Goal: Task Accomplishment & Management: Manage account settings

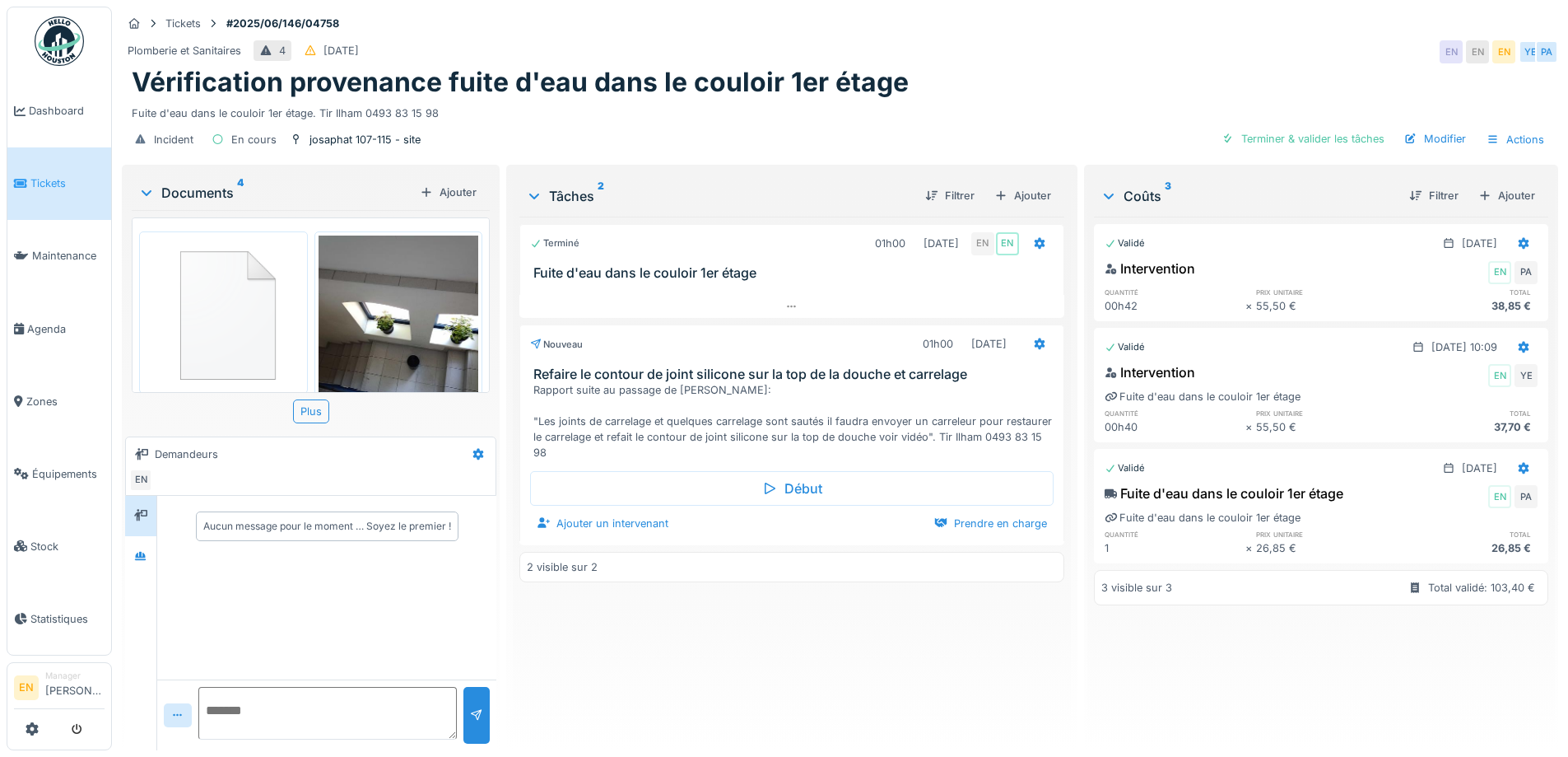
click at [723, 149] on div "Incident En cours josaphat 107-115 - site Terminer & valider les tâches Modifie…" at bounding box center [840, 140] width 1437 height 37
click at [137, 556] on icon at bounding box center [141, 556] width 11 height 9
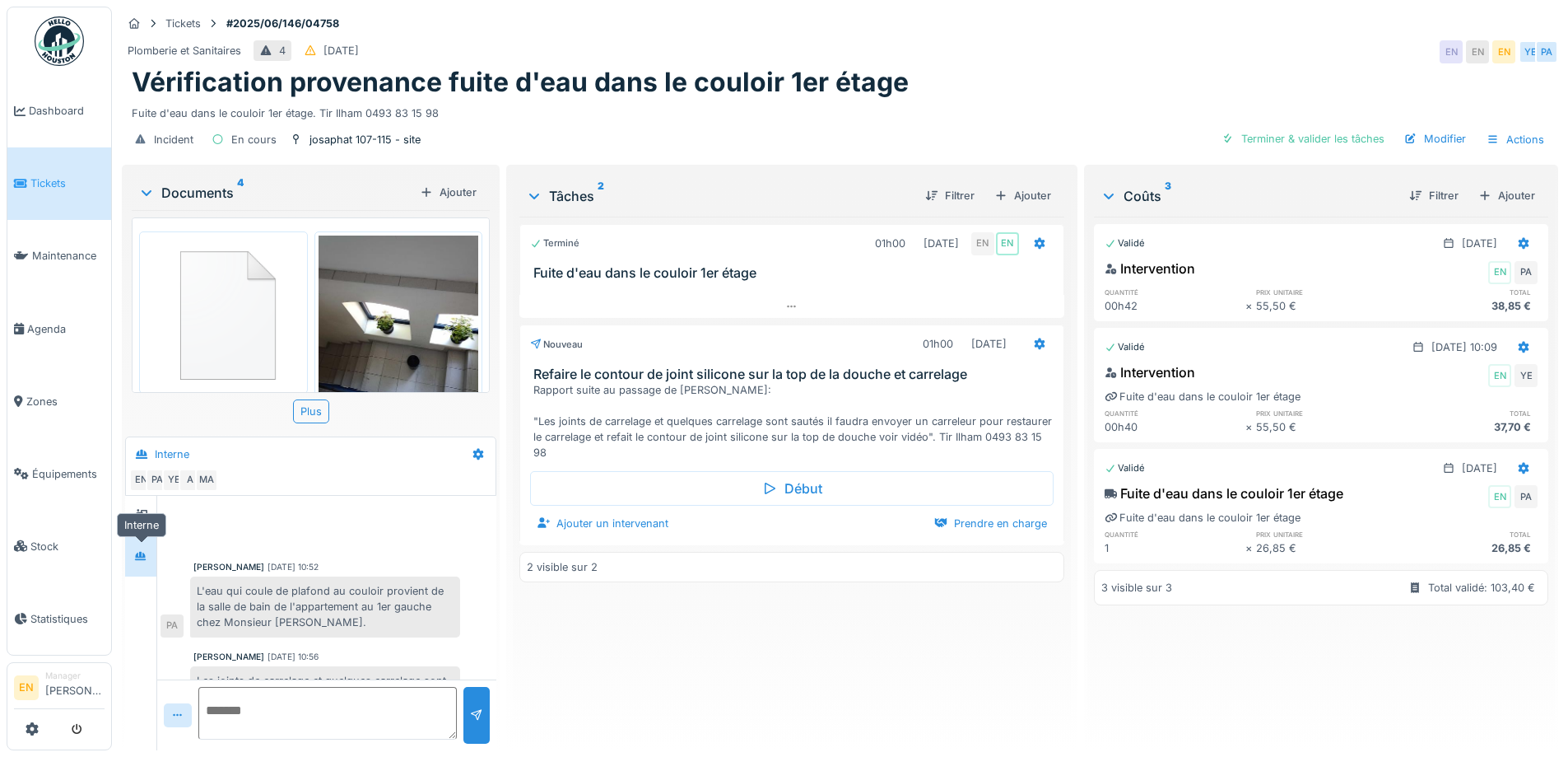
scroll to position [70, 0]
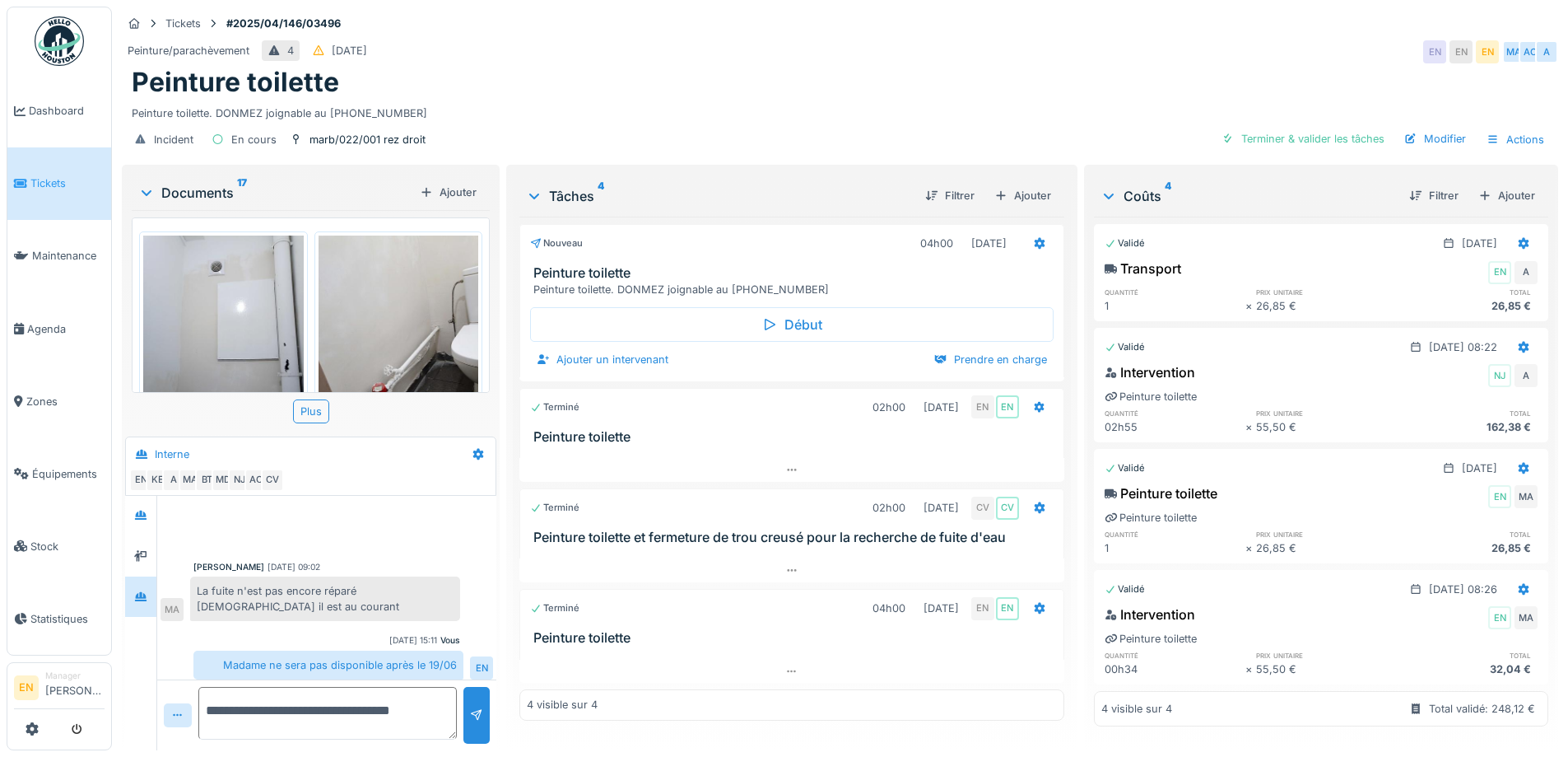
scroll to position [10, 0]
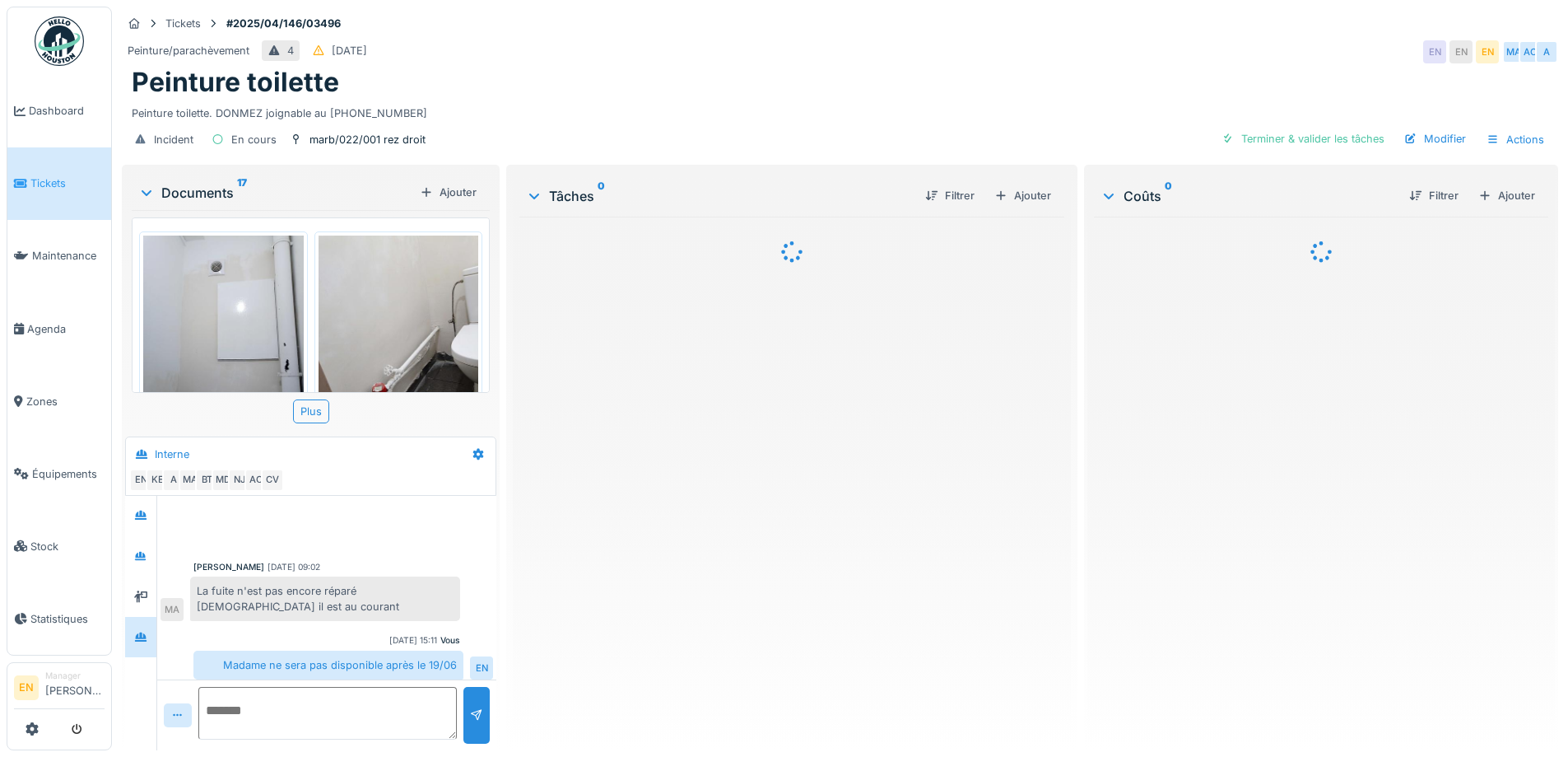
scroll to position [318, 0]
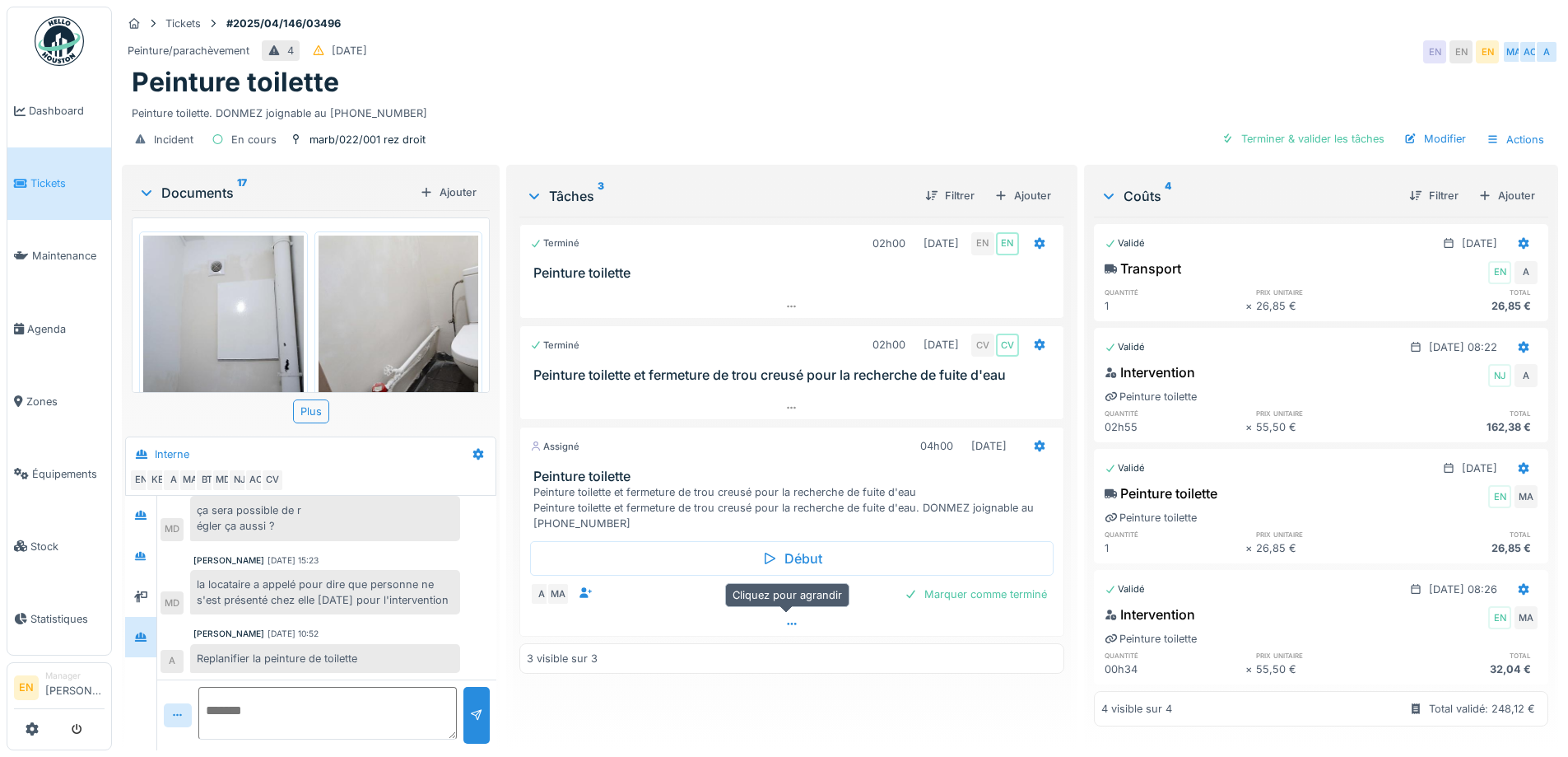
click at [793, 625] on icon at bounding box center [792, 623] width 13 height 10
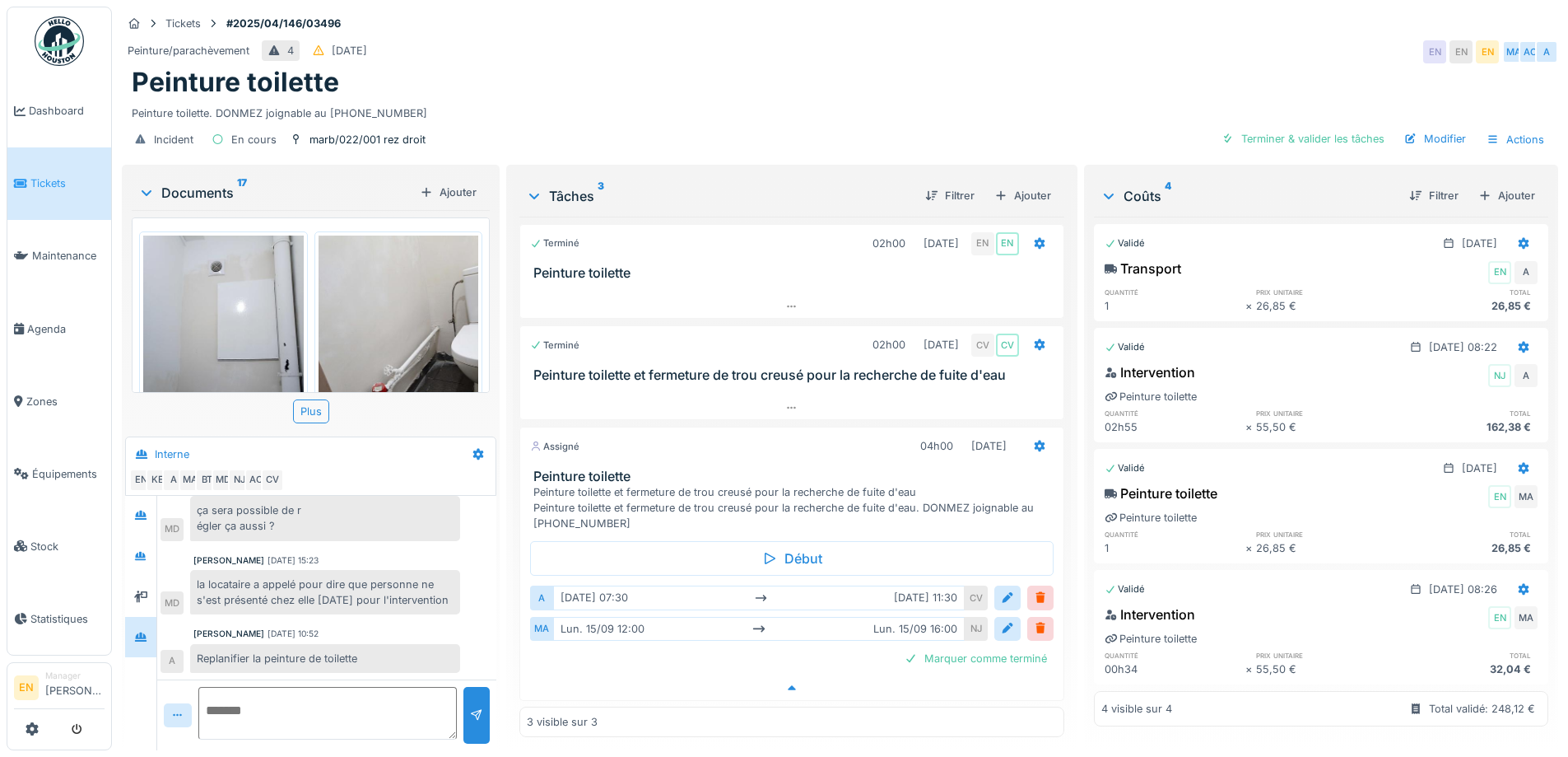
scroll to position [12, 0]
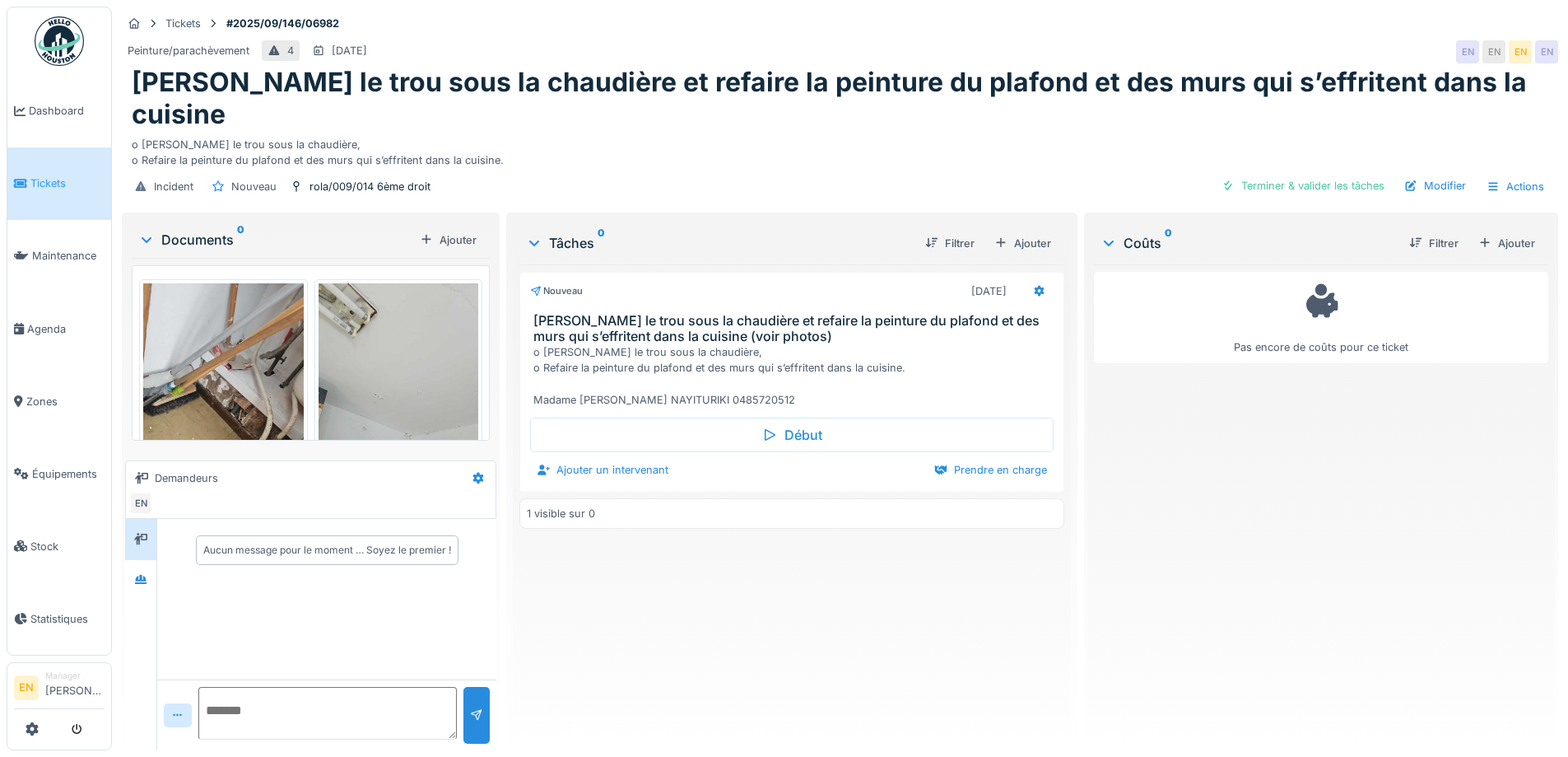
click at [612, 561] on div "Nouveau [DATE] Reboucher le trou sous la chaudière et refaire la peinture du pl…" at bounding box center [791, 501] width 544 height 473
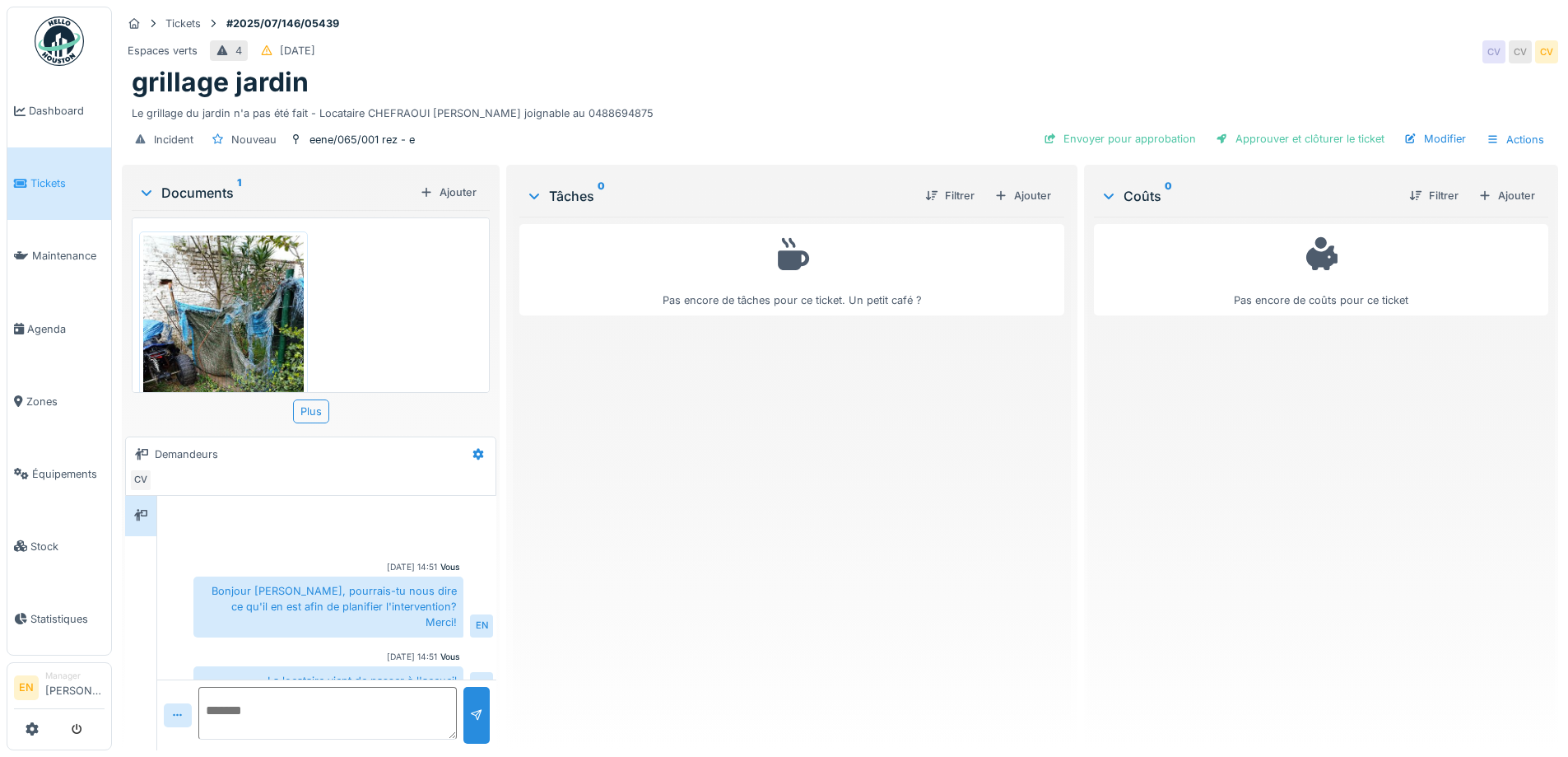
scroll to position [81, 0]
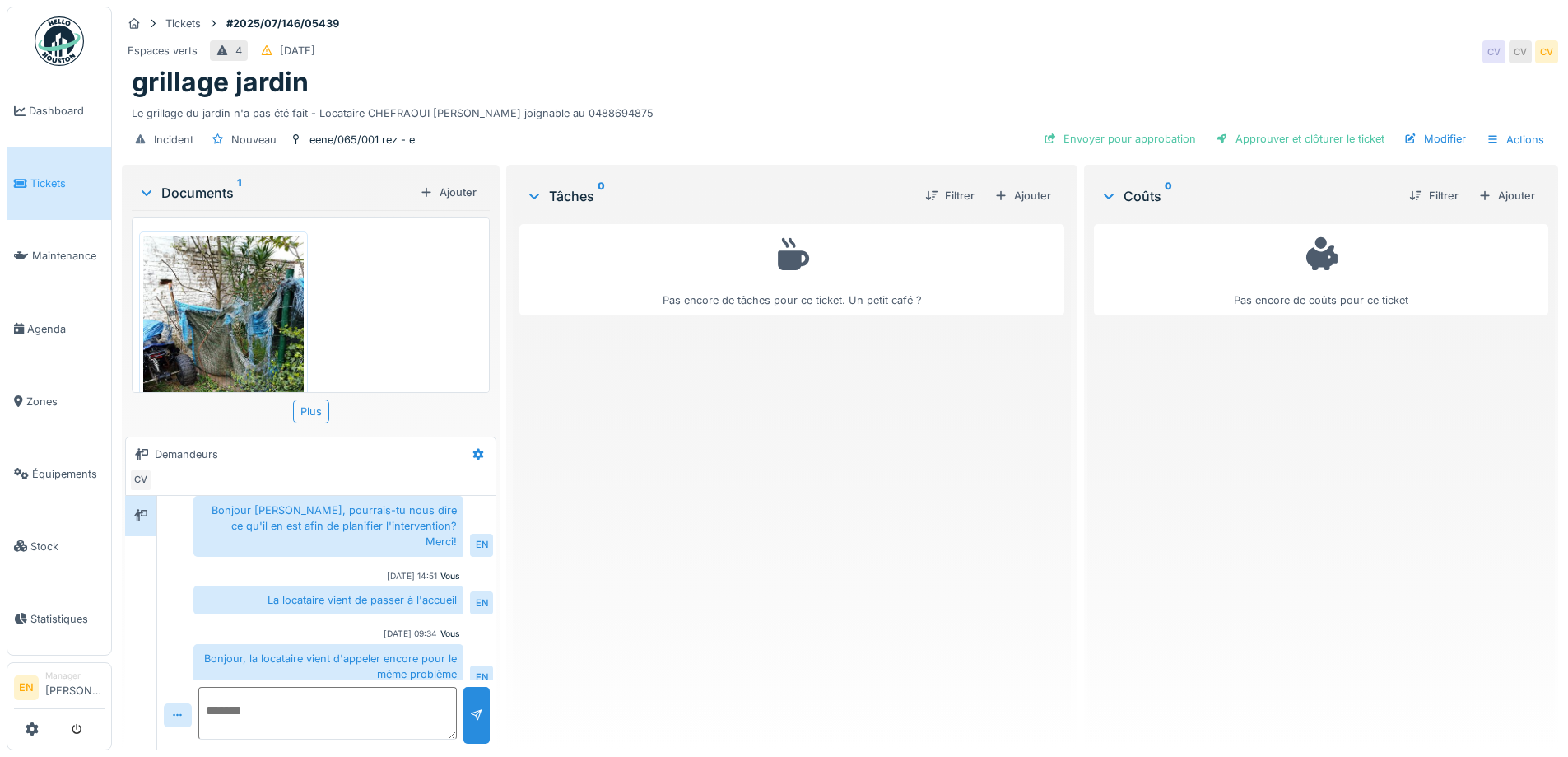
drag, startPoint x: 655, startPoint y: 509, endPoint x: 669, endPoint y: 30, distance: 479.2
click at [651, 463] on div "Pas encore de tâches pour ce ticket. Un petit café ?" at bounding box center [791, 477] width 544 height 520
drag, startPoint x: 639, startPoint y: 571, endPoint x: 870, endPoint y: 14, distance: 603.0
click at [644, 556] on div "Pas encore de tâches pour ce ticket. Un petit café ?" at bounding box center [791, 477] width 544 height 520
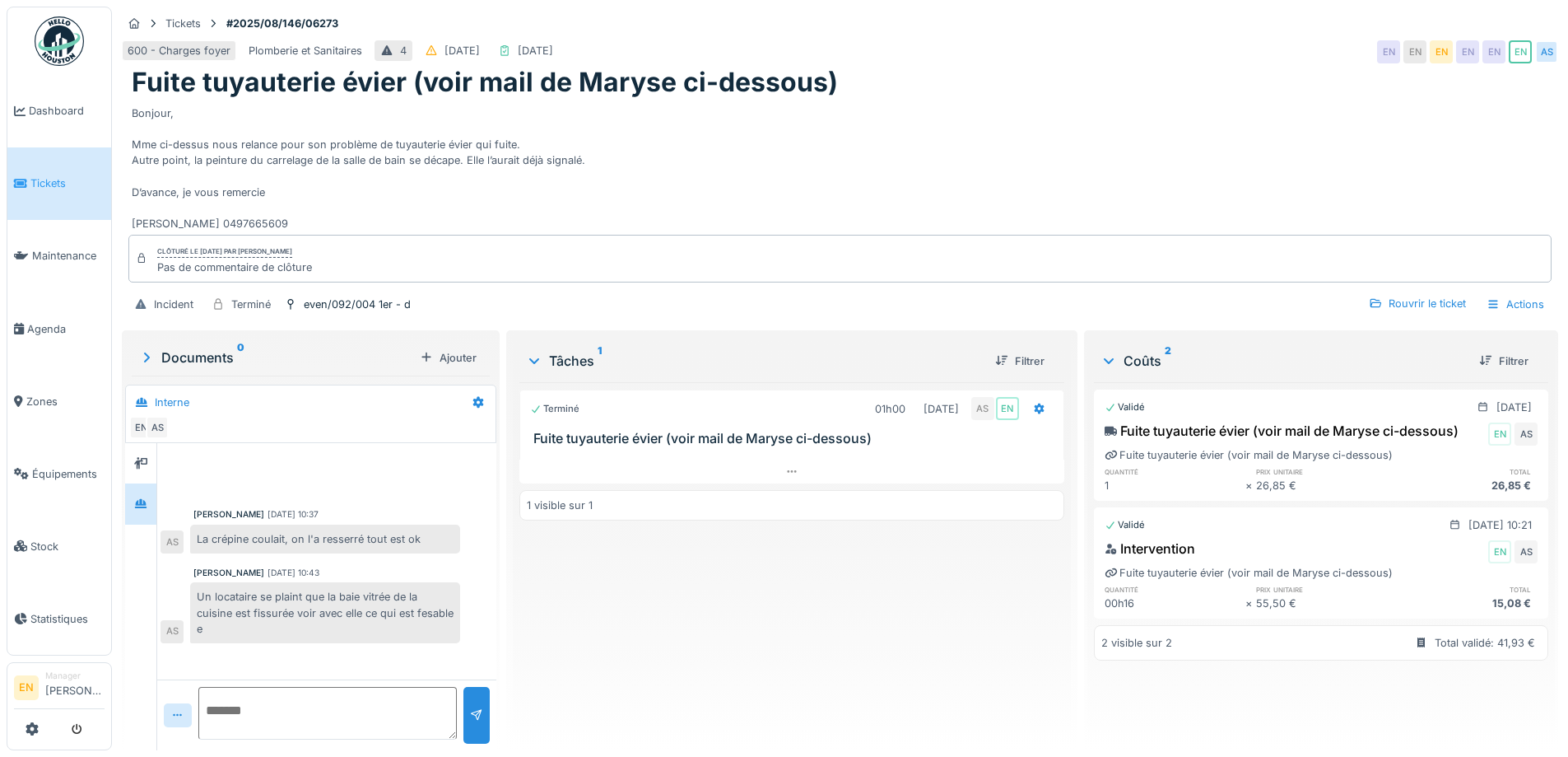
click at [928, 164] on div "Bonjour, Mme ci-dessus nous relance pour son problème de tuyauterie évier qui f…" at bounding box center [840, 165] width 1417 height 133
click at [676, 662] on div "Terminé 01h00 11/08/2025 AS EN Fuite tuyauterie évier (voir mail de Maryse ci-d…" at bounding box center [791, 559] width 544 height 355
click at [678, 649] on div "Terminé 01h00 11/08/2025 AS EN Fuite tuyauterie évier (voir mail de Maryse ci-d…" at bounding box center [791, 559] width 544 height 355
click at [837, 150] on div "Bonjour, Mme ci-dessus nous relance pour son problème de tuyauterie évier qui f…" at bounding box center [840, 165] width 1417 height 133
click at [857, 128] on div "Bonjour, Mme ci-dessus nous relance pour son problème de tuyauterie évier qui f…" at bounding box center [840, 165] width 1417 height 133
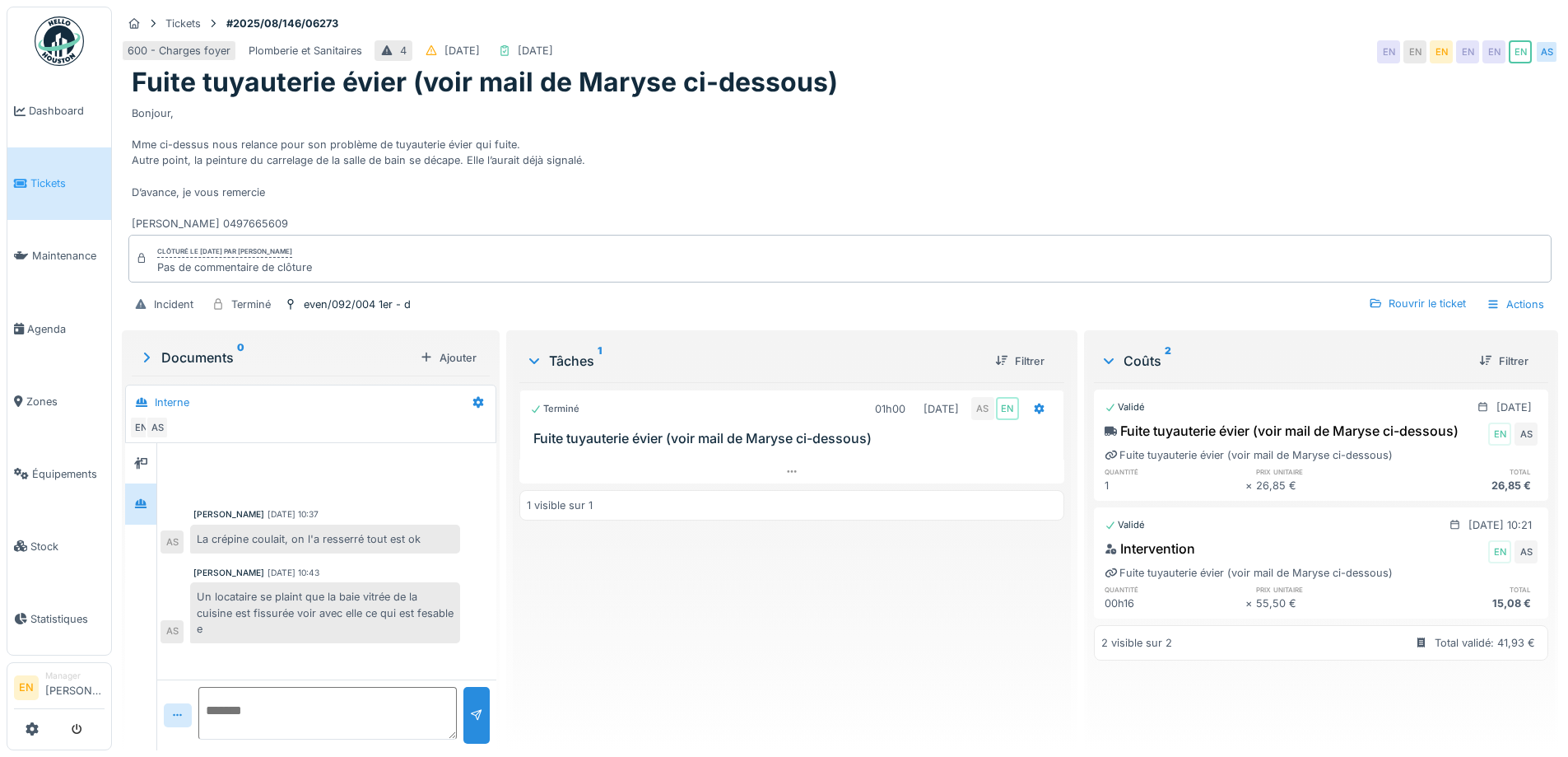
click at [926, 136] on div "Bonjour, Mme ci-dessus nous relance pour son problème de tuyauterie évier qui f…" at bounding box center [840, 165] width 1417 height 133
click at [743, 623] on div "Terminé 01h00 11/08/2025 AS EN Fuite tuyauterie évier (voir mail de Maryse ci-d…" at bounding box center [791, 559] width 544 height 355
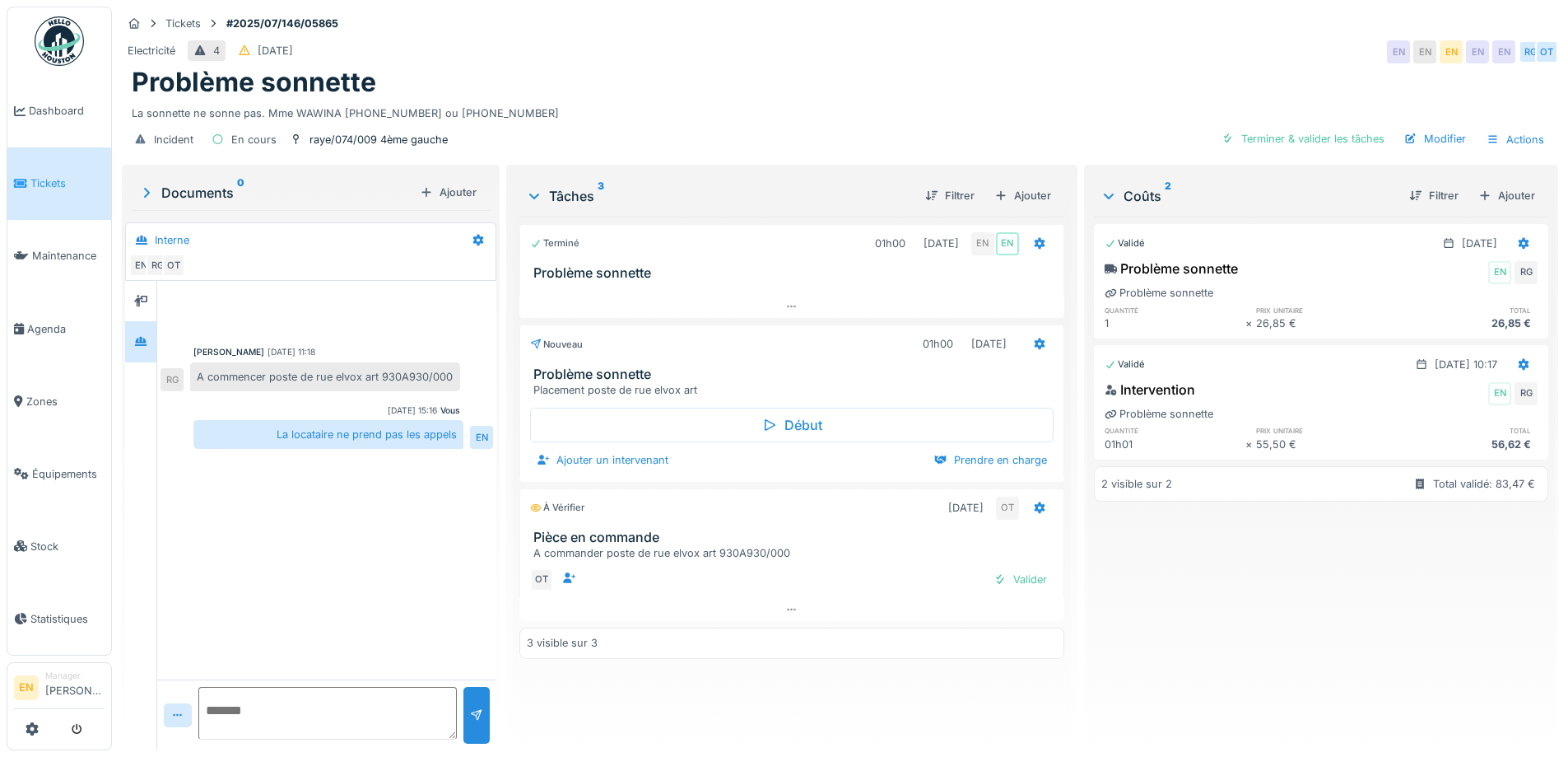
click at [1021, 26] on div "Tickets #2025/07/146/05865" at bounding box center [840, 23] width 1437 height 20
click at [958, 18] on div "Tickets #2025/07/146/05865" at bounding box center [840, 23] width 1437 height 20
click at [365, 700] on textarea at bounding box center [328, 712] width 259 height 53
click at [366, 715] on textarea at bounding box center [328, 712] width 259 height 53
type textarea "**********"
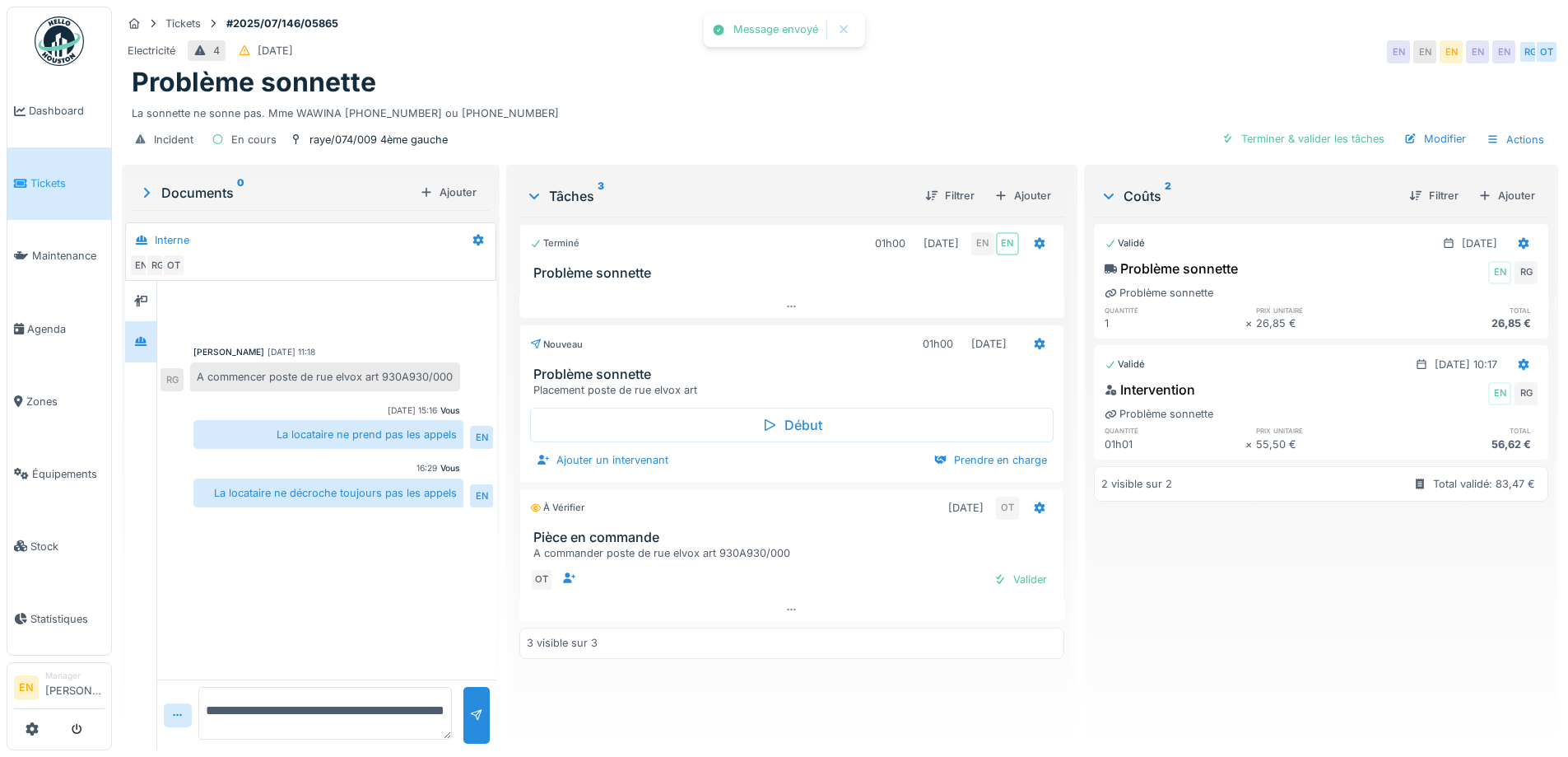
click at [637, 91] on div "Problème sonnette" at bounding box center [840, 83] width 1417 height 32
click at [925, 96] on div "Problème sonnette La sonnette ne sonne pas. Mme WAWINA 0466.37.59.10 ou 0484.53…" at bounding box center [840, 94] width 1437 height 54
drag, startPoint x: 950, startPoint y: 189, endPoint x: 952, endPoint y: 171, distance: 18.1
click at [952, 171] on div "Tâches 3 Filtrer Ajouter Terminé 01h00 23/07/2025 EN EN Problème sonnette Nouve…" at bounding box center [791, 455] width 558 height 575
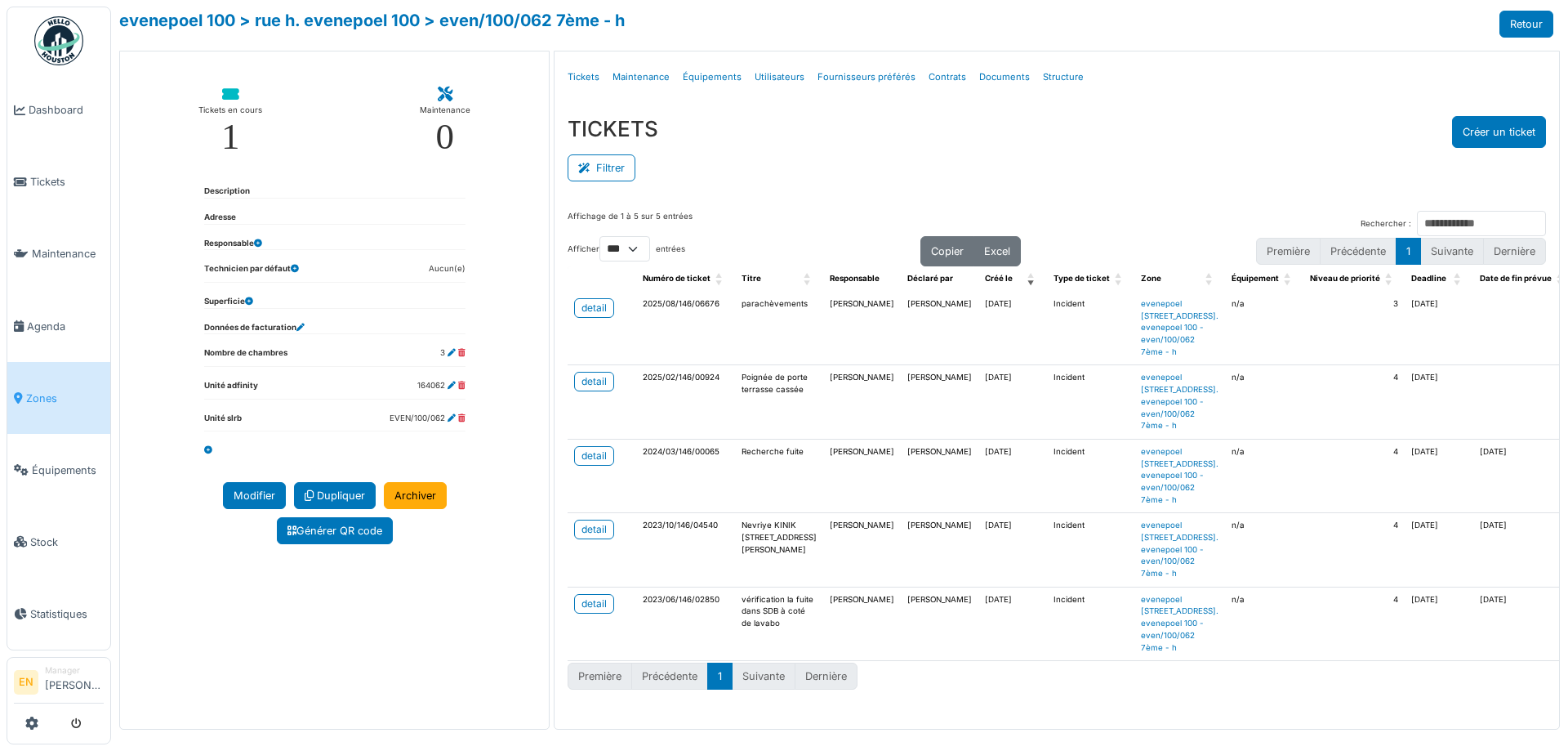
select select "***"
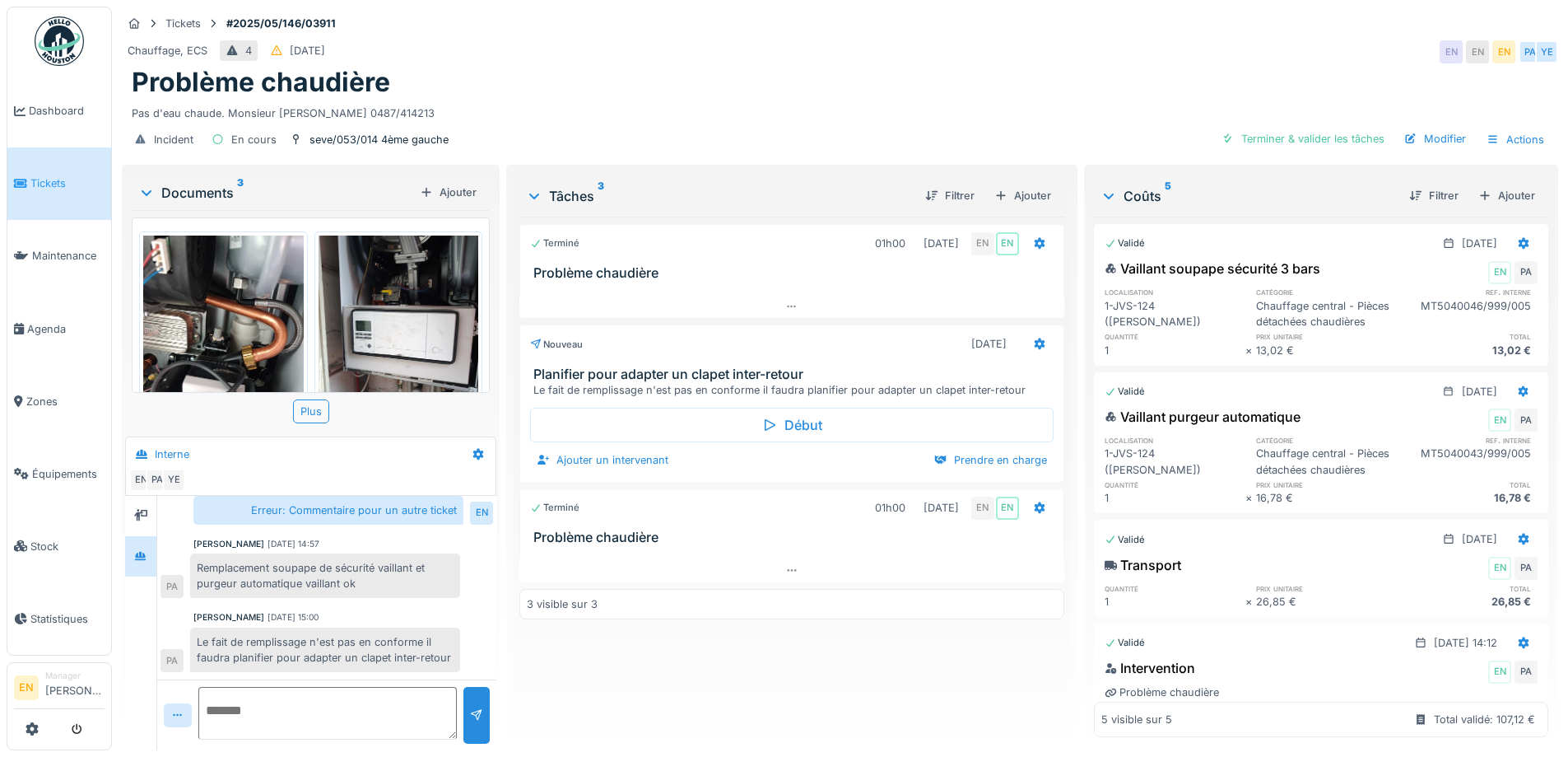
scroll to position [237, 0]
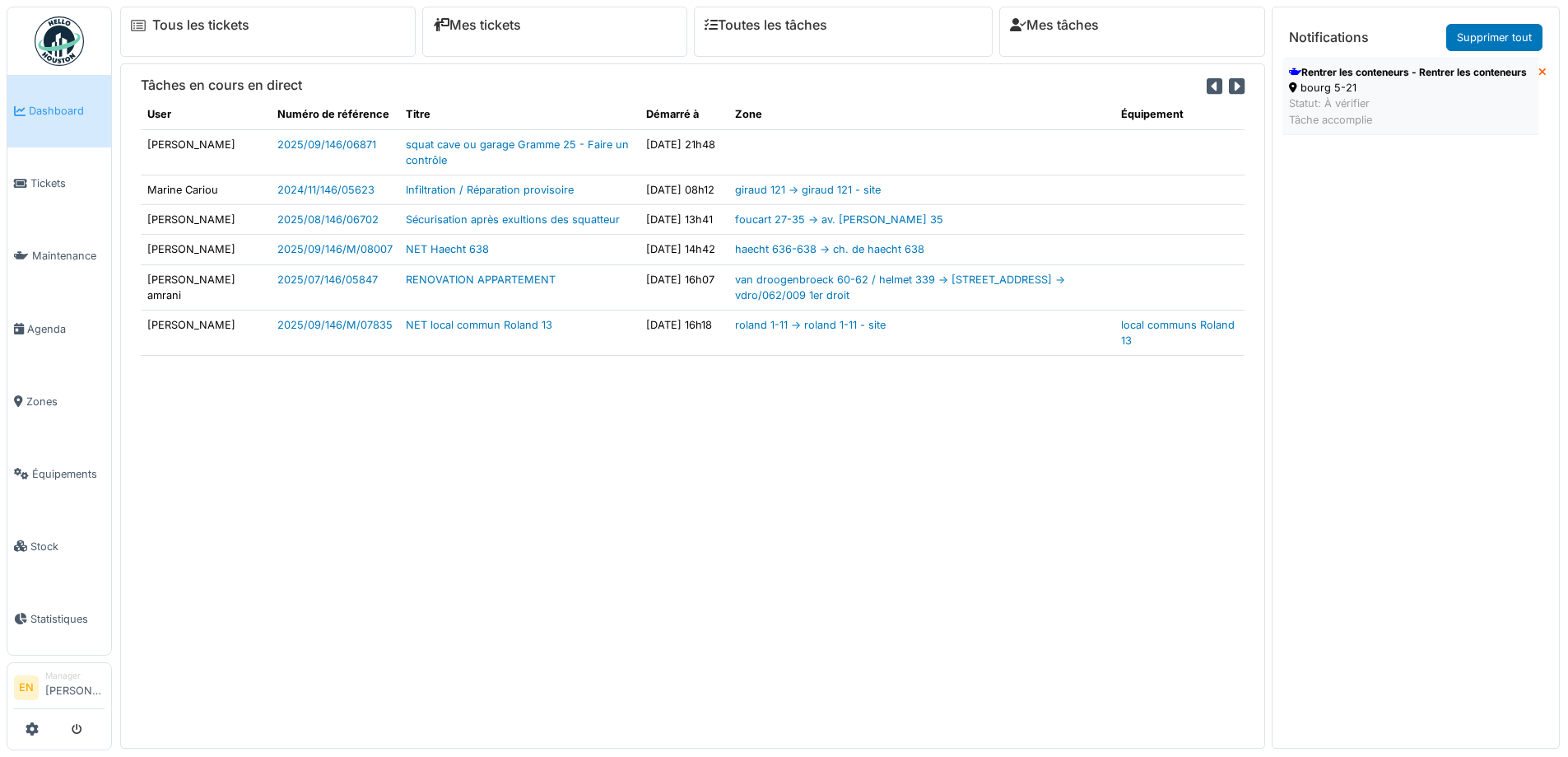
click at [1359, 80] on div "Rentrer les conteneurs - Rentrer les conteneurs" at bounding box center [1409, 73] width 238 height 15
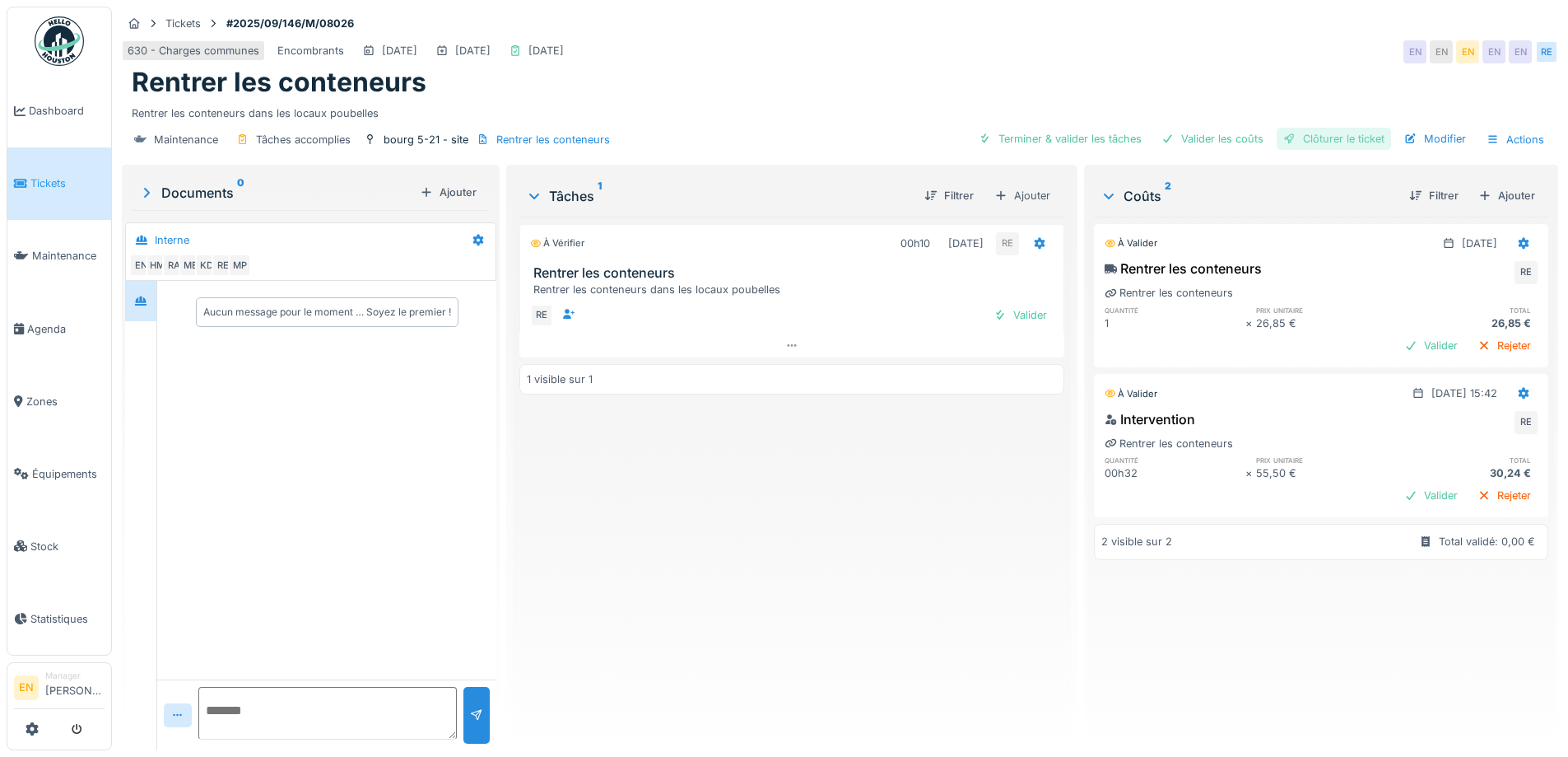
click at [1355, 142] on div "Clôturer le ticket" at bounding box center [1333, 139] width 115 height 22
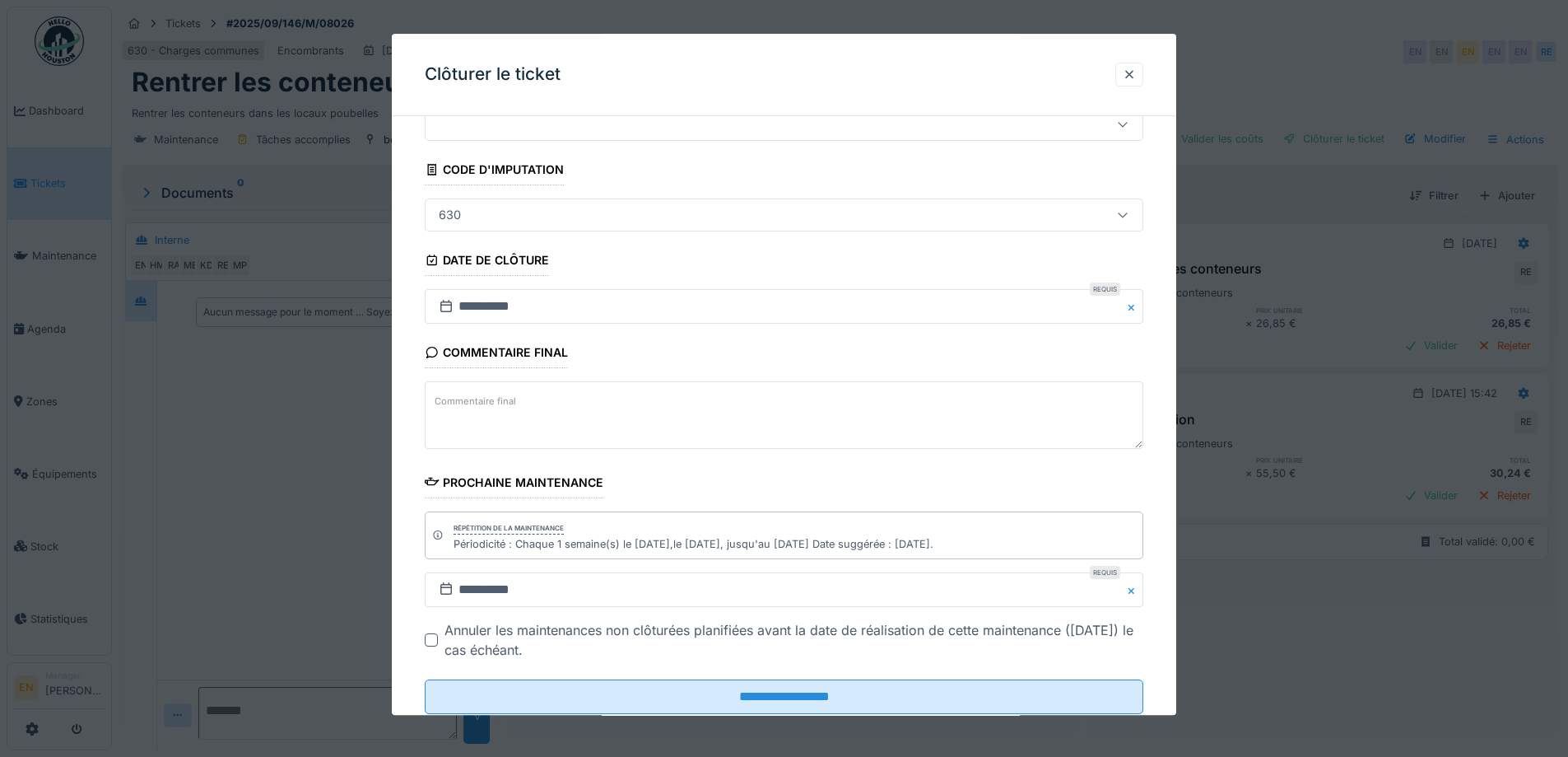
scroll to position [111, 0]
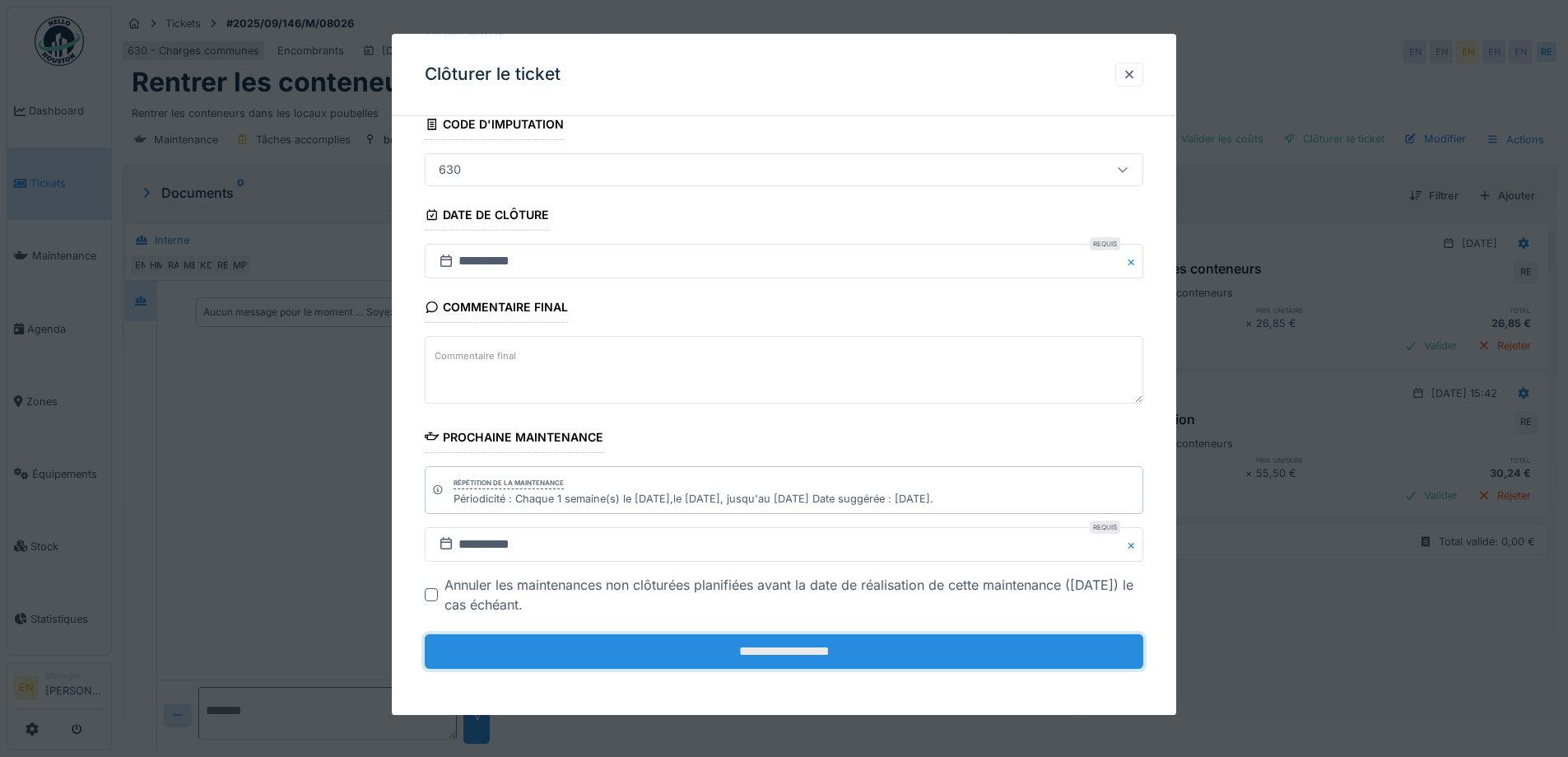
click at [808, 656] on input "**********" at bounding box center [784, 651] width 719 height 34
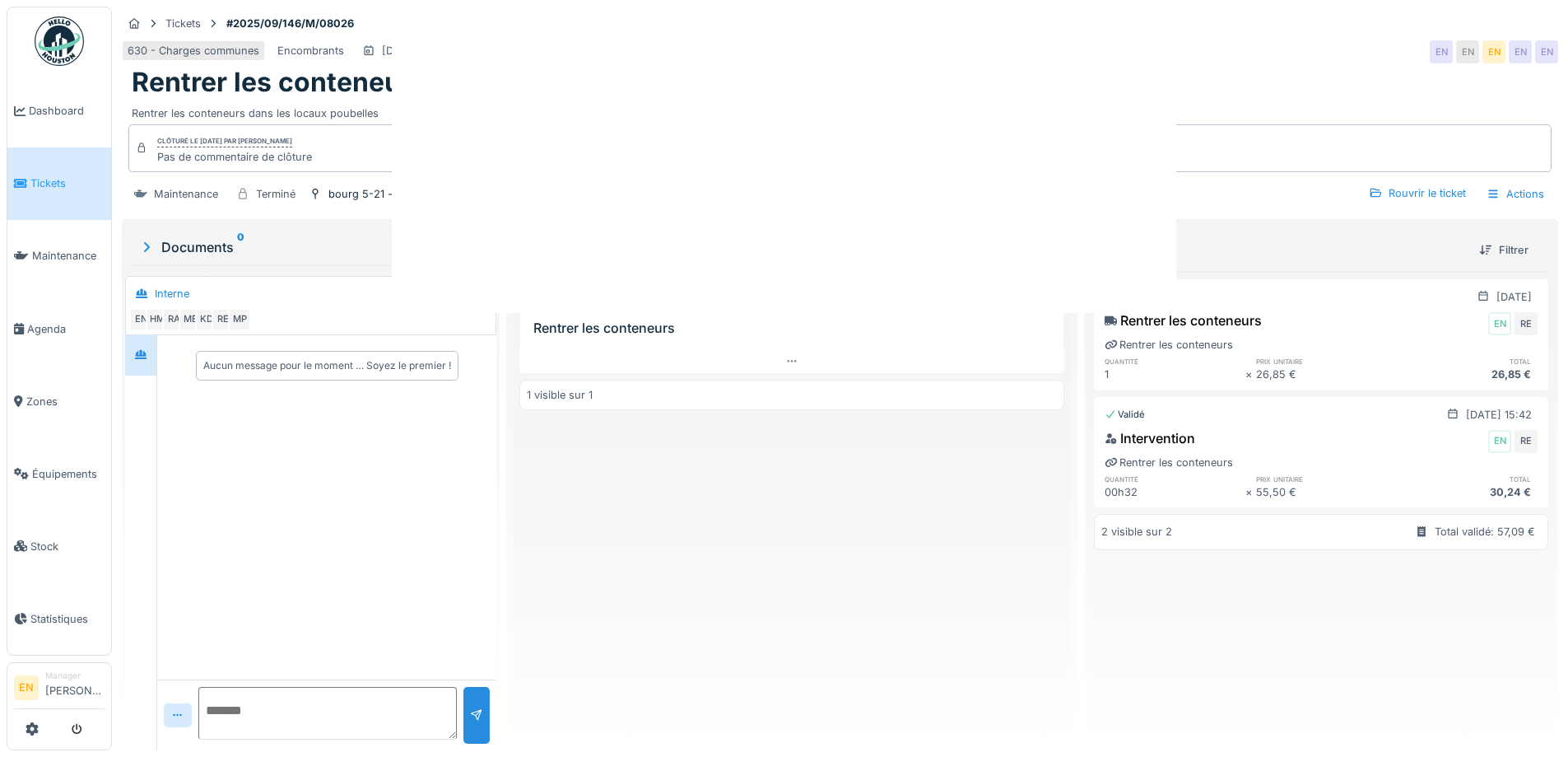
scroll to position [0, 0]
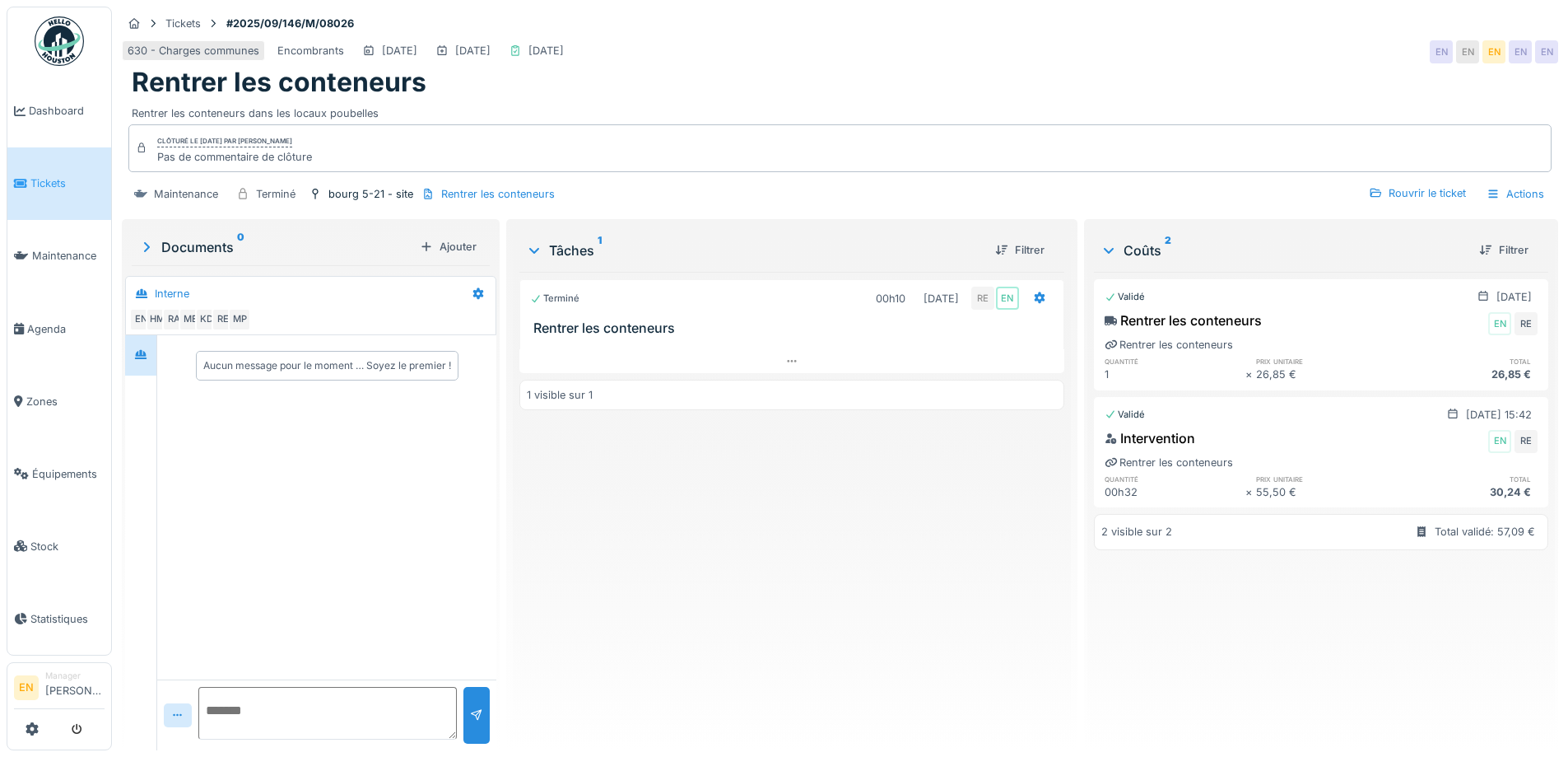
click at [783, 573] on div "Terminé 00h10 09/09/2025 RE EN Rentrer les conteneurs 1 visible sur 1" at bounding box center [791, 505] width 544 height 466
click at [56, 53] on img at bounding box center [59, 41] width 49 height 49
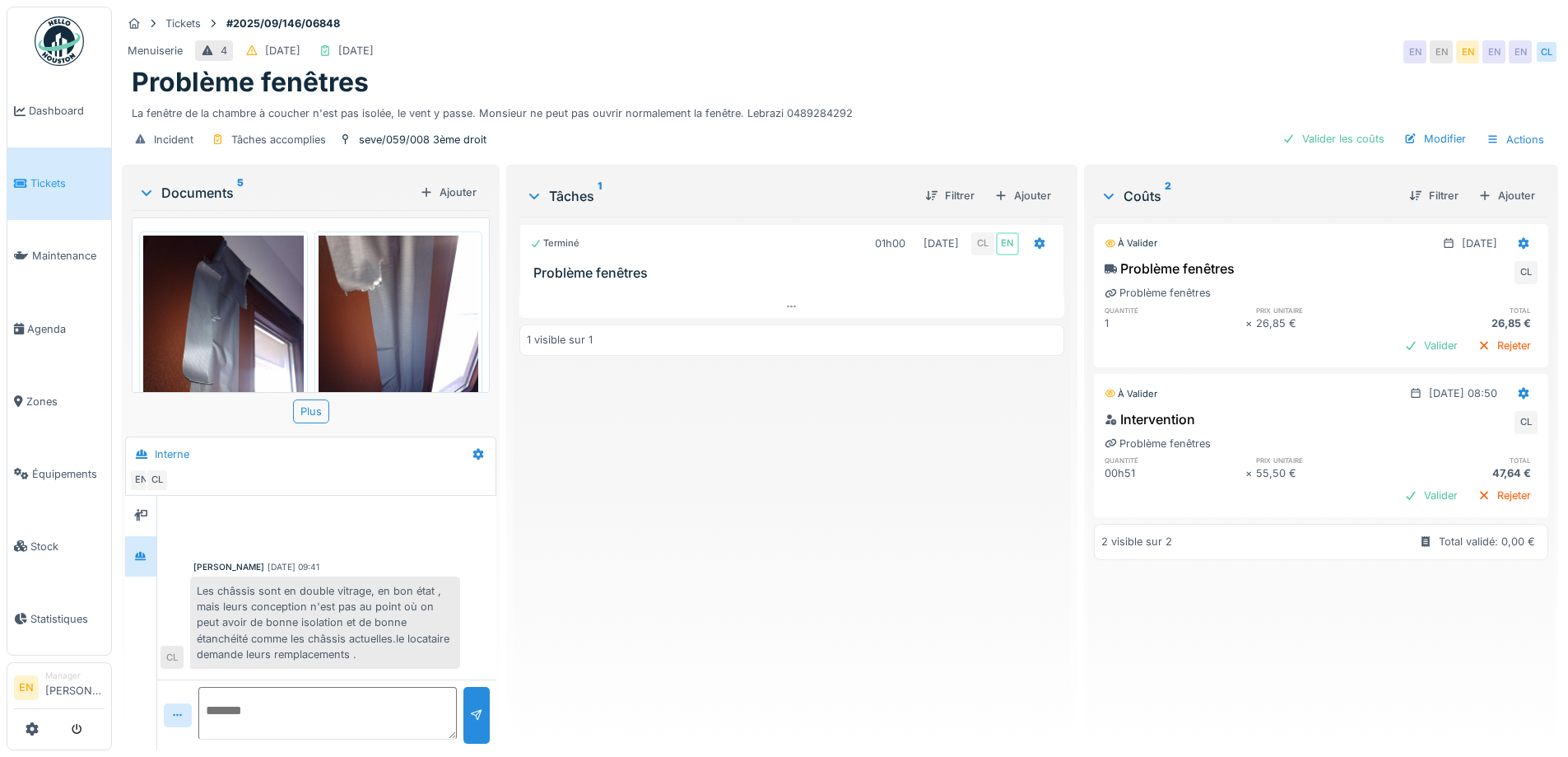
scroll to position [574, 0]
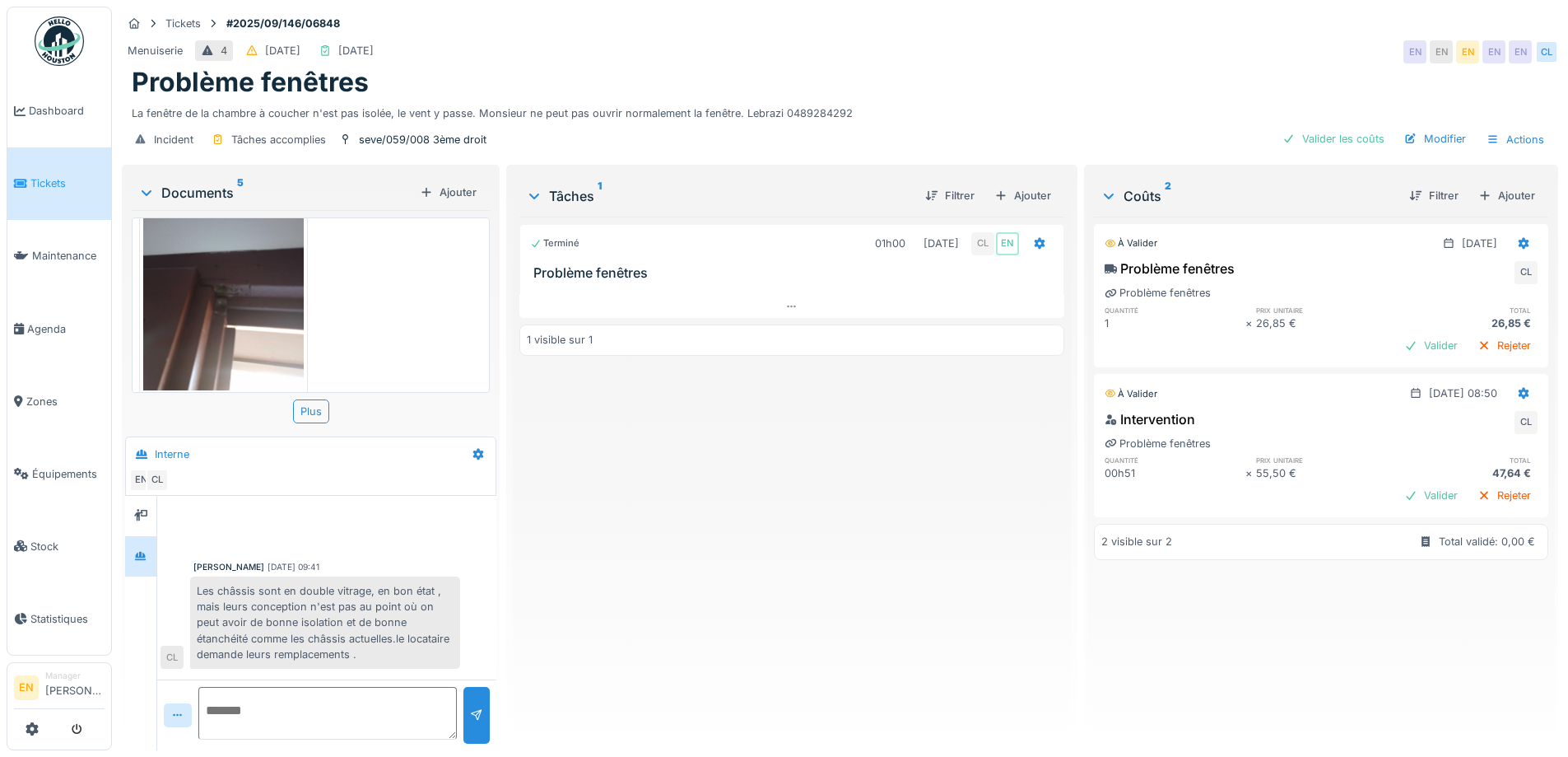
click at [783, 465] on div "Terminé 01h00 05/09/2025 CL EN Problème fenêtres 1 visible sur 1" at bounding box center [791, 477] width 544 height 520
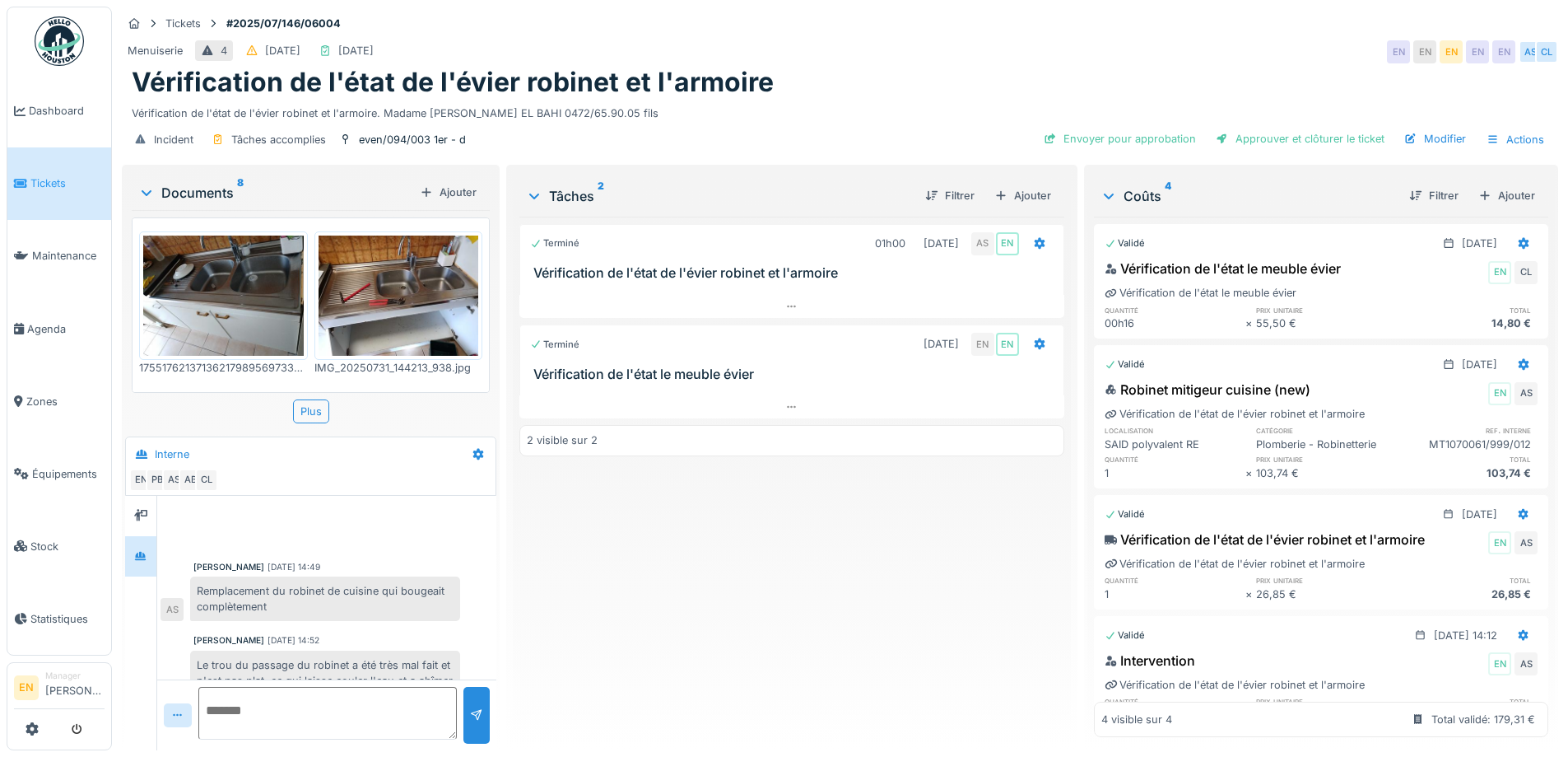
scroll to position [169, 0]
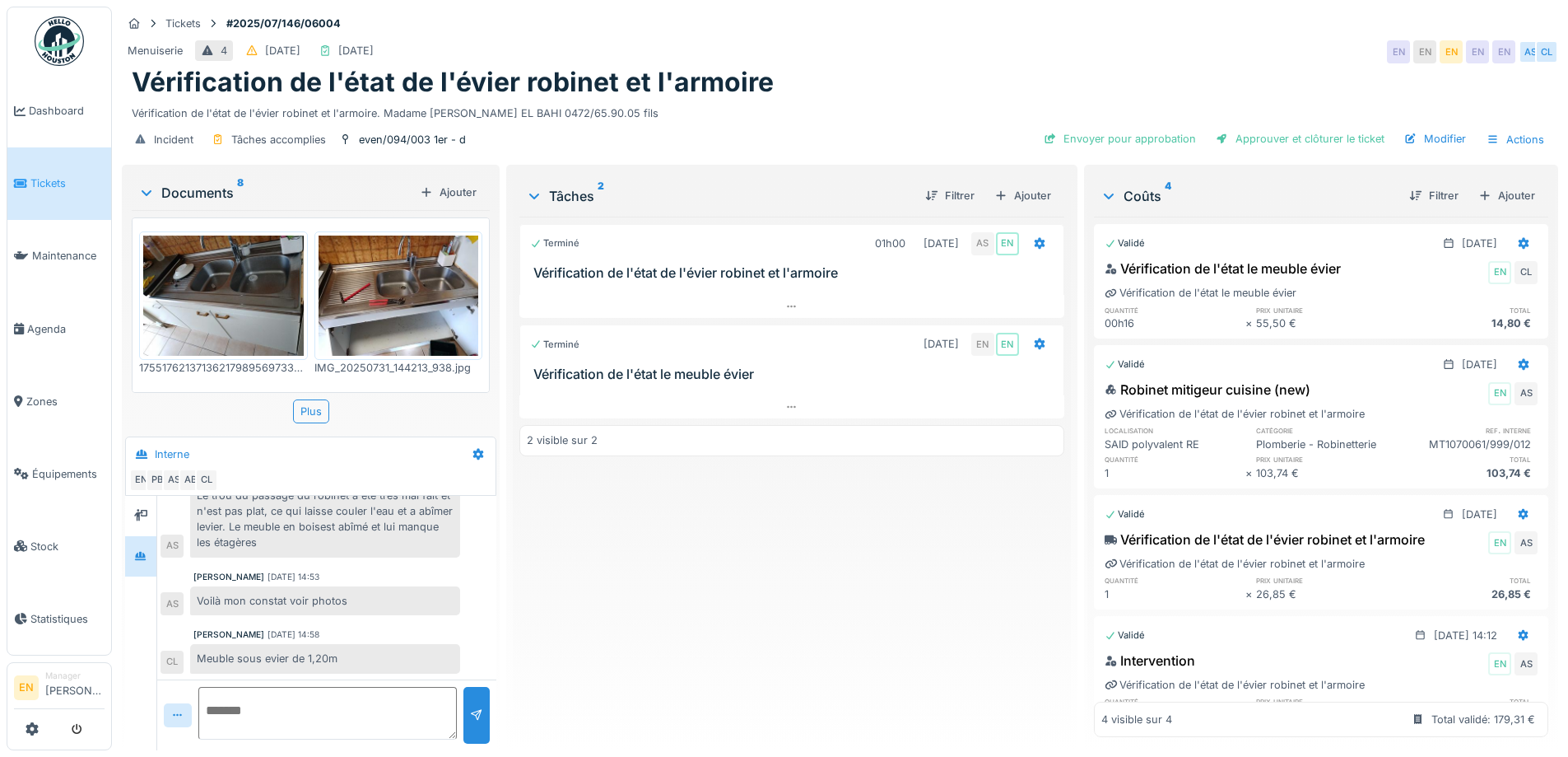
click at [729, 607] on div "Terminé 01h00 31/07/2025 AS EN Vérification de l'état de l'évier robinet et l'a…" at bounding box center [791, 477] width 544 height 520
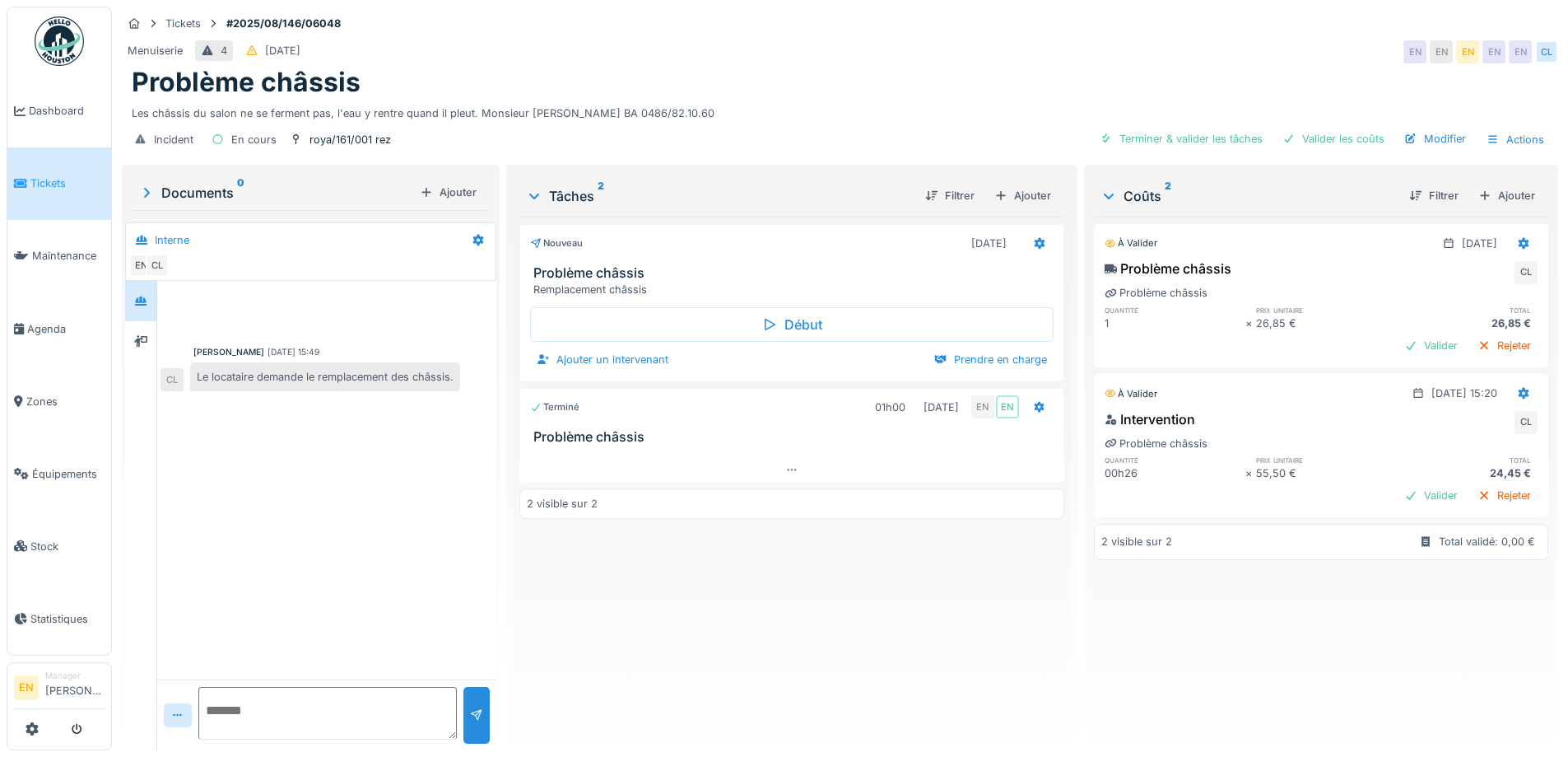
click at [771, 67] on div "Problème châssis" at bounding box center [840, 83] width 1417 height 32
click at [838, 82] on div "Problème châssis" at bounding box center [840, 83] width 1417 height 32
click at [746, 89] on div "Problème châssis" at bounding box center [840, 83] width 1417 height 32
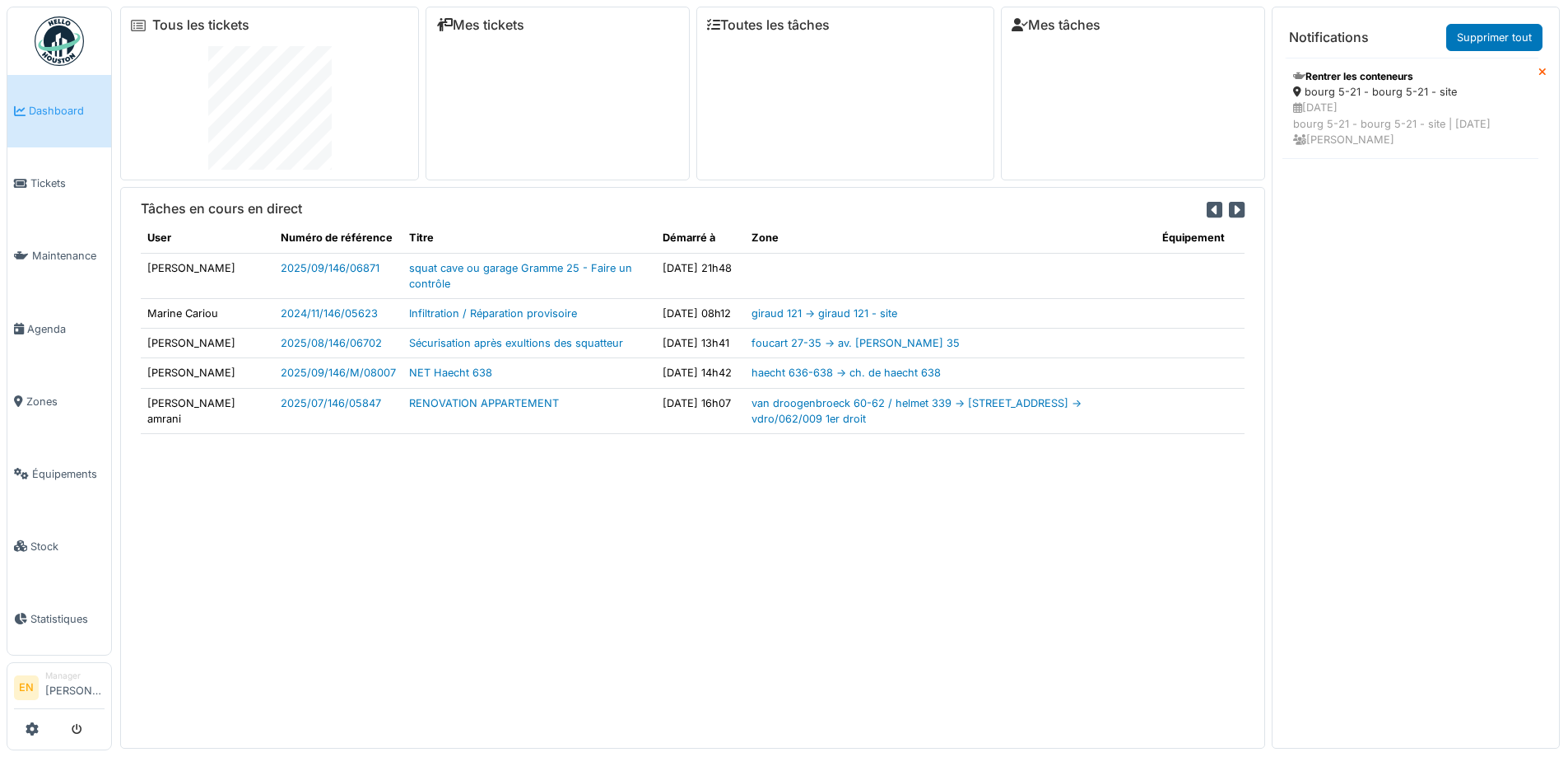
click at [1539, 75] on icon at bounding box center [1543, 73] width 8 height 10
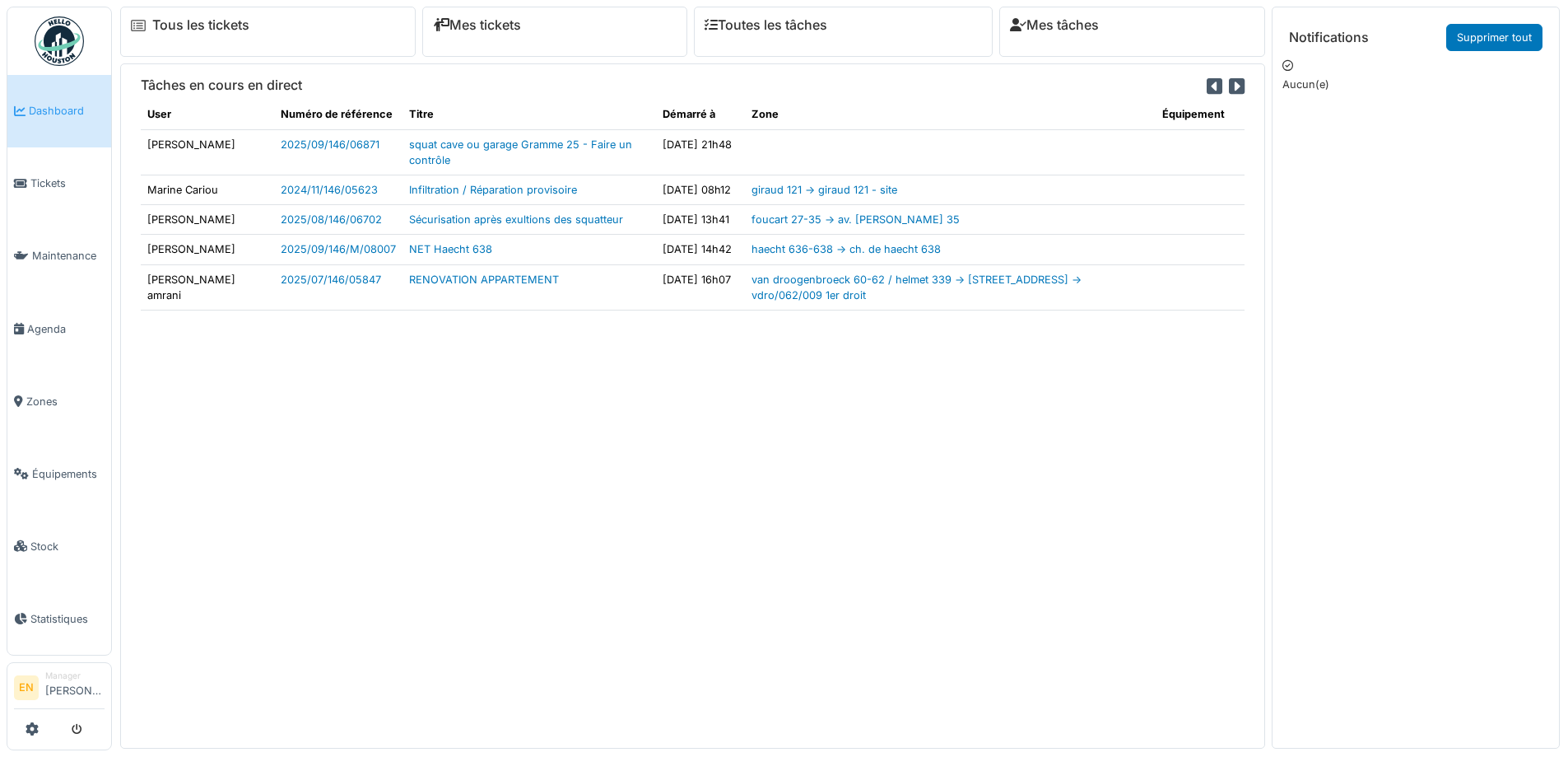
click at [710, 649] on div "Tâches en cours en direct User Numéro de référence Titre Démarré à Zone Équipem…" at bounding box center [693, 405] width 1145 height 684
click at [564, 593] on div "Tâches en cours en direct User Numéro de référence Titre Démarré à Zone Équipem…" at bounding box center [693, 405] width 1145 height 684
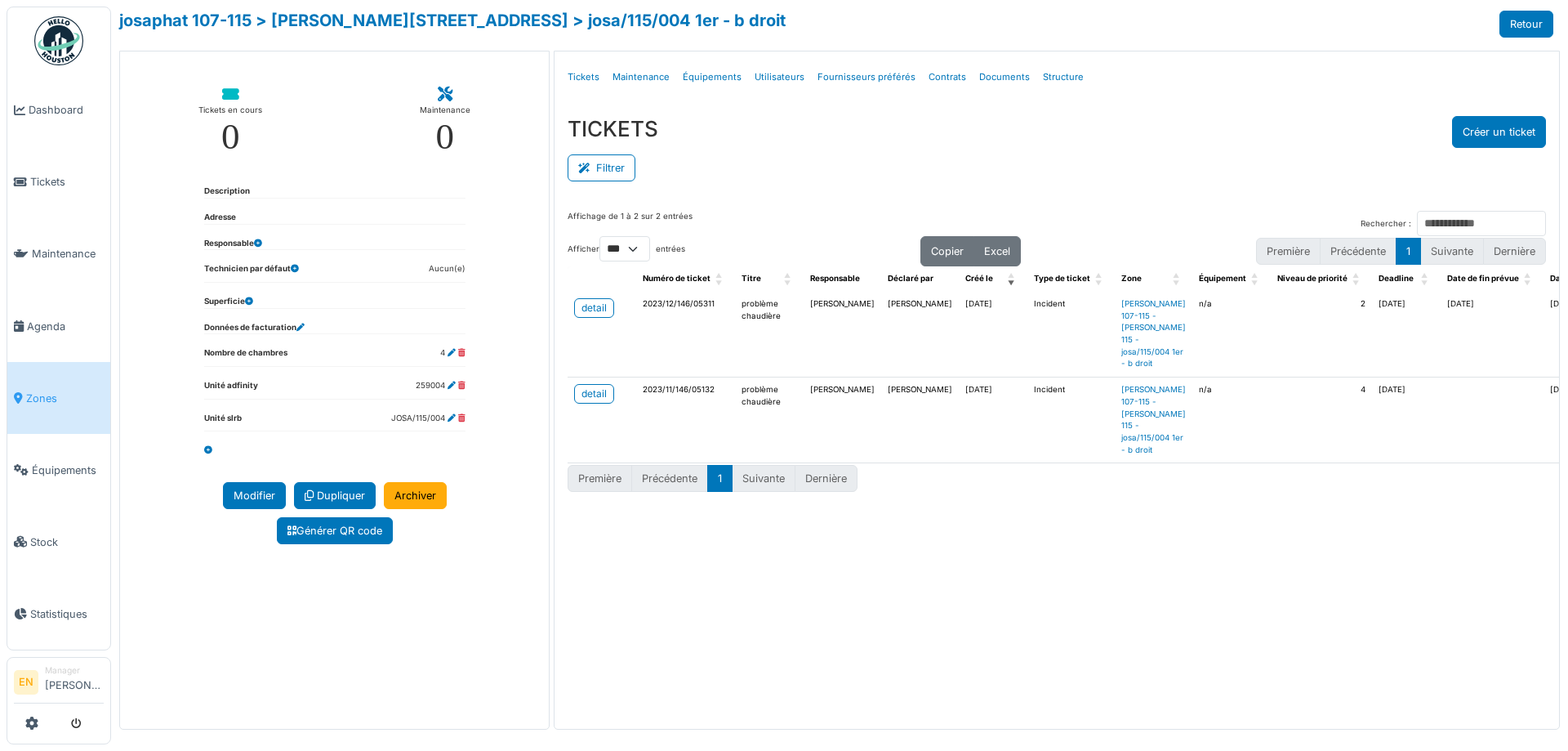
select select "***"
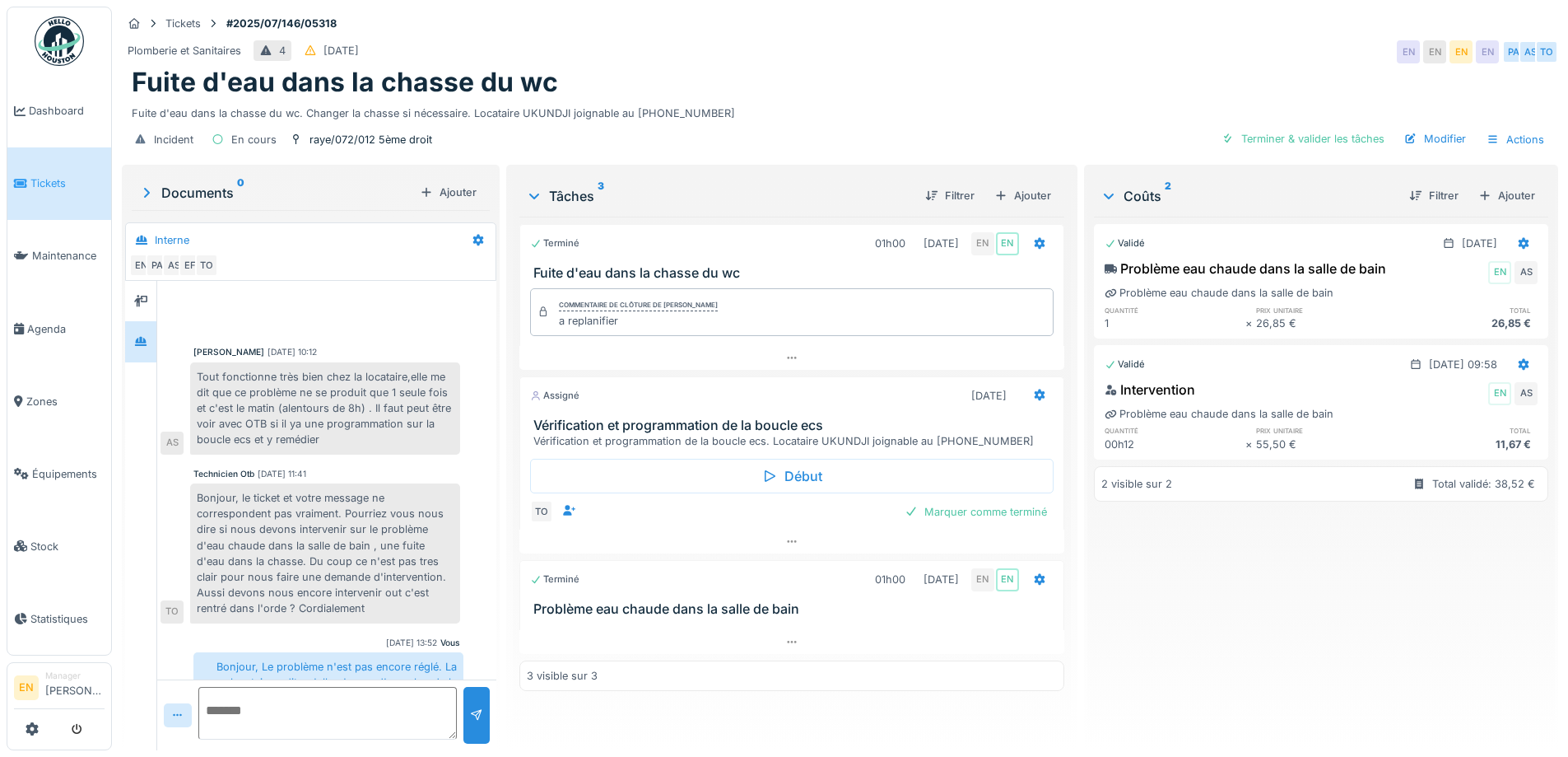
scroll to position [188, 0]
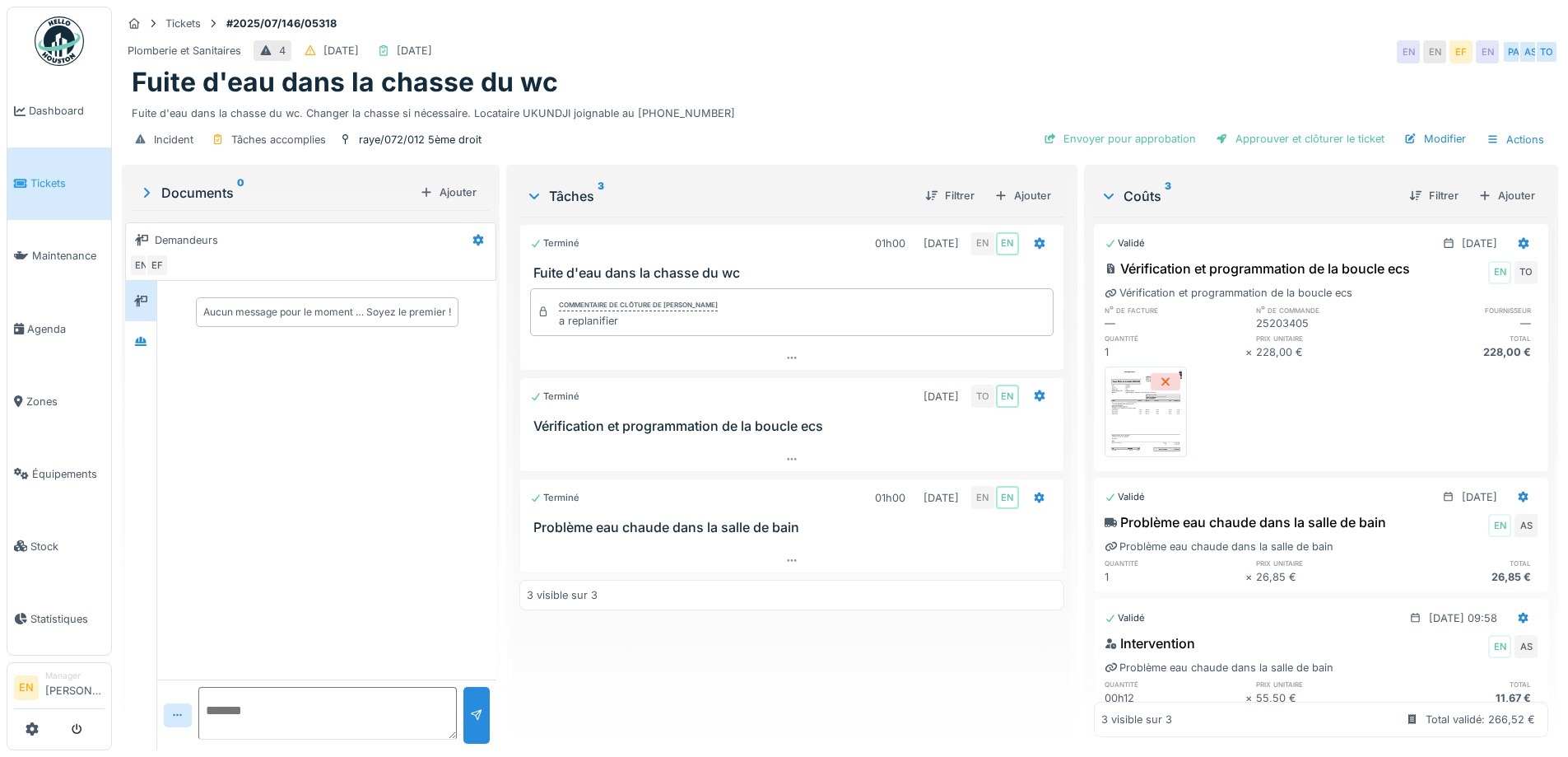
click at [862, 56] on div "Plomberie et Sanitaires 4 [DATE] [DATE] EN EN EF EN PA AS TO" at bounding box center [840, 52] width 1437 height 30
click at [786, 71] on div "Fuite d'eau dans la chasse du wc" at bounding box center [840, 83] width 1417 height 32
click at [143, 345] on icon at bounding box center [141, 341] width 13 height 10
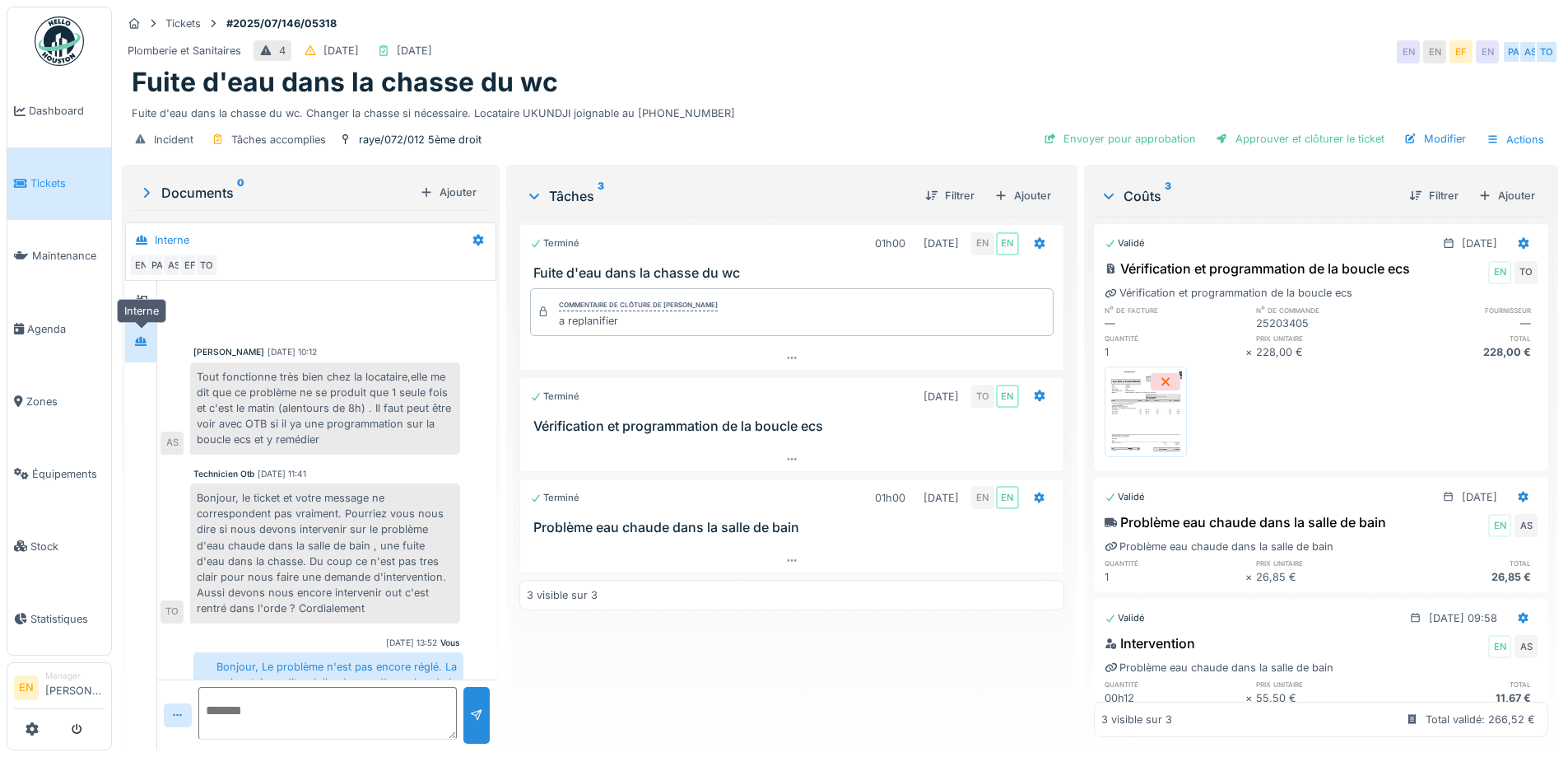
scroll to position [304, 0]
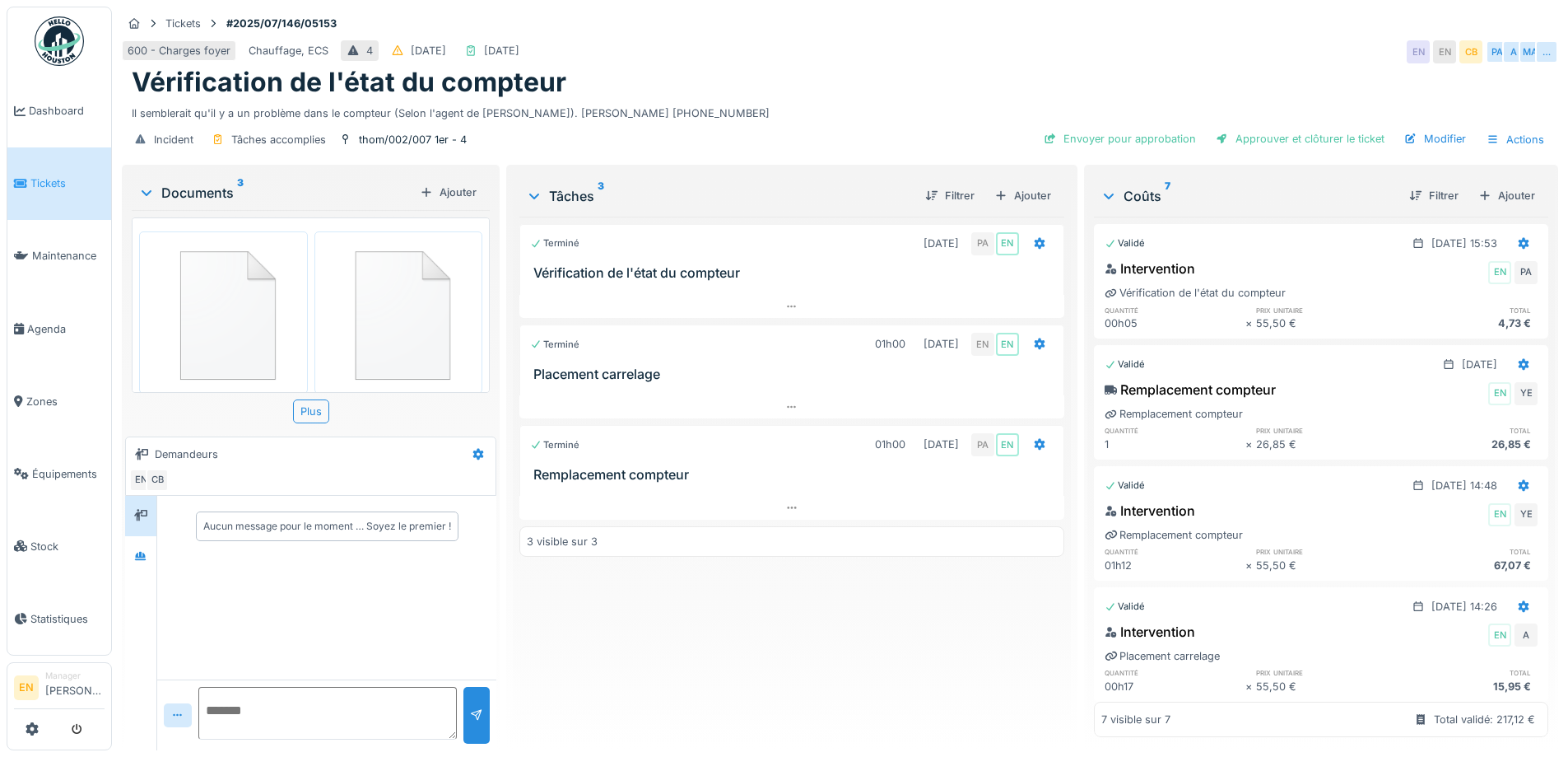
click at [743, 78] on div "Vérification de l'état du compteur" at bounding box center [840, 83] width 1417 height 32
click at [131, 557] on div at bounding box center [141, 556] width 25 height 20
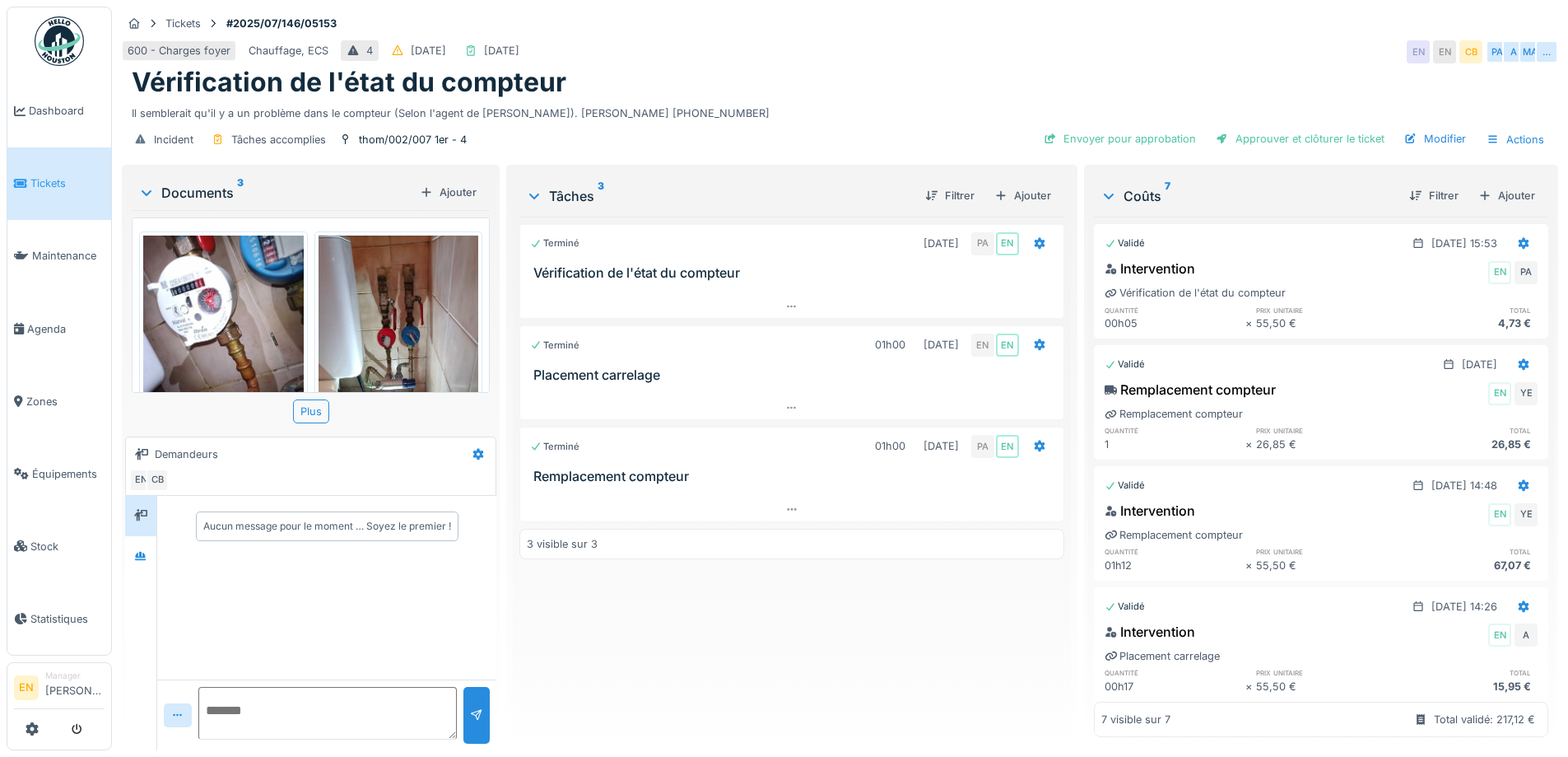
click at [615, 628] on div "Terminé 02/07/2025 PA EN Vérification de l'état du compteur Terminé 01h00 04/07…" at bounding box center [791, 477] width 544 height 520
click at [132, 558] on div at bounding box center [141, 556] width 25 height 20
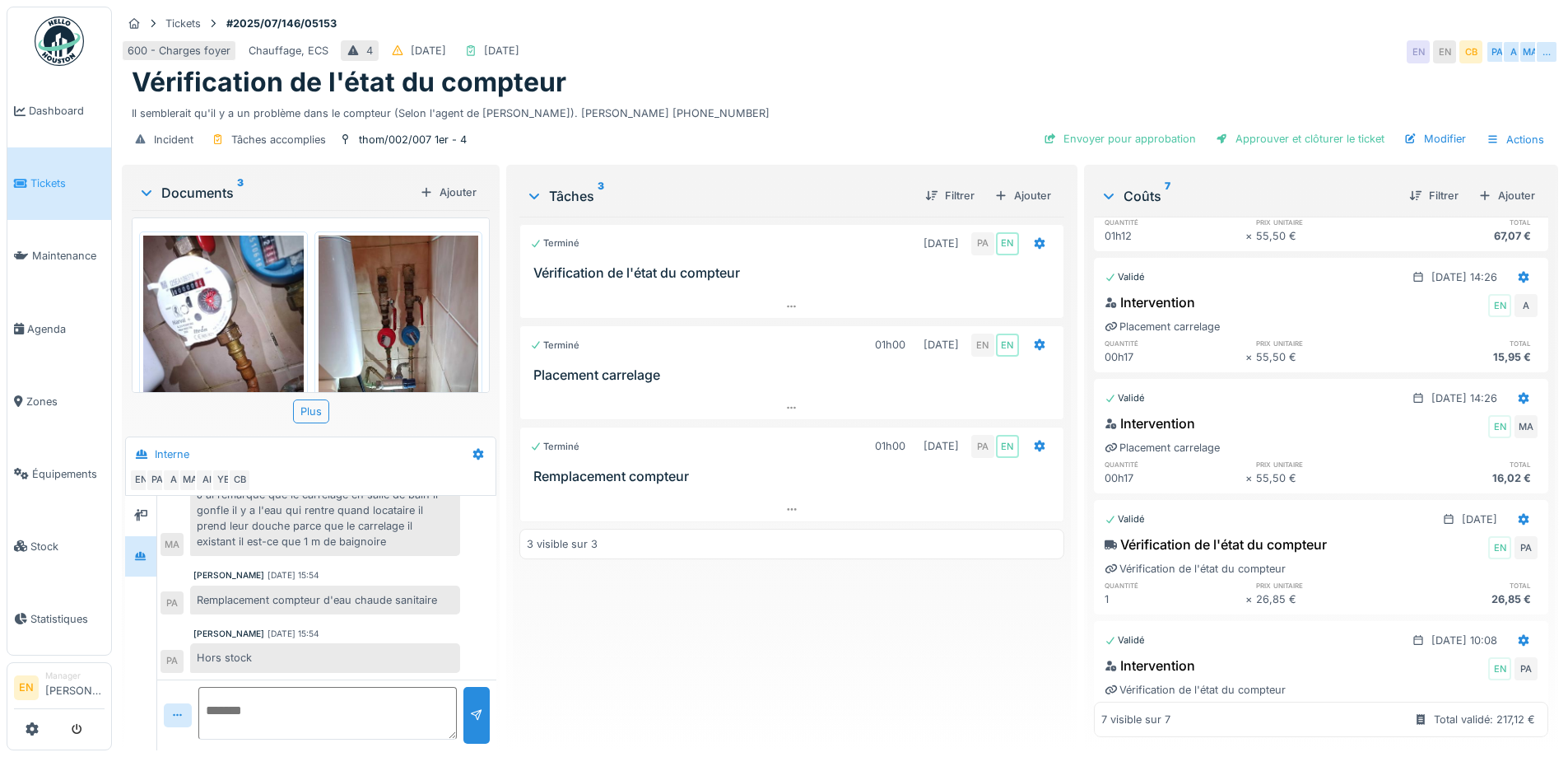
scroll to position [395, 0]
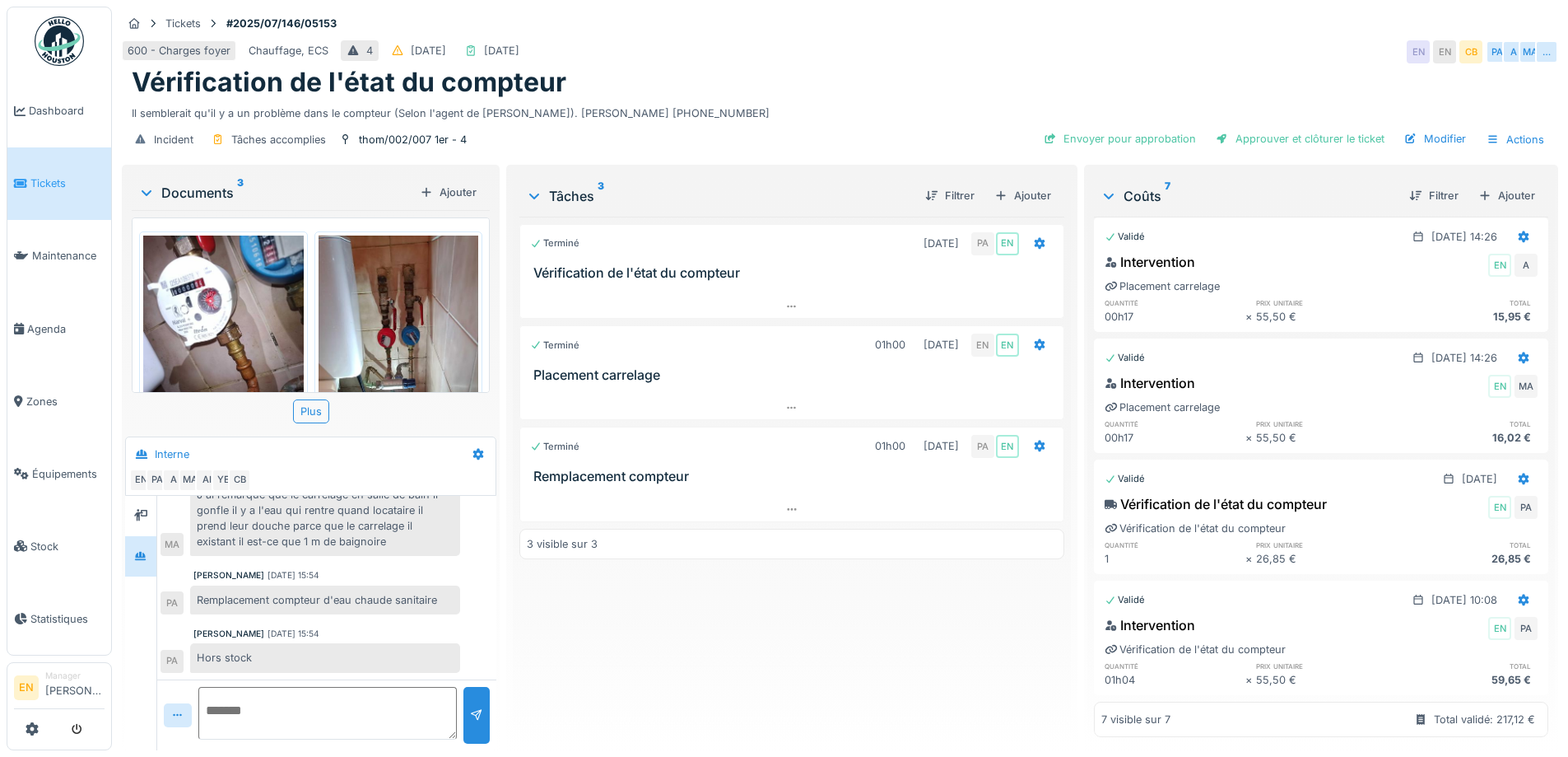
click at [732, 643] on div "Terminé 02/07/2025 PA EN Vérification de l'état du compteur Terminé 01h00 04/07…" at bounding box center [791, 477] width 544 height 520
click at [354, 623] on div "Peter Acheampong 02/07/2025 10:05 Remplacement siphon de douche PA Peter Acheam…" at bounding box center [327, 452] width 339 height 454
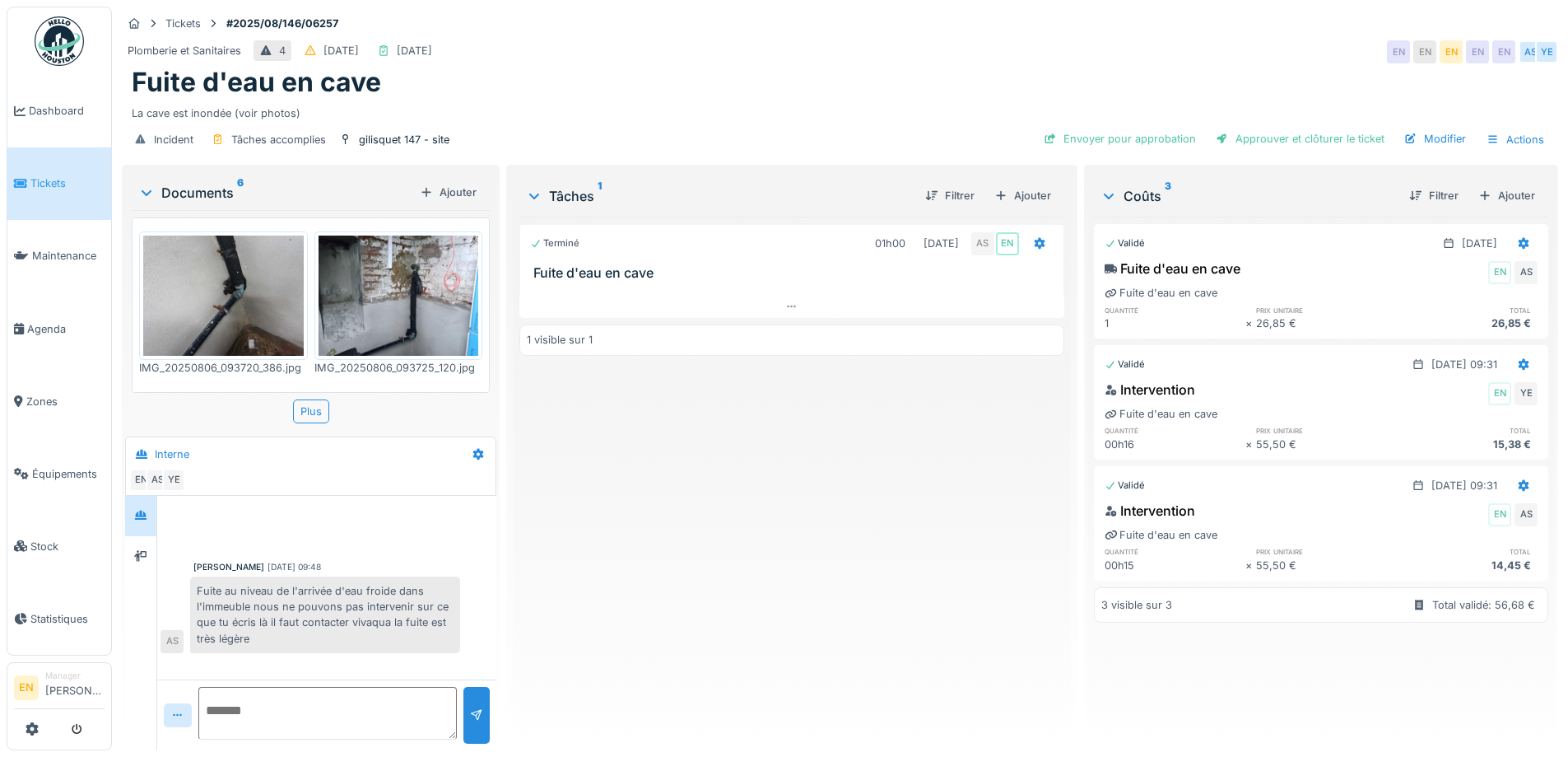
scroll to position [395, 0]
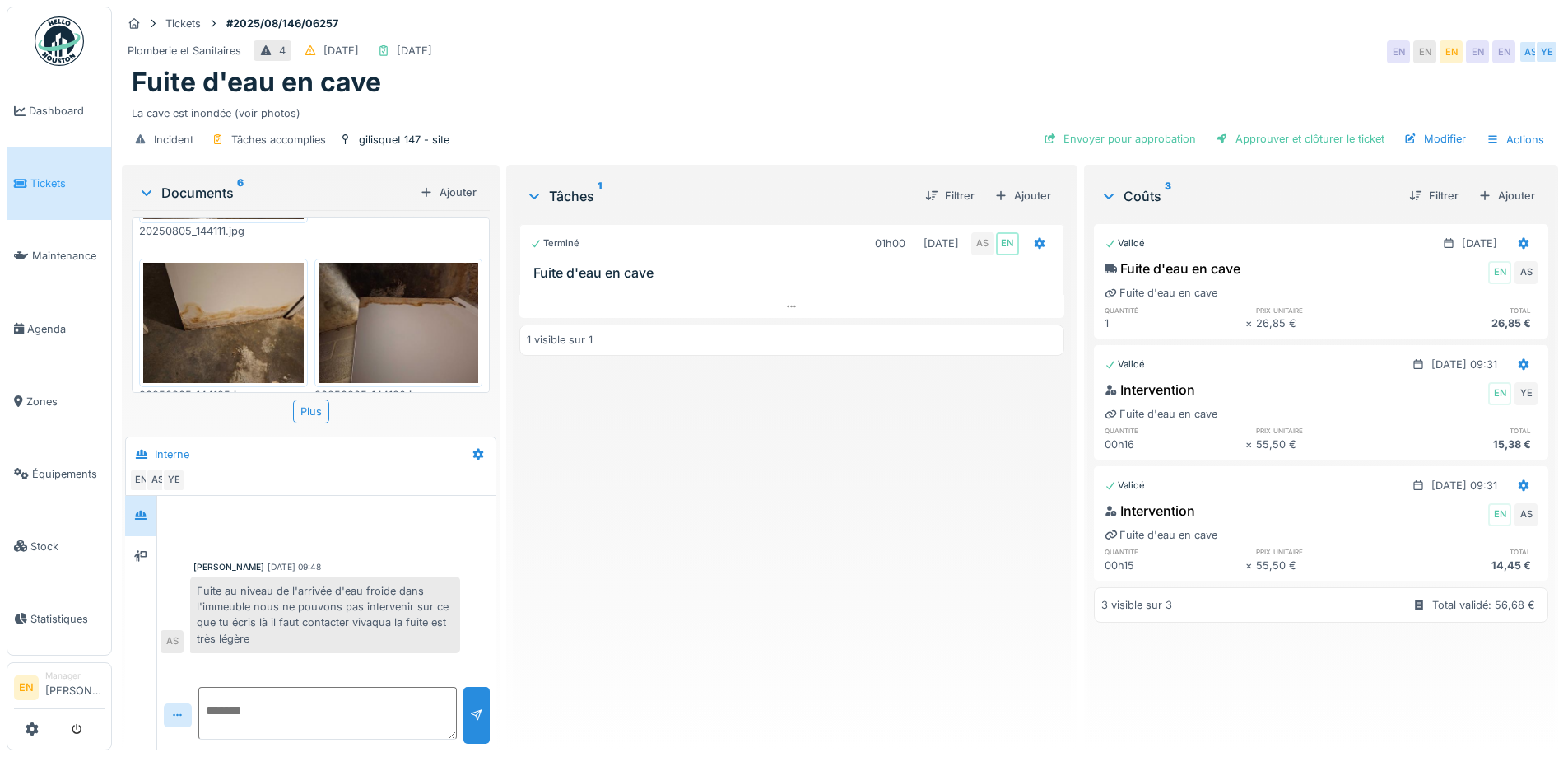
click at [729, 632] on div "Terminé 01h00 06/08/2025 AS EN Fuite d'eau en cave 1 visible sur 1" at bounding box center [791, 477] width 544 height 520
click at [730, 629] on div "Terminé 01h00 06/08/2025 AS EN Fuite d'eau en cave 1 visible sur 1" at bounding box center [791, 477] width 544 height 520
click at [583, 559] on div "Terminé 01h00 06/08/2025 AS EN Fuite d'eau en cave 1 visible sur 1" at bounding box center [791, 477] width 544 height 520
click at [629, 103] on div "La cave est inondée (voir photos)" at bounding box center [840, 110] width 1417 height 22
click at [686, 608] on div "Terminé 01h00 06/08/2025 AS EN Fuite d'eau en cave 1 visible sur 1" at bounding box center [791, 477] width 544 height 520
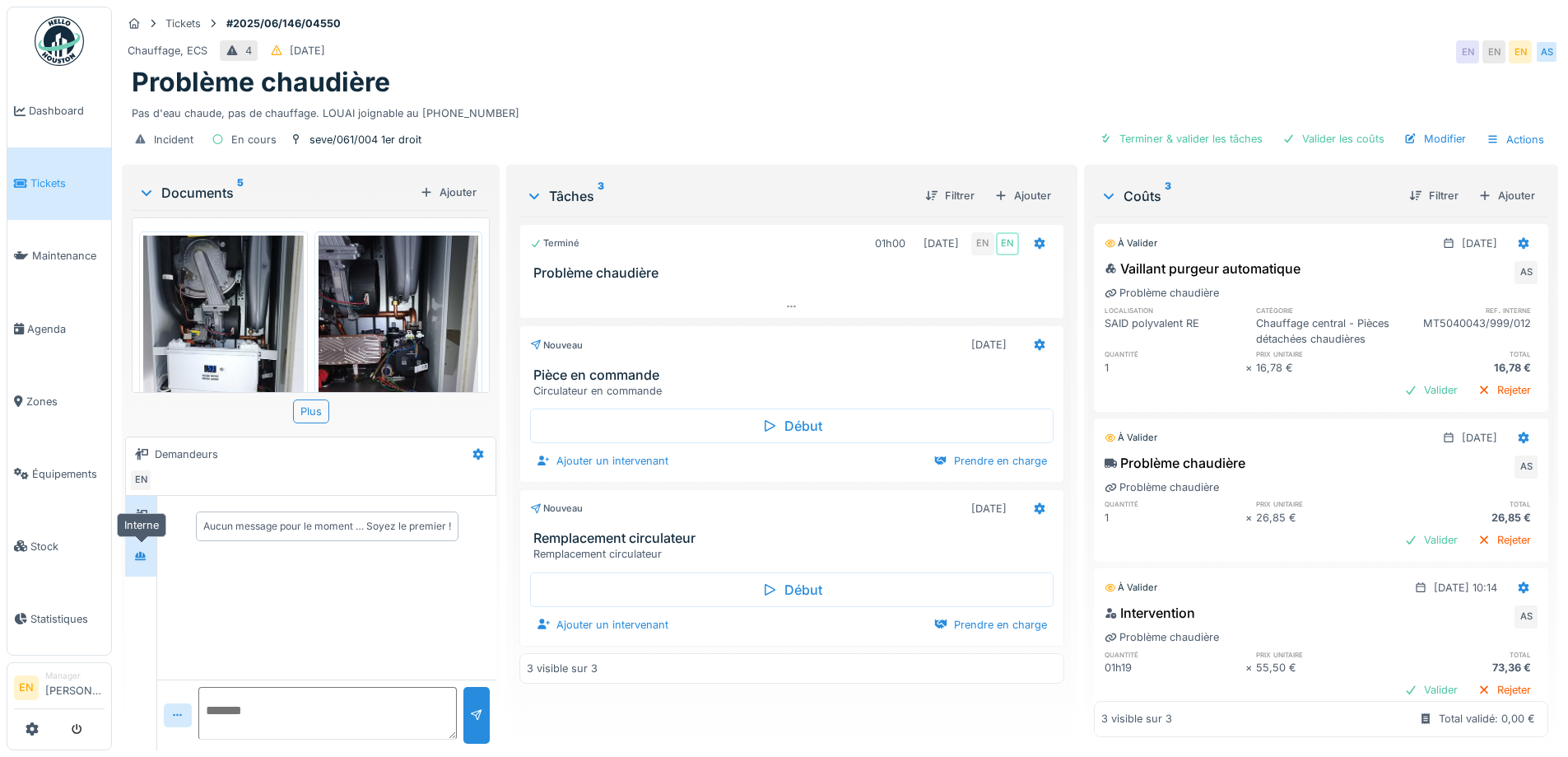
click at [137, 552] on icon at bounding box center [141, 556] width 13 height 10
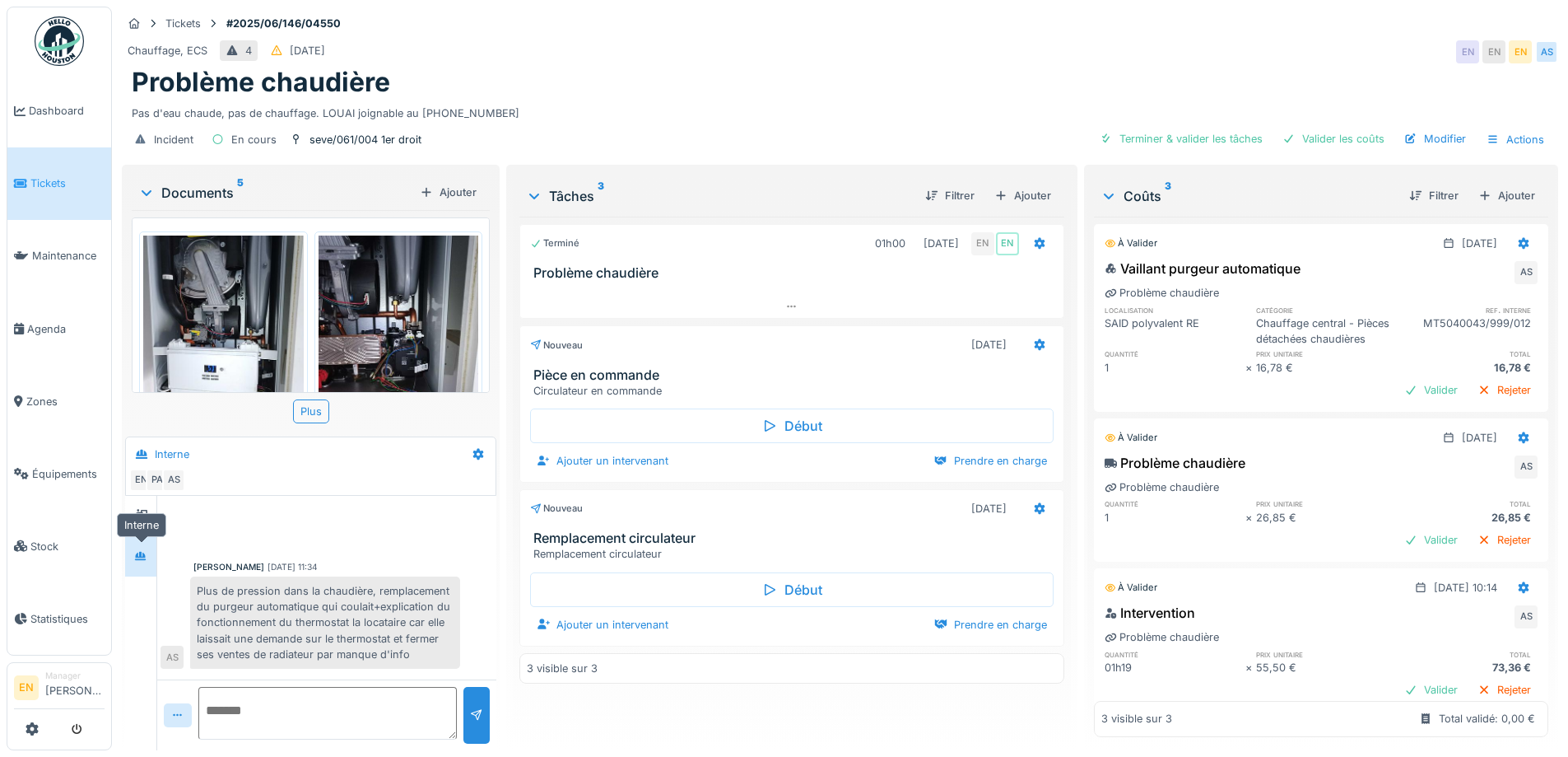
scroll to position [102, 0]
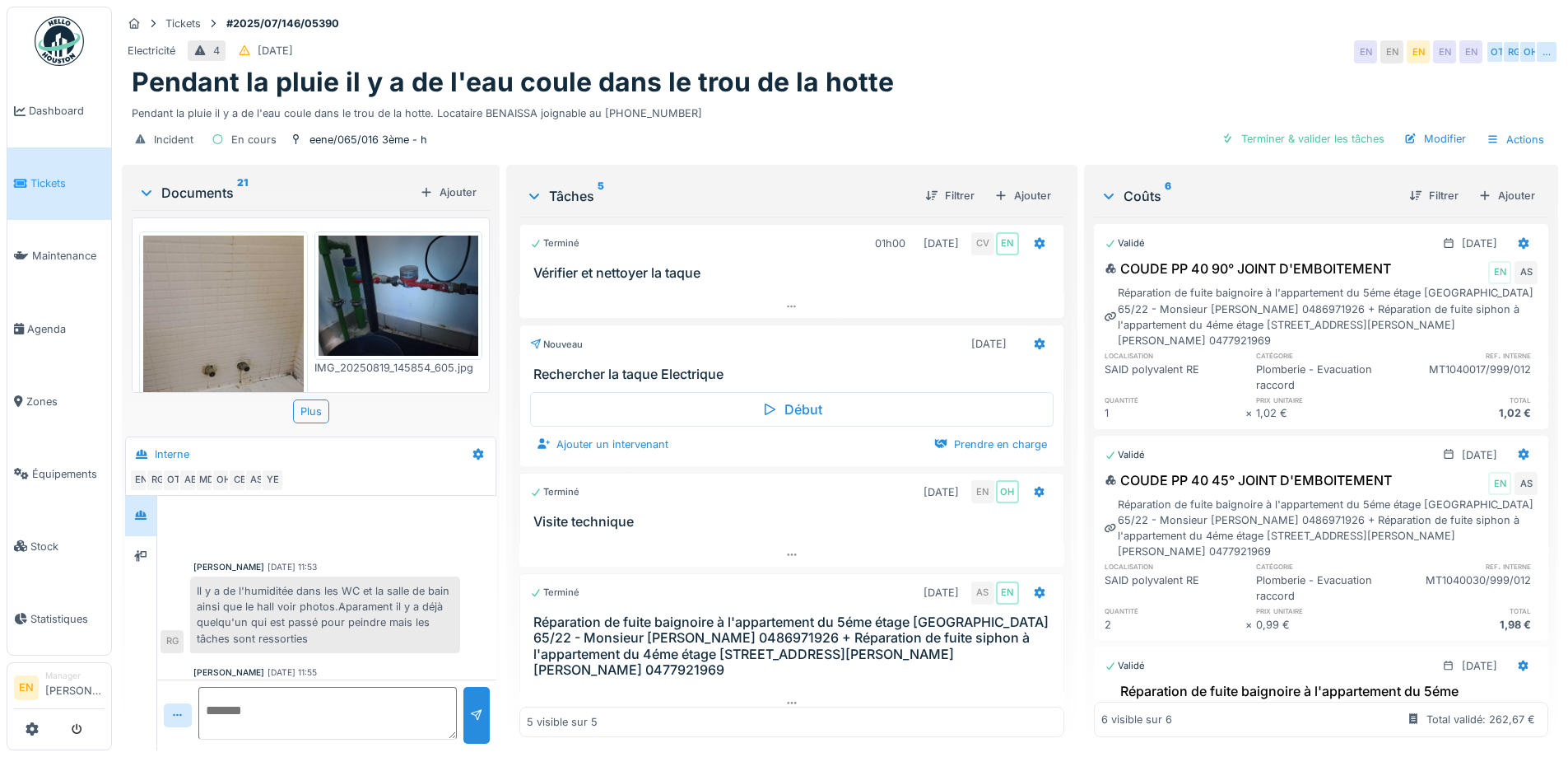
scroll to position [439, 0]
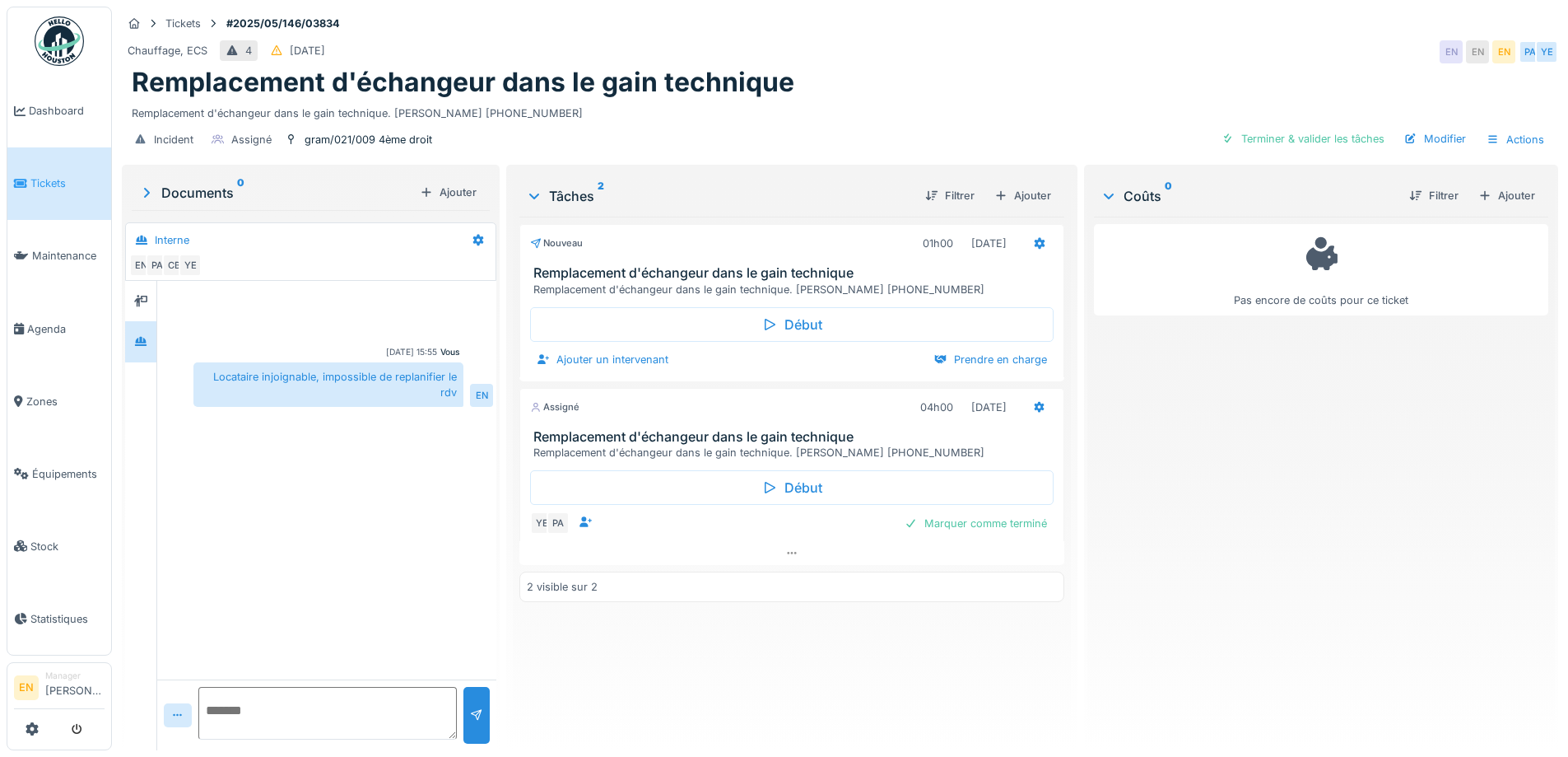
click at [362, 541] on div "Vous [DATE] 15:55 Locataire injoignable, impossible de replanifier le rdv EN" at bounding box center [327, 480] width 339 height 399
click at [145, 338] on icon at bounding box center [141, 342] width 11 height 9
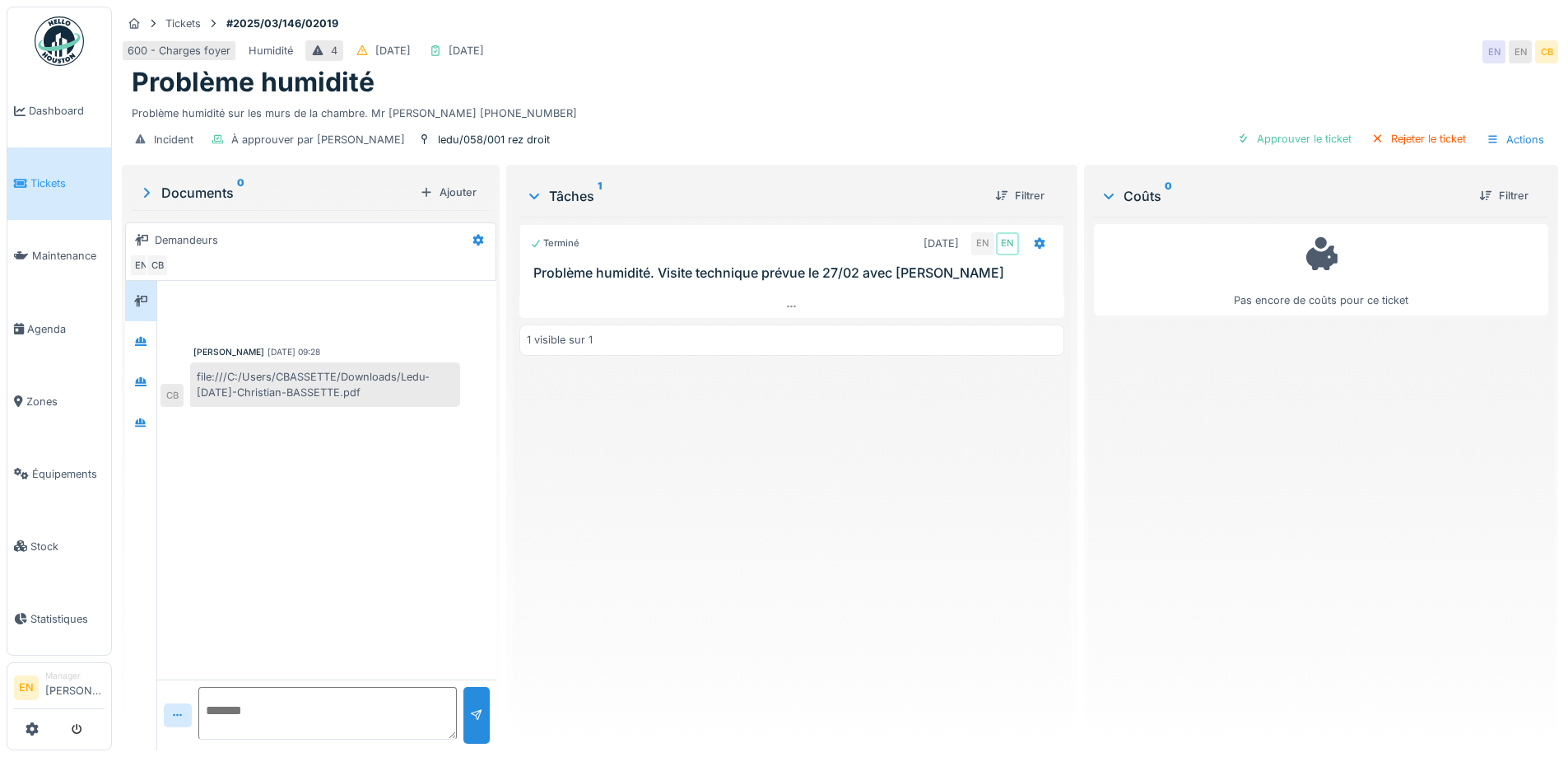
click at [807, 161] on div "Tickets #2025/03/146/02019 600 - Charges foyer Humidité 4 [DATE] [DATE] EN EN C…" at bounding box center [840, 378] width 1456 height 757
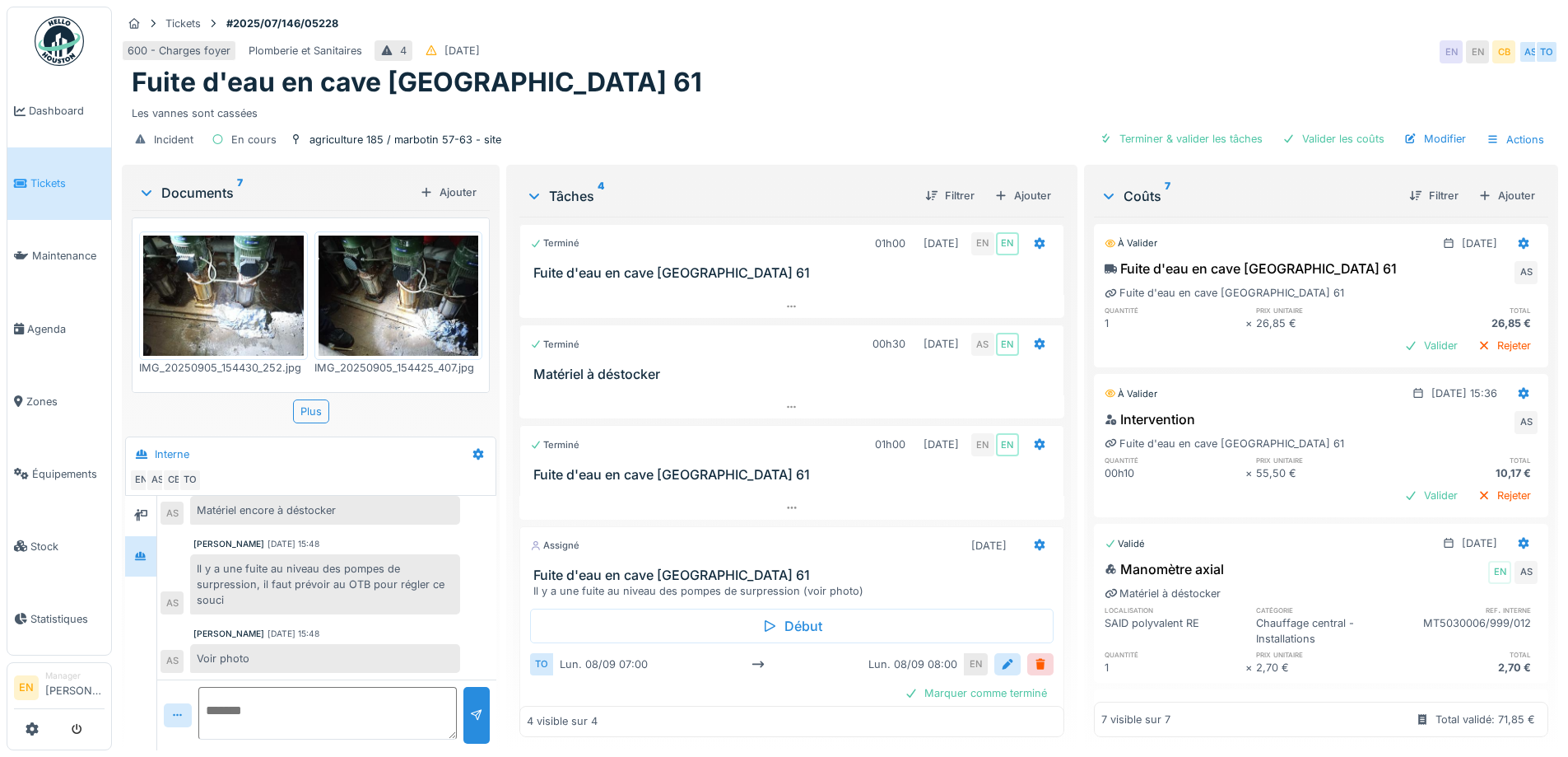
scroll to position [39, 0]
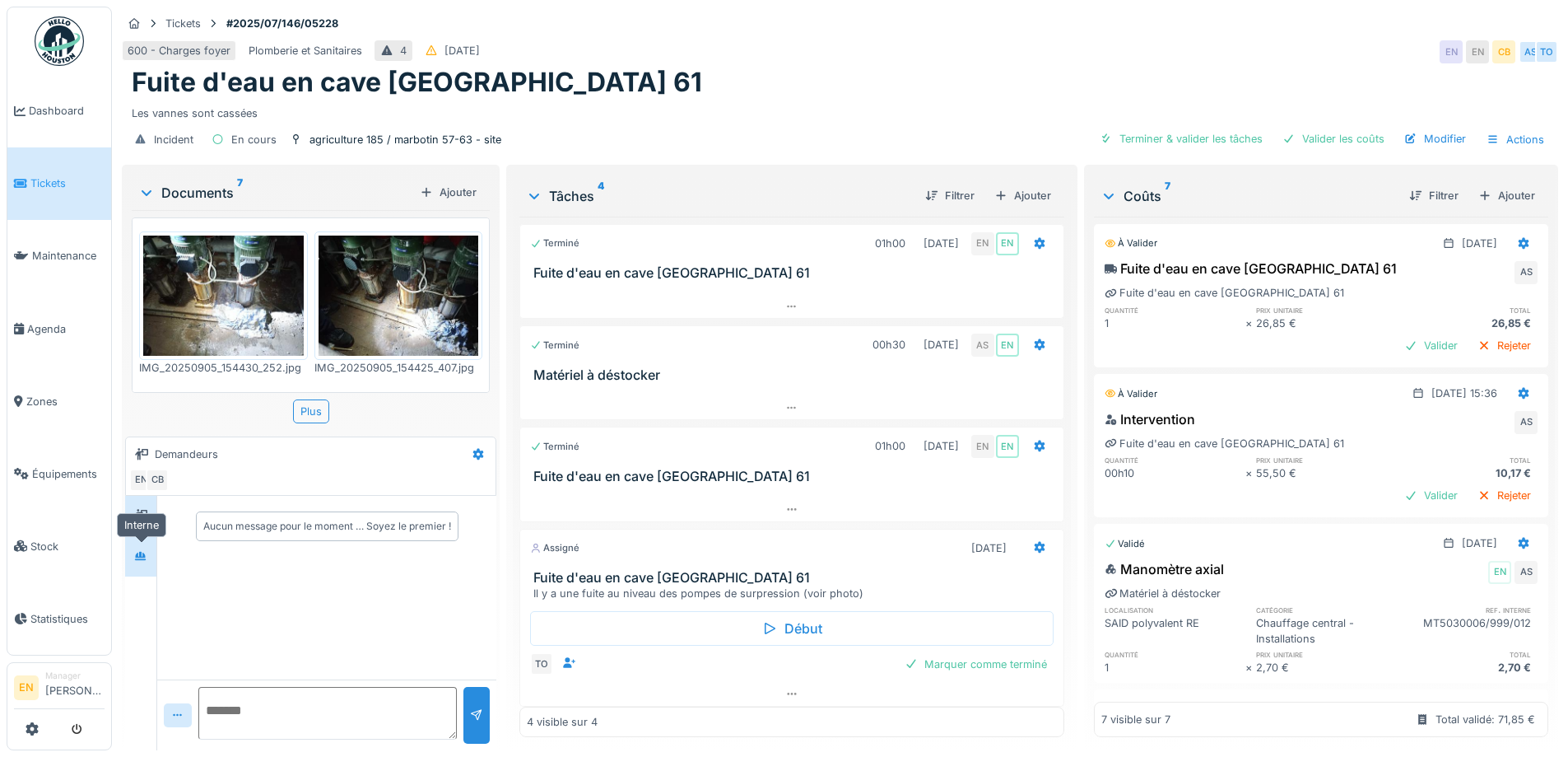
click at [139, 561] on div at bounding box center [141, 556] width 13 height 16
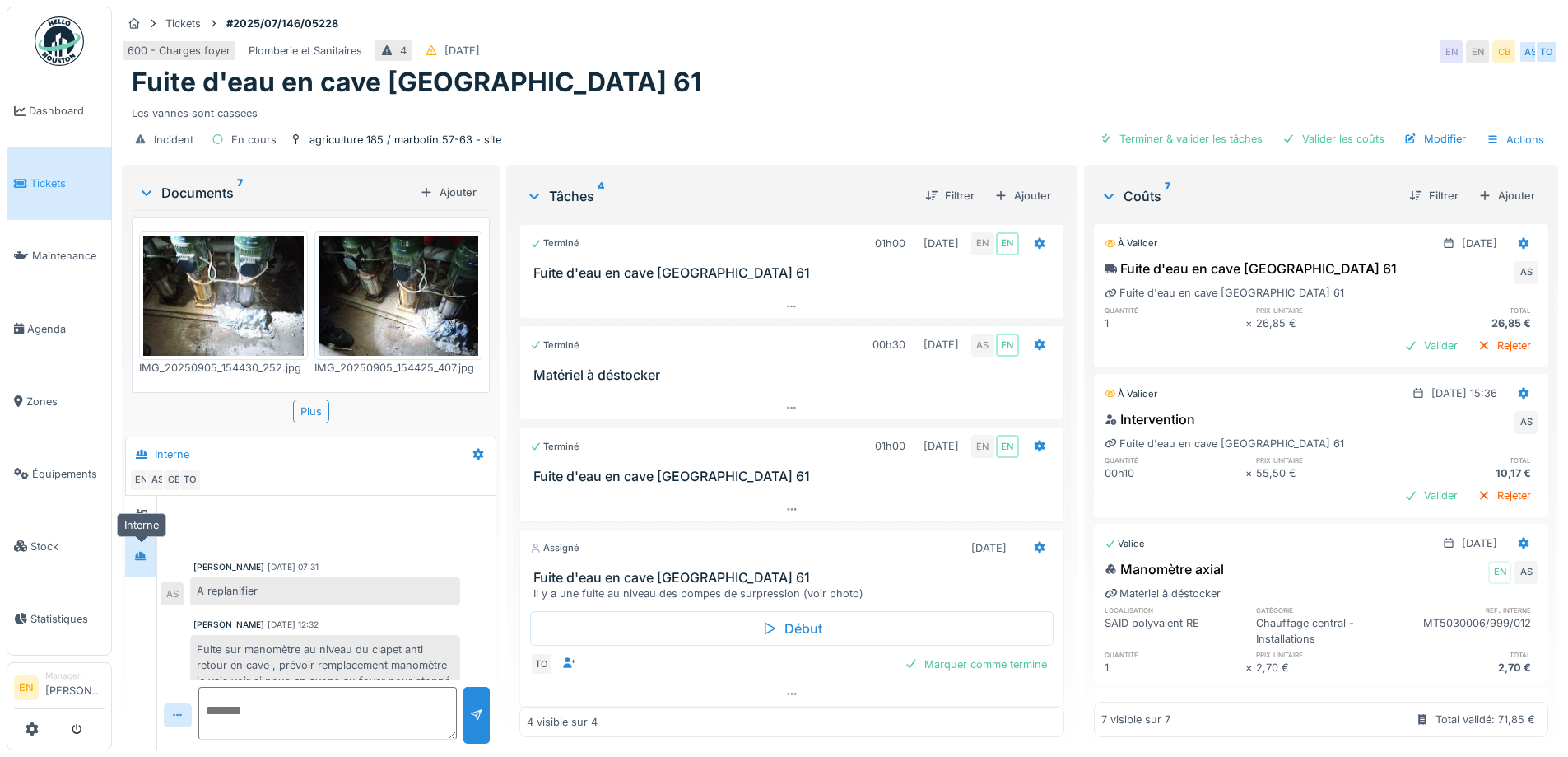
scroll to position [303, 0]
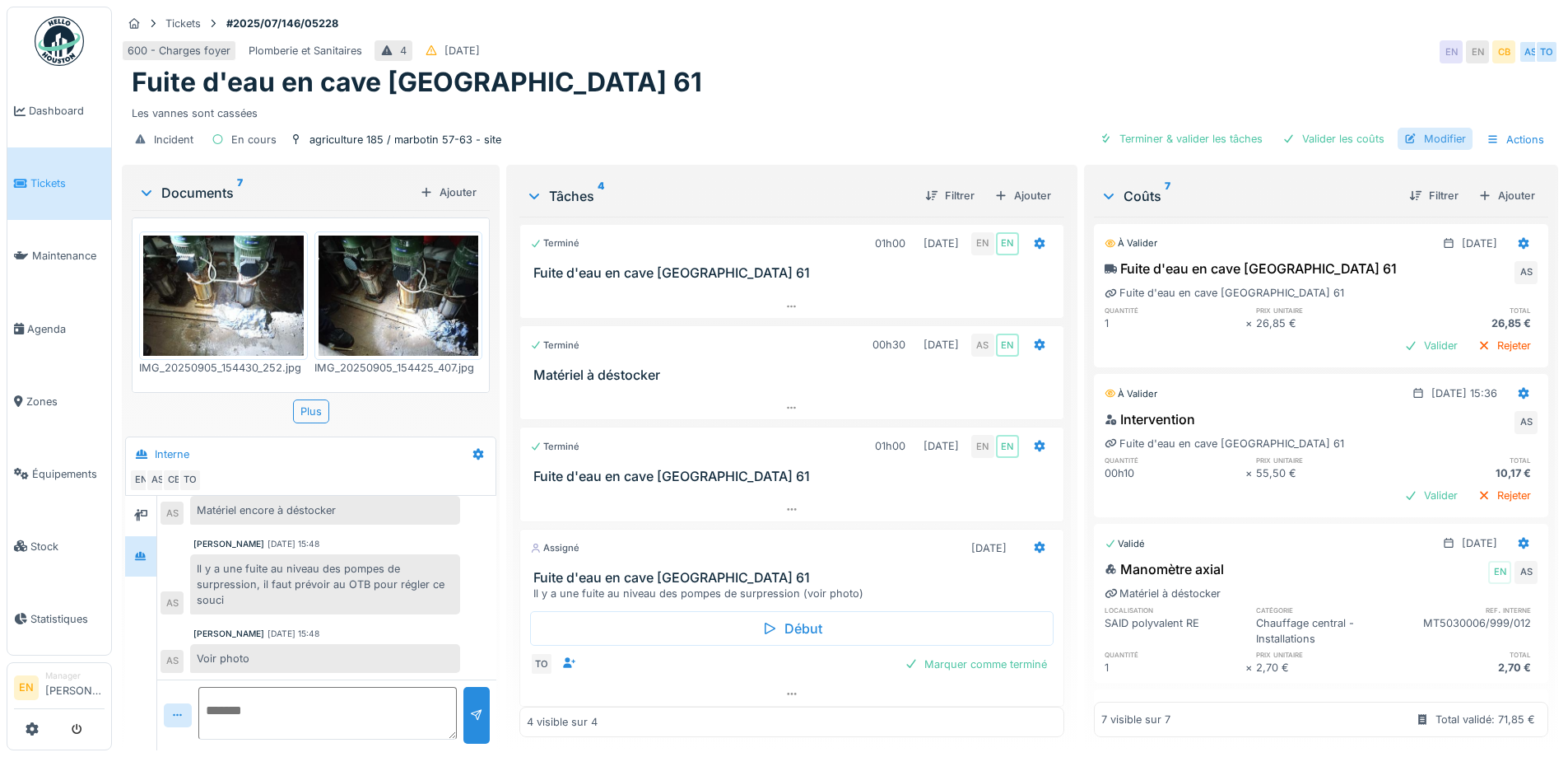
click at [1436, 137] on div "Modifier" at bounding box center [1435, 139] width 74 height 22
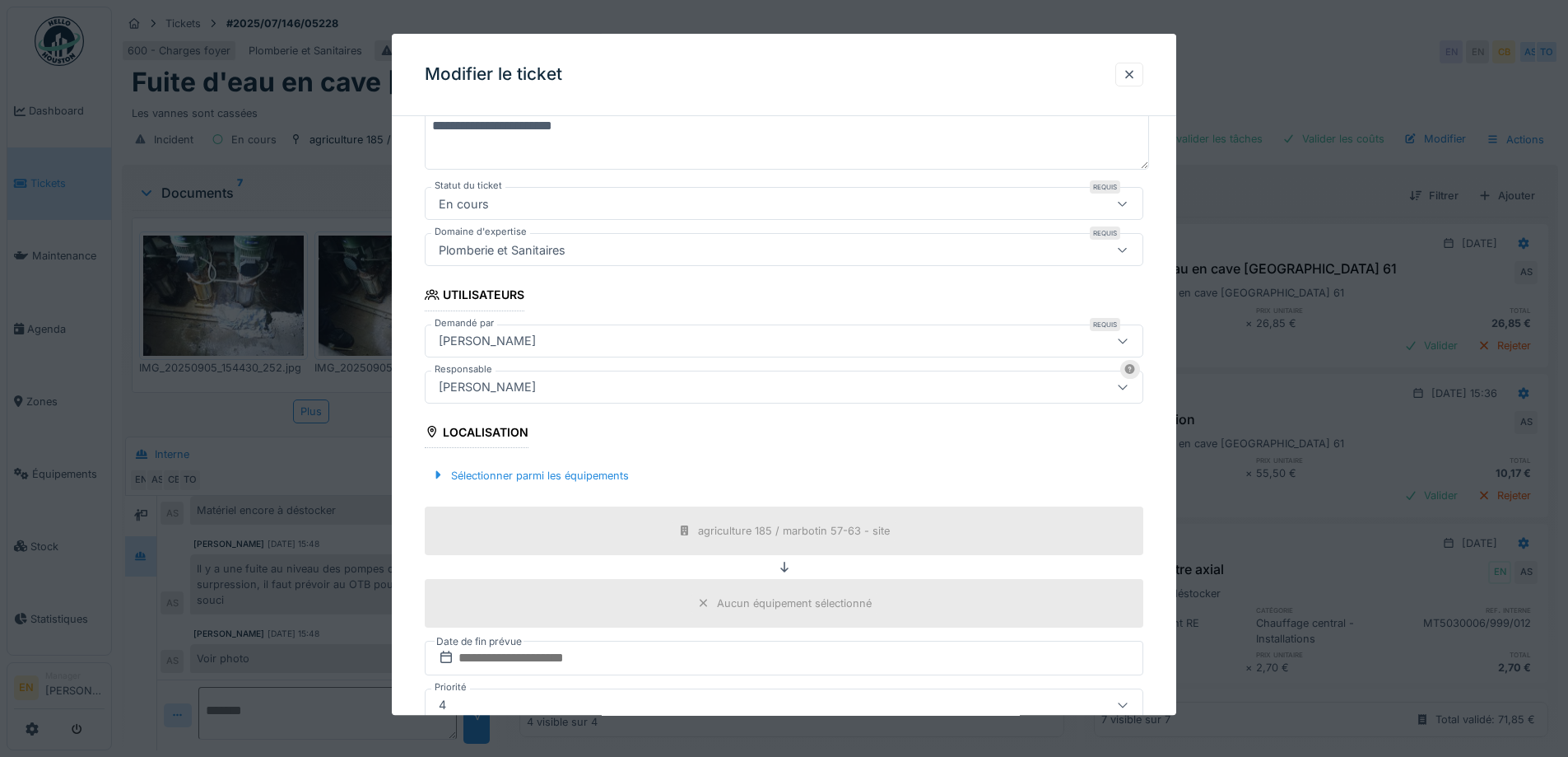
scroll to position [247, 0]
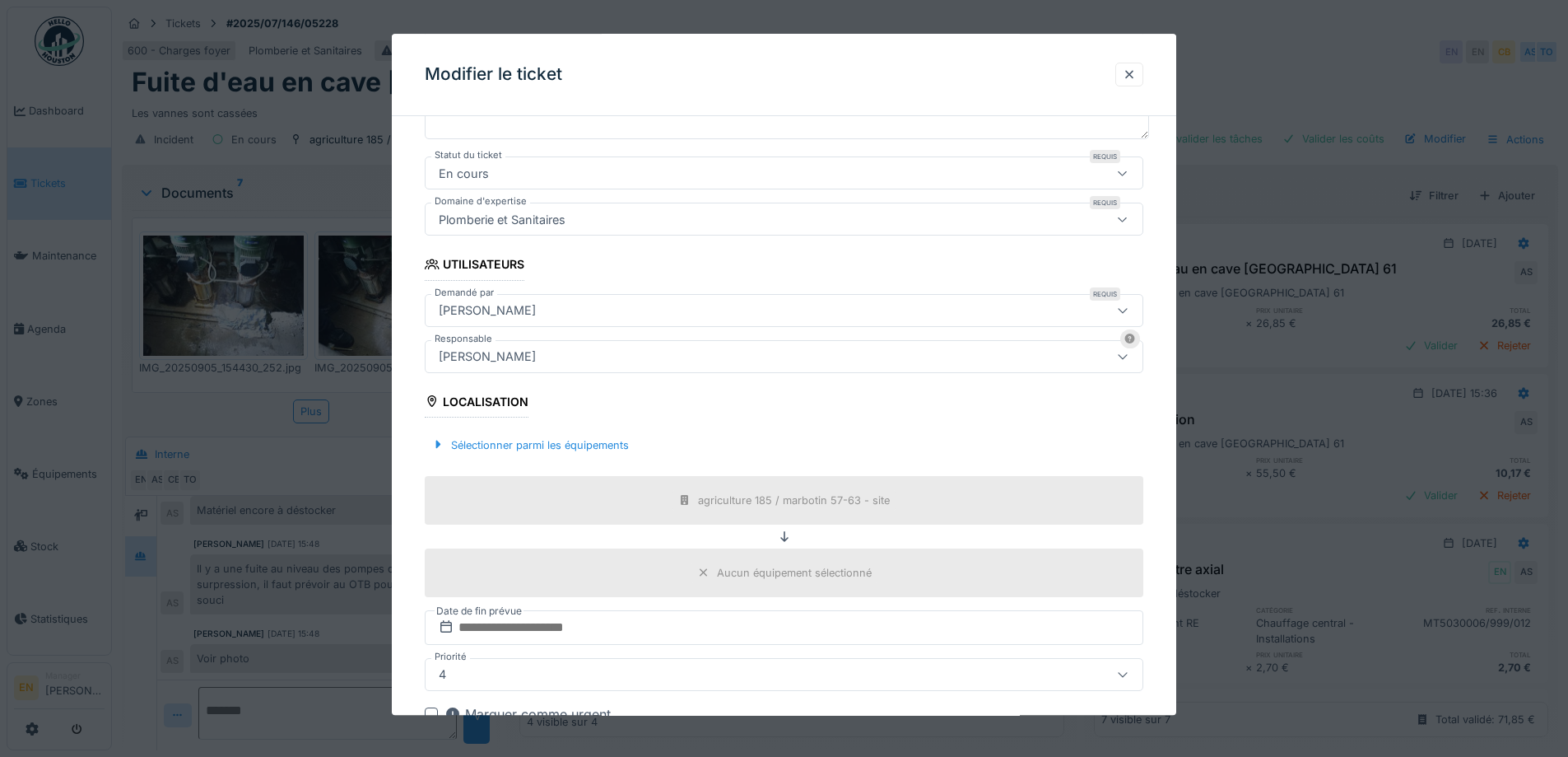
click at [591, 361] on div "Christian Bassette" at bounding box center [742, 356] width 620 height 18
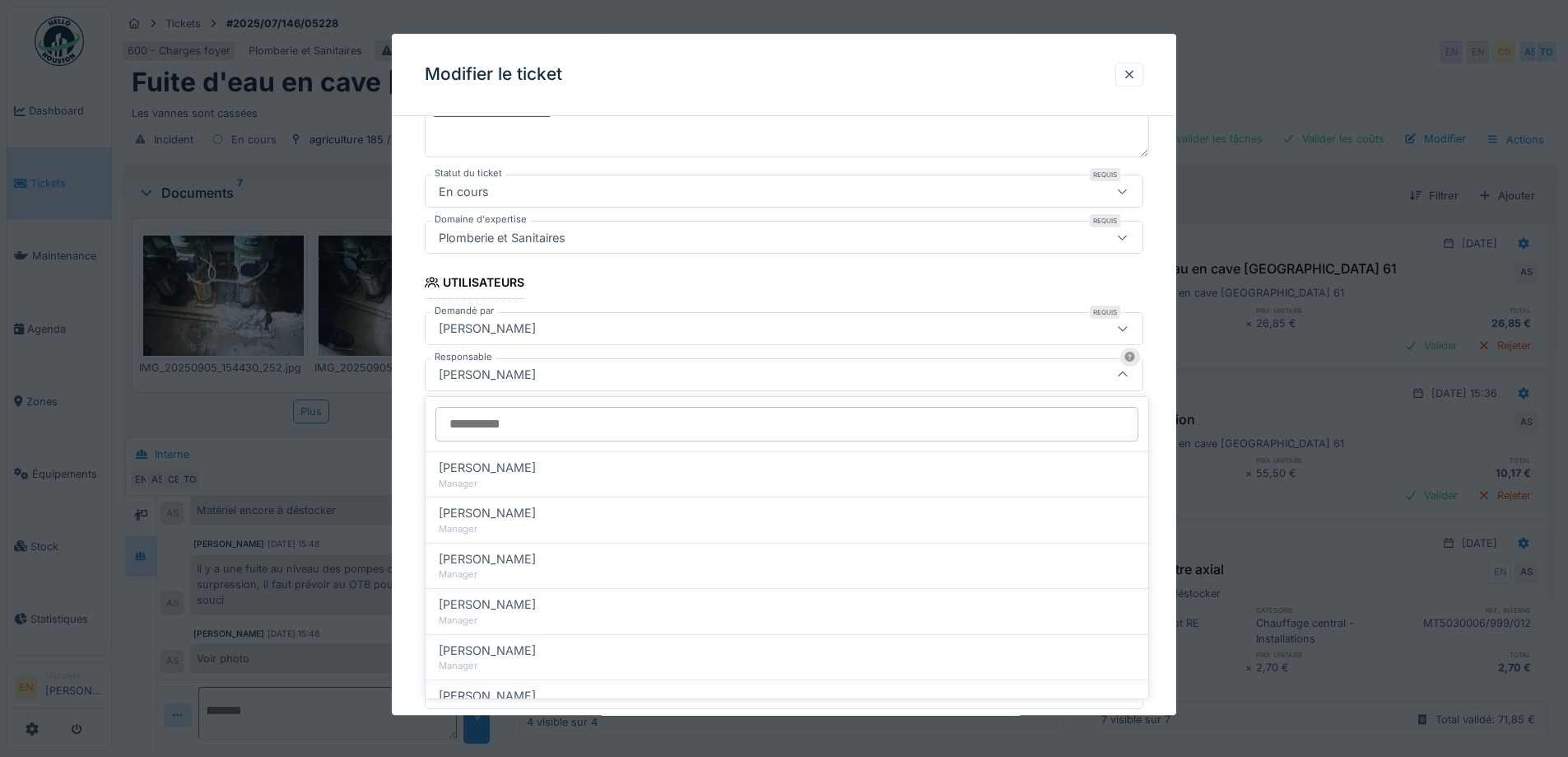
click at [540, 421] on input "Responsable" at bounding box center [787, 424] width 703 height 34
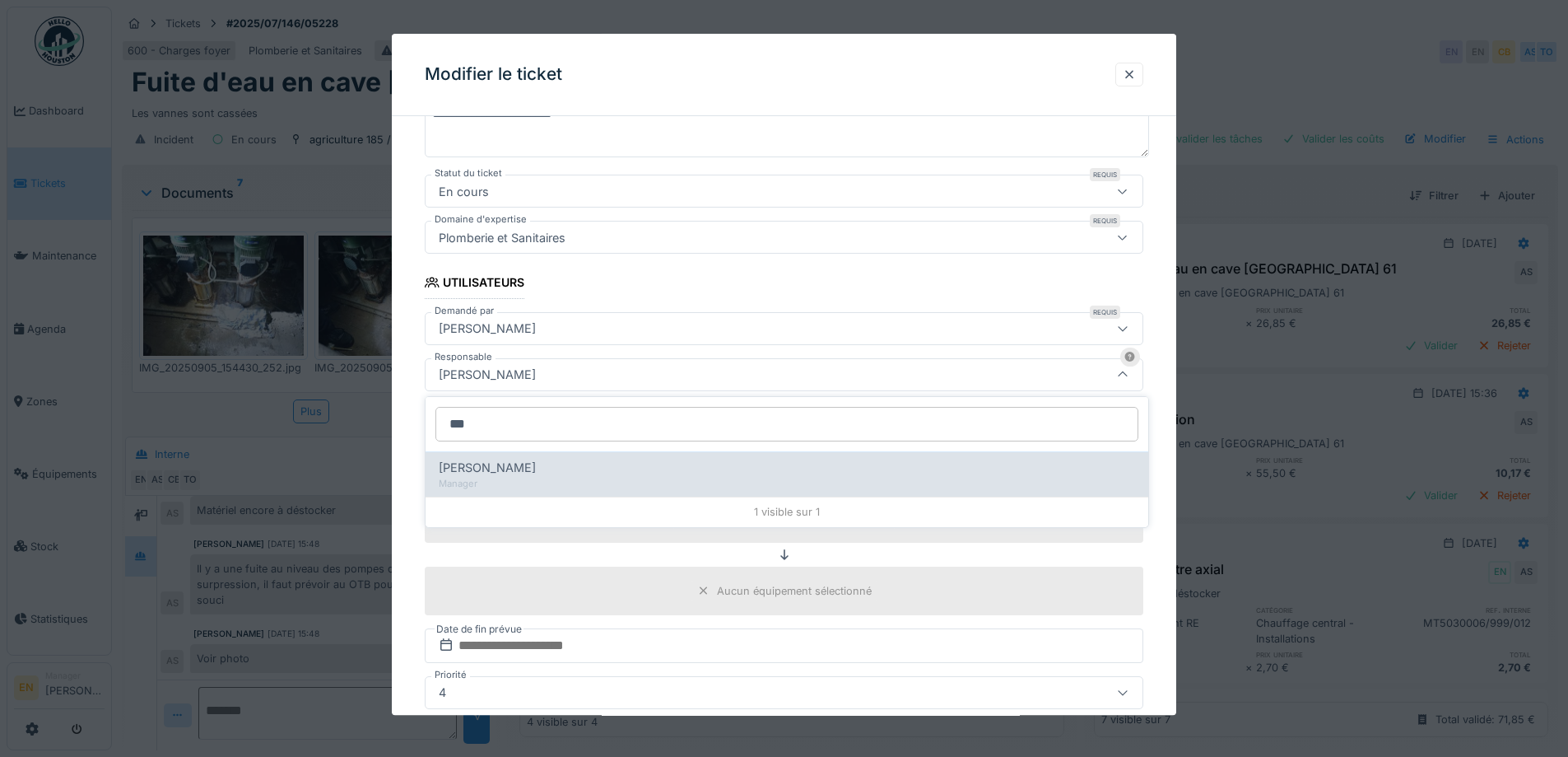
type input "***"
click at [534, 469] on div "Edmond Fayt" at bounding box center [787, 467] width 696 height 18
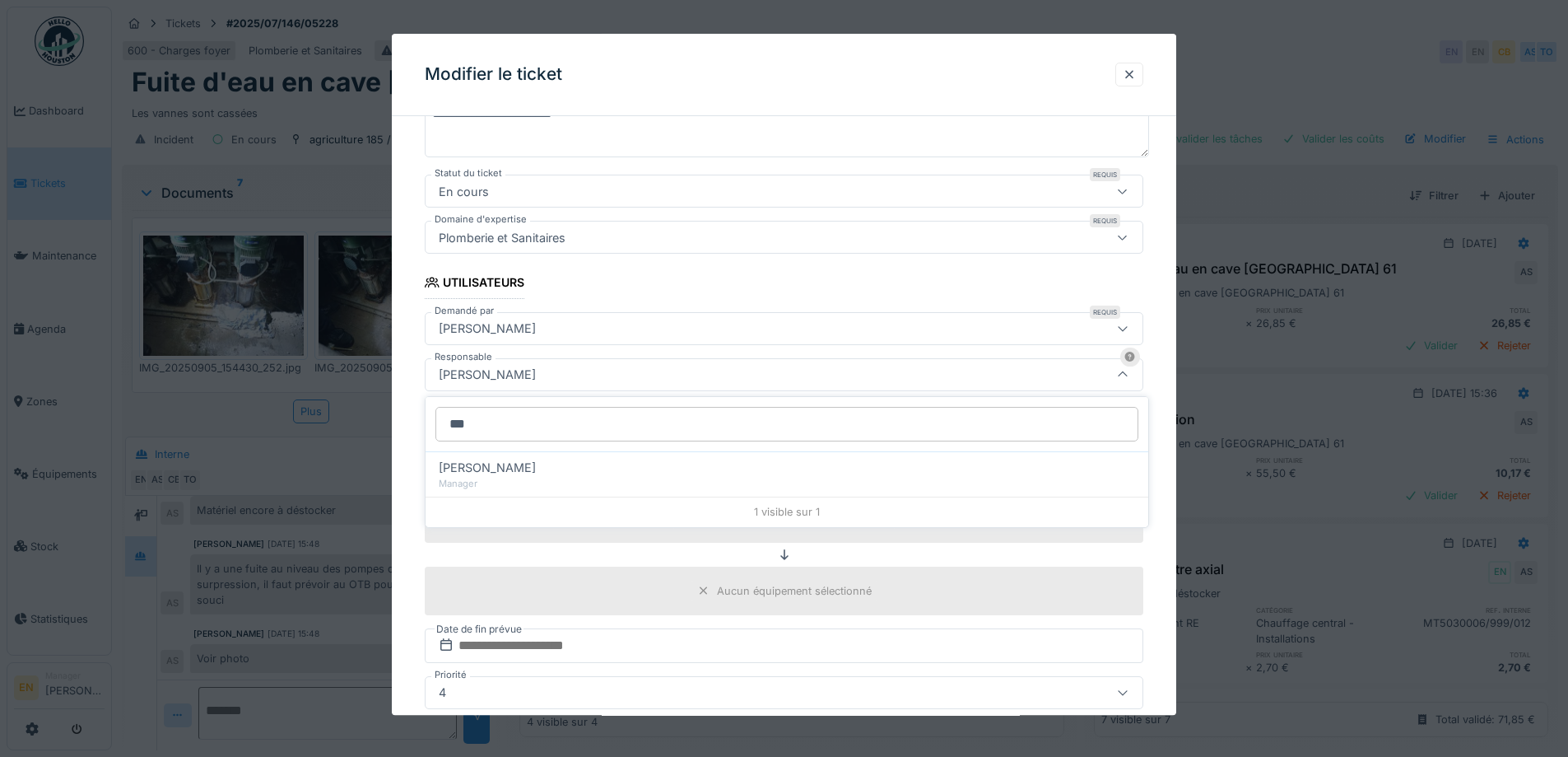
type input "****"
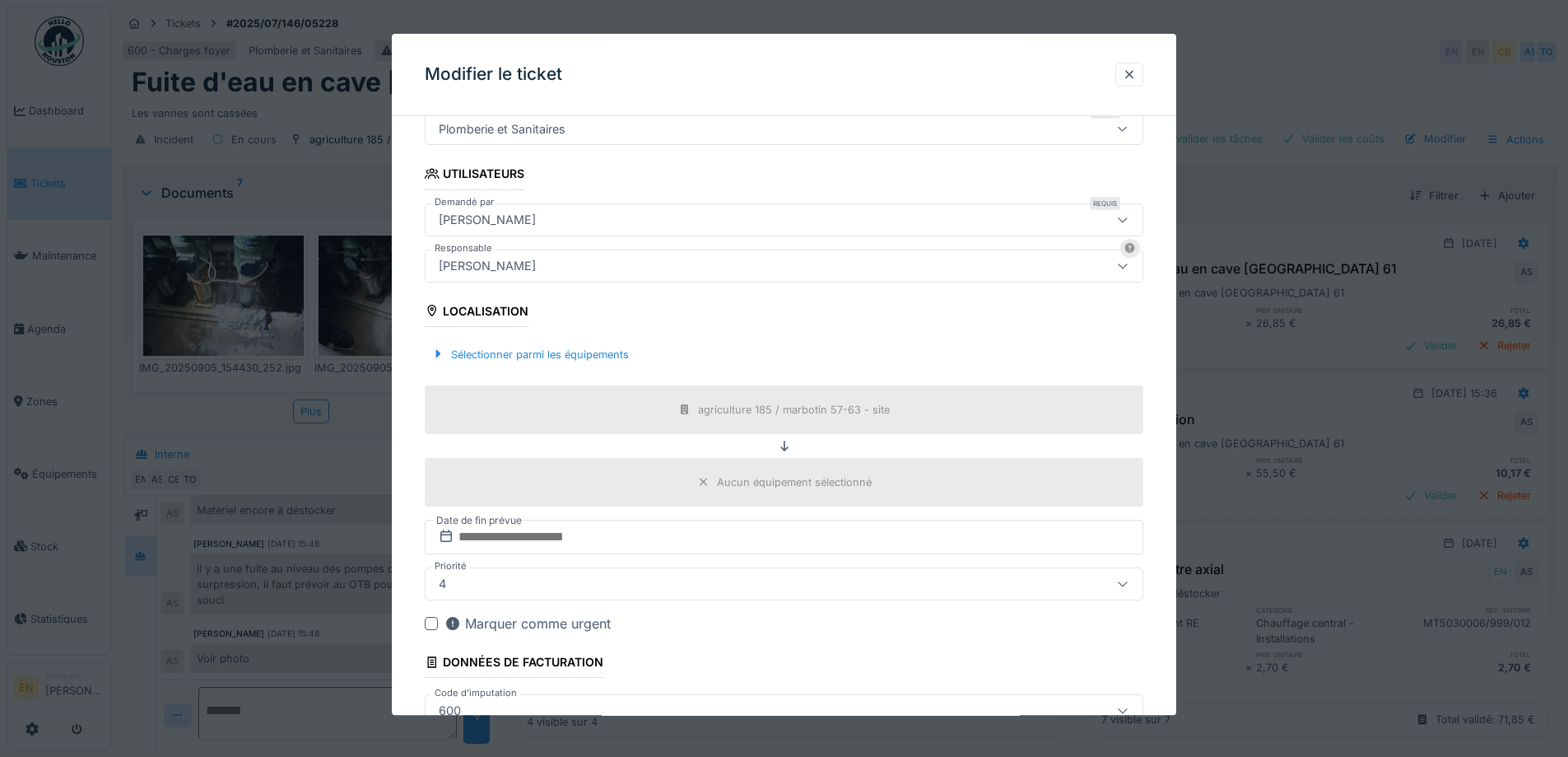
scroll to position [444, 0]
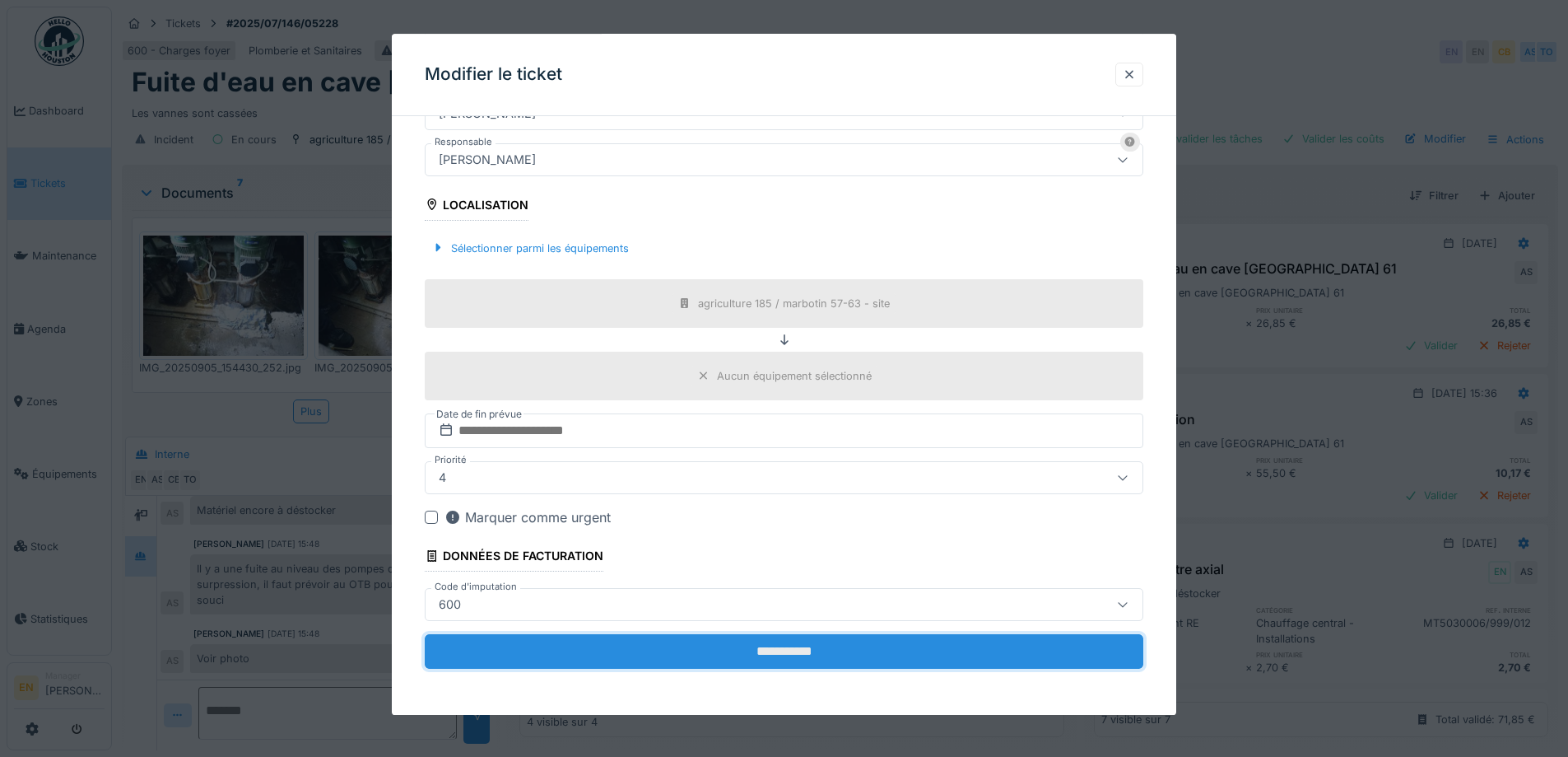
click at [778, 647] on input "**********" at bounding box center [784, 651] width 719 height 34
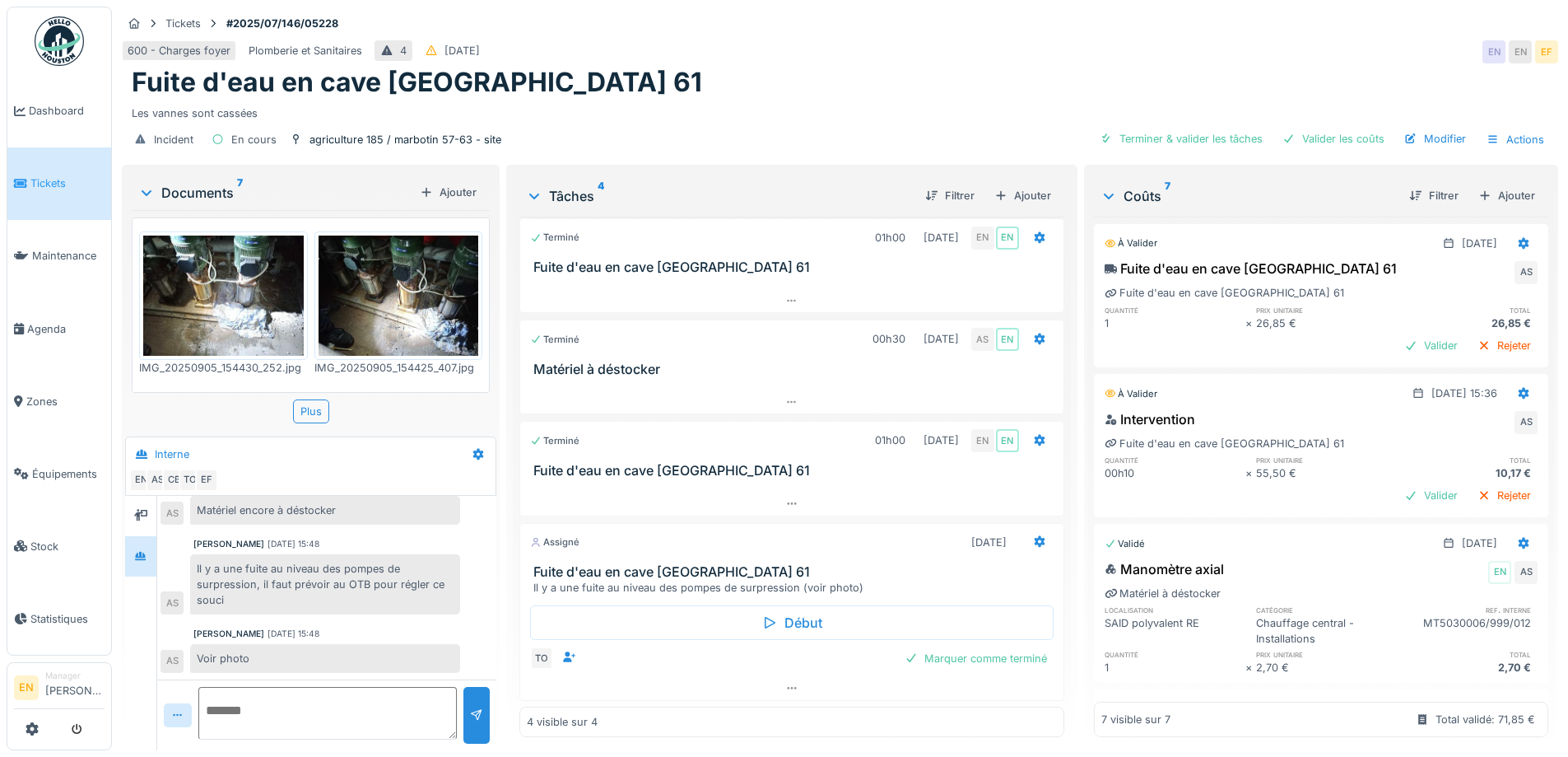
scroll to position [7, 0]
click at [787, 687] on icon at bounding box center [791, 687] width 9 height 3
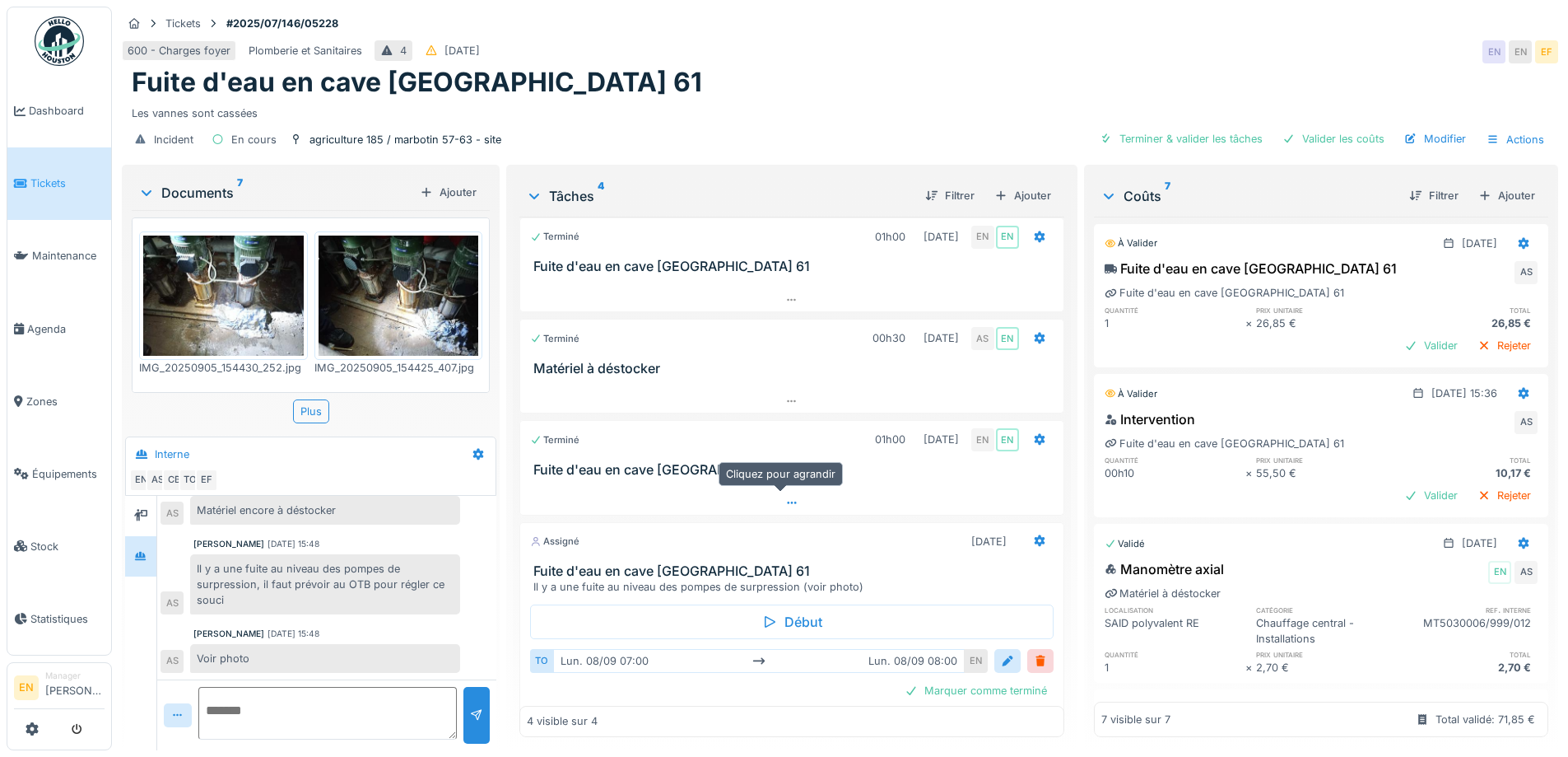
click at [787, 502] on icon at bounding box center [791, 503] width 9 height 3
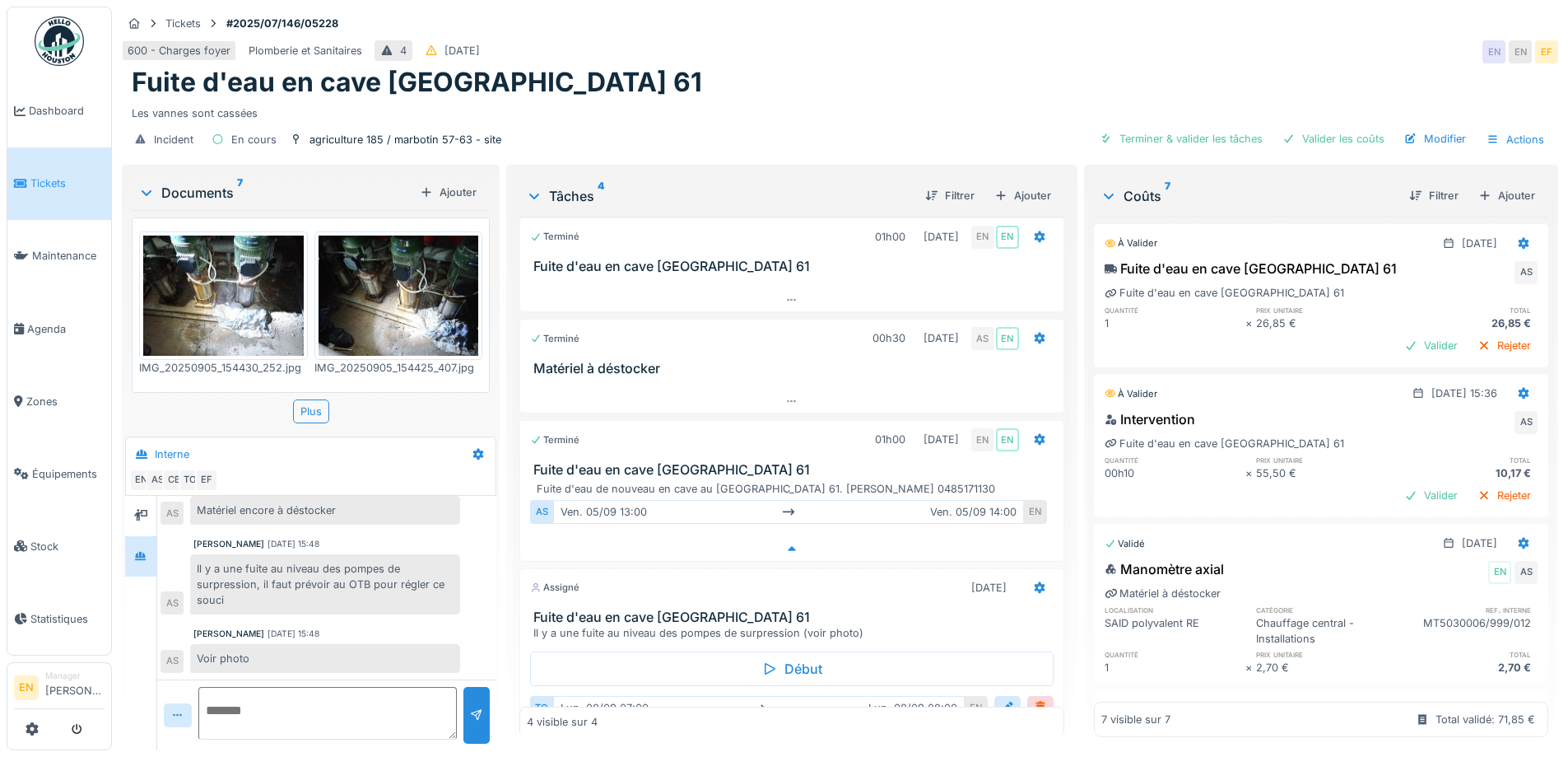
scroll to position [39, 0]
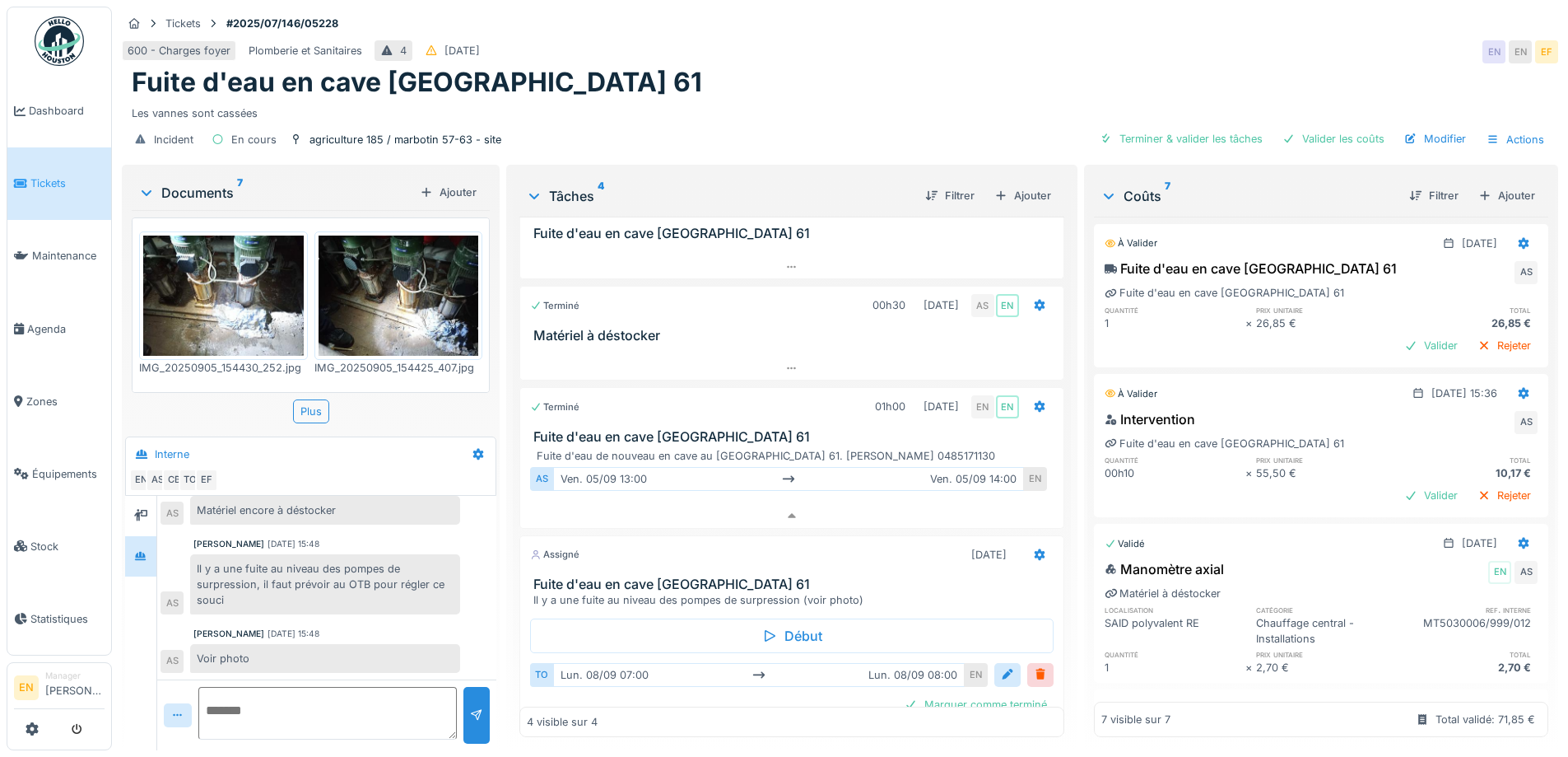
click at [887, 99] on div "Les vannes sont cassées" at bounding box center [840, 110] width 1417 height 22
click at [768, 74] on div "Fuite d'eau en cave Marbotin 61" at bounding box center [840, 83] width 1417 height 32
click at [737, 81] on div "Fuite d'eau en cave Marbotin 61" at bounding box center [840, 83] width 1417 height 32
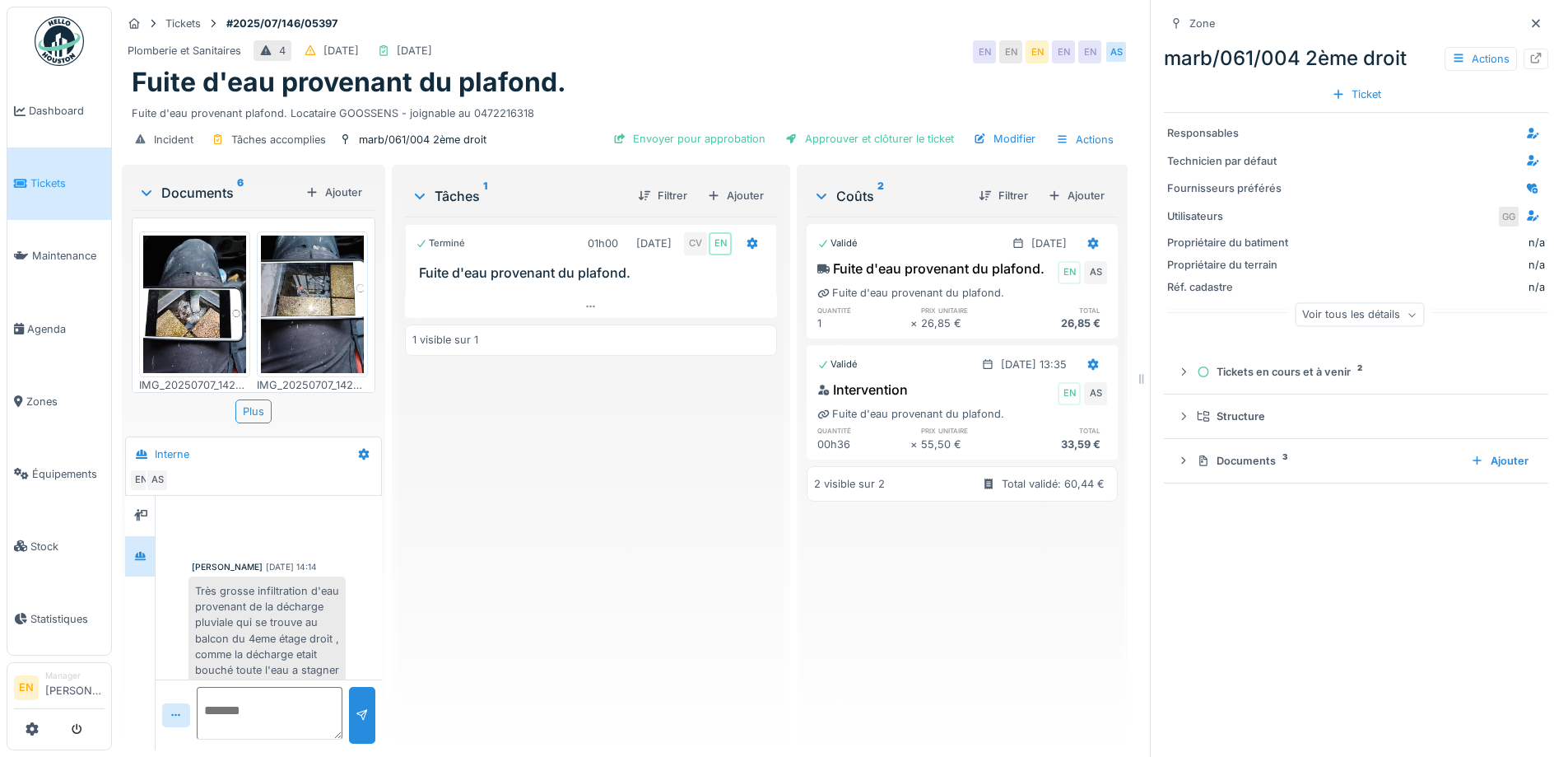
scroll to position [204, 0]
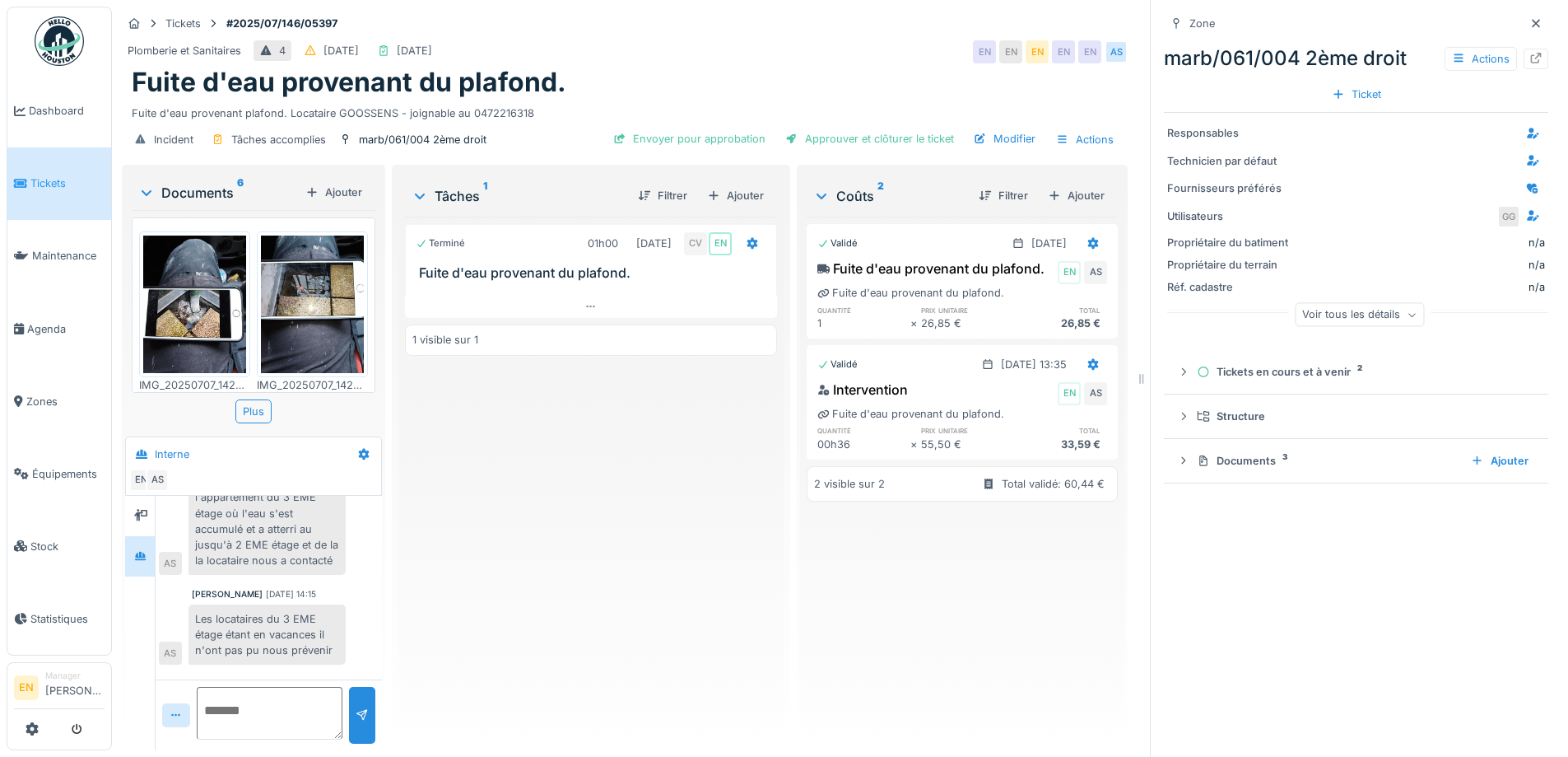
click at [551, 511] on div "Terminé 01h00 [DATE] CV EN Fuite d'eau provenant du plafond. 1 visible sur 1" at bounding box center [591, 477] width 372 height 520
click at [591, 507] on div "Terminé 01h00 [DATE] CV EN Fuite d'eau provenant du plafond. 1 visible sur 1" at bounding box center [591, 477] width 372 height 520
drag, startPoint x: 632, startPoint y: 494, endPoint x: 644, endPoint y: 516, distance: 25.1
click at [637, 504] on div "Terminé 01h00 [DATE] CV EN Fuite d'eau provenant du plafond. 1 visible sur 1" at bounding box center [591, 477] width 372 height 520
click at [621, 608] on div "Terminé 01h00 [DATE] CV EN Fuite d'eau provenant du plafond. 1 visible sur 1" at bounding box center [591, 477] width 372 height 520
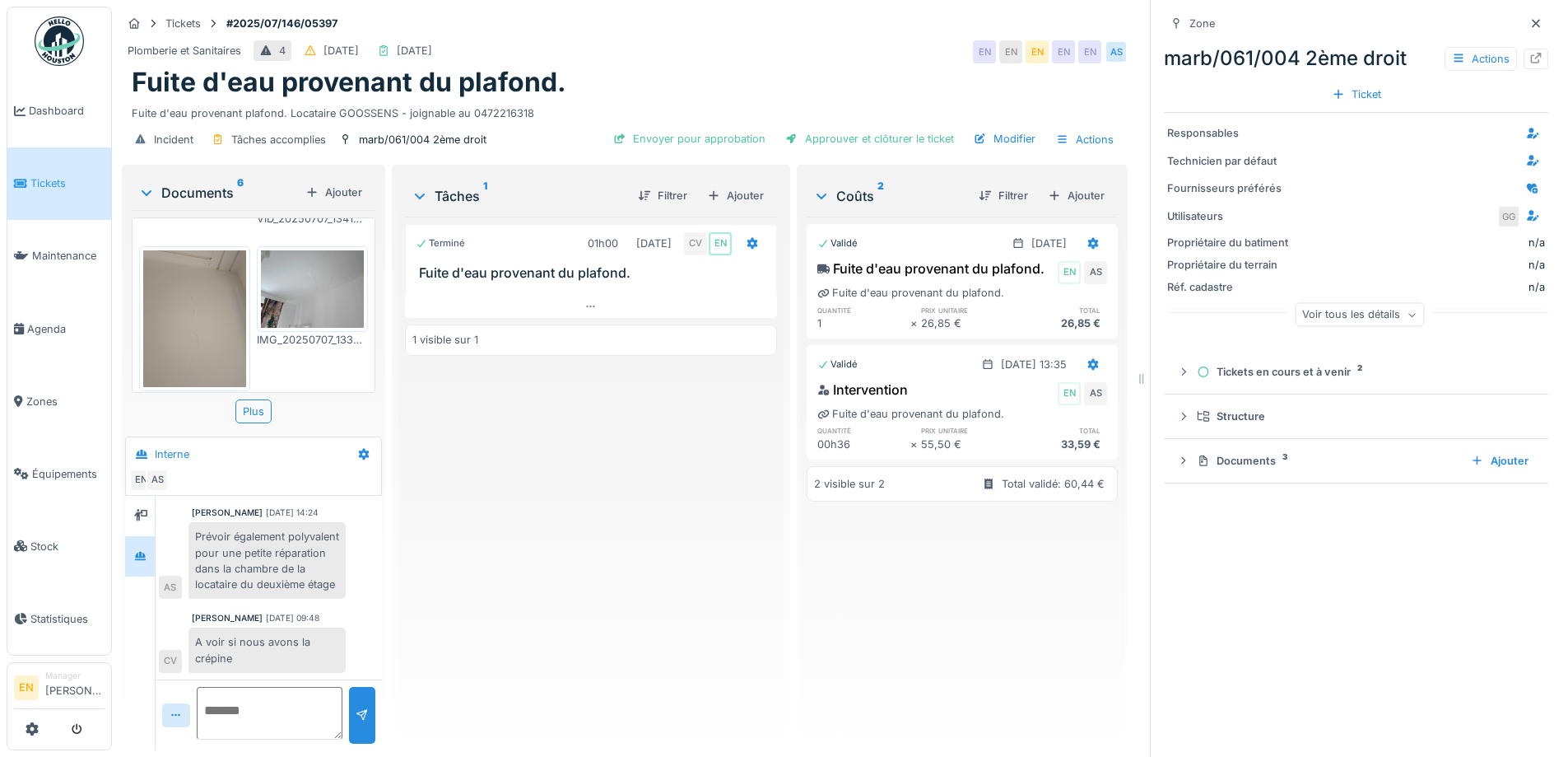
scroll to position [863, 0]
click at [479, 556] on div "Terminé 01h00 07/07/2025 CV EN Fuite d'eau provenant du plafond. 1 visible sur 1" at bounding box center [591, 477] width 372 height 520
click at [538, 541] on div "Terminé 01h00 07/07/2025 CV EN Fuite d'eau provenant du plafond. 1 visible sur 1" at bounding box center [591, 477] width 372 height 520
click at [1530, 18] on icon at bounding box center [1536, 22] width 13 height 10
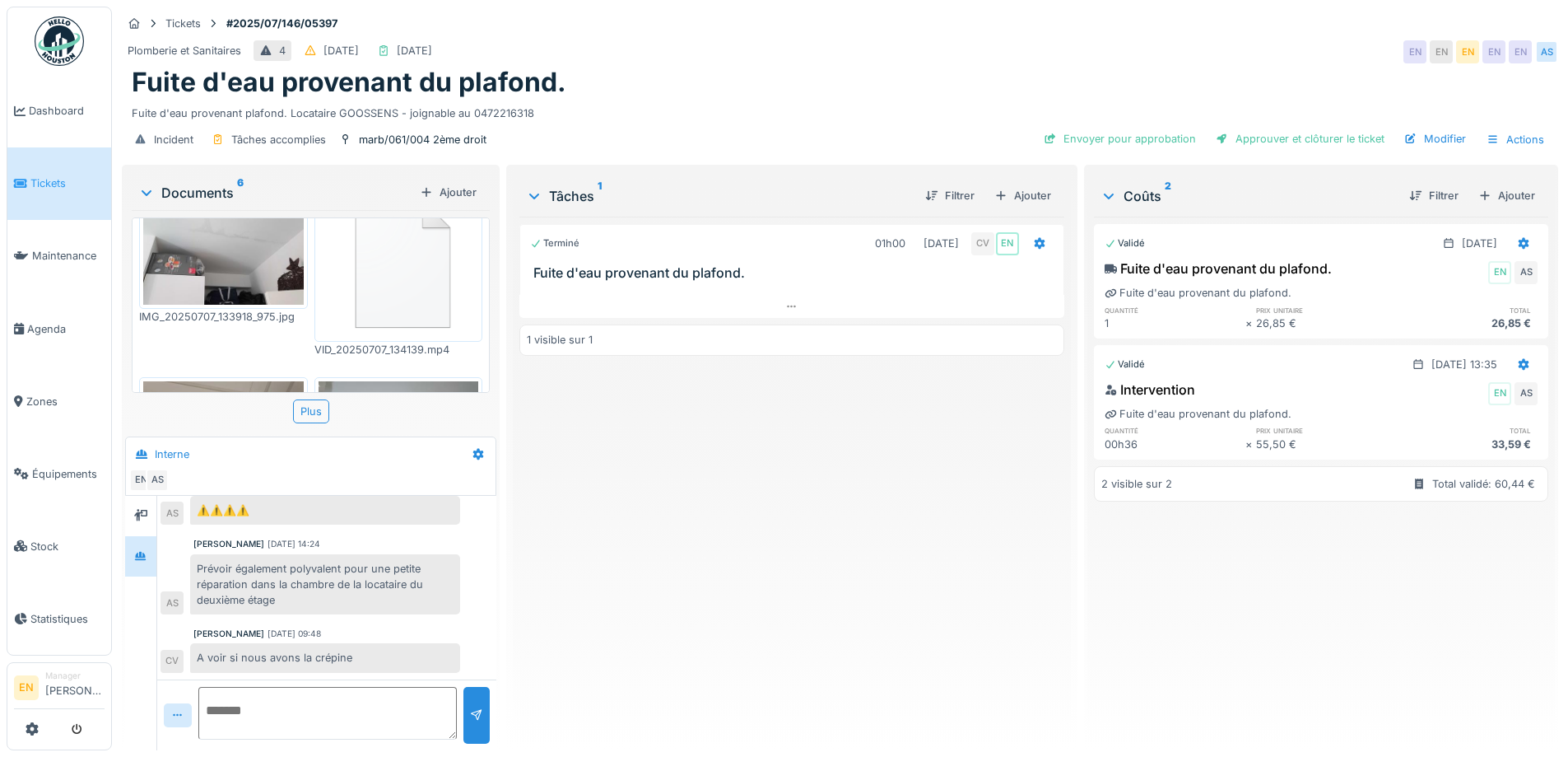
scroll to position [440, 0]
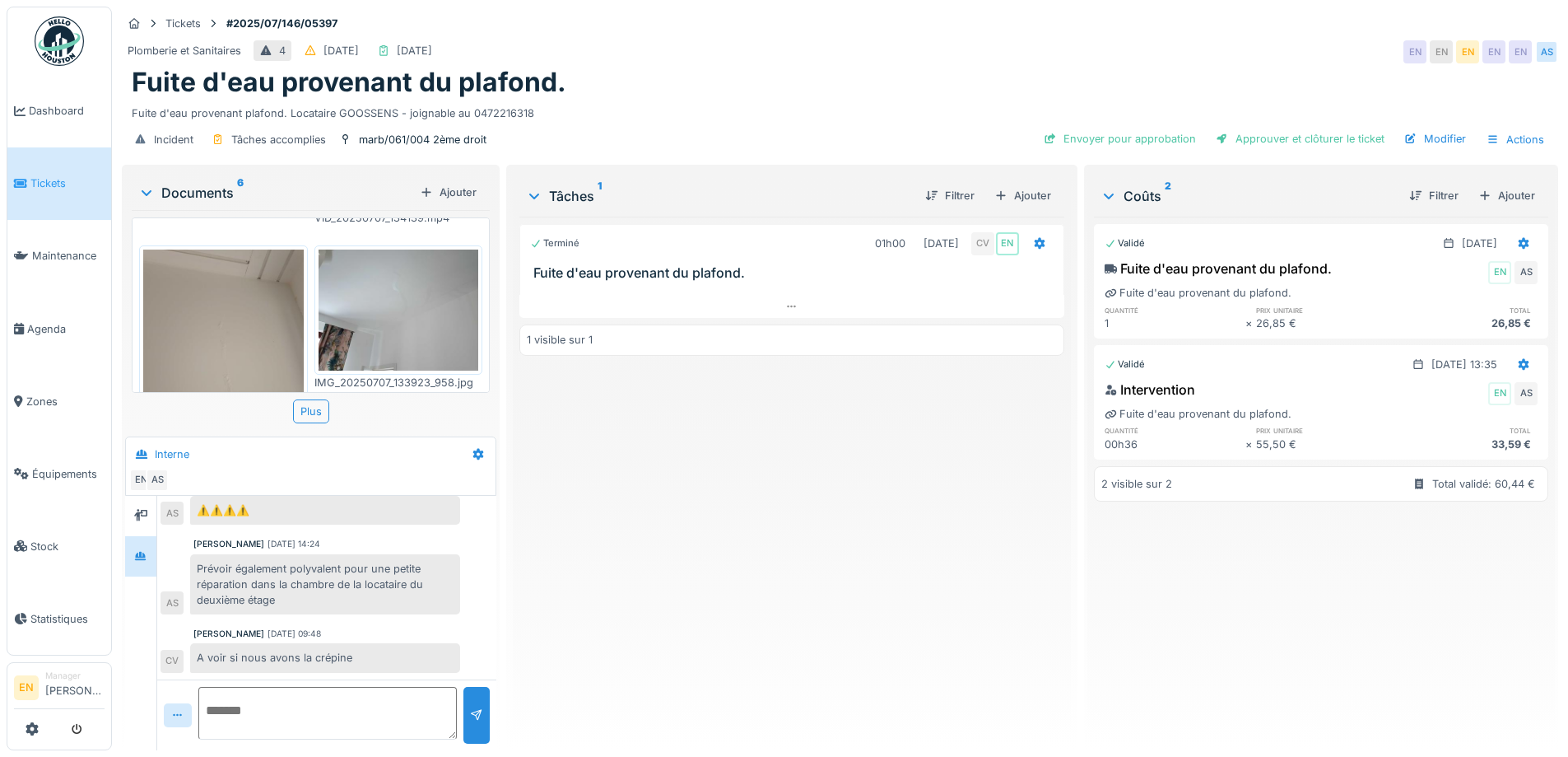
click at [773, 575] on div "Terminé 01h00 07/07/2025 CV EN Fuite d'eau provenant du plafond. 1 visible sur 1" at bounding box center [791, 477] width 544 height 520
click at [647, 594] on div "Terminé 01h00 07/07/2025 CV EN Fuite d'eau provenant du plafond. 1 visible sur 1" at bounding box center [791, 477] width 544 height 520
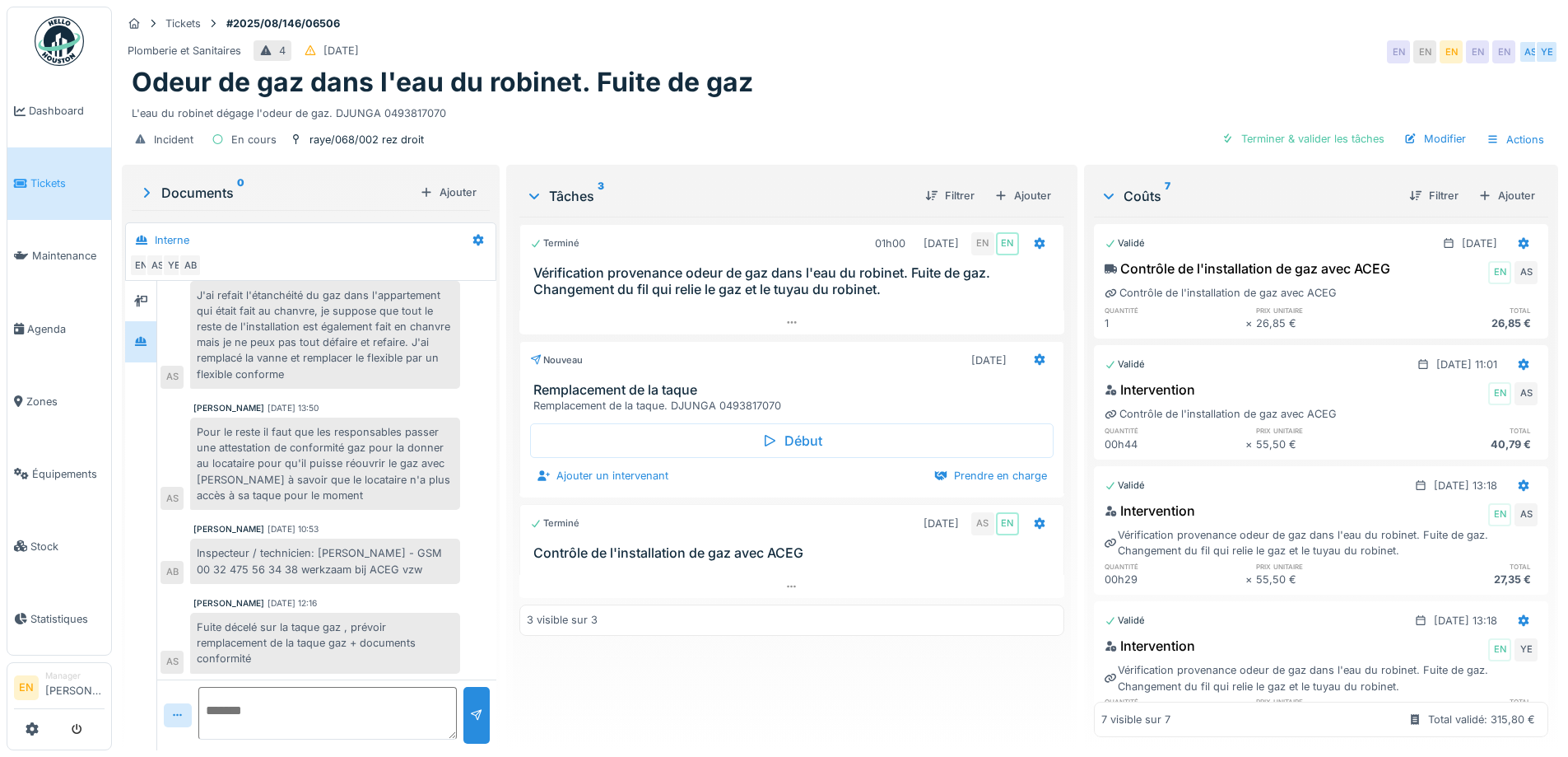
scroll to position [12, 0]
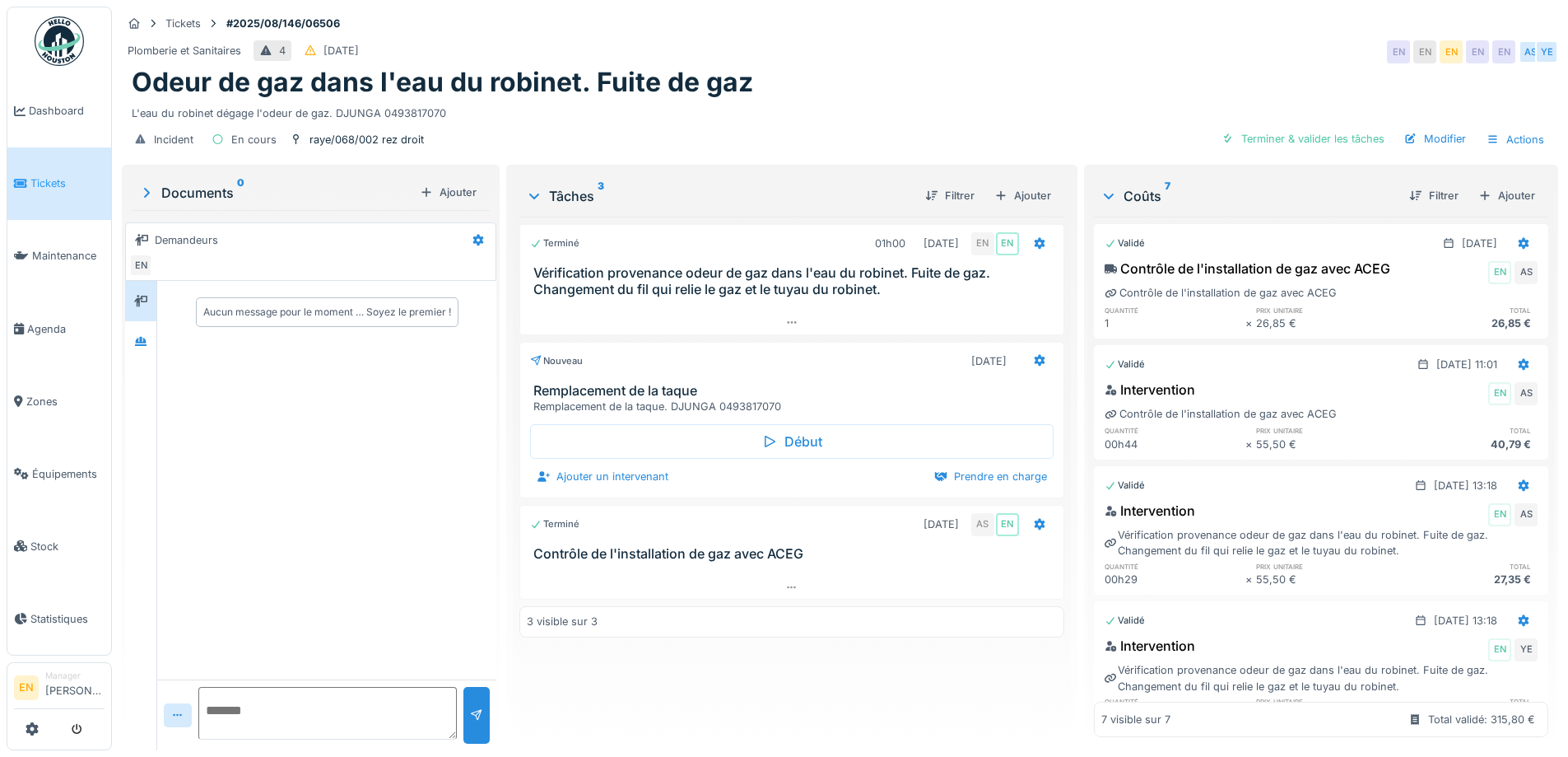
click at [658, 685] on div "Terminé 01h00 [DATE] EN EN Vérification provenance odeur de gaz dans l'eau du r…" at bounding box center [791, 477] width 544 height 520
click at [923, 92] on div "Odeur de gaz dans l'eau du robinet. Fuite de gaz" at bounding box center [840, 83] width 1417 height 32
click at [974, 78] on div "Odeur de gaz dans l'eau du robinet. Fuite de gaz" at bounding box center [840, 83] width 1417 height 32
click at [351, 572] on div "Aucun message pour le moment … Soyez le premier !" at bounding box center [327, 480] width 339 height 399
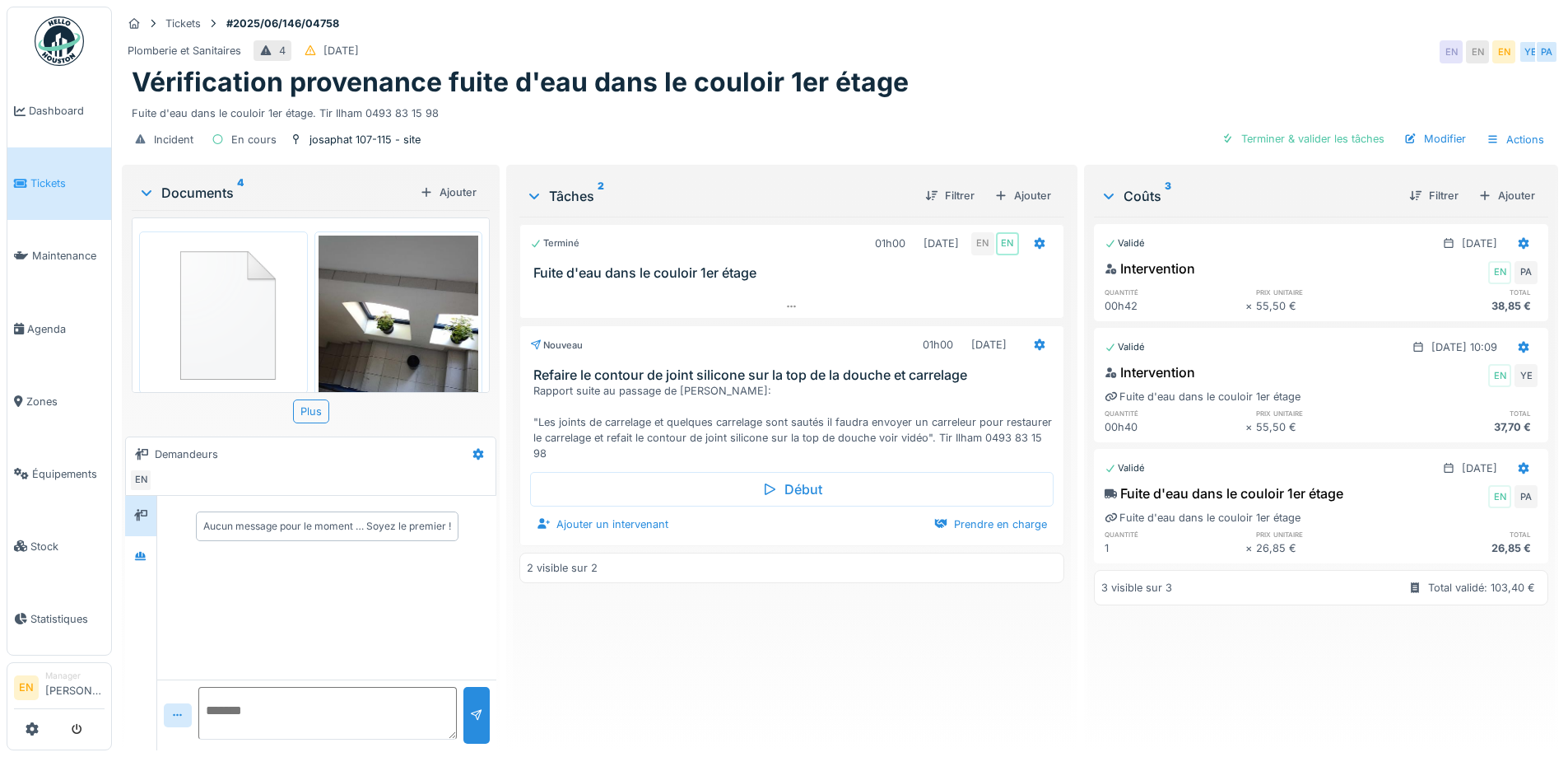
click at [622, 640] on div "Terminé 01h00 16/06/2025 EN EN Fuite d'eau dans le couloir 1er étage Nouveau 01…" at bounding box center [791, 477] width 544 height 520
click at [715, 700] on div "Terminé 01h00 16/06/2025 EN EN Fuite d'eau dans le couloir 1er étage Nouveau 01…" at bounding box center [791, 477] width 544 height 520
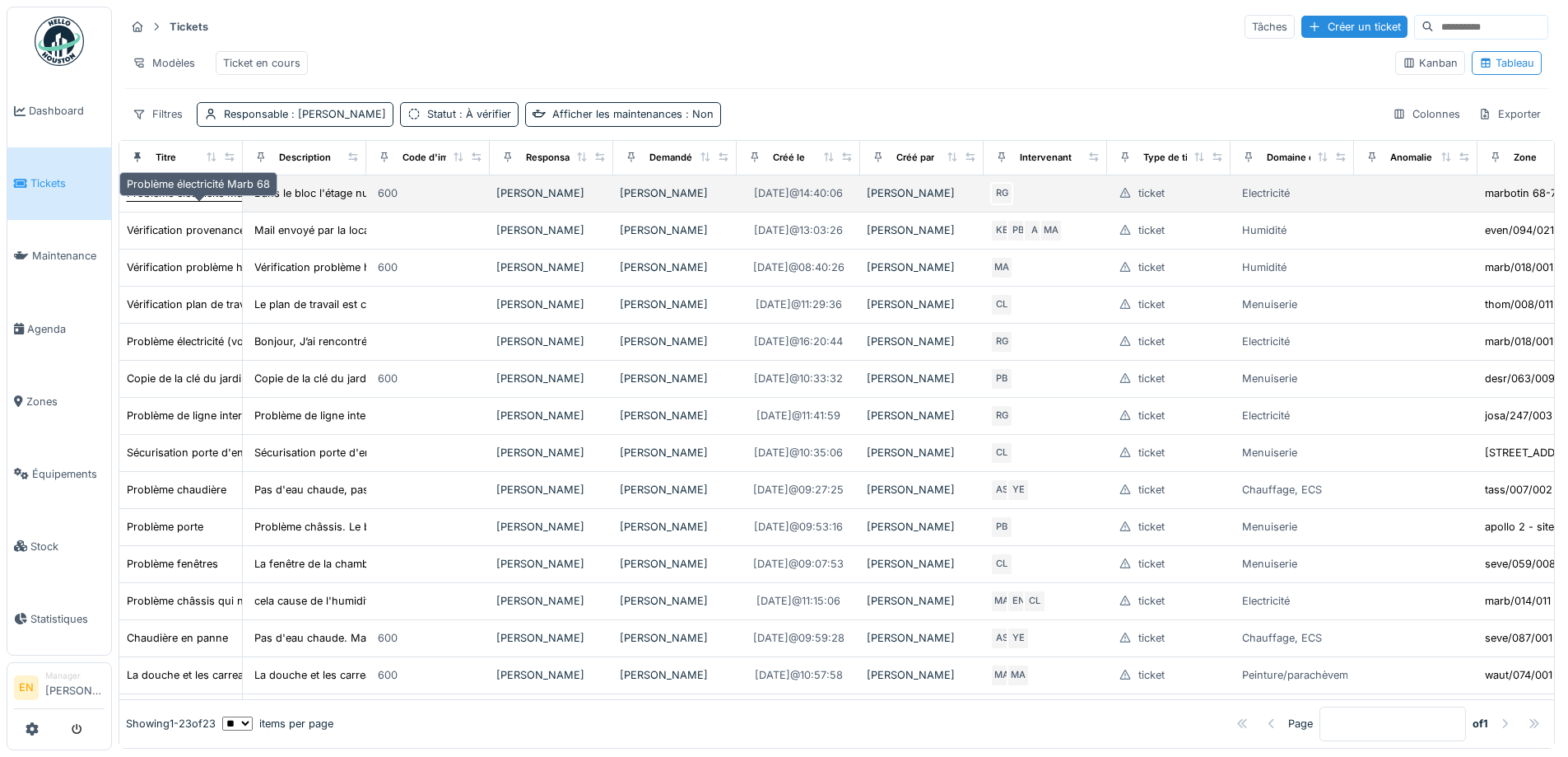
click at [188, 202] on div "Problème électricité Marb 68" at bounding box center [198, 193] width 145 height 18
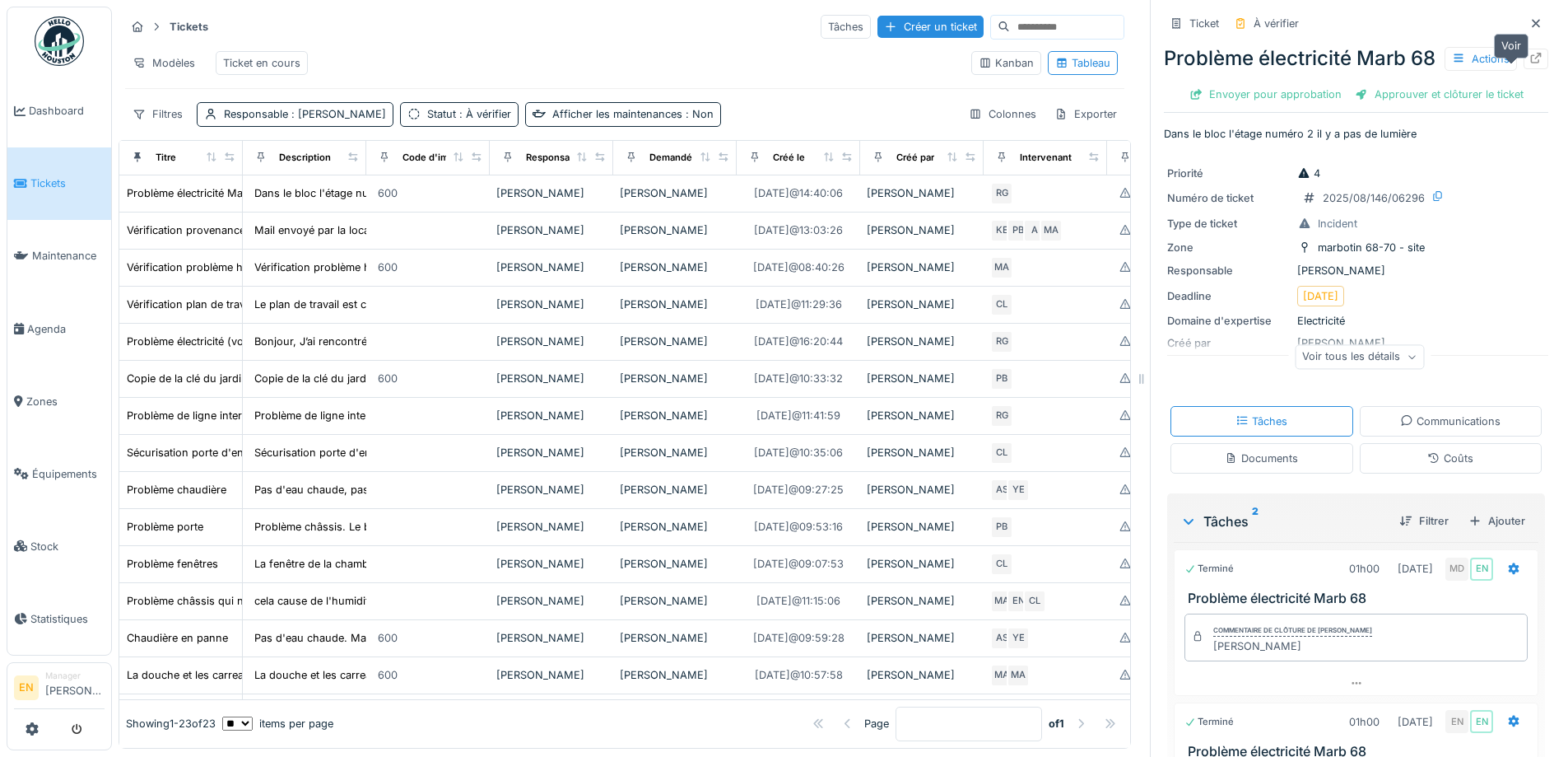
click at [1530, 63] on icon at bounding box center [1536, 58] width 13 height 10
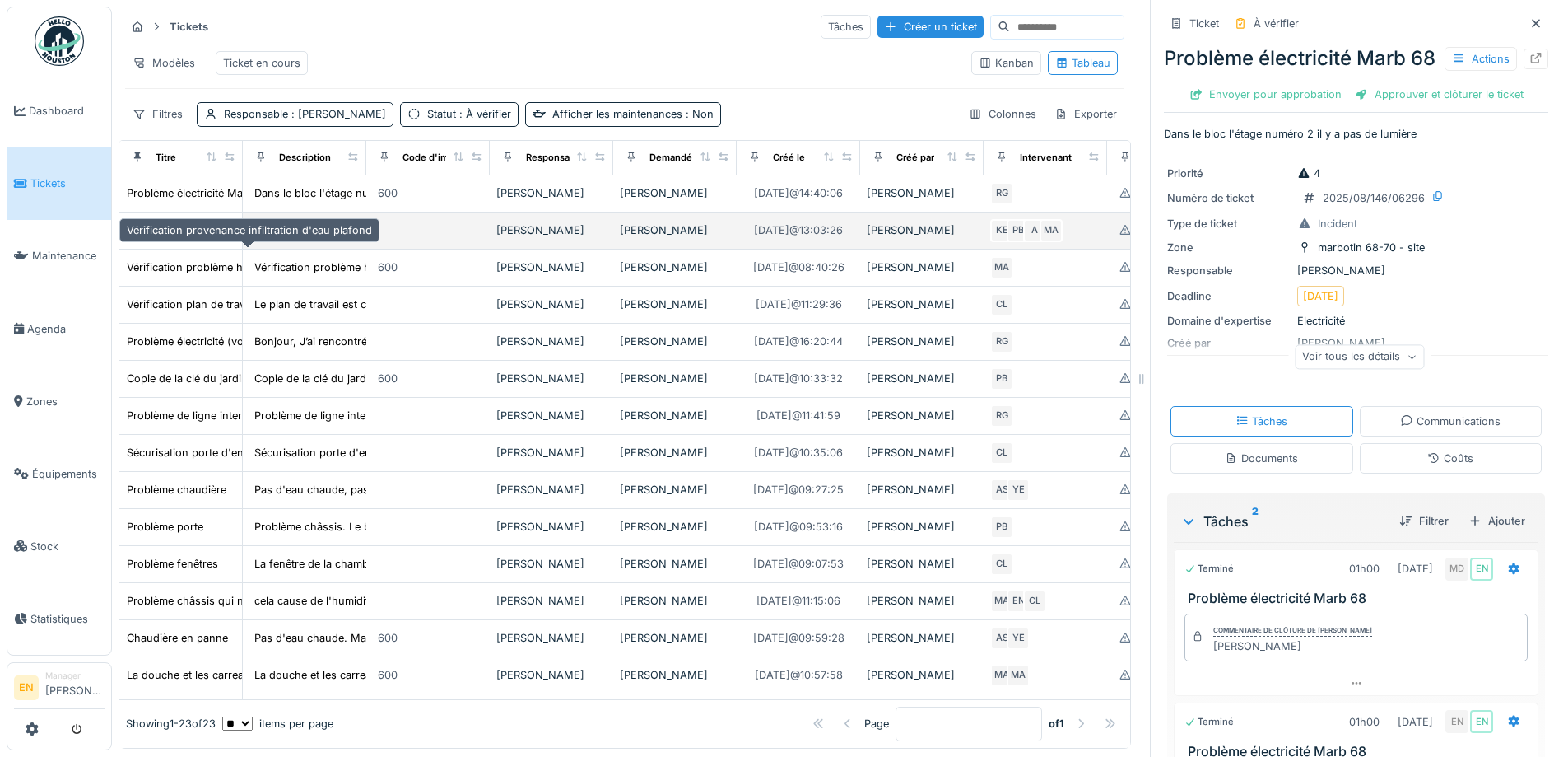
click at [198, 238] on div "Vérification provenance infiltration d'eau plafond" at bounding box center [250, 230] width 246 height 16
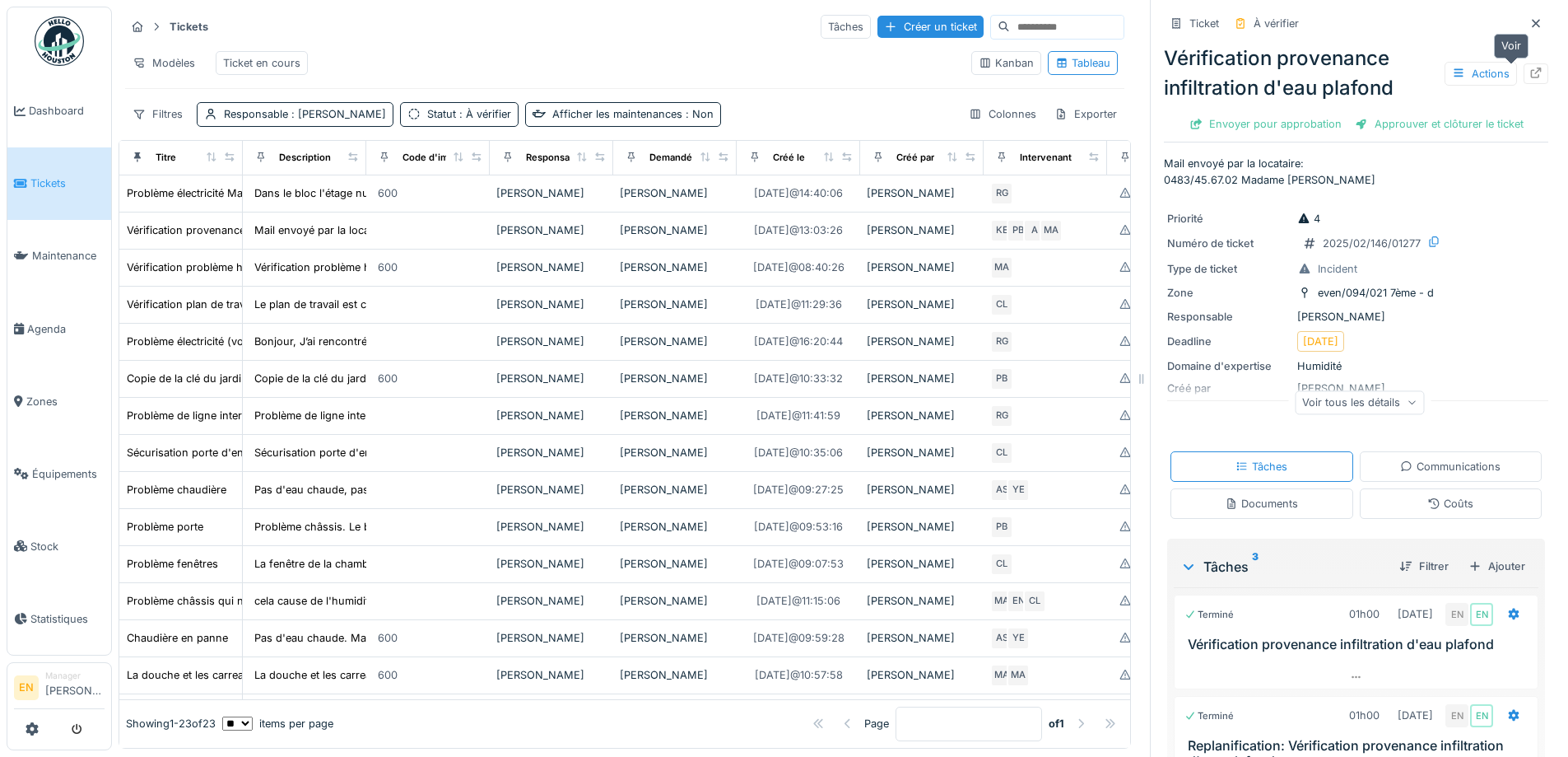
click at [1530, 76] on icon at bounding box center [1536, 73] width 13 height 10
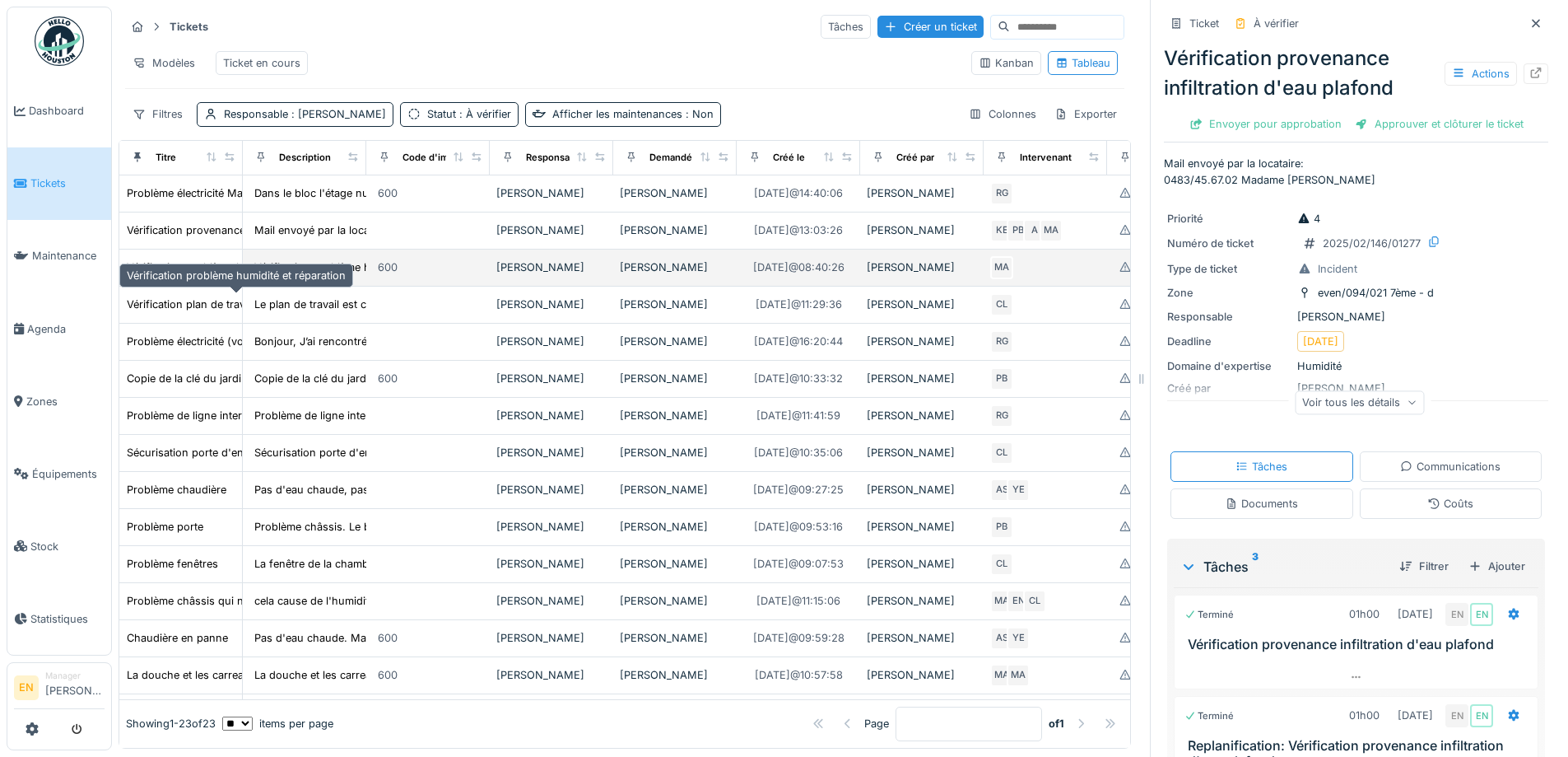
click at [170, 275] on div "Vérification problème humidité et réparation" at bounding box center [236, 267] width 219 height 16
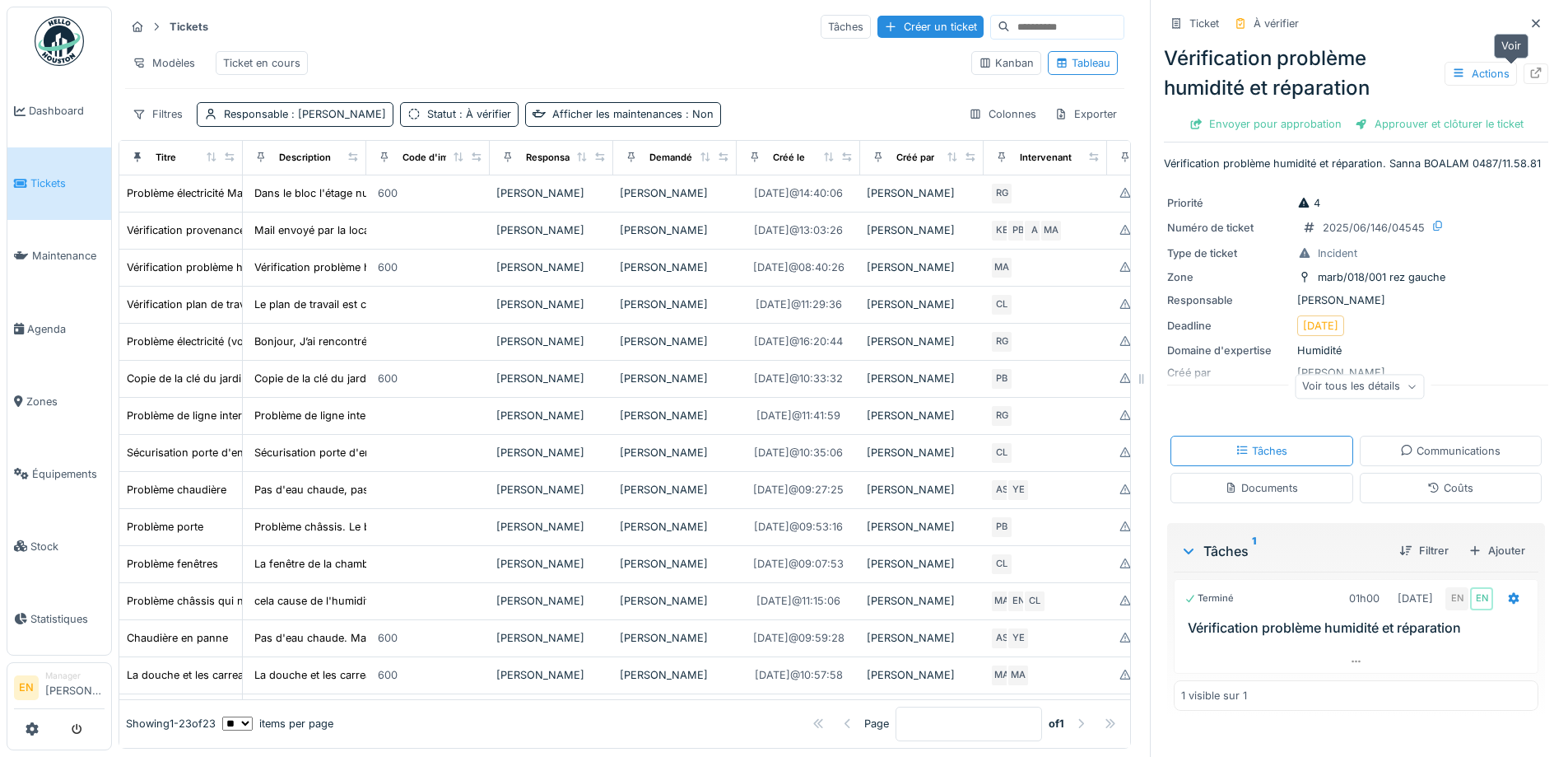
click at [1530, 74] on icon at bounding box center [1536, 73] width 13 height 10
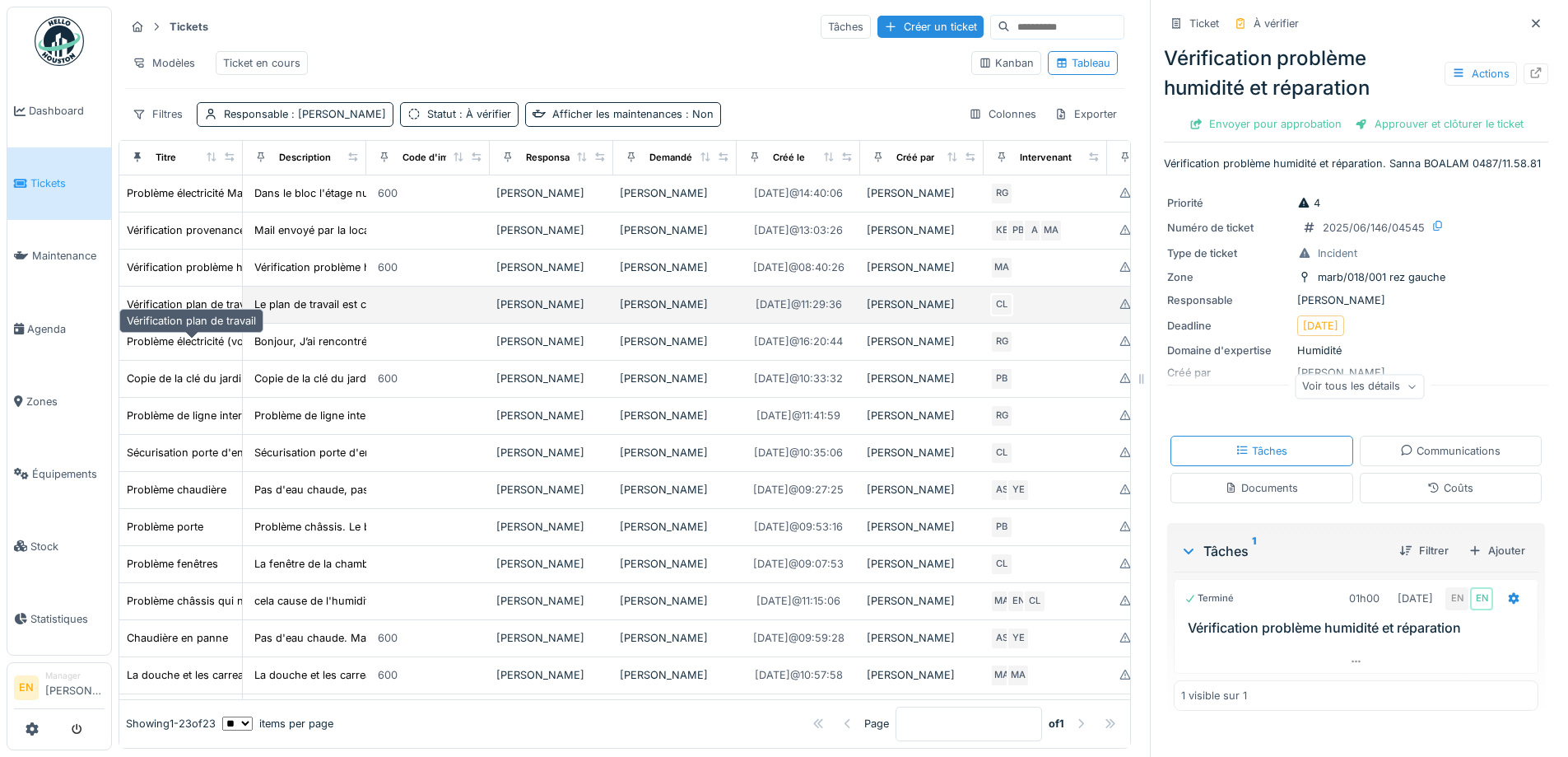
click at [193, 312] on div "Vérification plan de travail" at bounding box center [191, 304] width 129 height 16
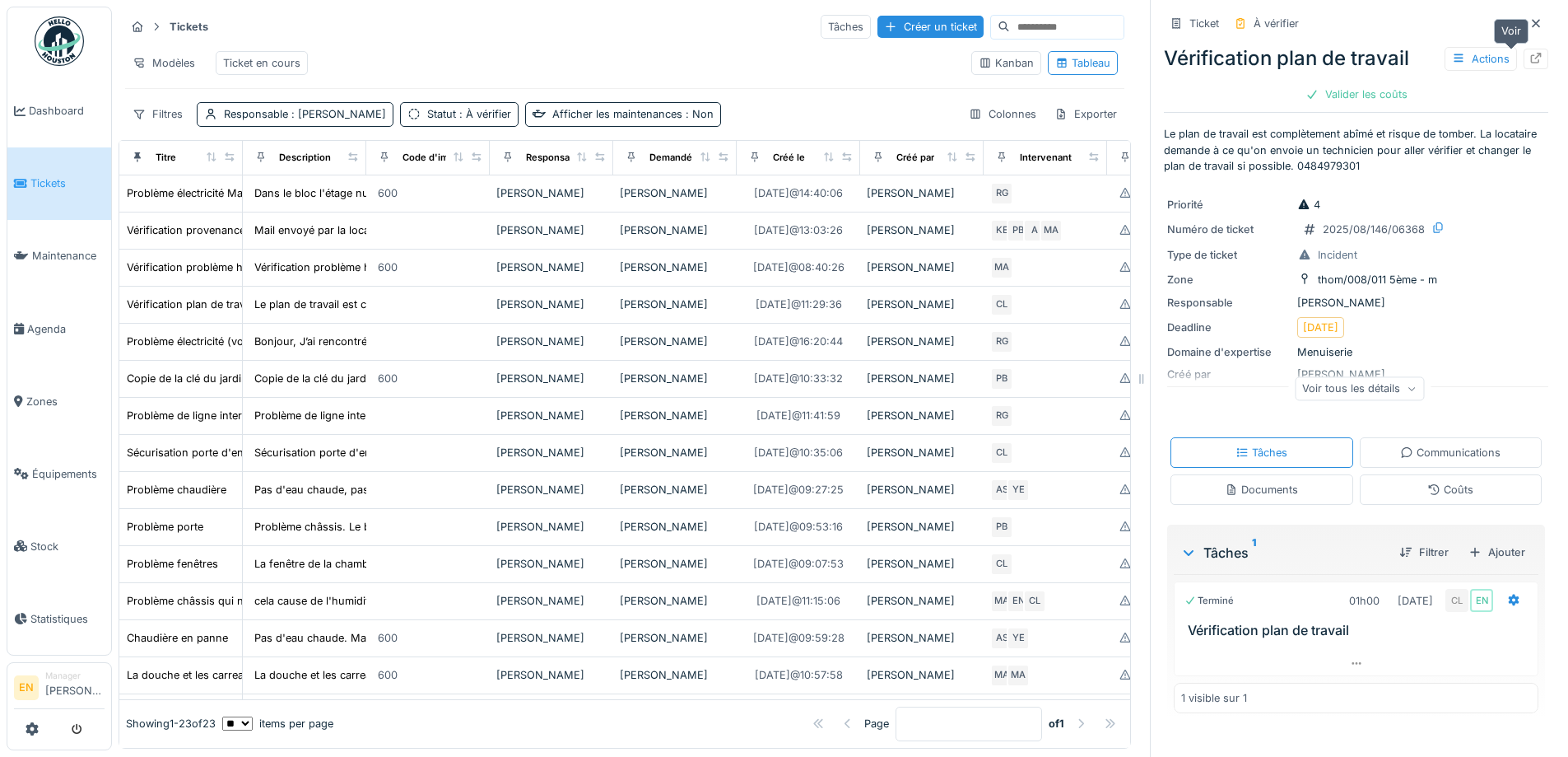
click at [1532, 57] on icon at bounding box center [1536, 58] width 10 height 10
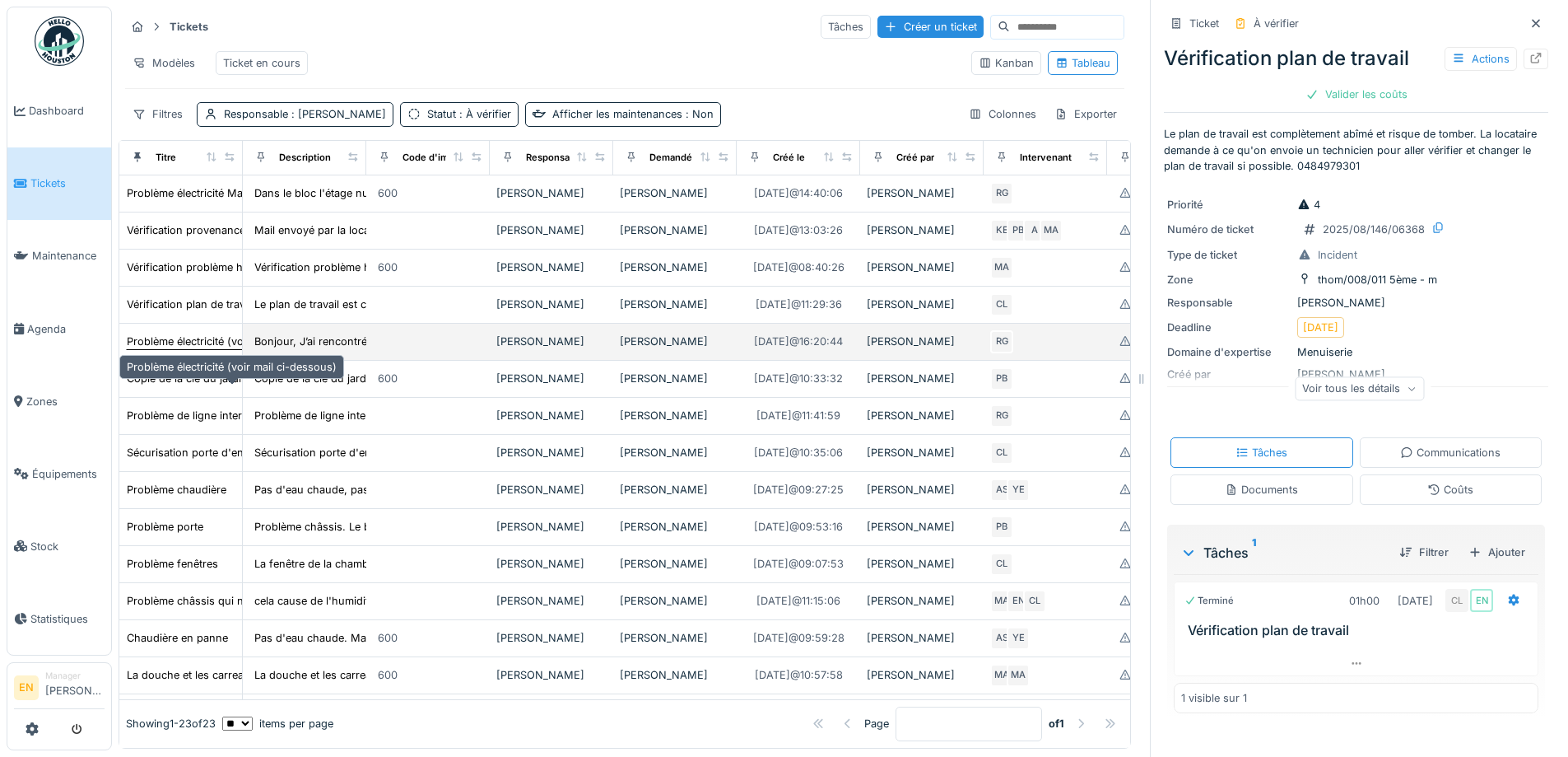
click at [189, 349] on div "Problème électricité (voir mail ci-dessous)" at bounding box center [231, 341] width 210 height 16
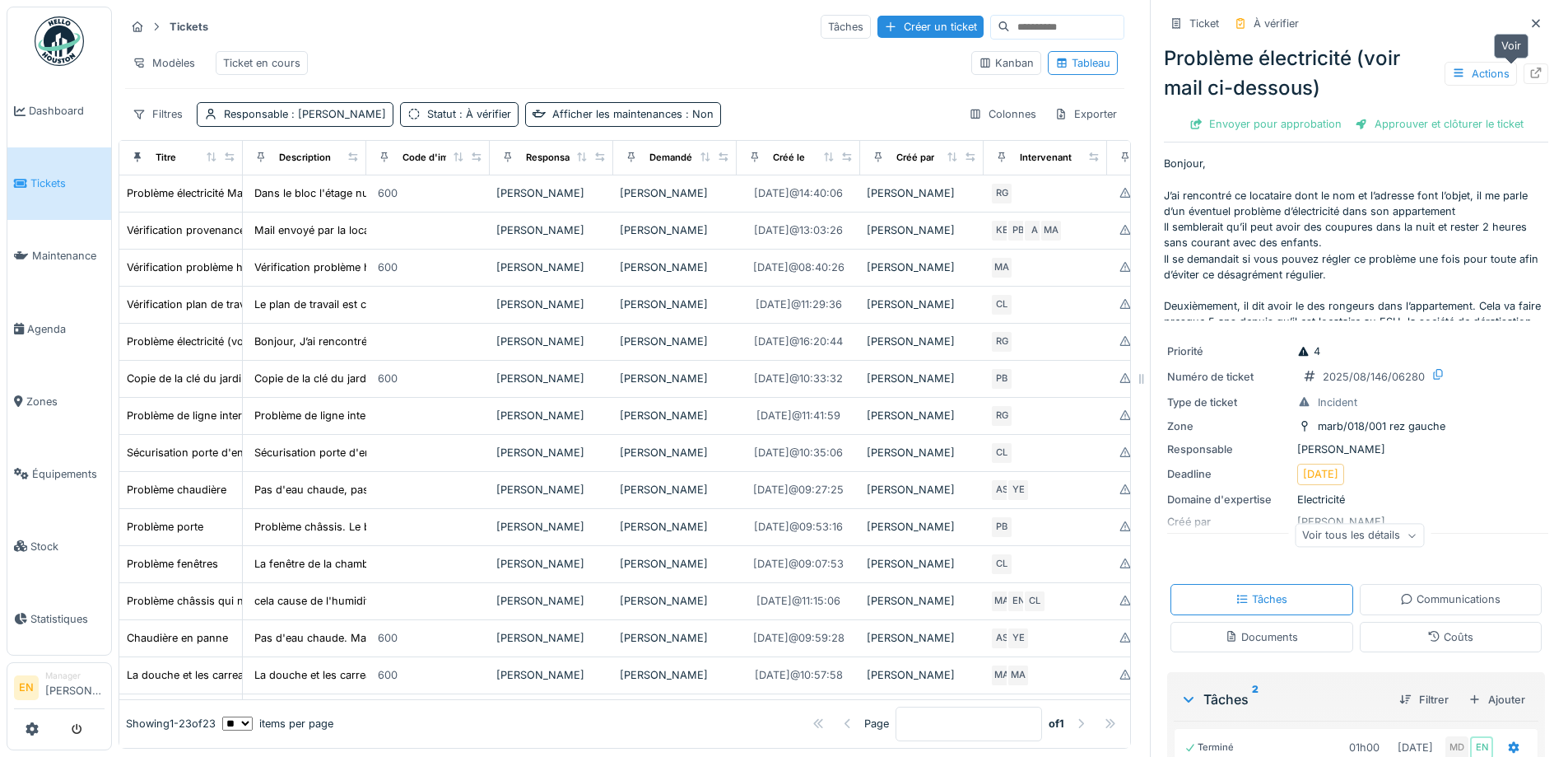
click at [1524, 75] on div at bounding box center [1536, 74] width 25 height 20
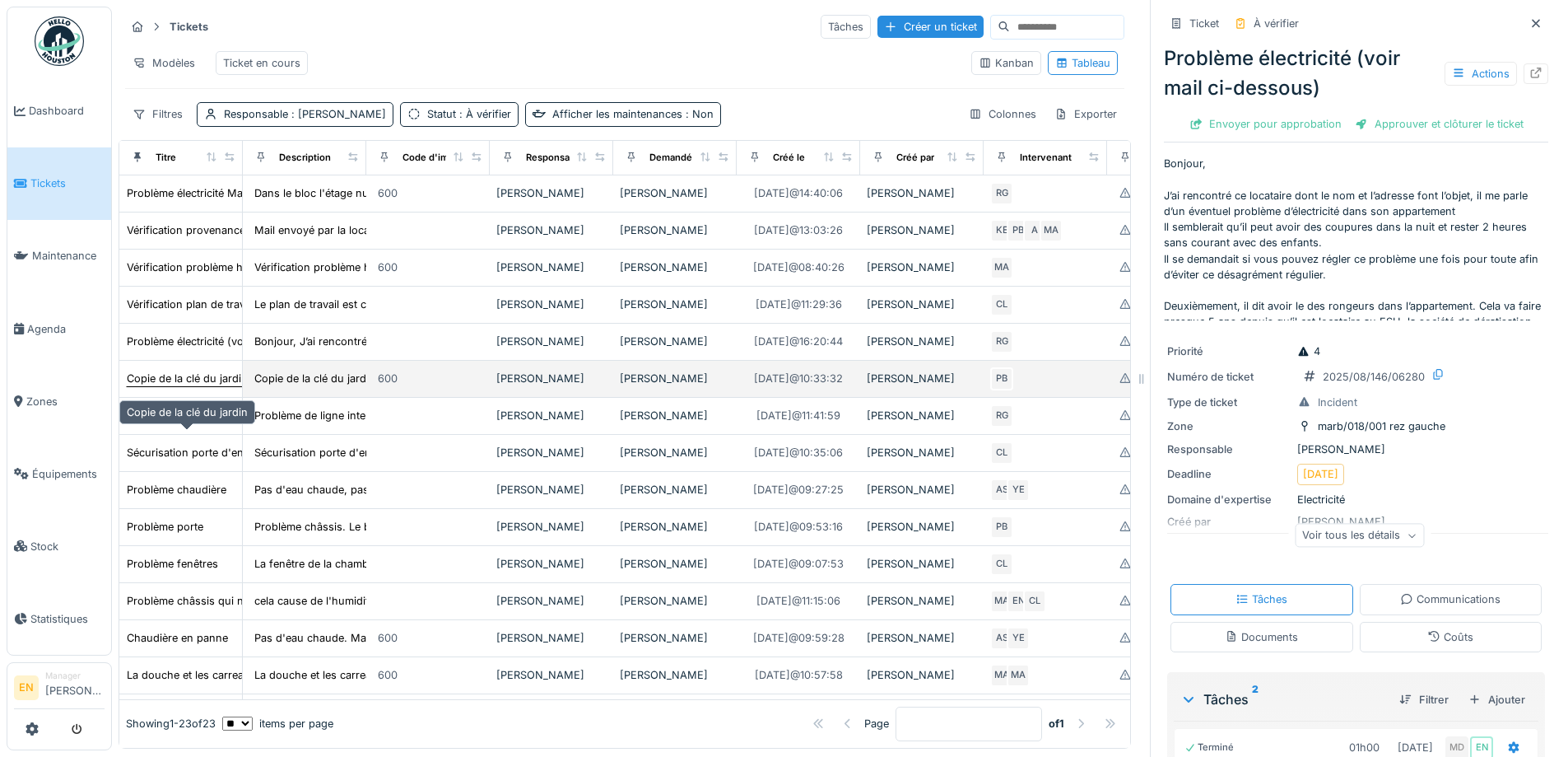
click at [195, 386] on div "Copie de la clé du jardin" at bounding box center [187, 378] width 121 height 16
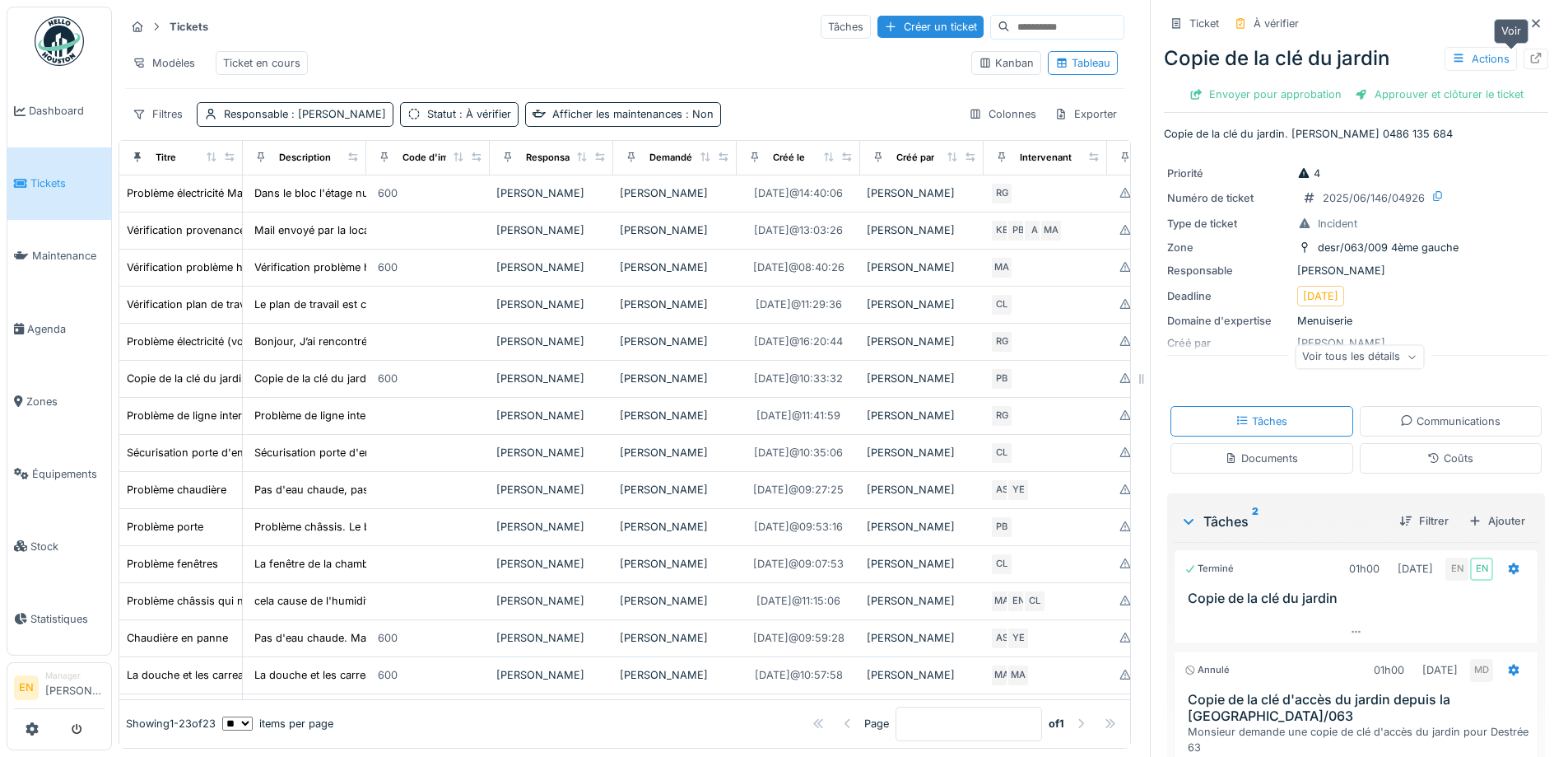
click at [1532, 62] on icon at bounding box center [1536, 58] width 10 height 10
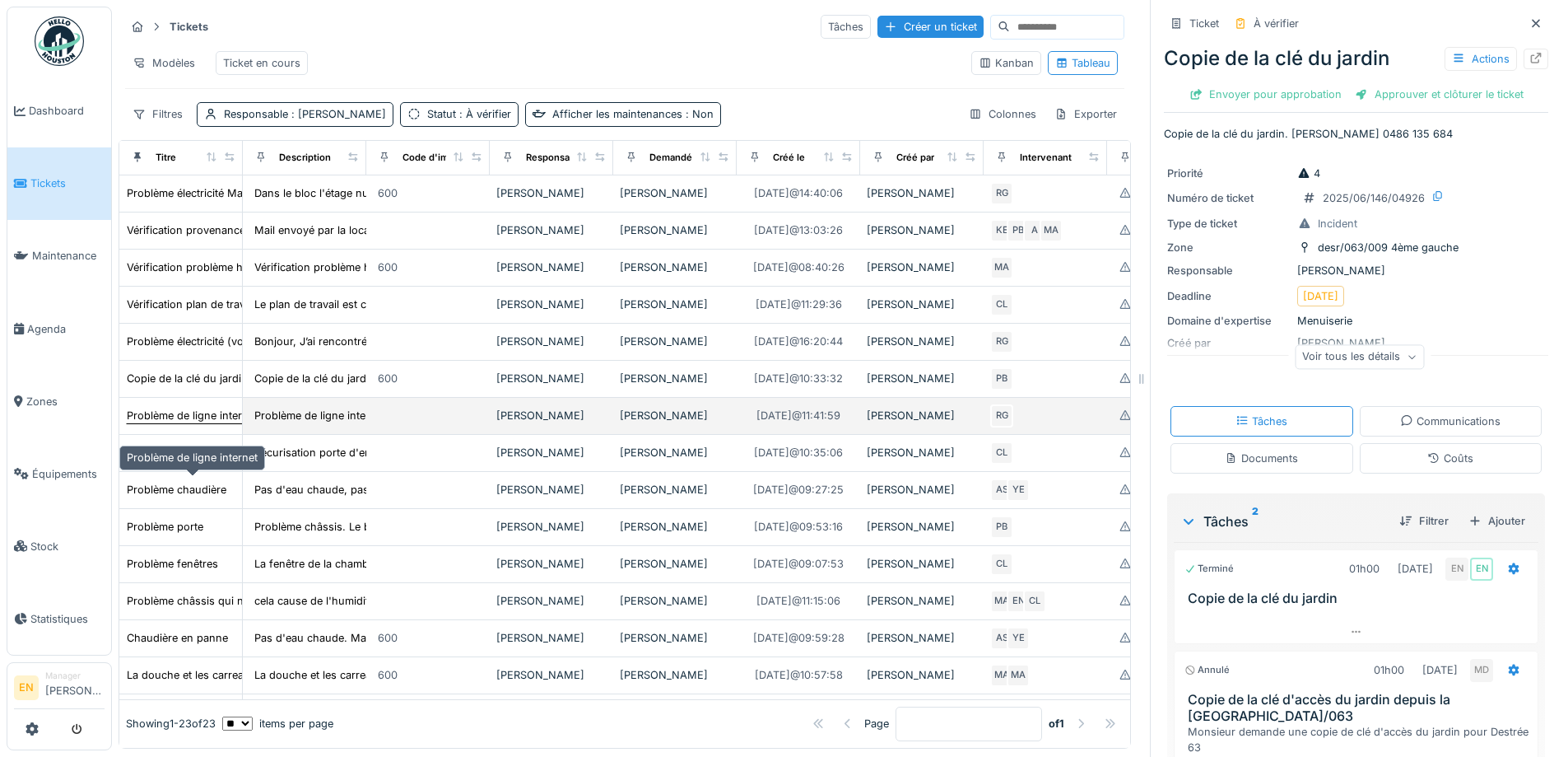
click at [183, 424] on div "Problème de ligne internet" at bounding box center [192, 415] width 131 height 16
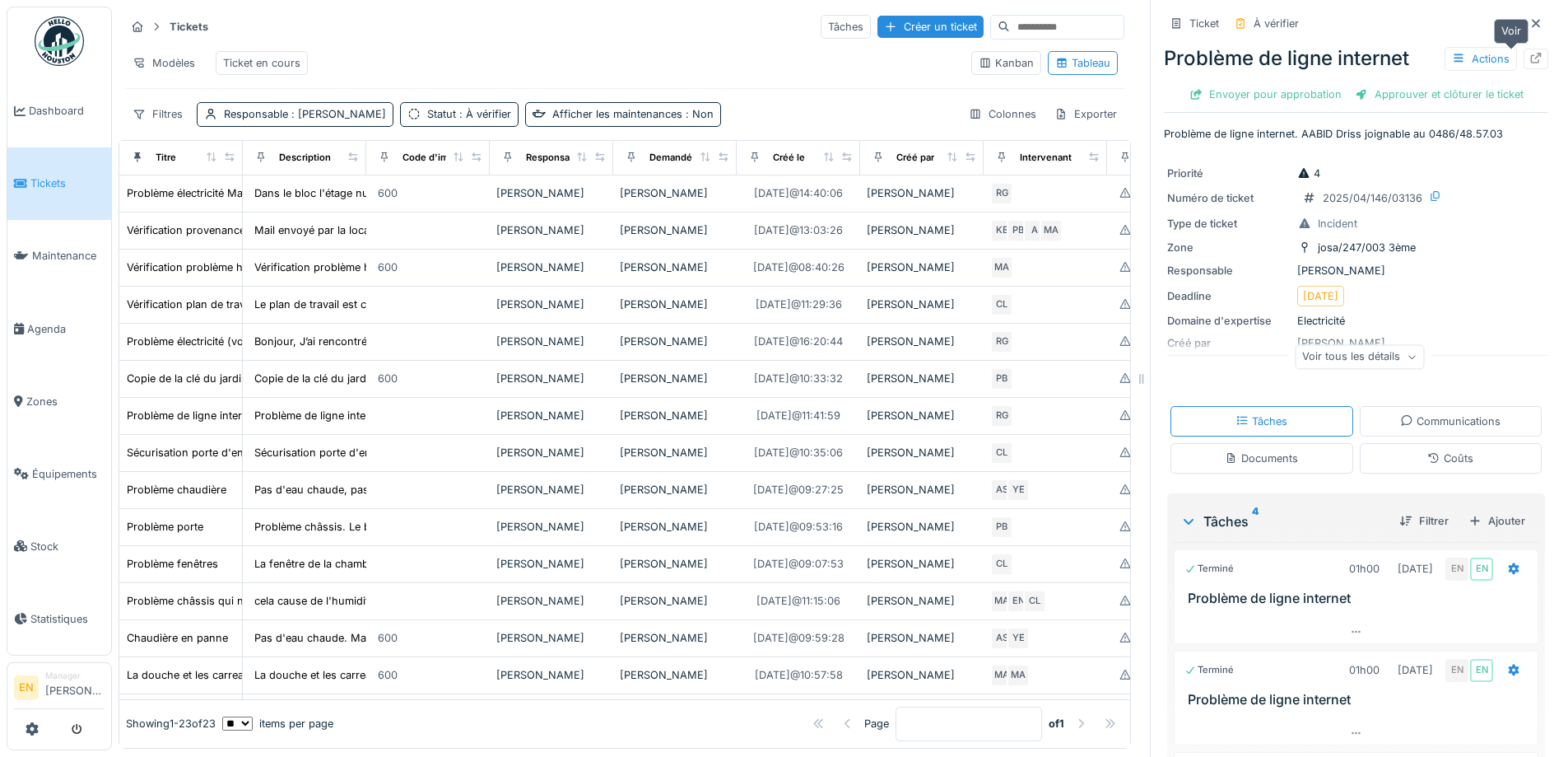
click at [1532, 59] on icon at bounding box center [1536, 58] width 10 height 10
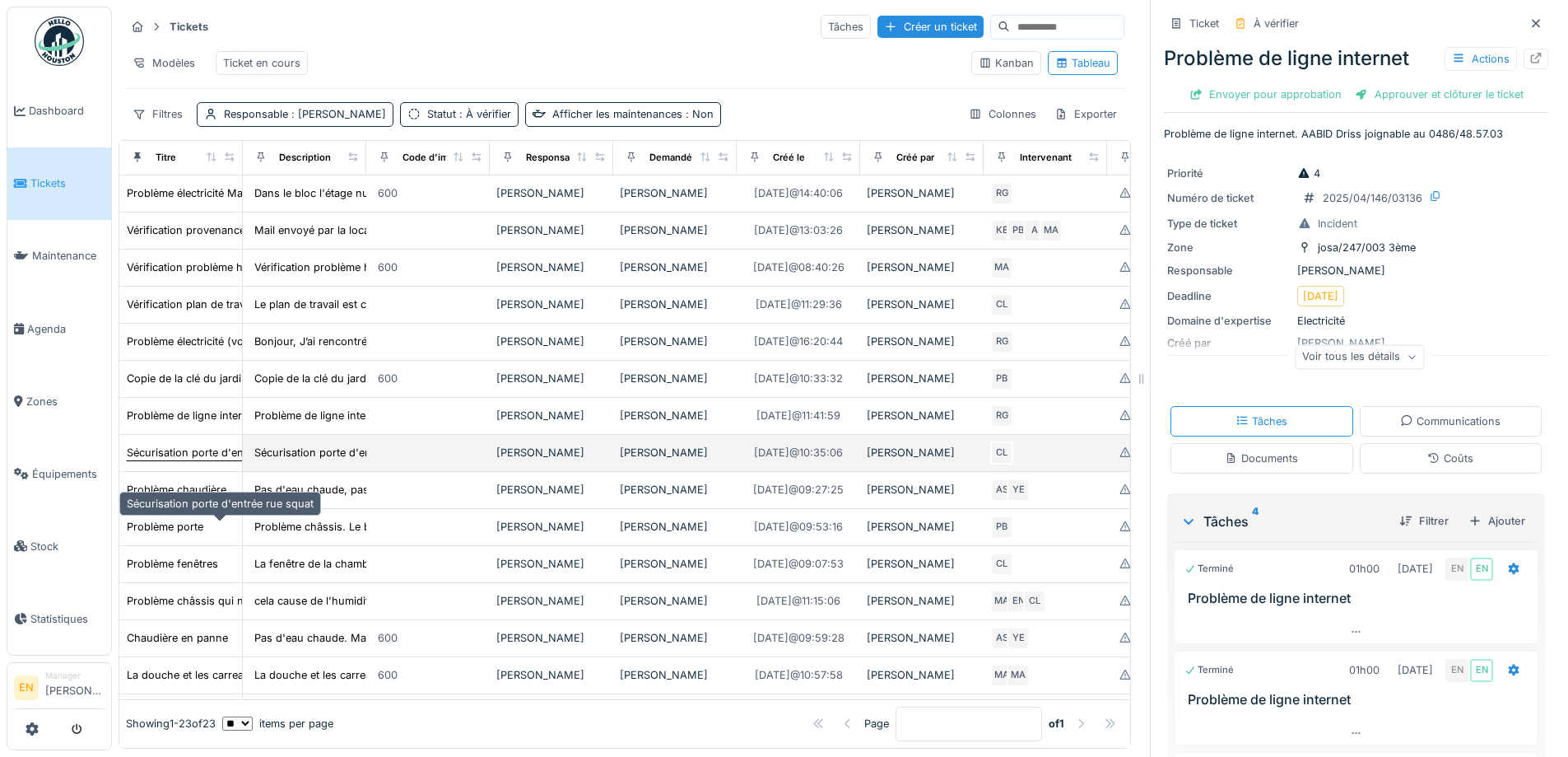
click at [168, 460] on div "Sécurisation porte d'entrée rue squat" at bounding box center [220, 452] width 187 height 16
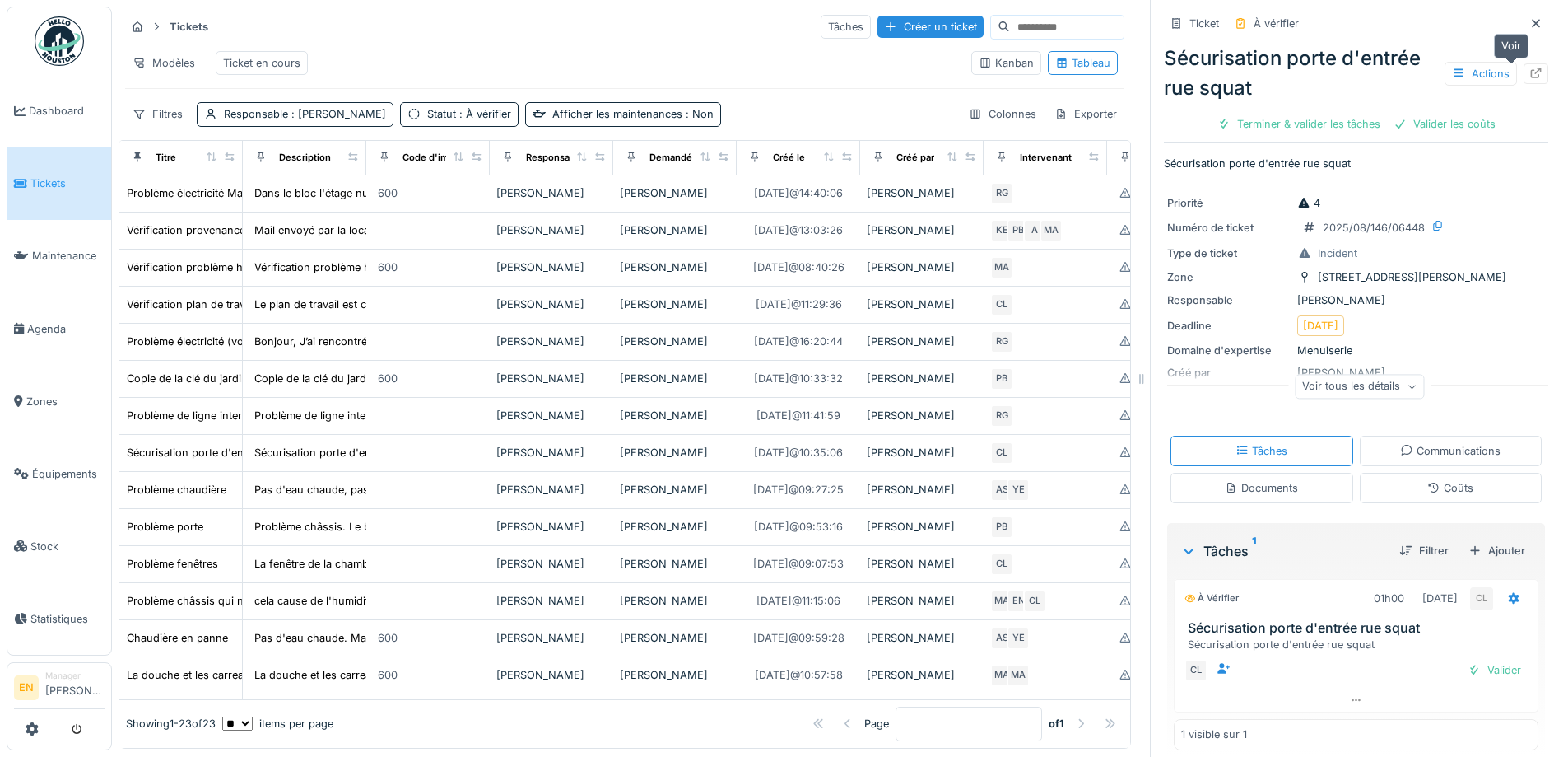
click at [1532, 73] on icon at bounding box center [1536, 73] width 10 height 10
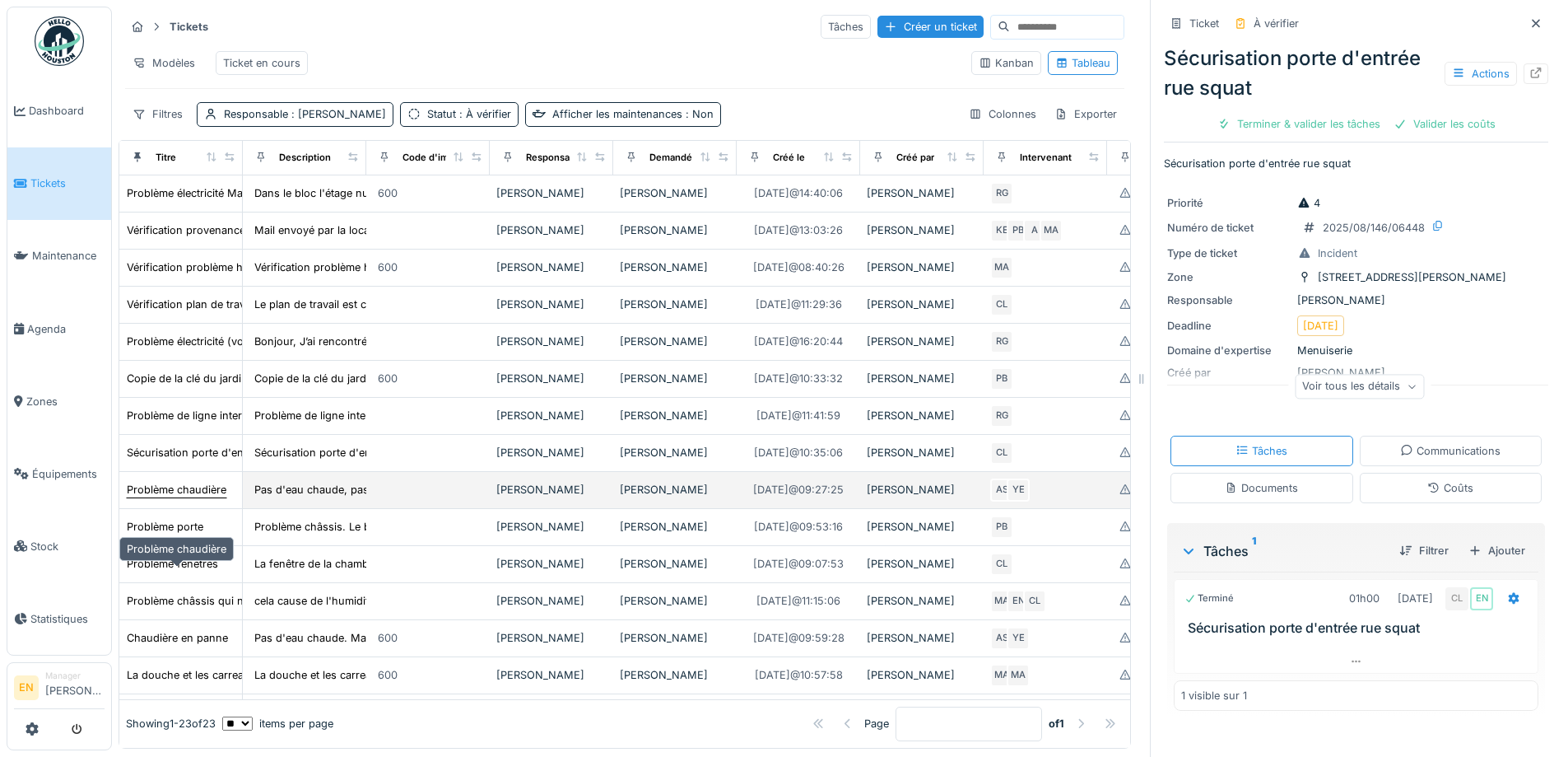
click at [188, 497] on div "Problème chaudière" at bounding box center [176, 489] width 100 height 16
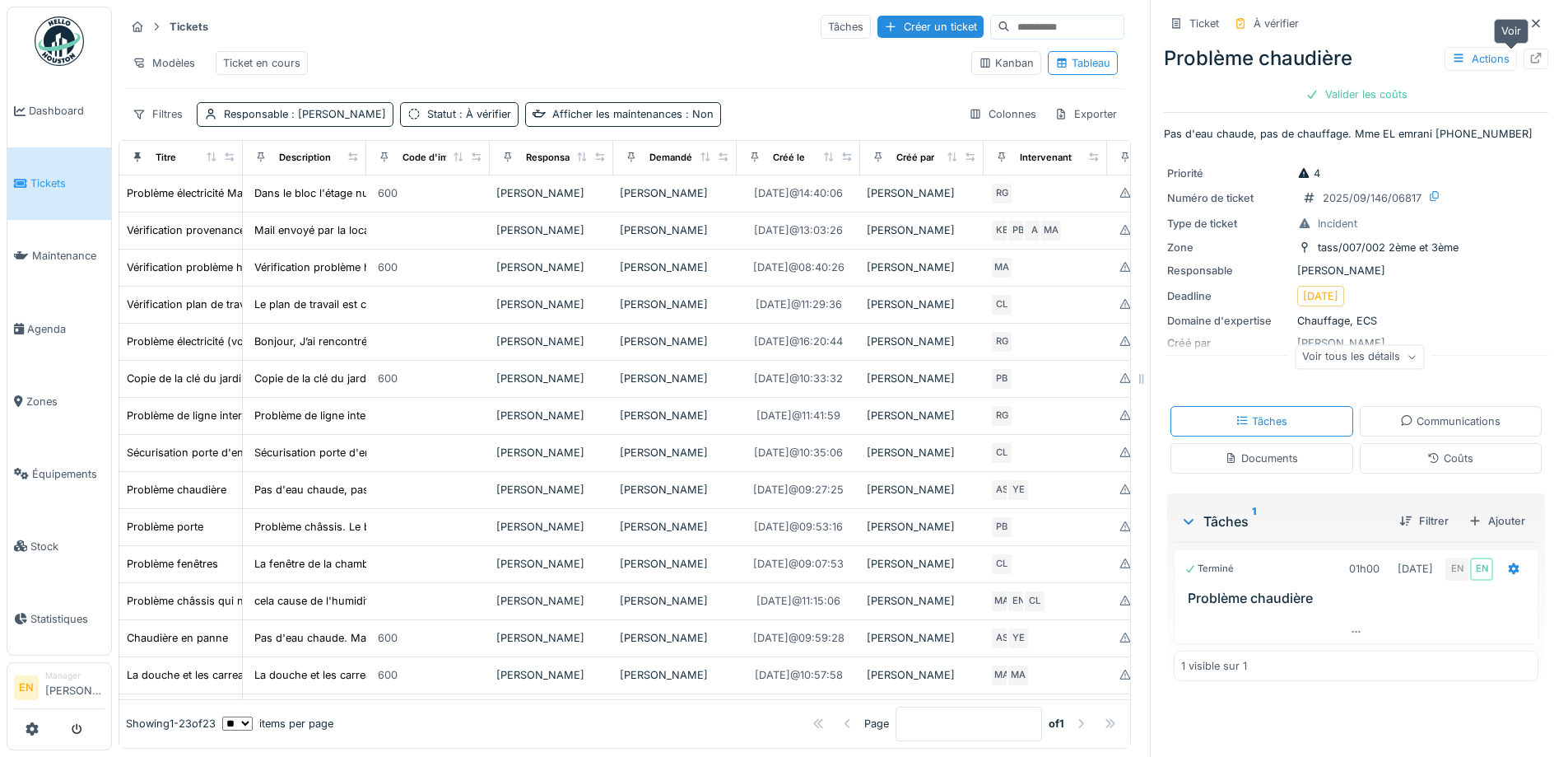
click at [1530, 56] on icon at bounding box center [1536, 58] width 13 height 10
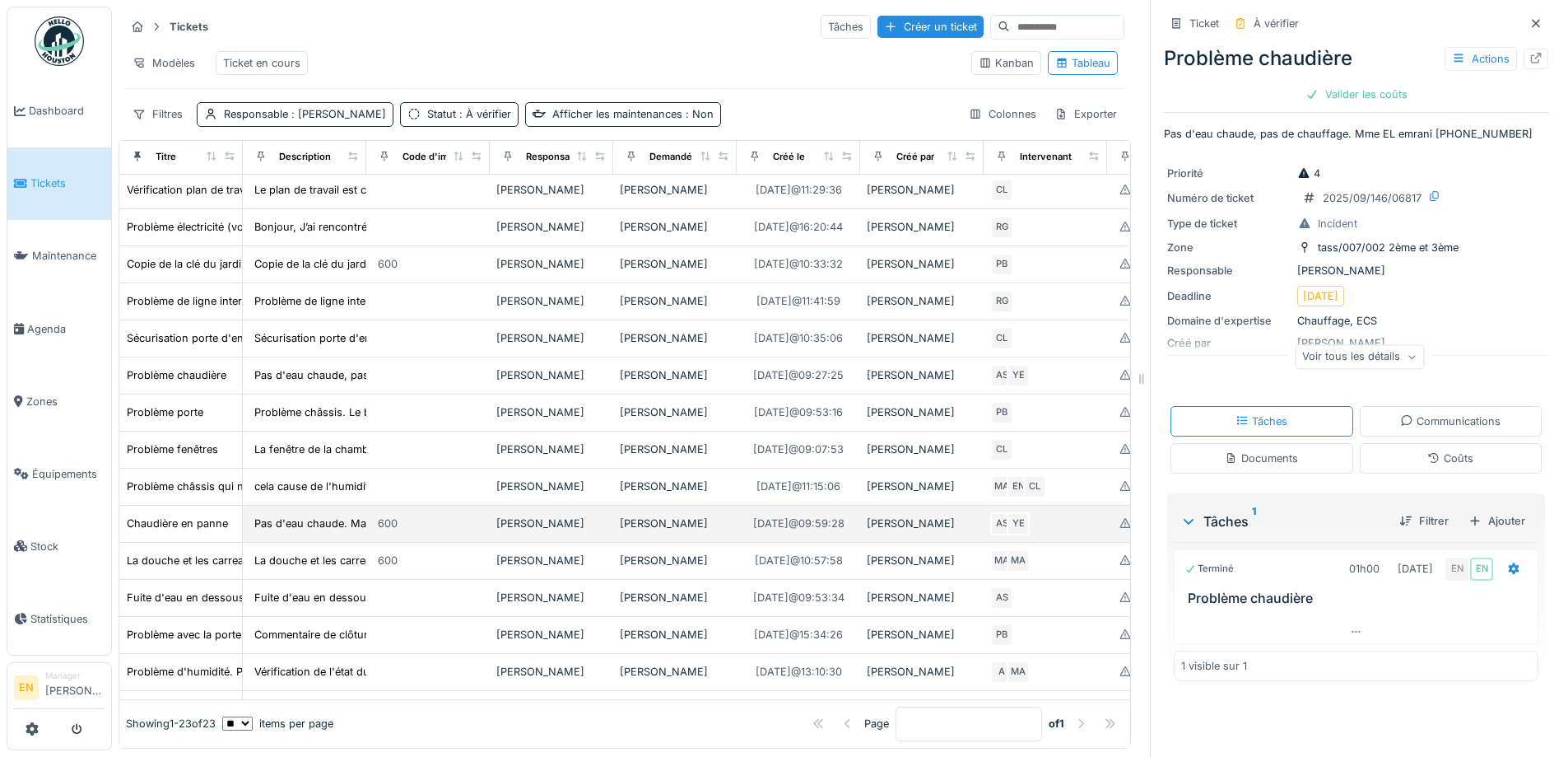
scroll to position [165, 0]
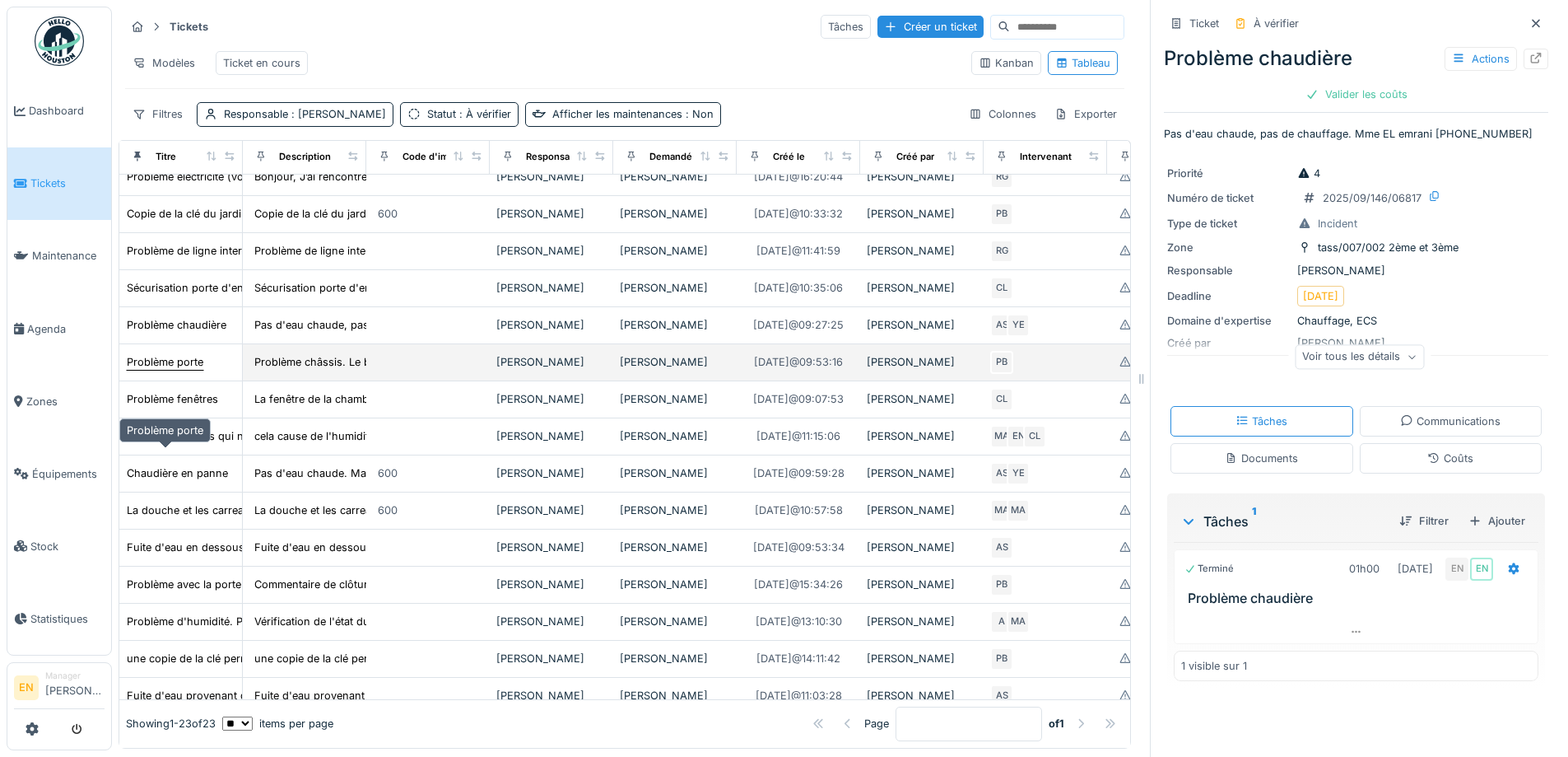
click at [190, 370] on div "Problème porte" at bounding box center [165, 361] width 76 height 16
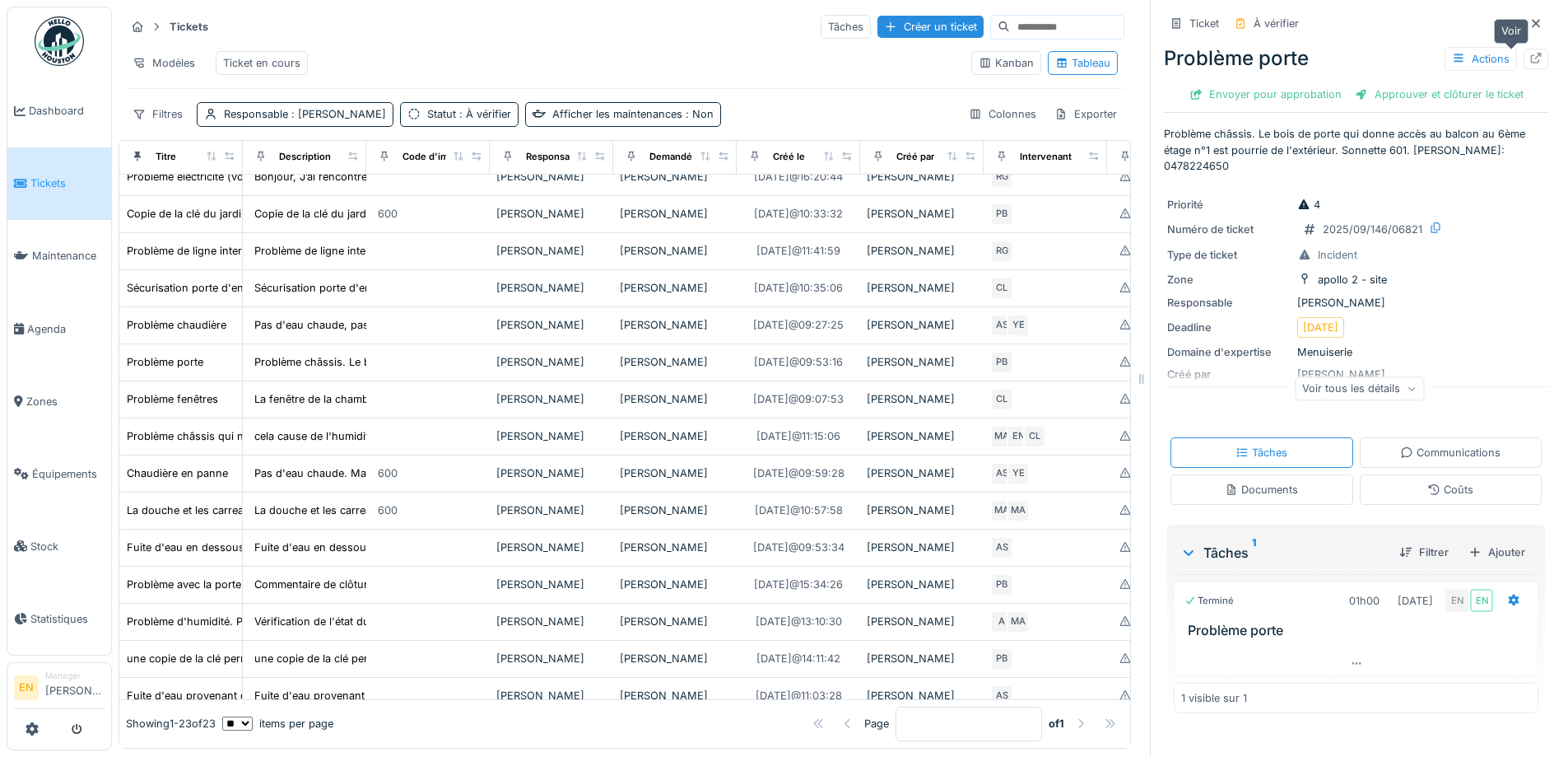
click at [1532, 62] on icon at bounding box center [1536, 58] width 10 height 10
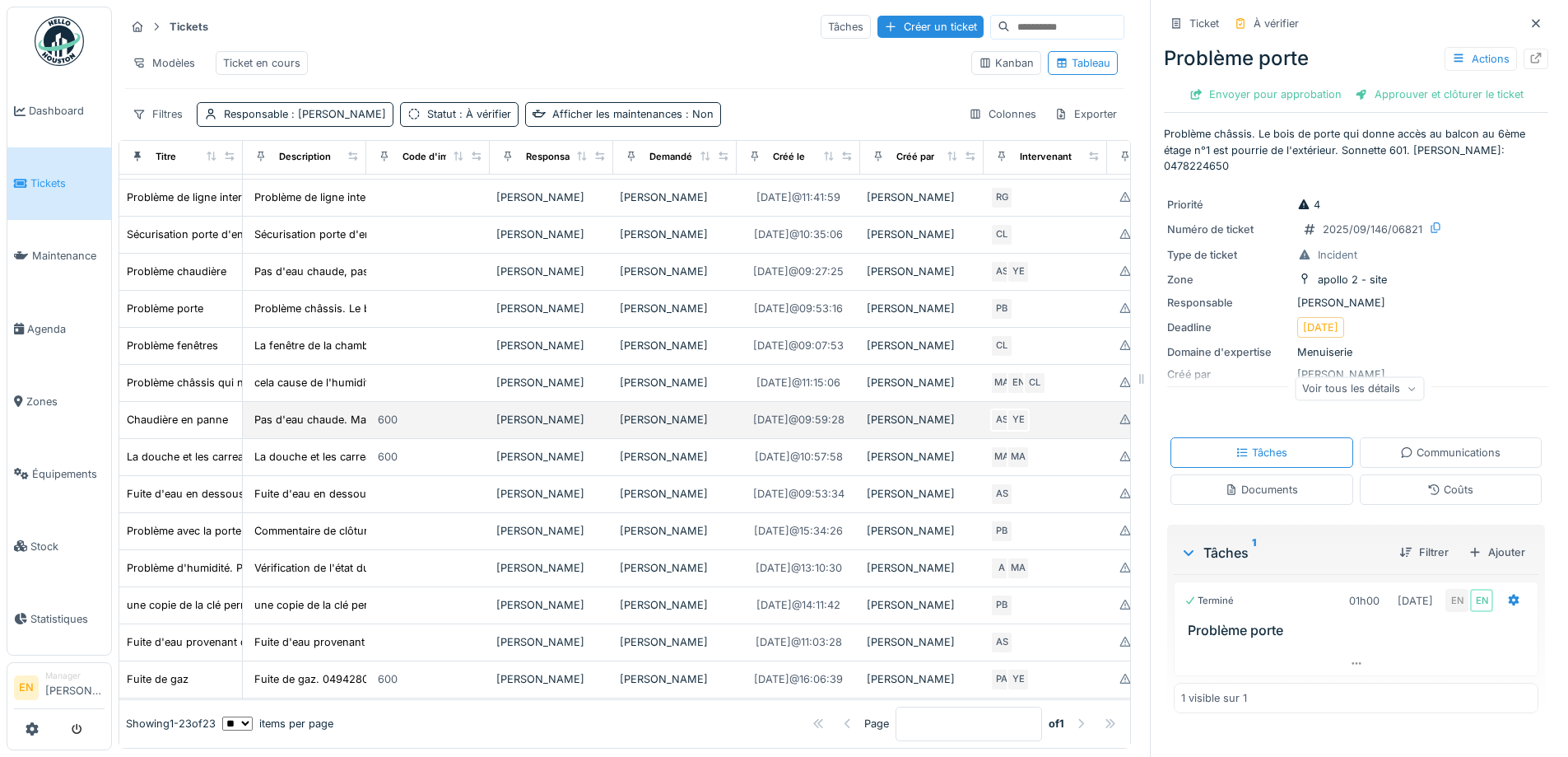
scroll to position [247, 0]
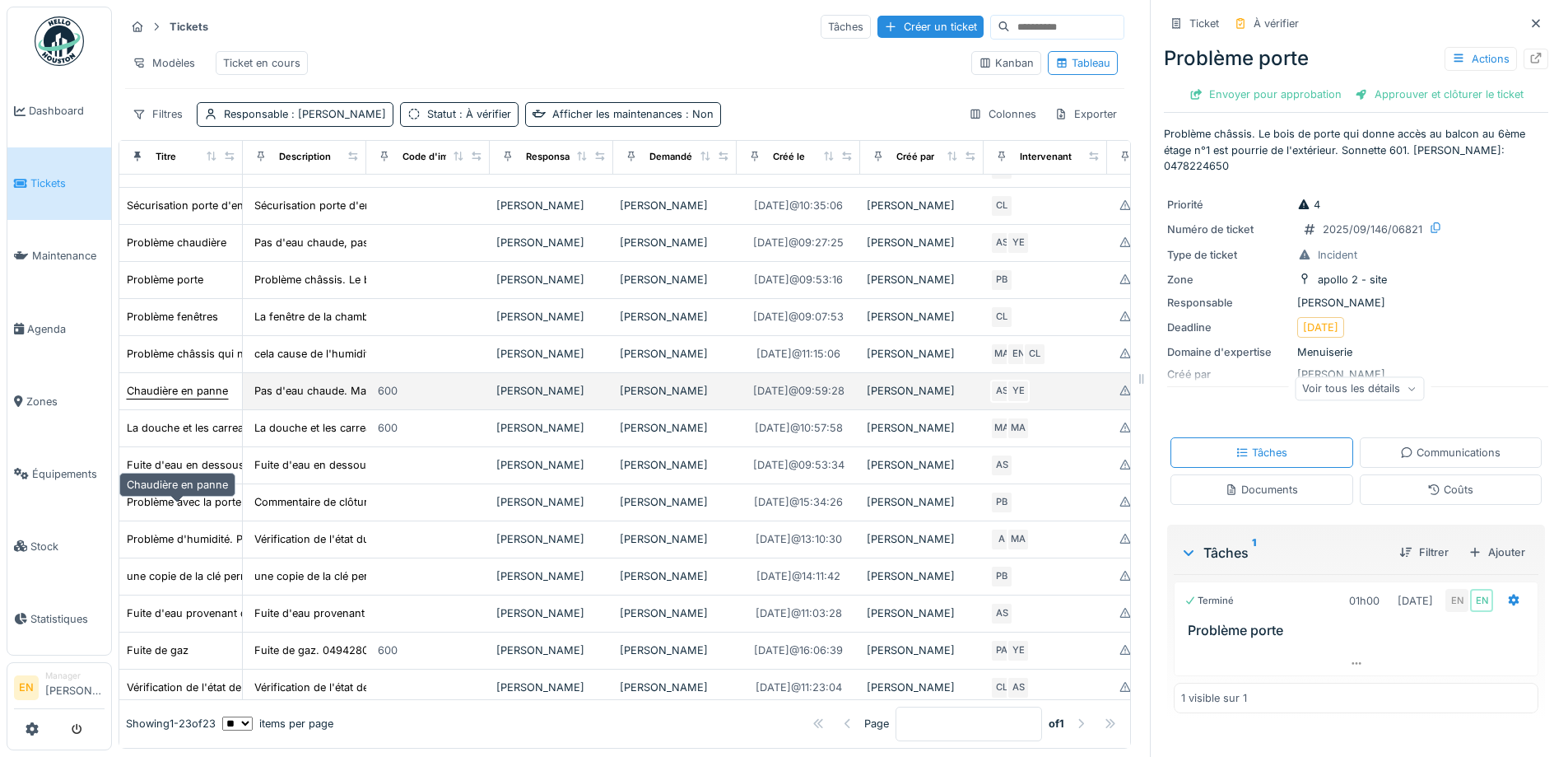
click at [210, 399] on div "Chaudière en panne" at bounding box center [177, 390] width 101 height 16
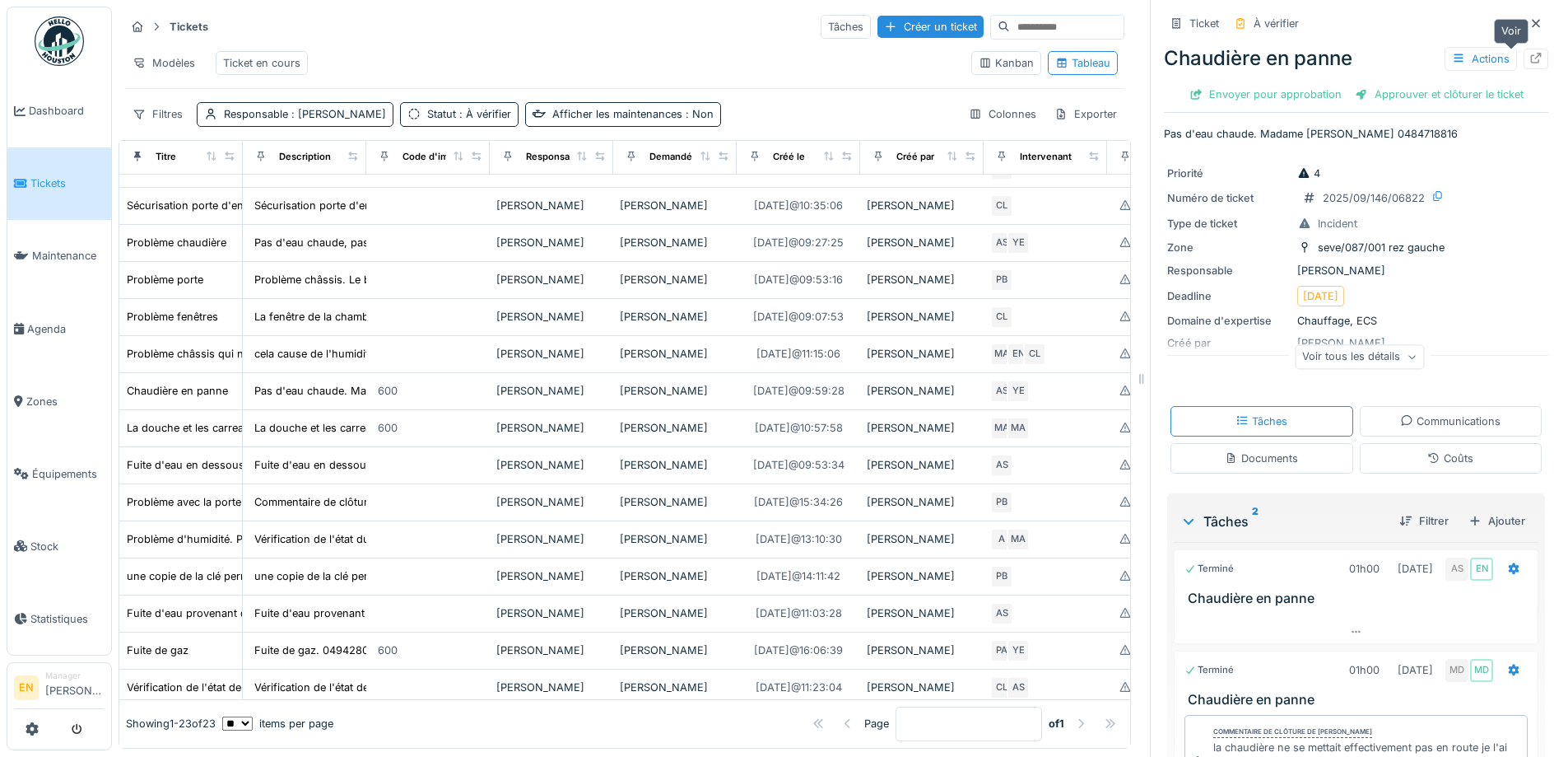
click at [1530, 61] on icon at bounding box center [1536, 58] width 13 height 10
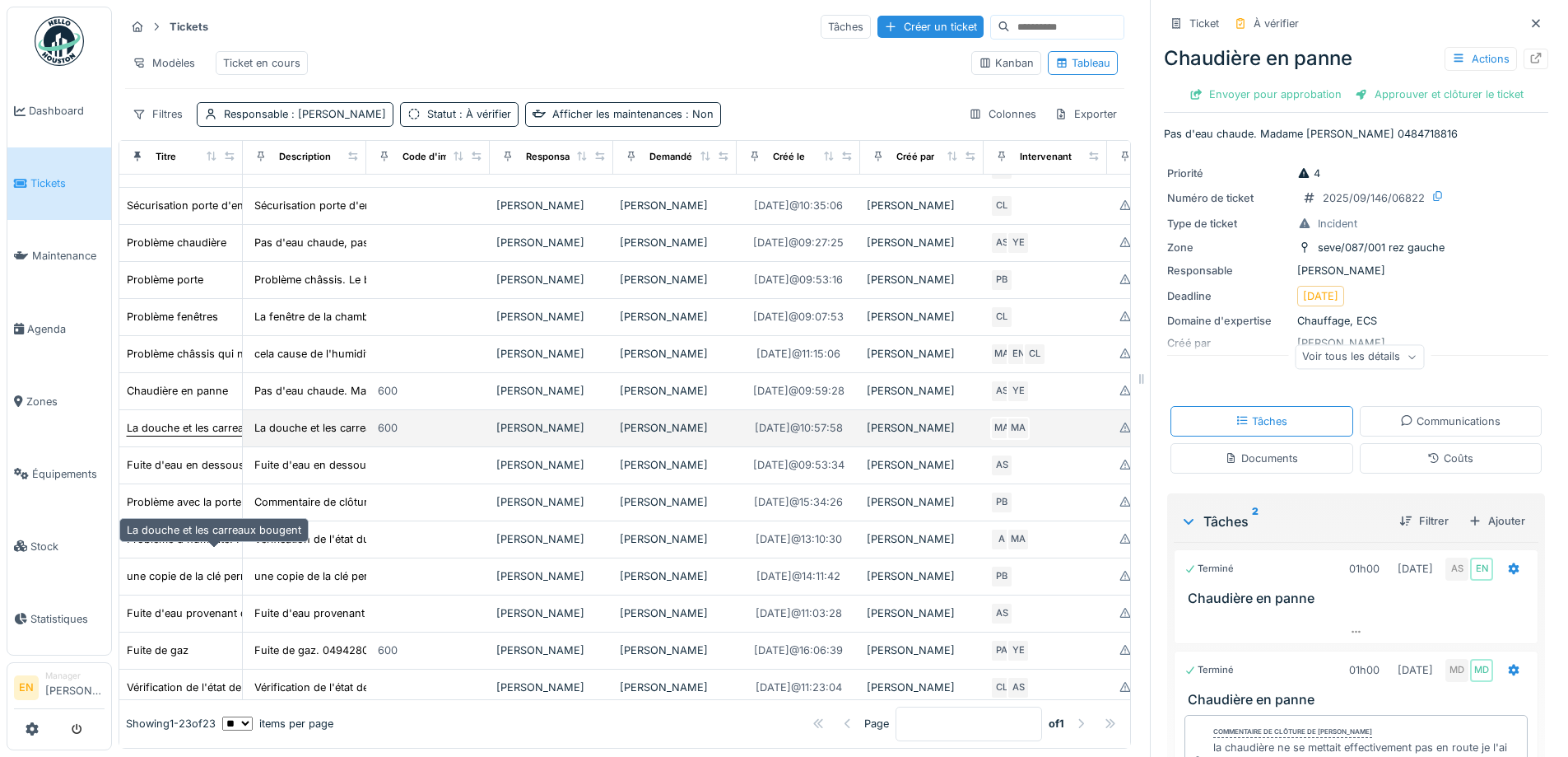
click at [203, 436] on div "La douche et les carreaux bougent" at bounding box center [213, 427] width 174 height 16
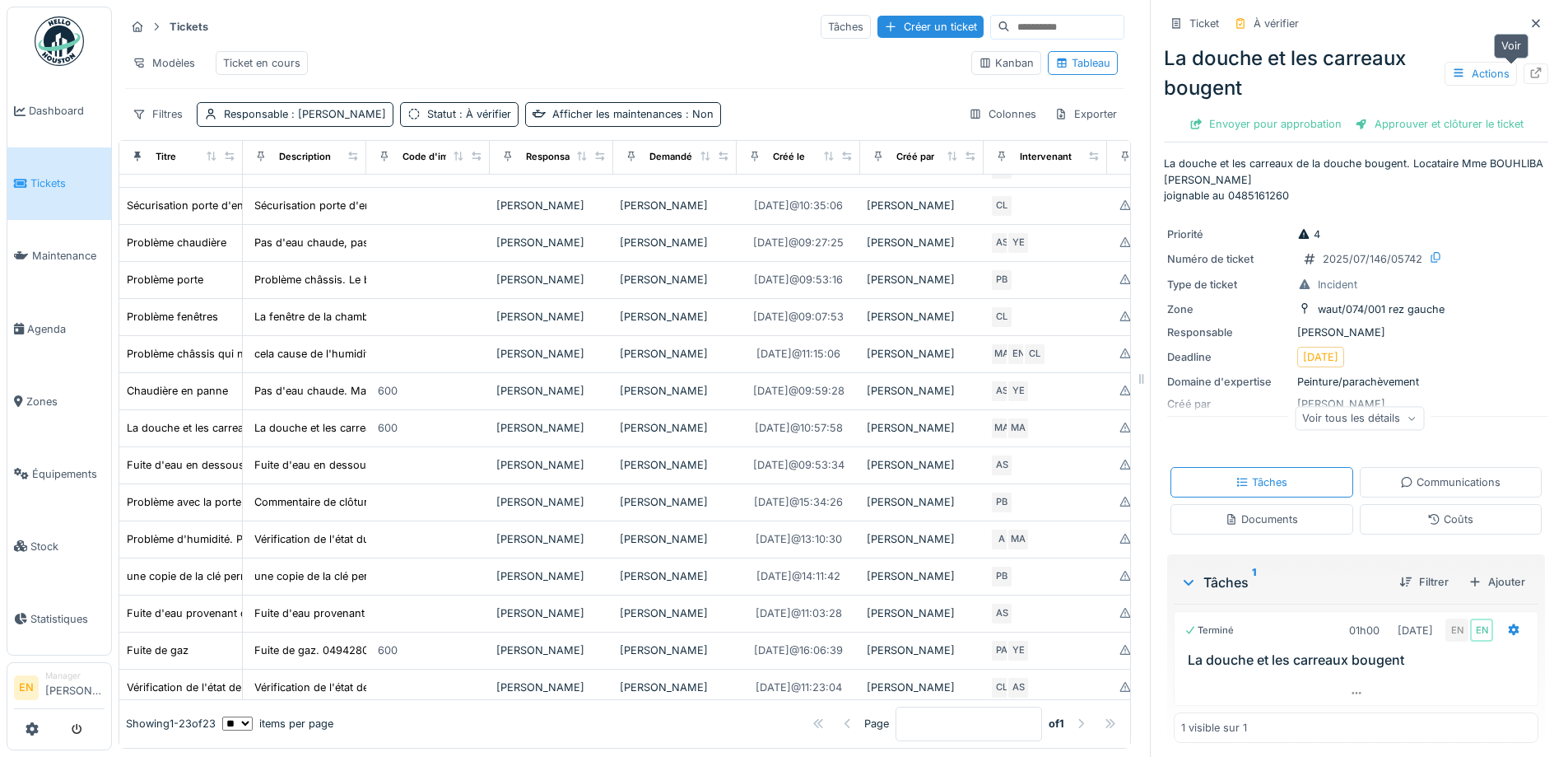
click at [1530, 71] on icon at bounding box center [1536, 73] width 13 height 10
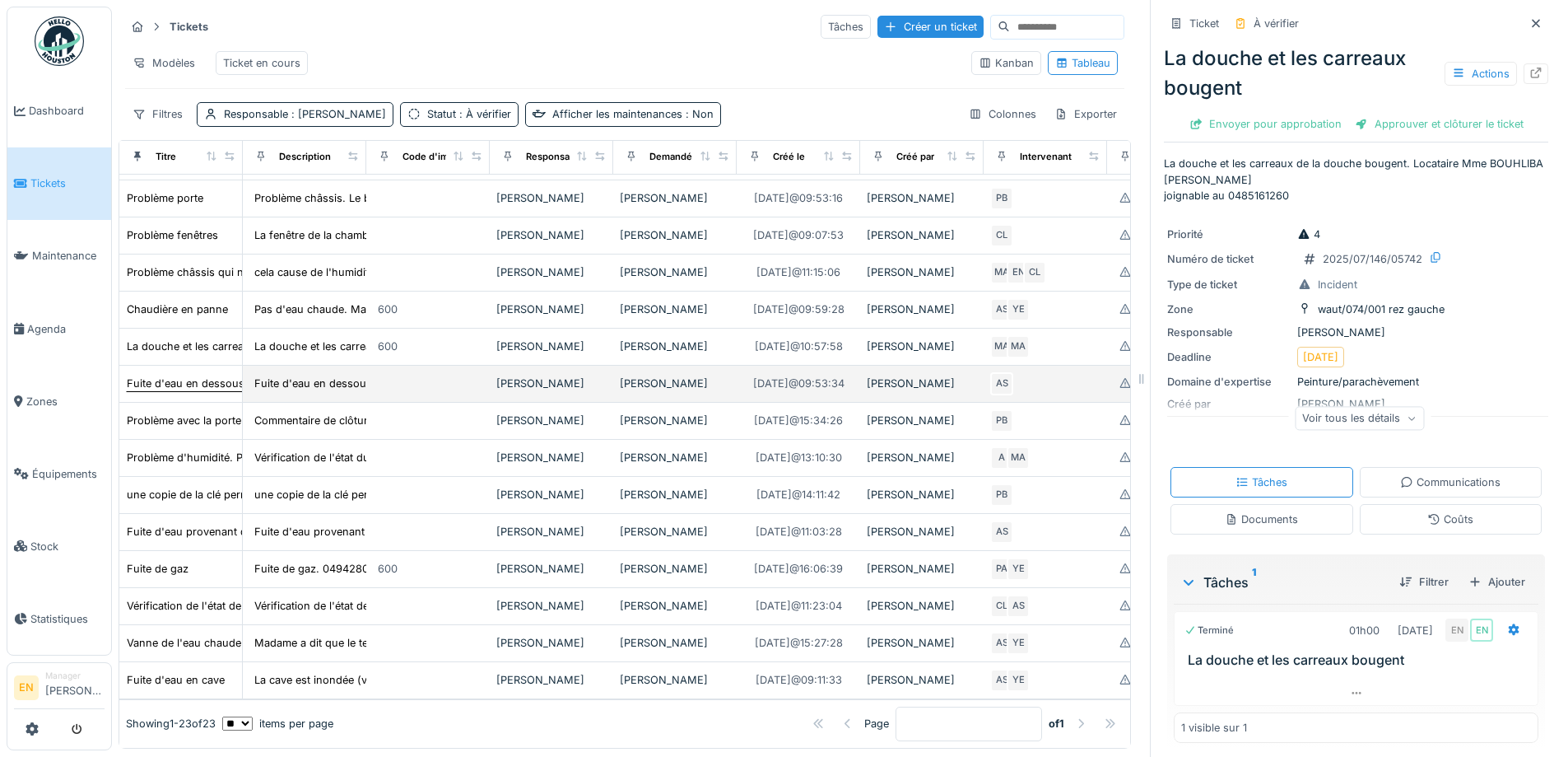
scroll to position [412, 0]
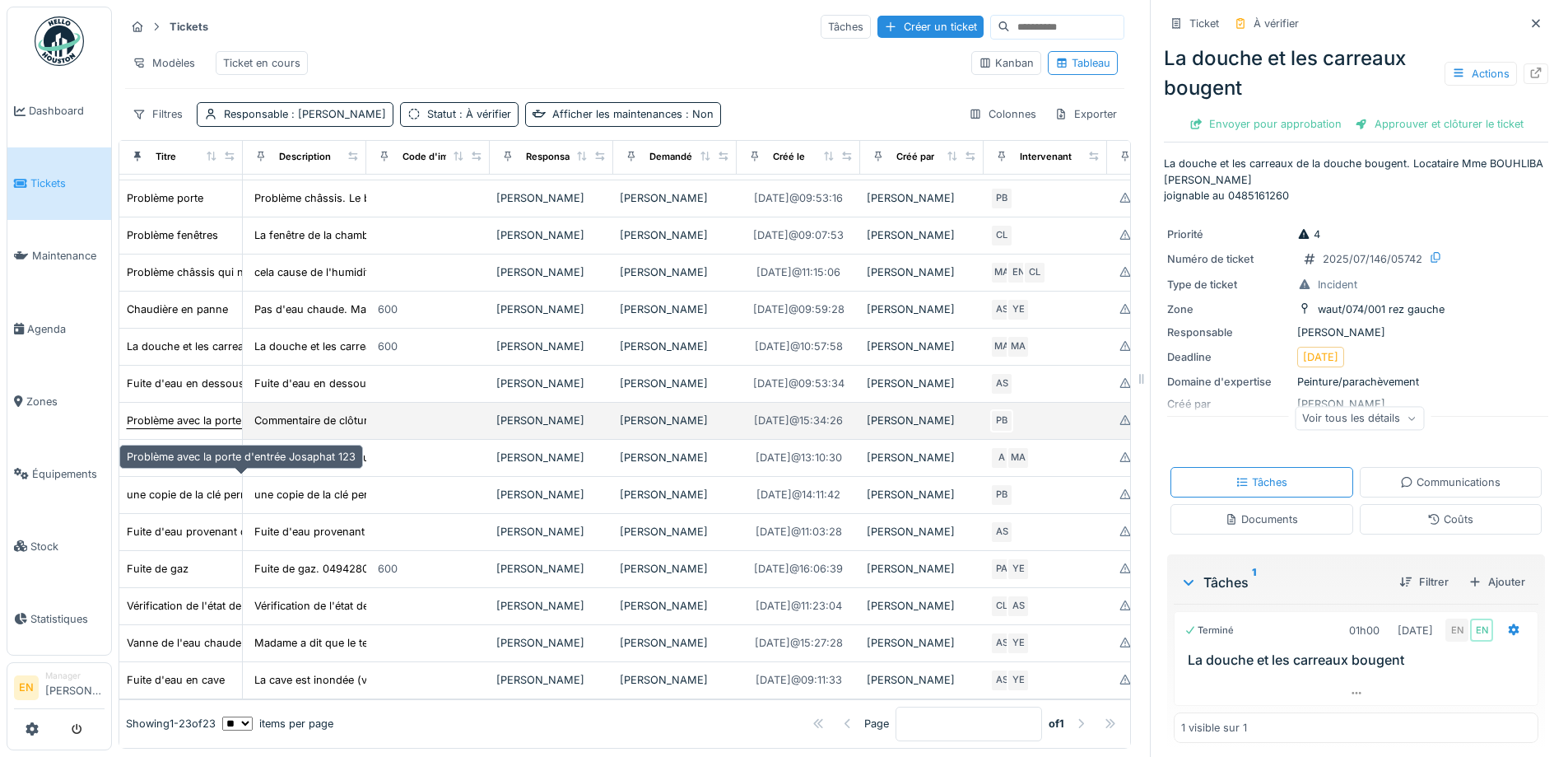
click at [208, 428] on div "Problème avec la porte d'entrée Josaphat 123" at bounding box center [241, 420] width 229 height 16
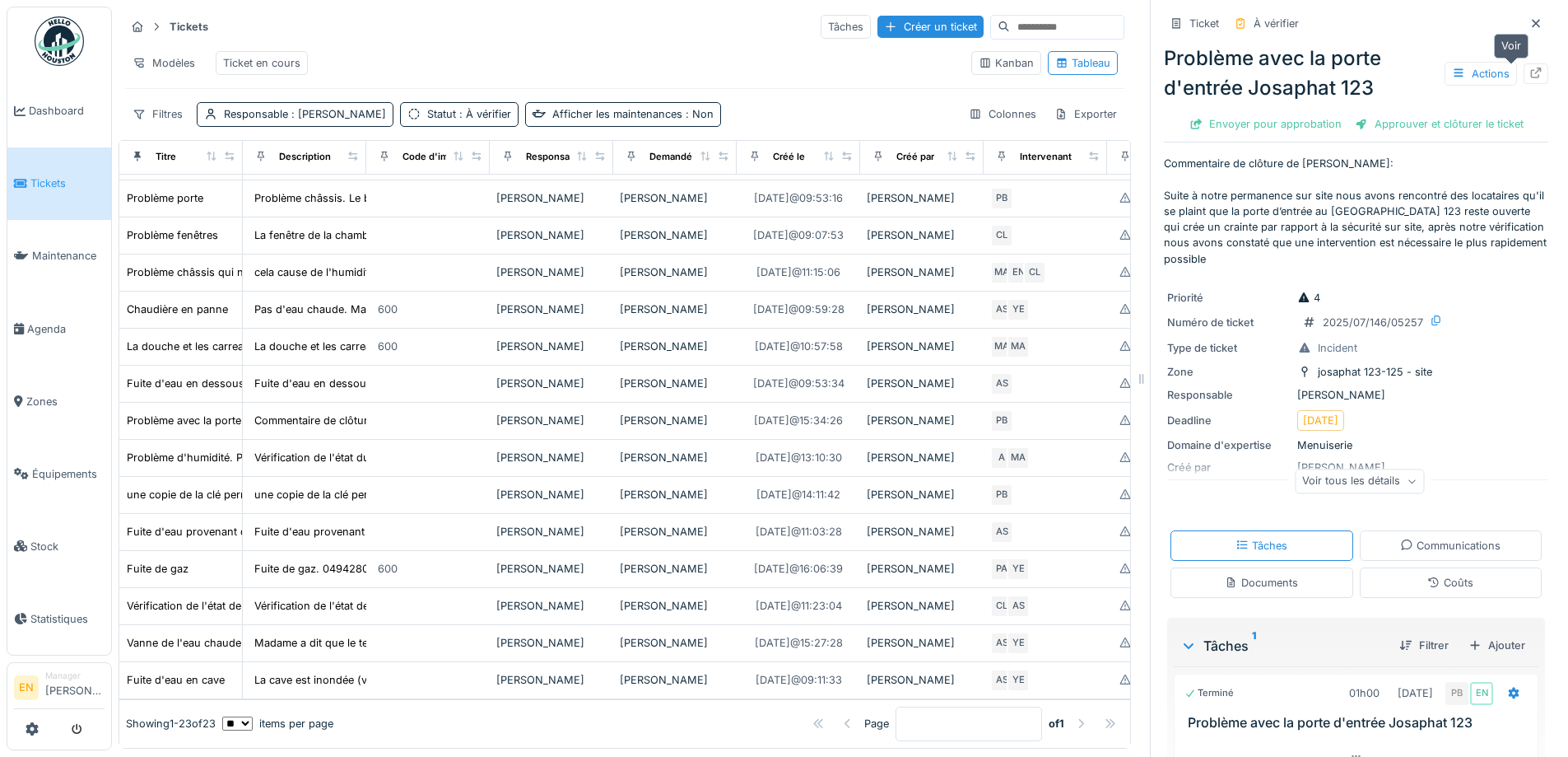
click at [1530, 73] on icon at bounding box center [1536, 73] width 13 height 10
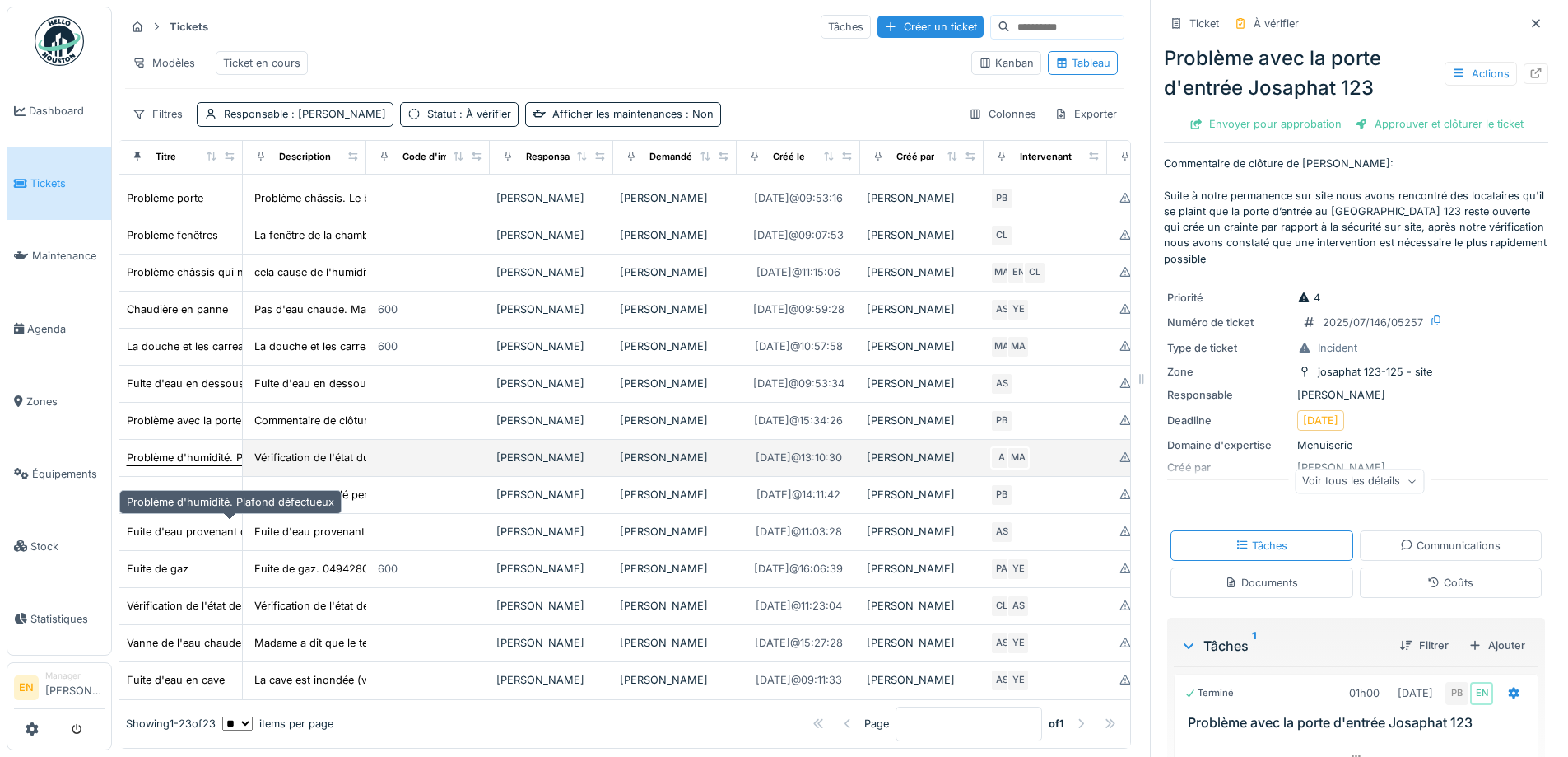
click at [173, 466] on div "Problème d'humidité. Plafond défectueux" at bounding box center [230, 457] width 208 height 16
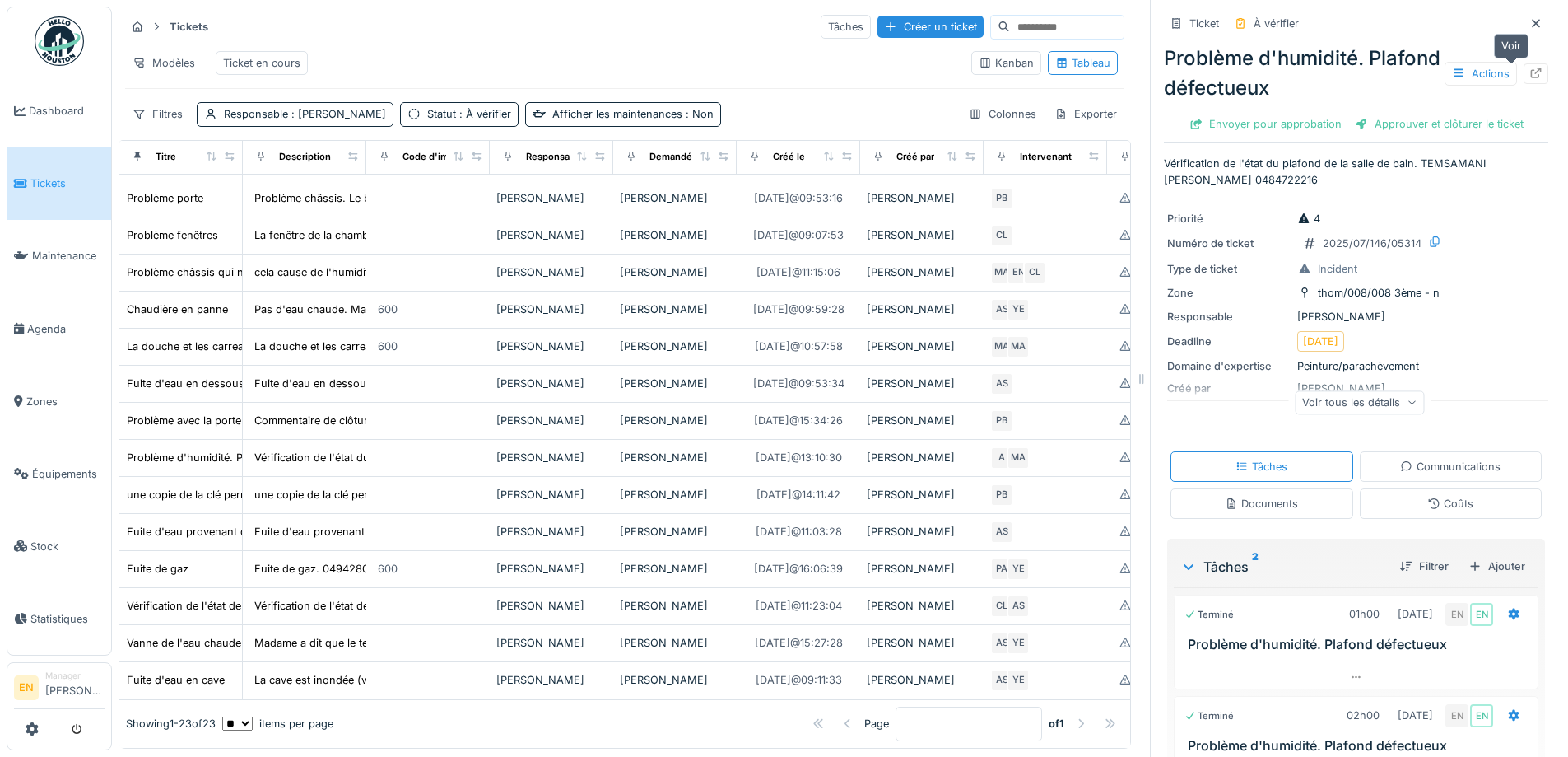
click at [1530, 76] on icon at bounding box center [1536, 73] width 13 height 10
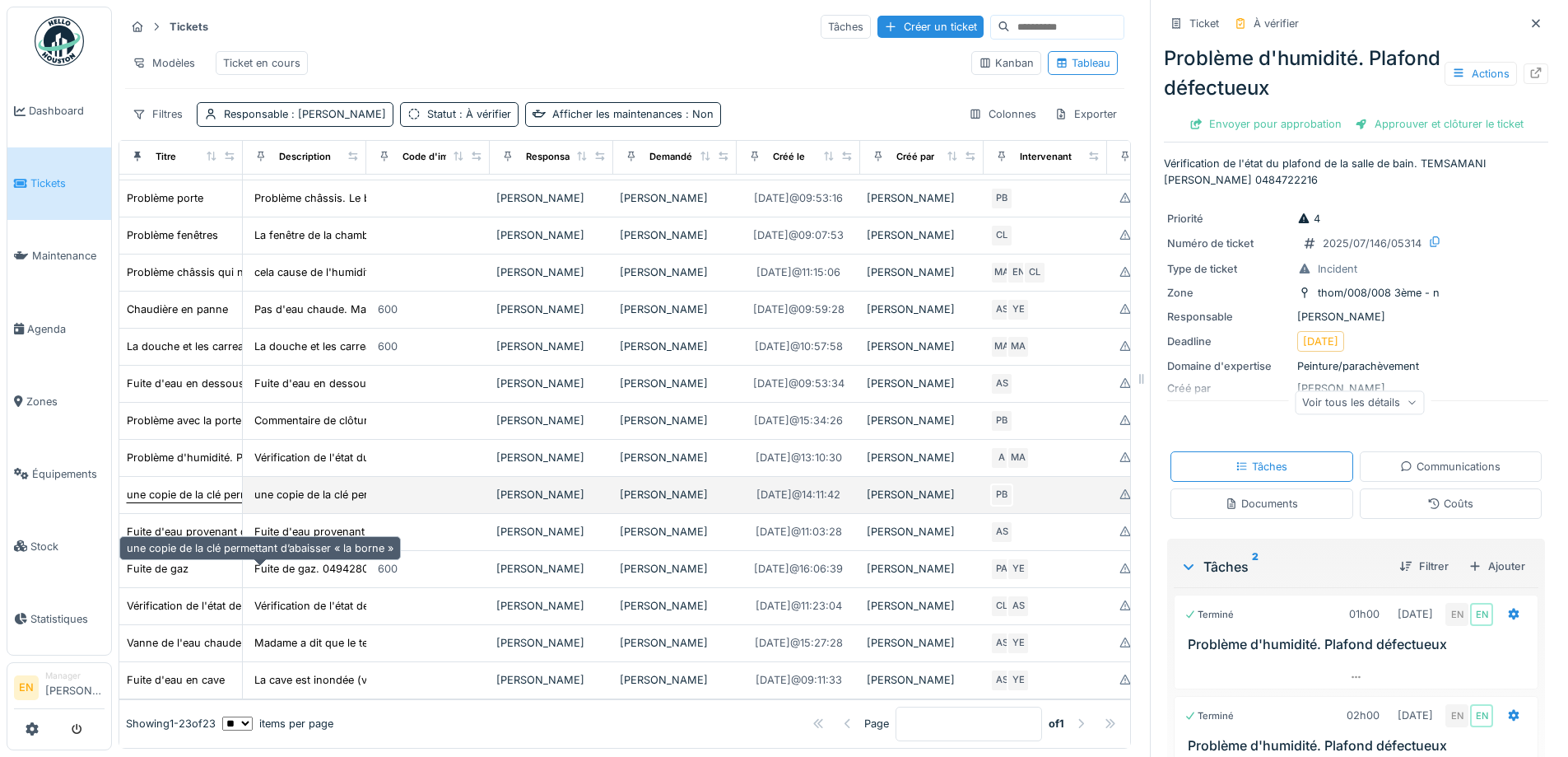
click at [210, 502] on div "une copie de la clé permettant d’abaisser « la borne »" at bounding box center [260, 494] width 266 height 16
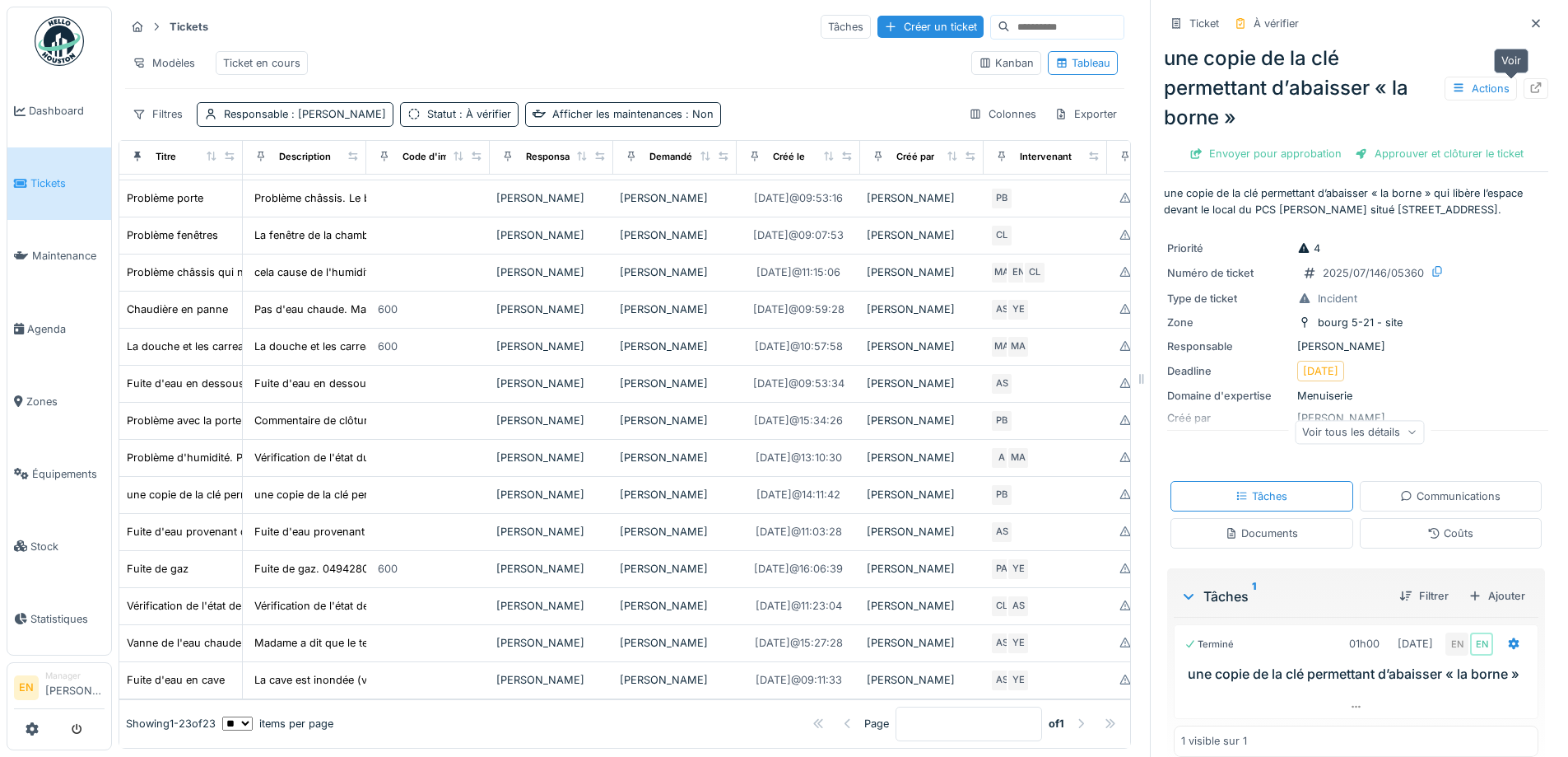
click at [1530, 82] on div at bounding box center [1536, 88] width 13 height 16
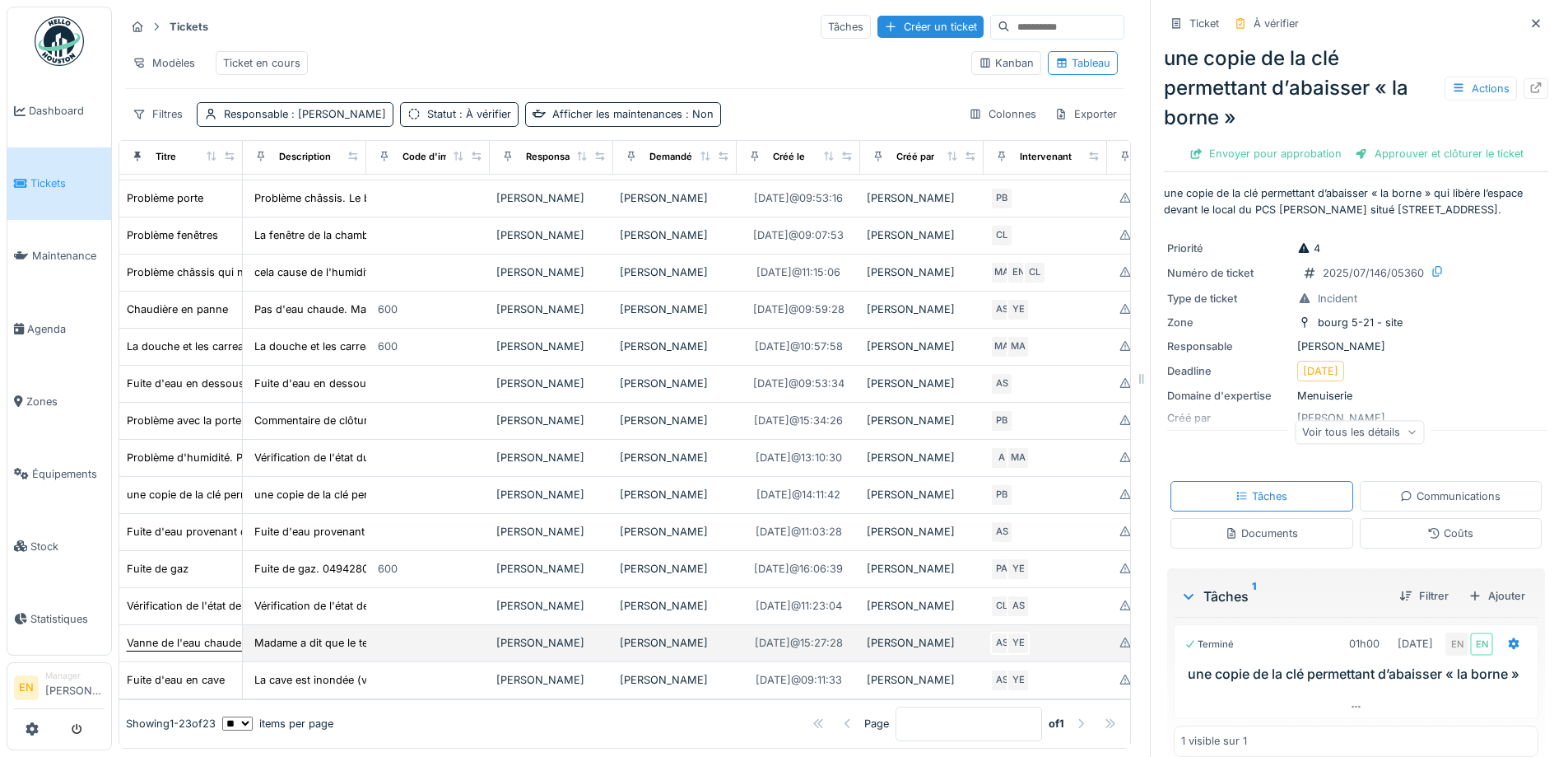
scroll to position [561, 0]
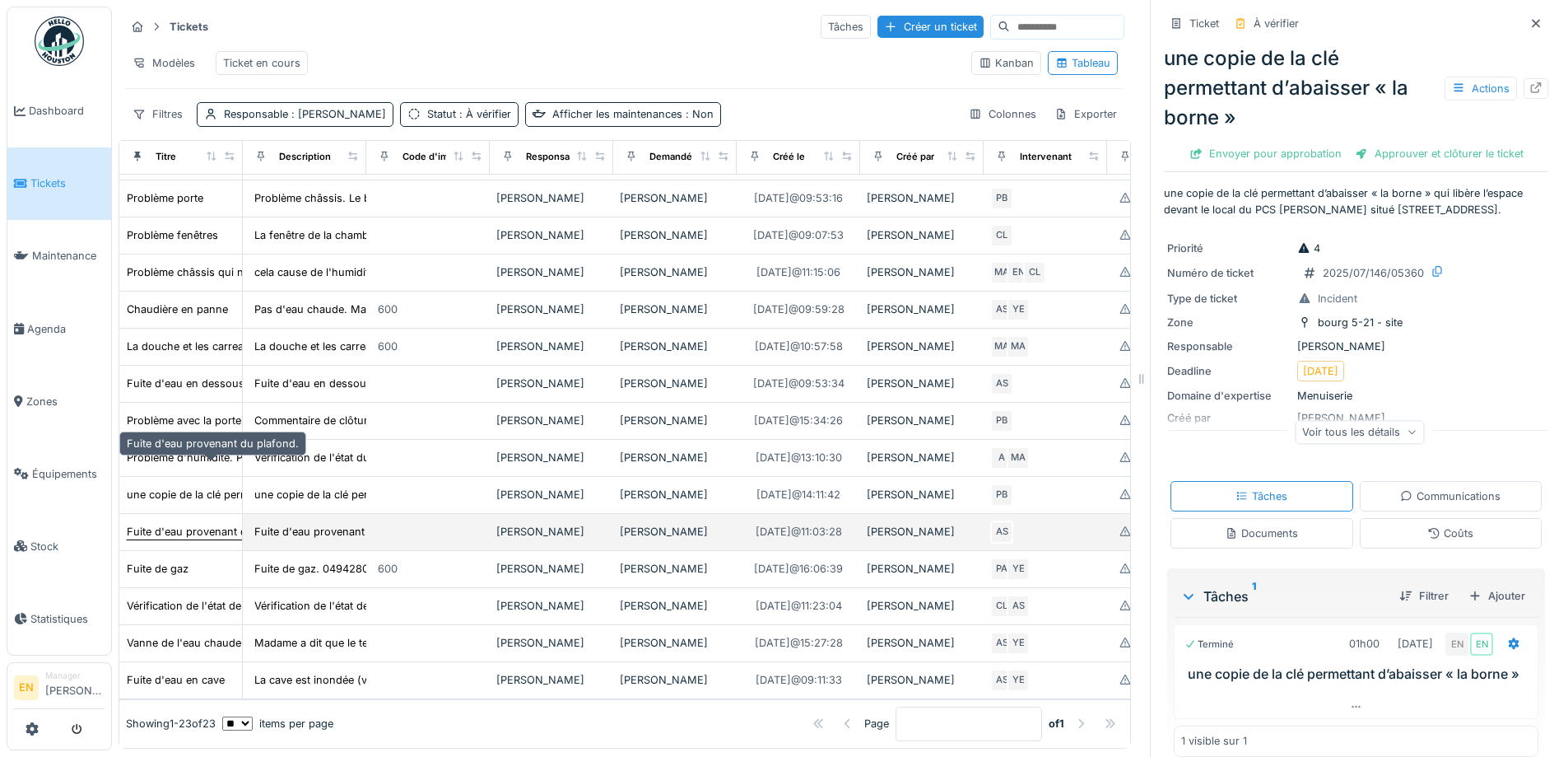
click at [203, 523] on div "Fuite d'eau provenant du plafond." at bounding box center [212, 531] width 172 height 16
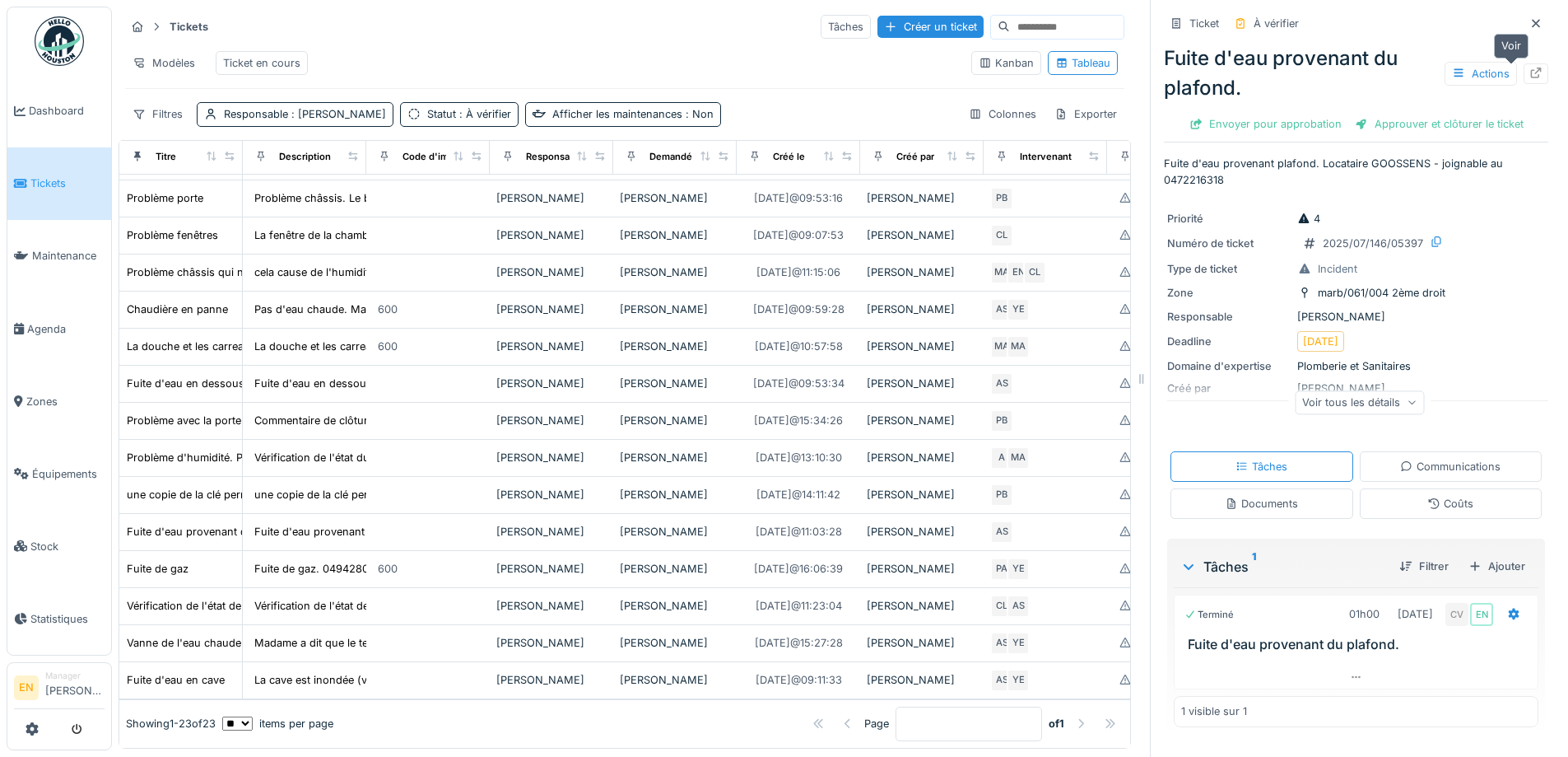
click at [1530, 74] on icon at bounding box center [1536, 73] width 13 height 10
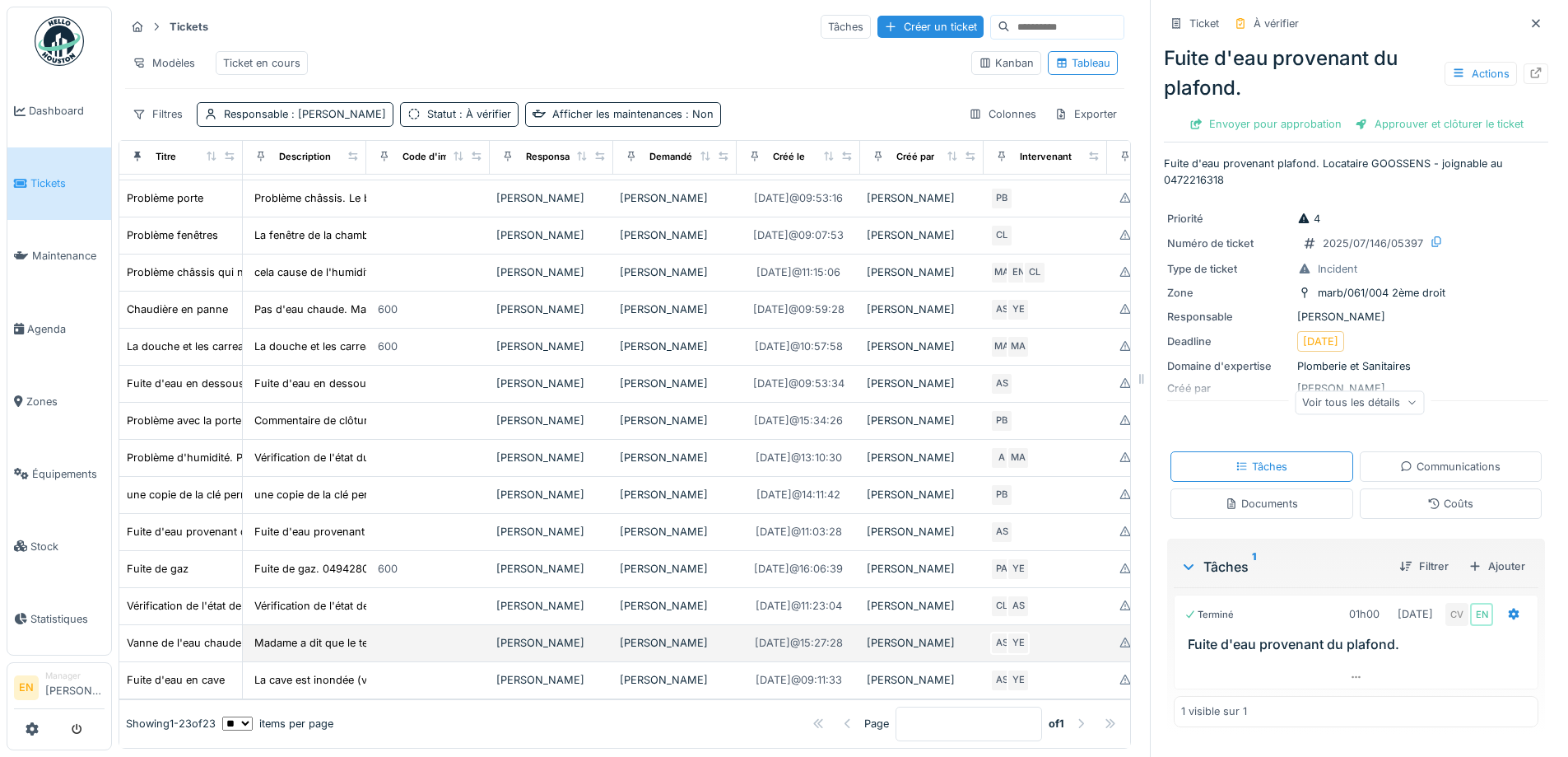
scroll to position [12, 0]
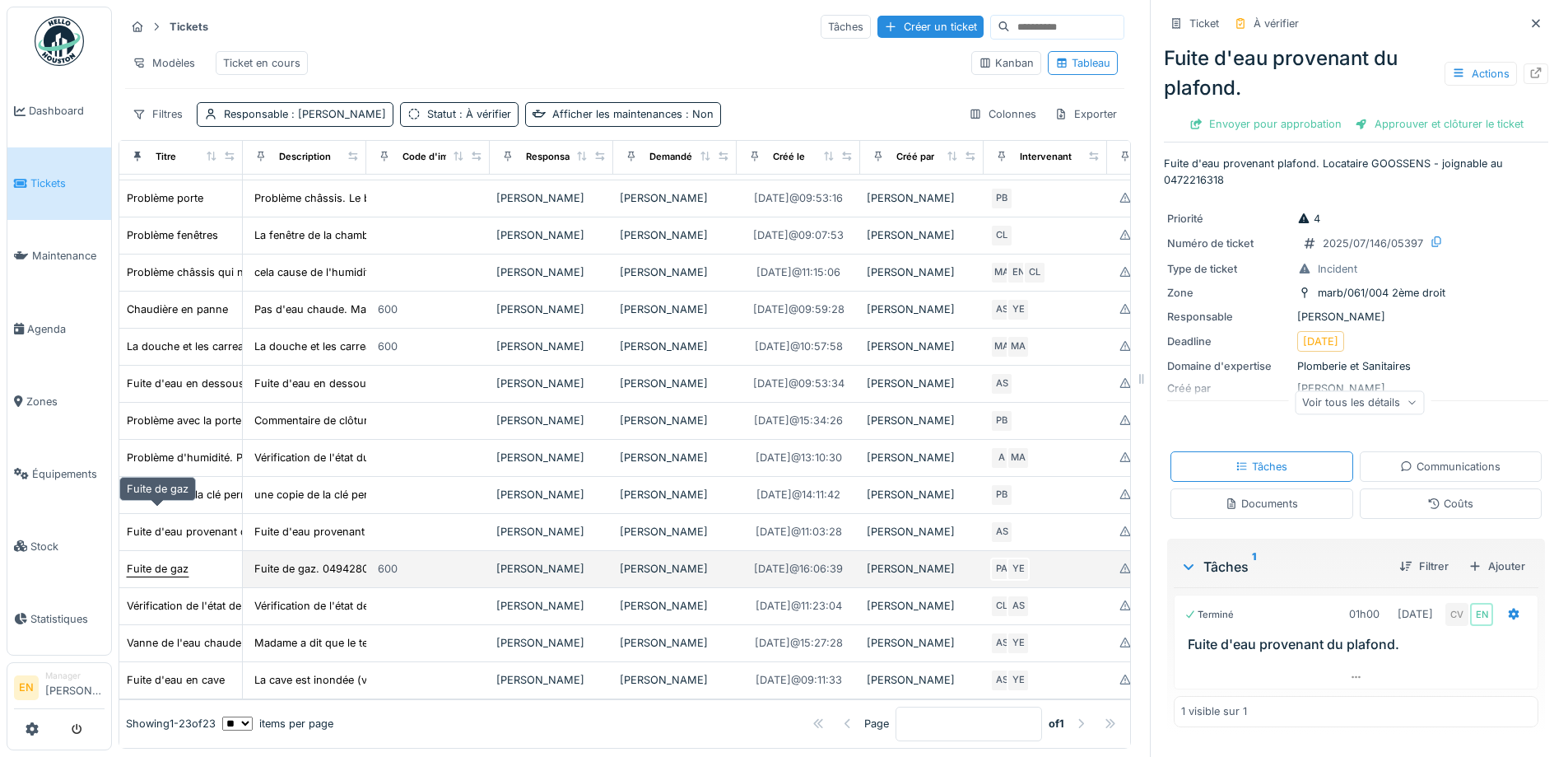
click at [179, 561] on div "Fuite de gaz" at bounding box center [157, 568] width 61 height 16
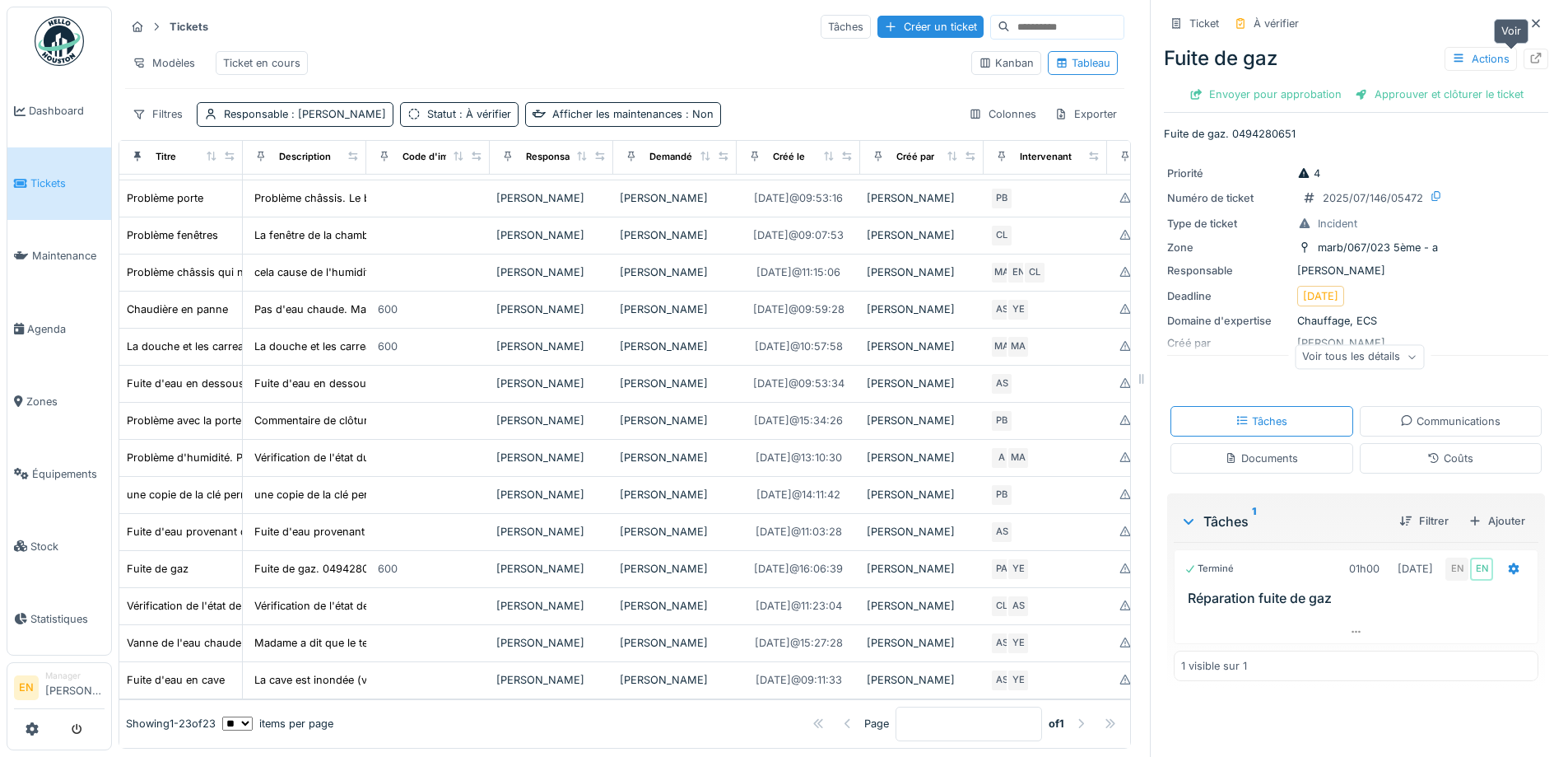
click at [1524, 48] on div at bounding box center [1536, 59] width 25 height 20
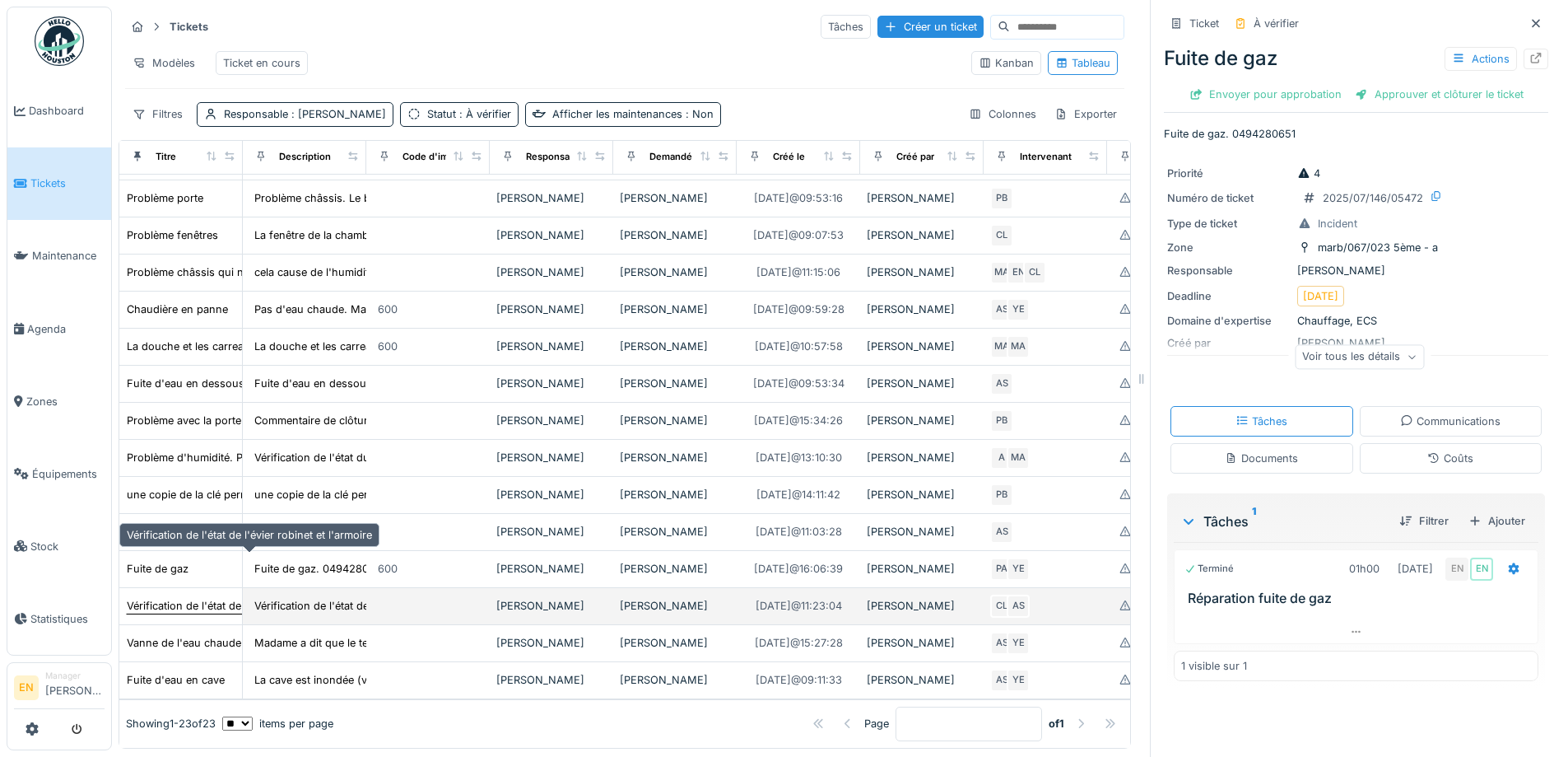
click at [202, 598] on div "Vérification de l'état de l'évier robinet et l'armoire" at bounding box center [250, 605] width 246 height 16
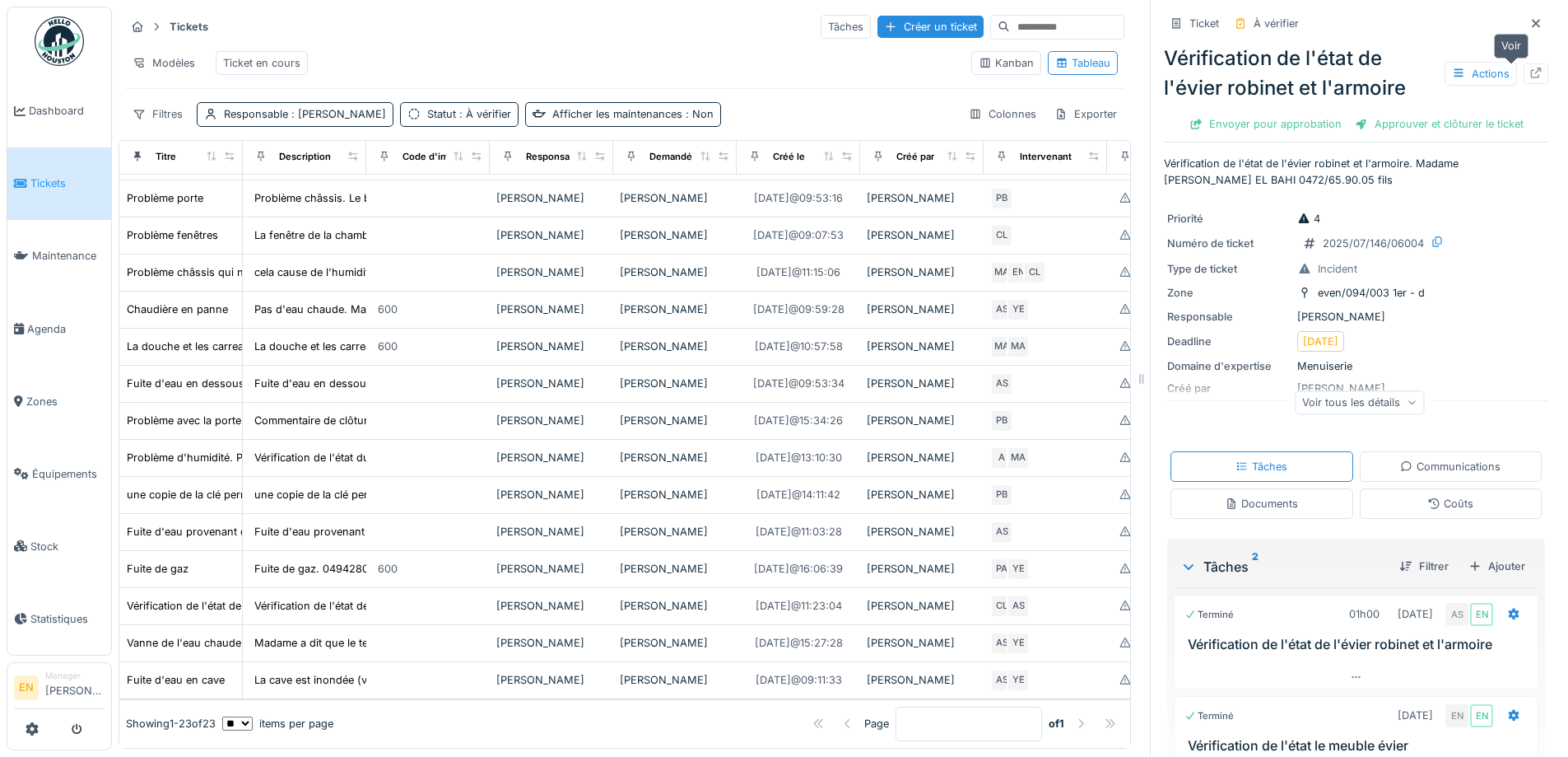
click at [1530, 68] on icon at bounding box center [1536, 73] width 13 height 10
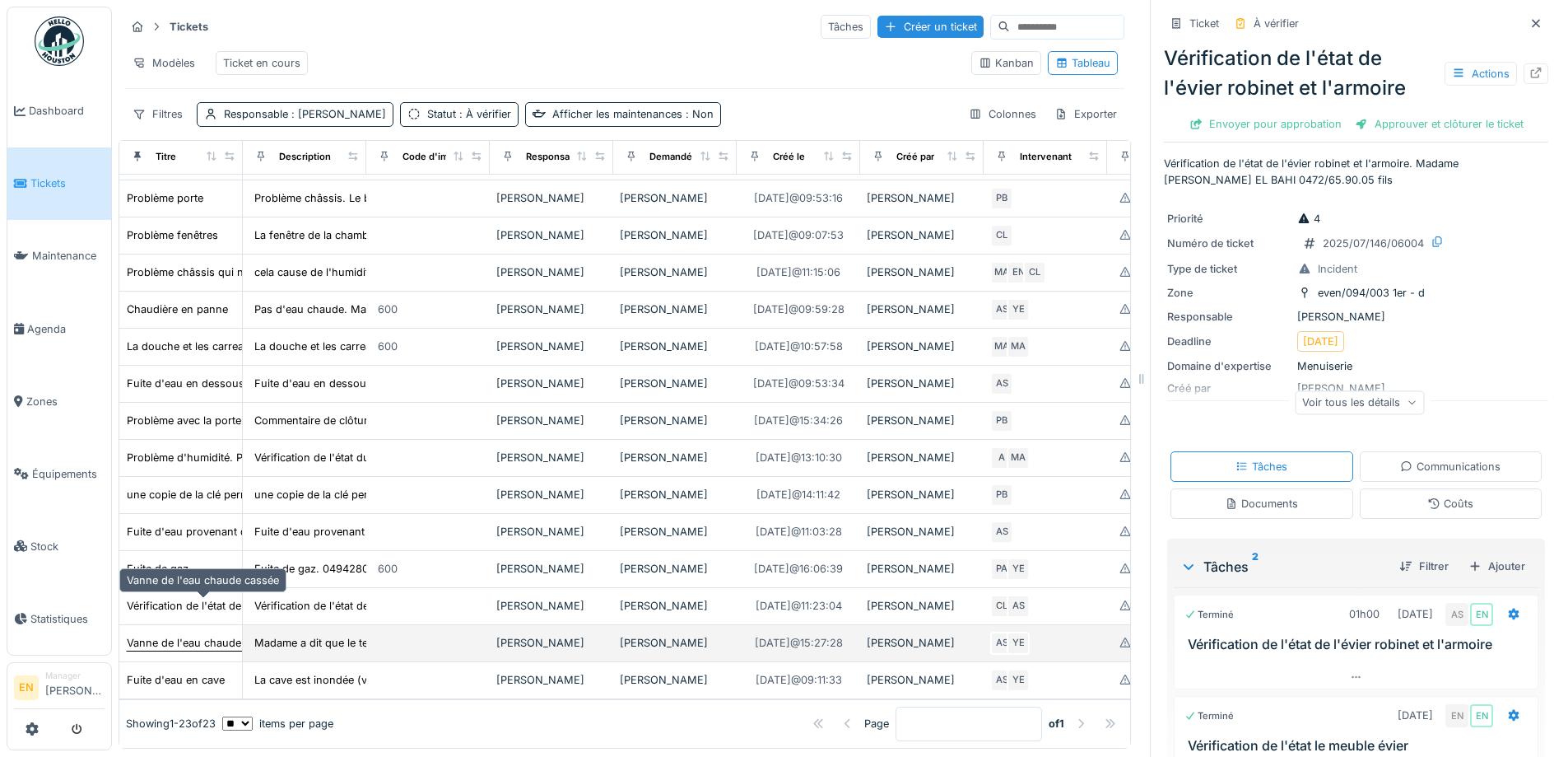
click at [209, 635] on div "Vanne de l'eau chaude cassée" at bounding box center [203, 642] width 153 height 16
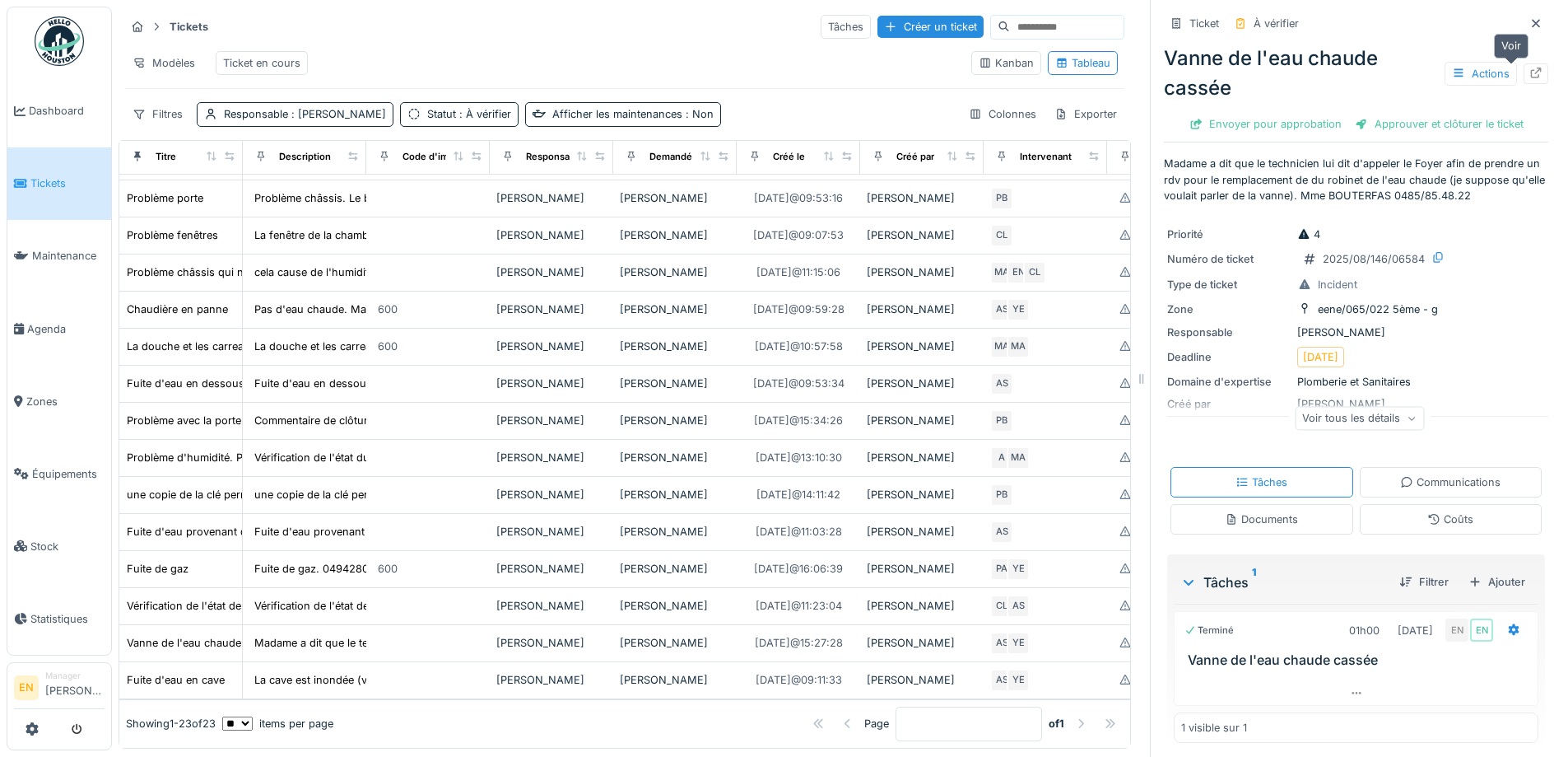
click at [1530, 66] on div at bounding box center [1536, 74] width 13 height 16
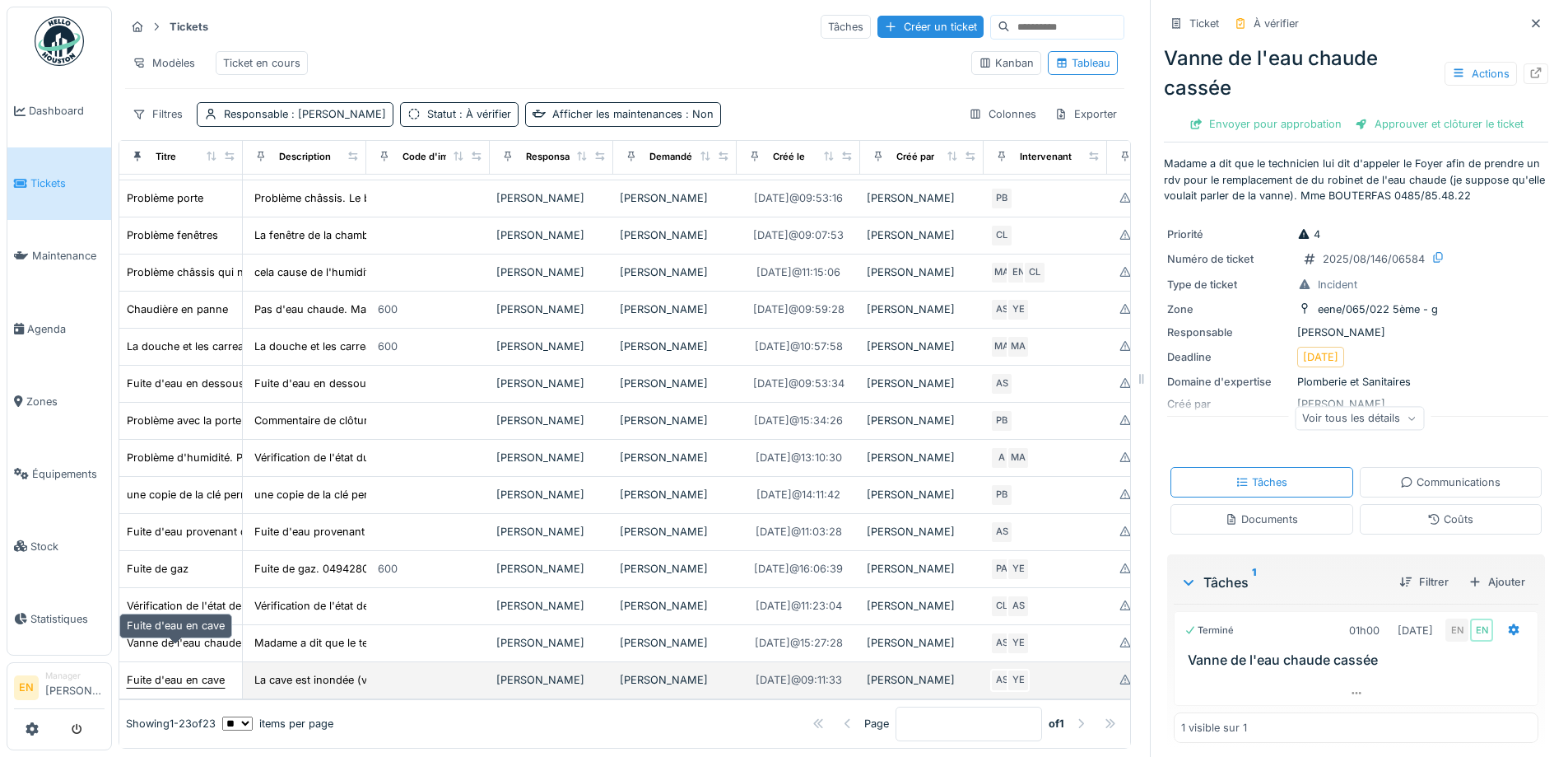
click at [183, 672] on div "Fuite d'eau en cave" at bounding box center [175, 680] width 98 height 16
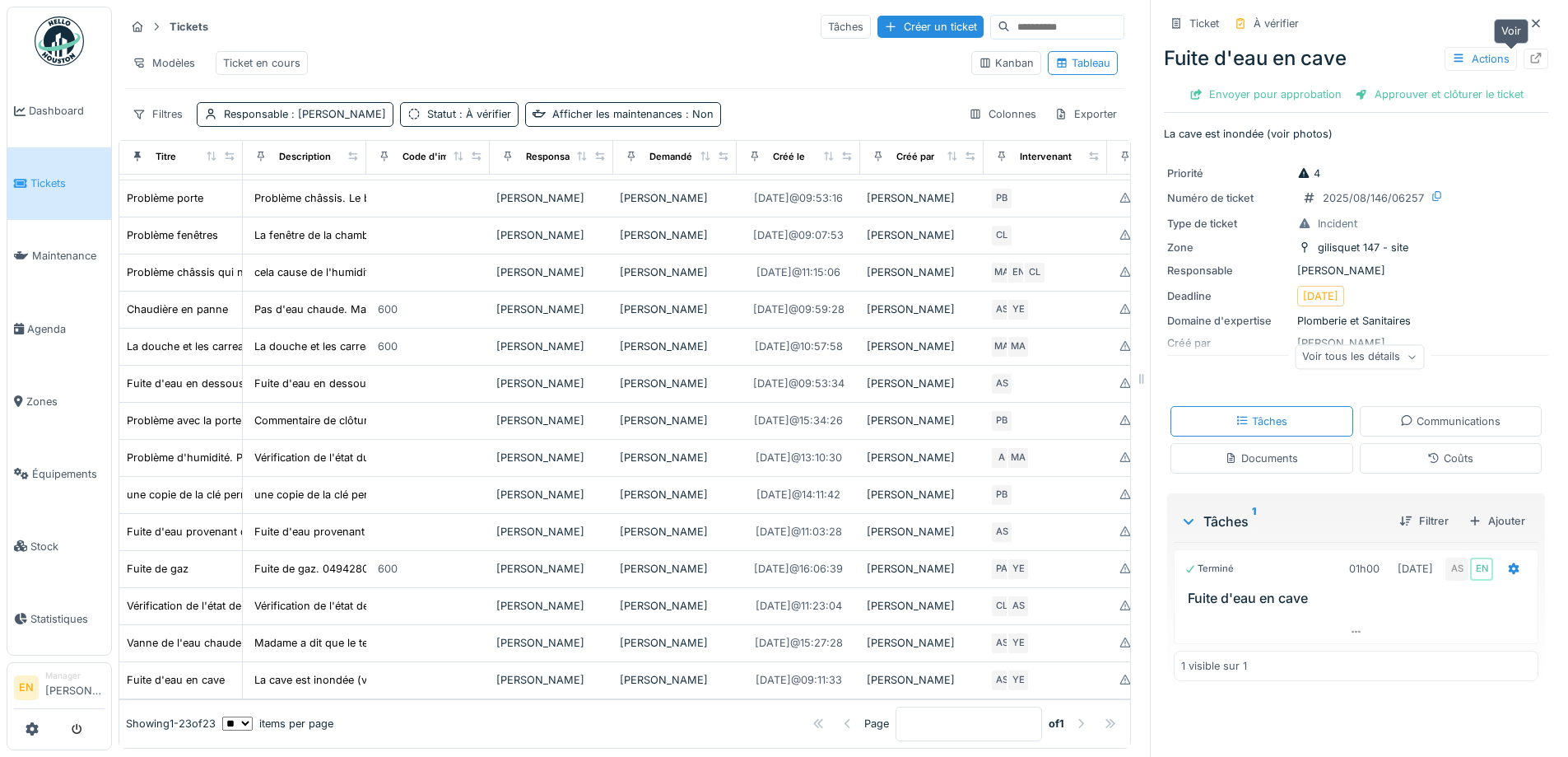
click at [1530, 53] on icon at bounding box center [1536, 58] width 13 height 10
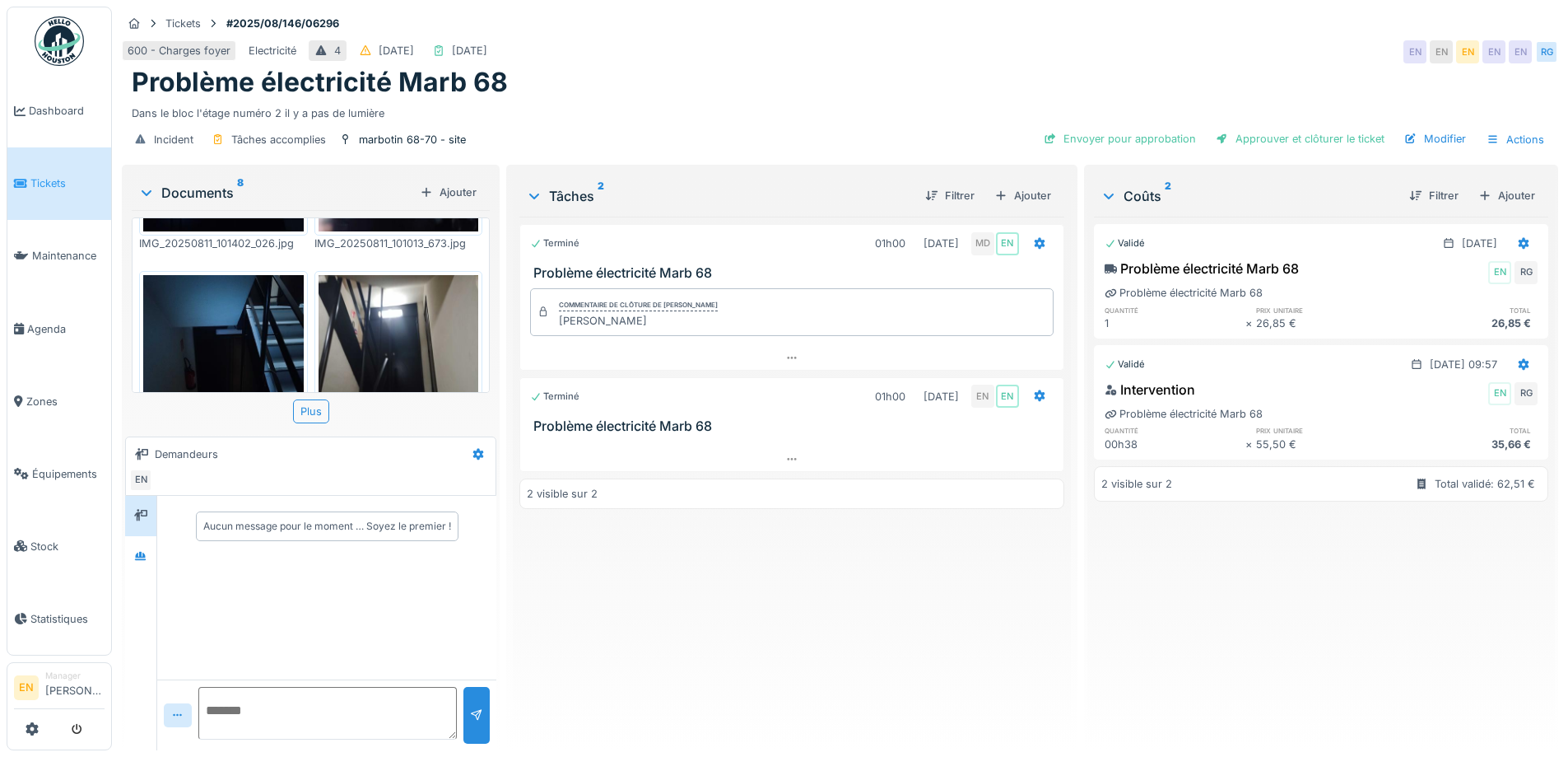
scroll to position [554, 0]
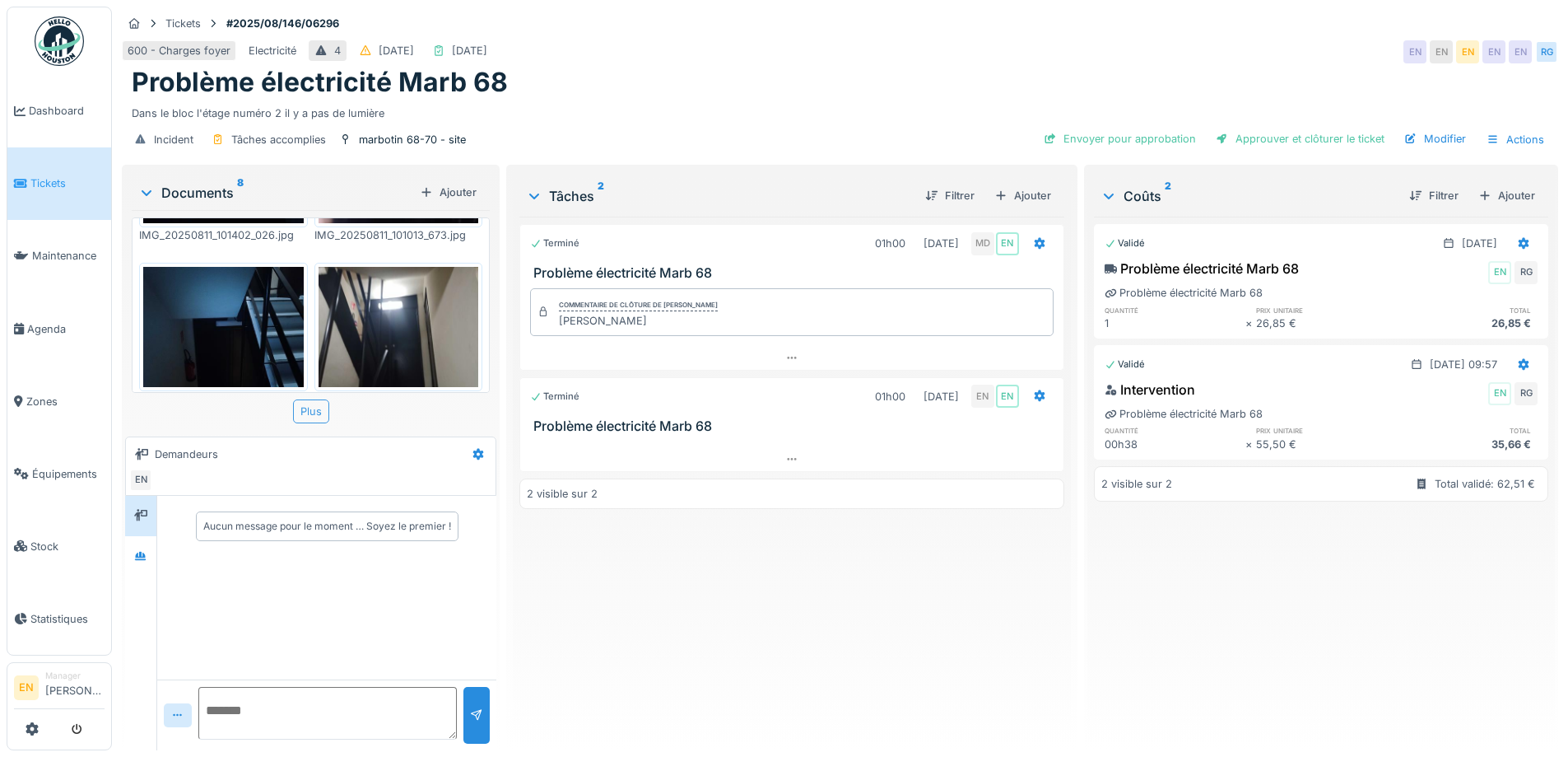
click at [300, 409] on div "Plus" at bounding box center [311, 412] width 36 height 24
click at [486, 357] on div "IMG_20250811_101021_996.jpg IMG_20250811_101029_765.jpg IMG_20250811_101342_513…" at bounding box center [310, 304] width 358 height 175
drag, startPoint x: 486, startPoint y: 361, endPoint x: 477, endPoint y: 322, distance: 40.0
click at [477, 322] on div "IMG_20250811_101021_996.jpg IMG_20250811_101029_765.jpg IMG_20250811_101342_513…" at bounding box center [310, 304] width 358 height 175
click at [446, 331] on img at bounding box center [399, 326] width 160 height 120
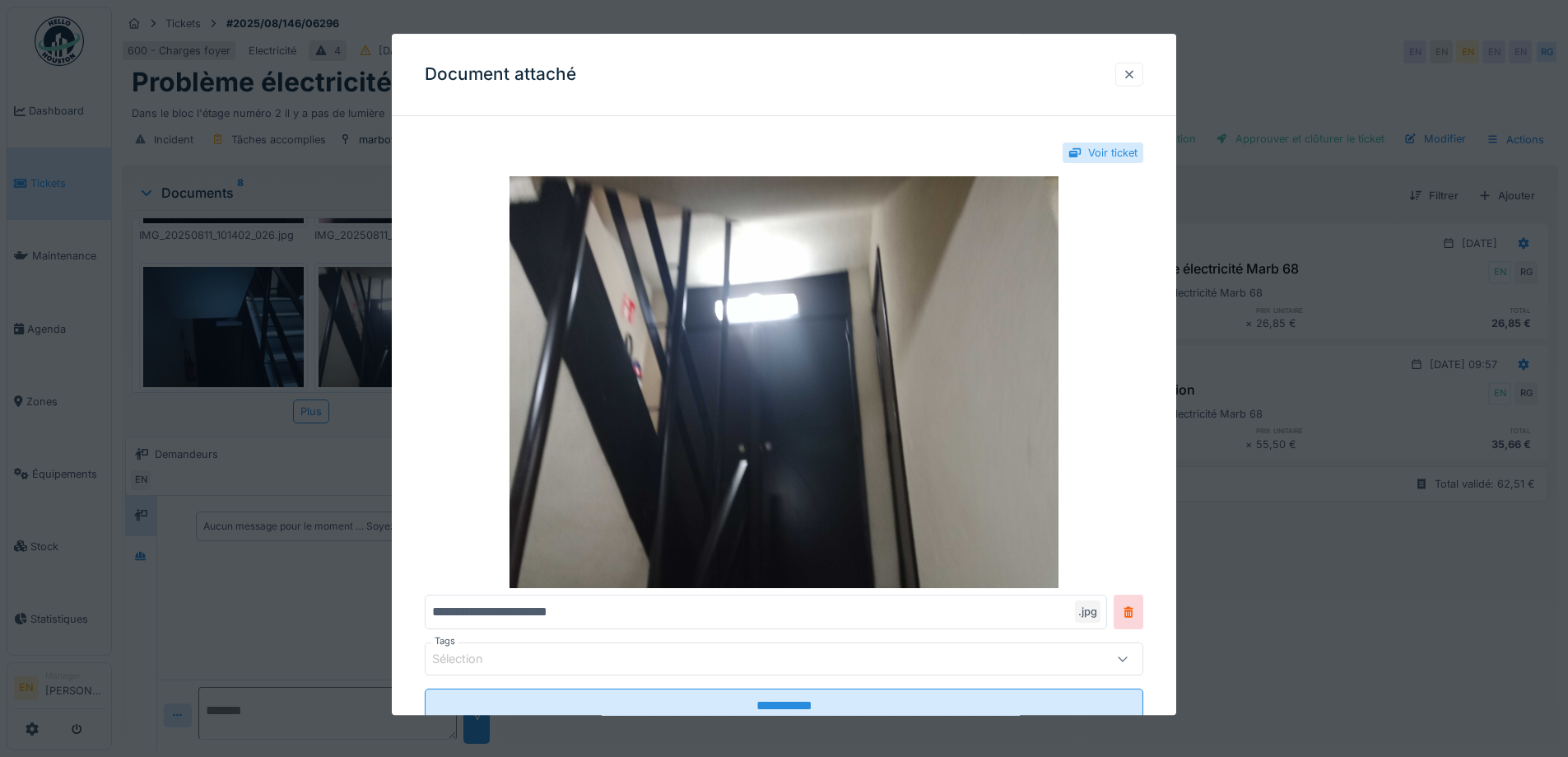
click at [1131, 74] on div at bounding box center [1129, 74] width 13 height 16
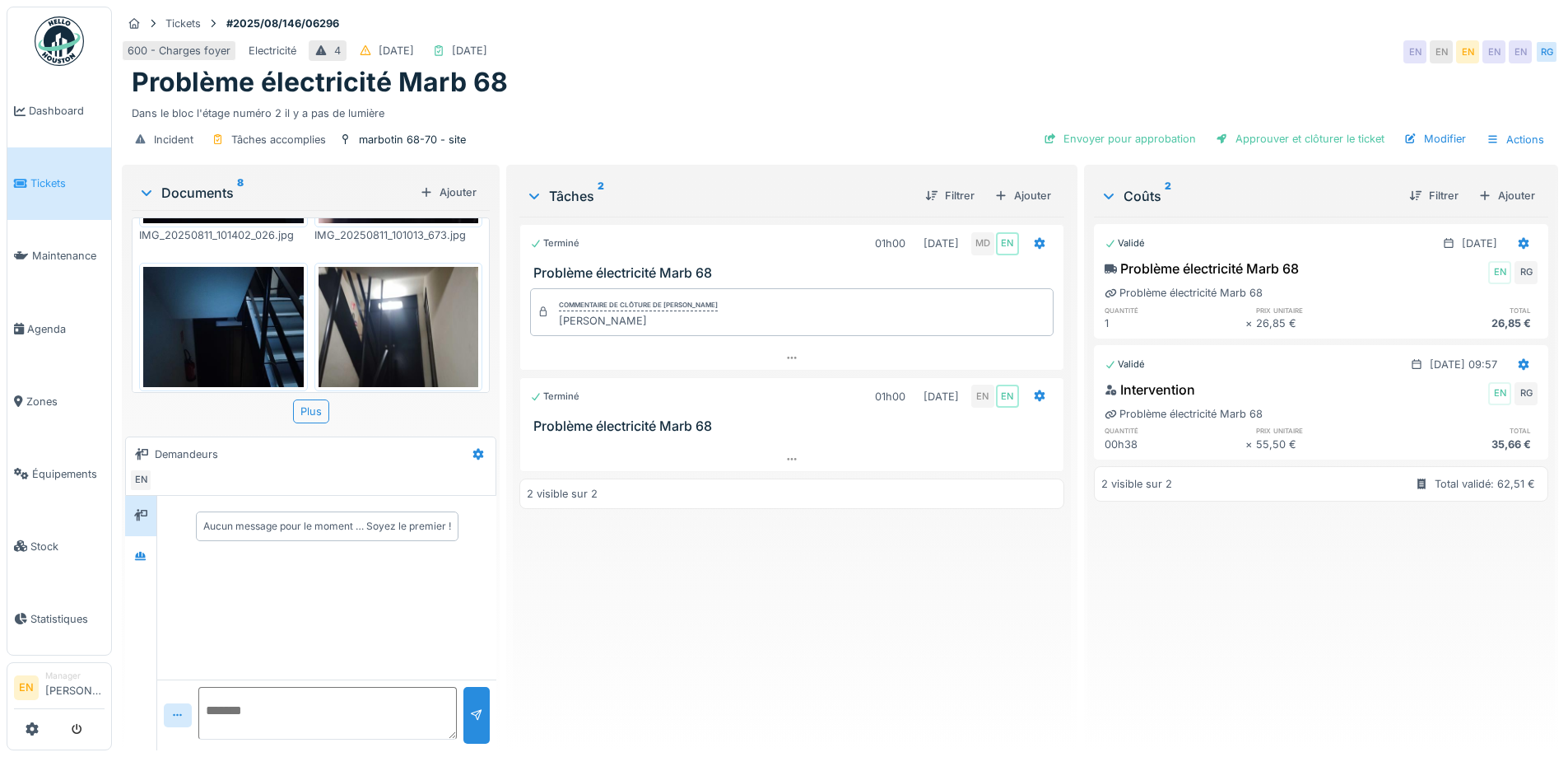
click at [469, 313] on div "IMG_20250811_101021_996.jpg IMG_20250811_101029_765.jpg IMG_20250811_101342_513…" at bounding box center [310, 304] width 358 height 175
click at [146, 556] on icon at bounding box center [141, 556] width 11 height 9
click at [870, 576] on div "Terminé 01h00 08/08/2025 MD EN Problème électricité Marb 68 Commentaire de clôt…" at bounding box center [791, 477] width 544 height 520
click at [786, 461] on icon at bounding box center [792, 458] width 13 height 10
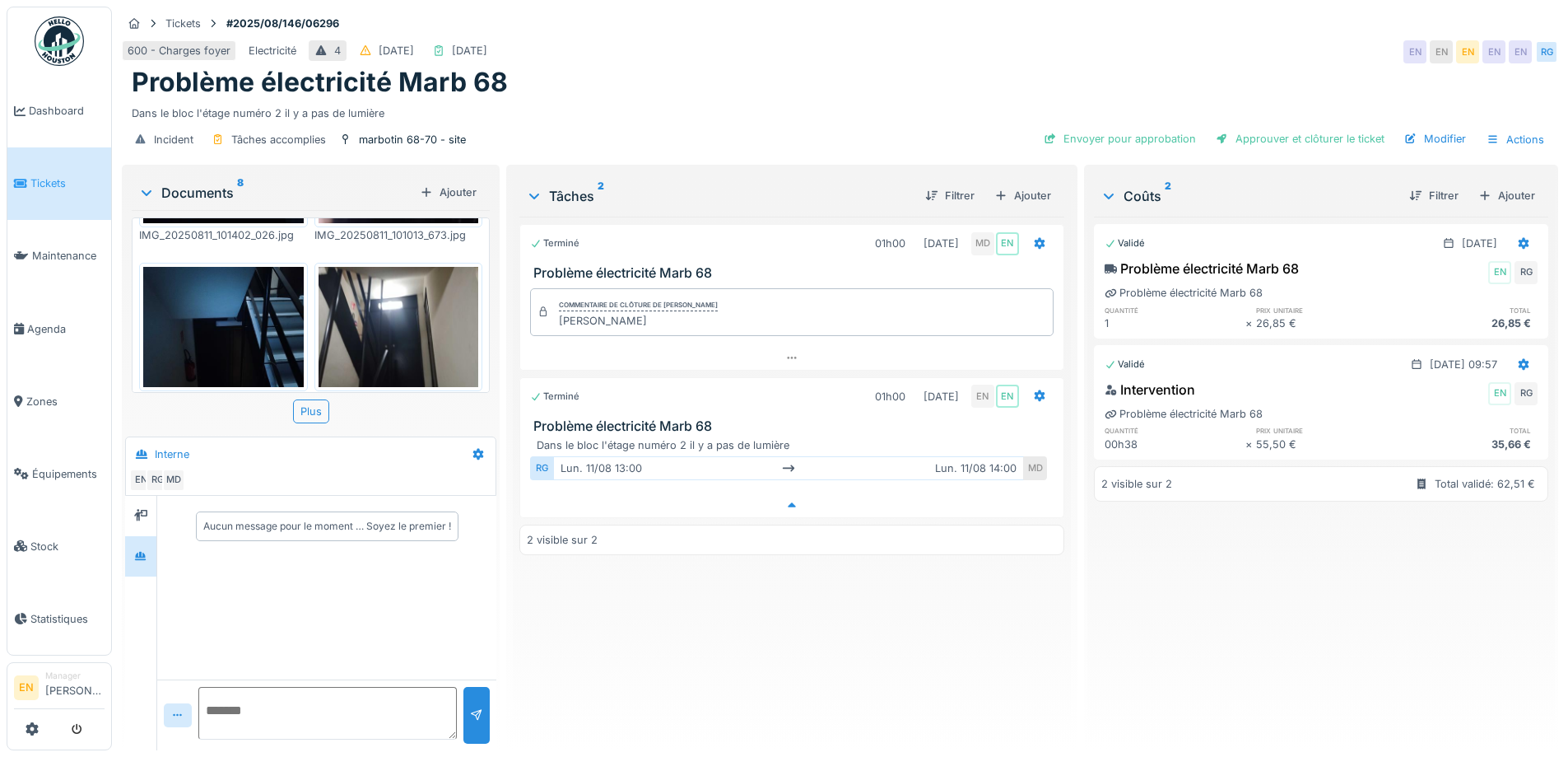
scroll to position [12, 0]
click at [146, 509] on icon at bounding box center [141, 514] width 13 height 10
click at [145, 551] on icon at bounding box center [141, 556] width 11 height 9
click at [830, 604] on div "Terminé 01h00 08/08/2025 MD EN Problème électricité Marb 68 Commentaire de clôt…" at bounding box center [791, 477] width 544 height 520
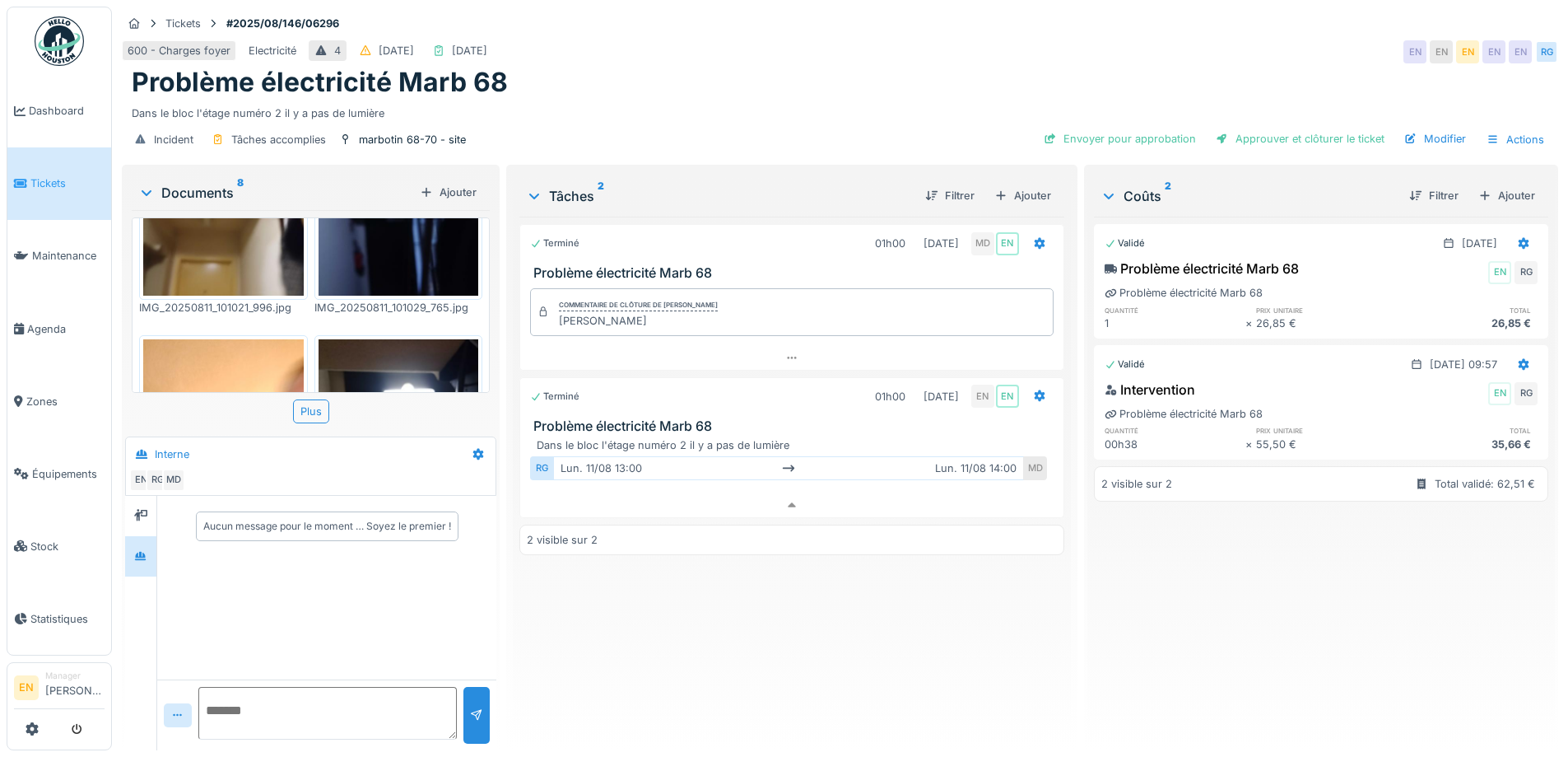
scroll to position [0, 0]
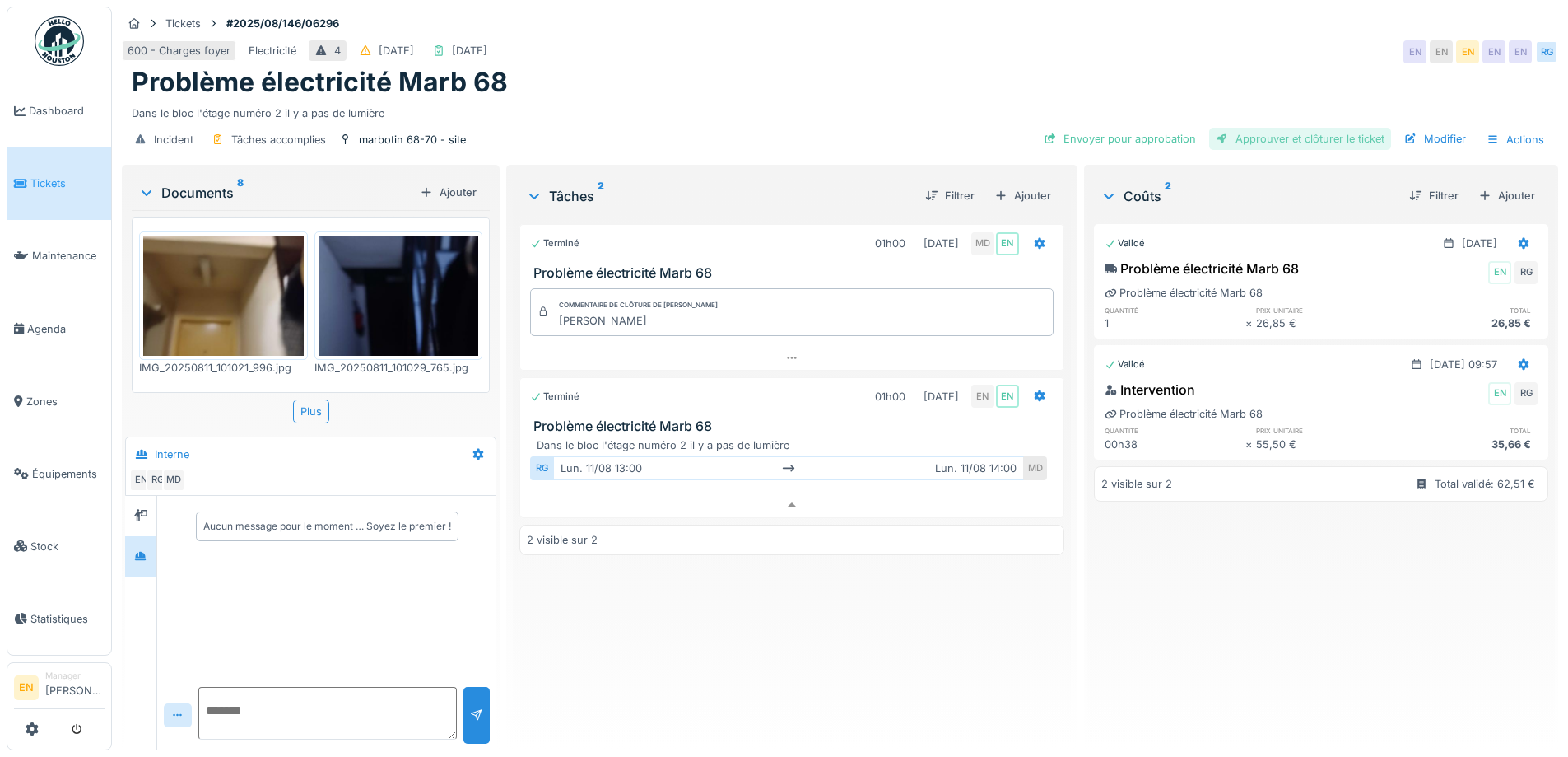
click at [1282, 128] on div "Approuver et clôturer le ticket" at bounding box center [1300, 139] width 182 height 22
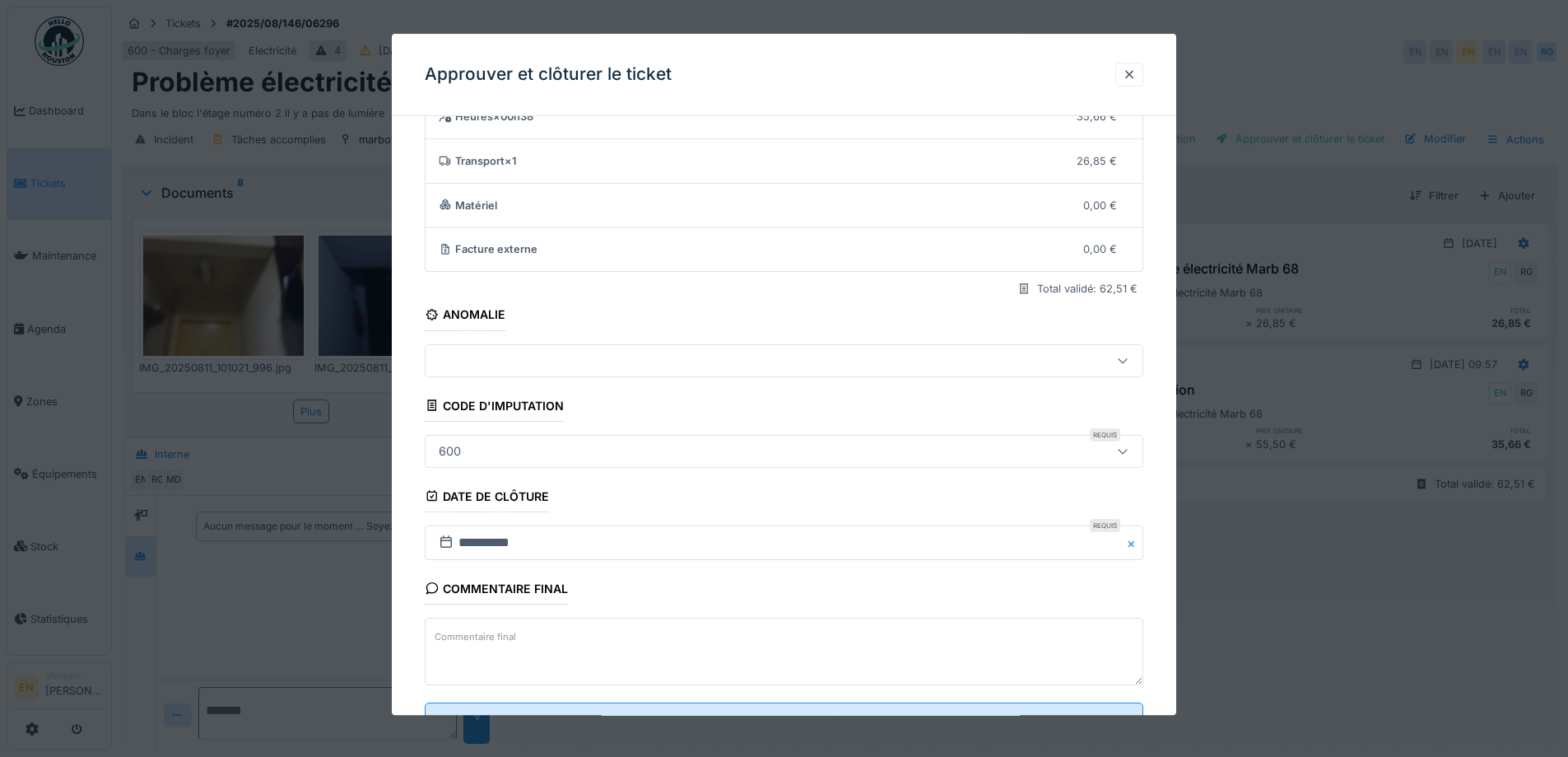
scroll to position [142, 0]
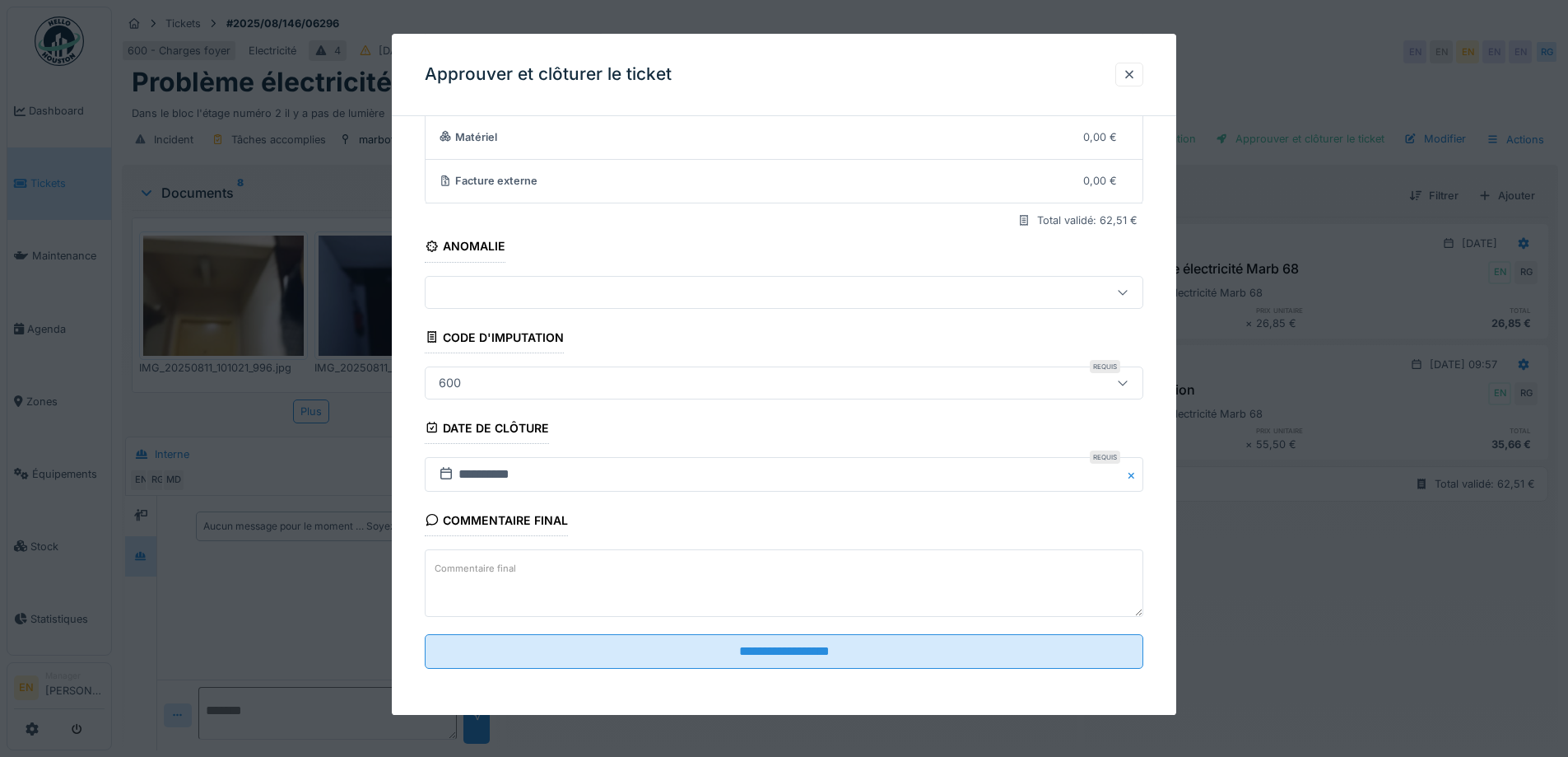
click at [1129, 387] on icon at bounding box center [1123, 382] width 13 height 10
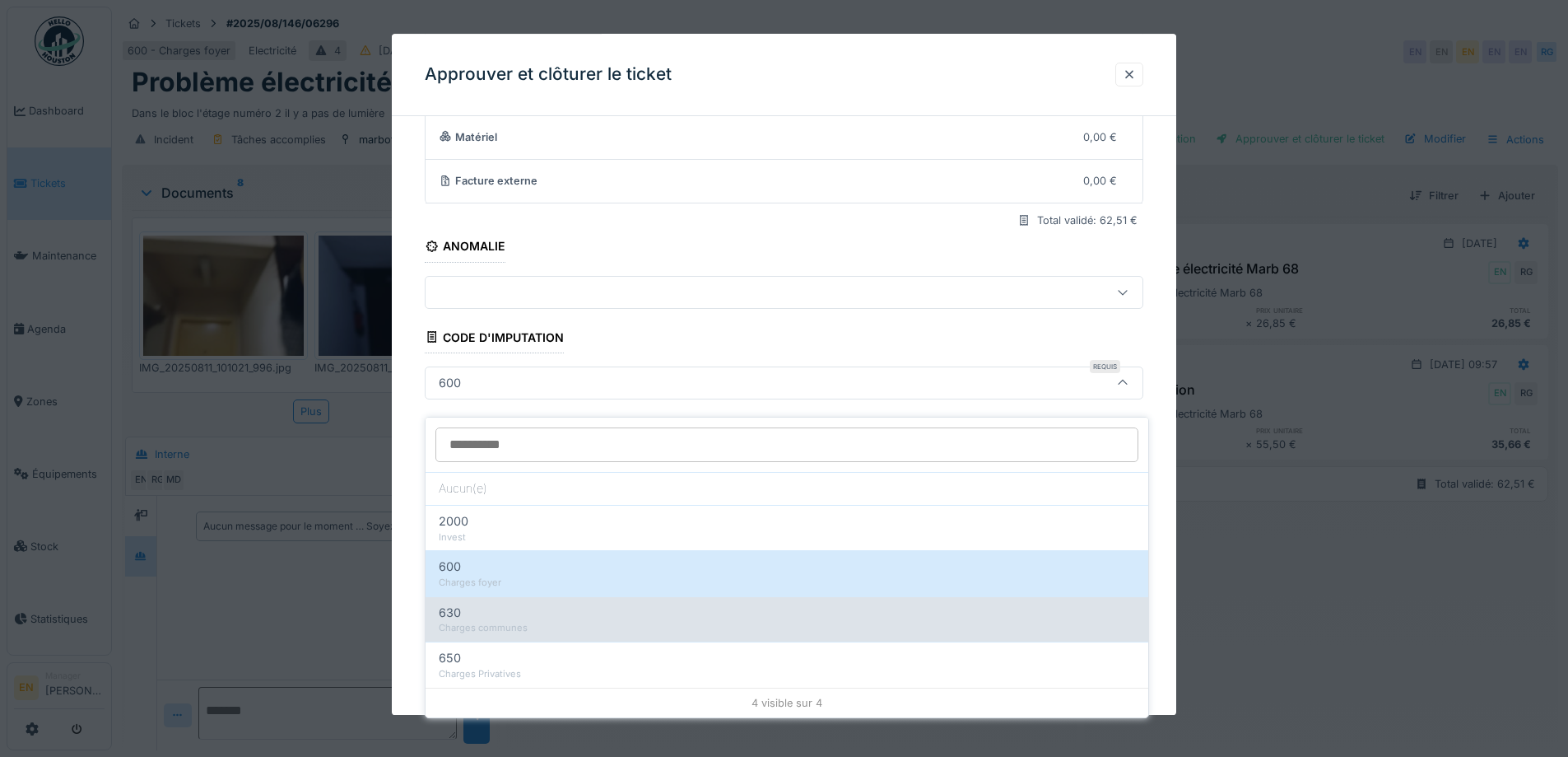
click at [577, 621] on div "Charges communes" at bounding box center [787, 628] width 696 height 14
type input "***"
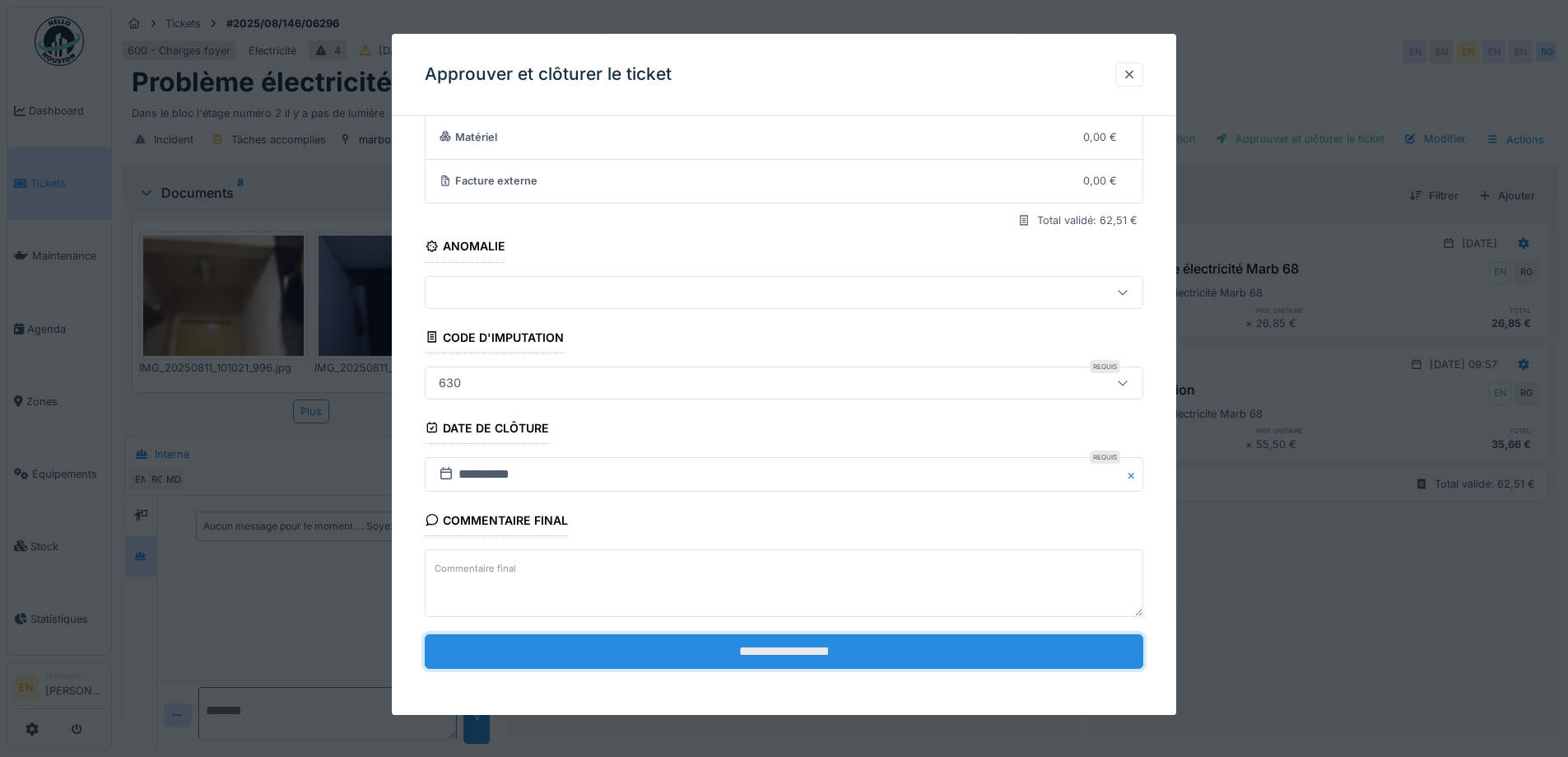
click at [819, 645] on input "**********" at bounding box center [784, 651] width 719 height 34
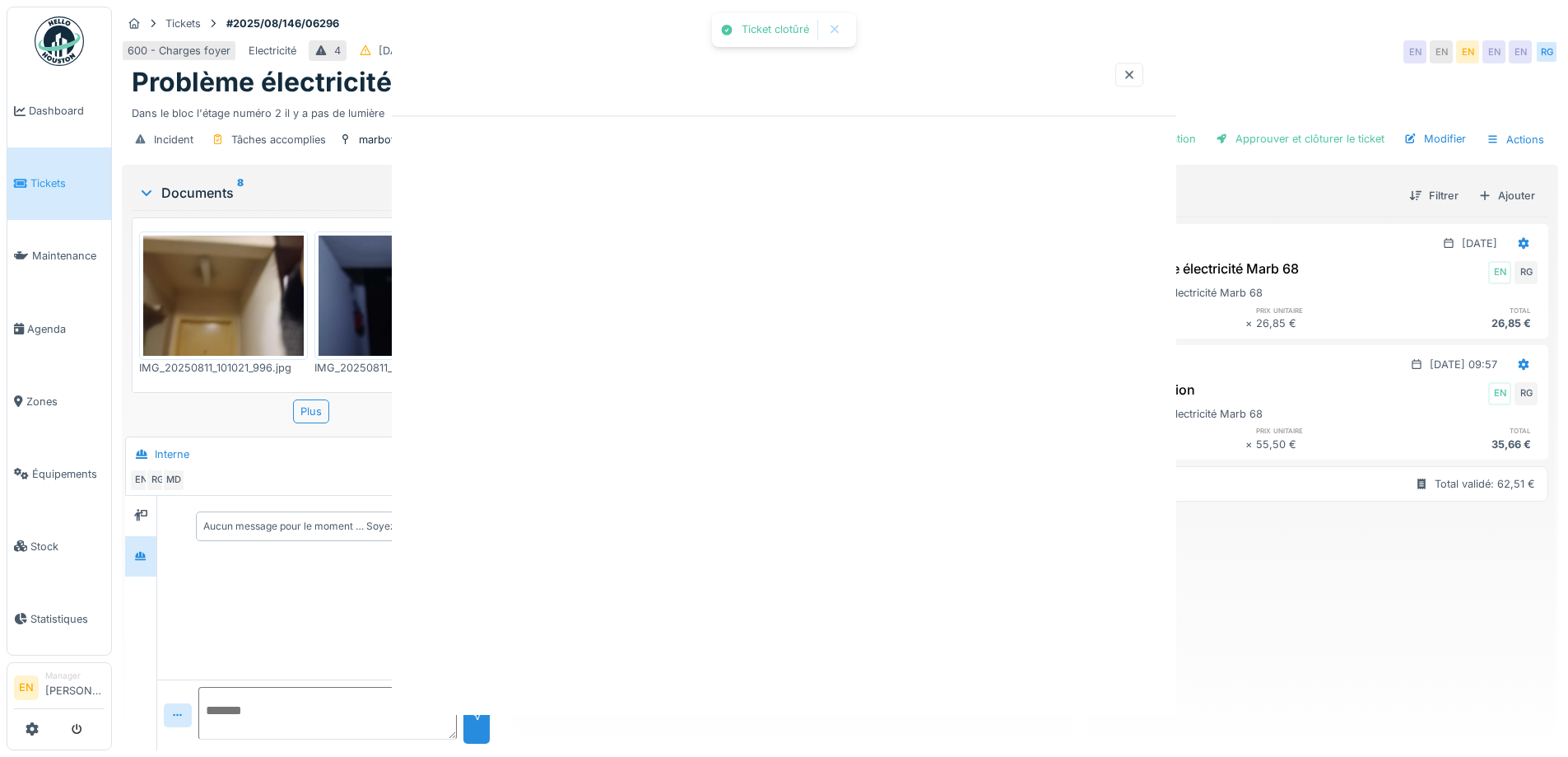
scroll to position [0, 0]
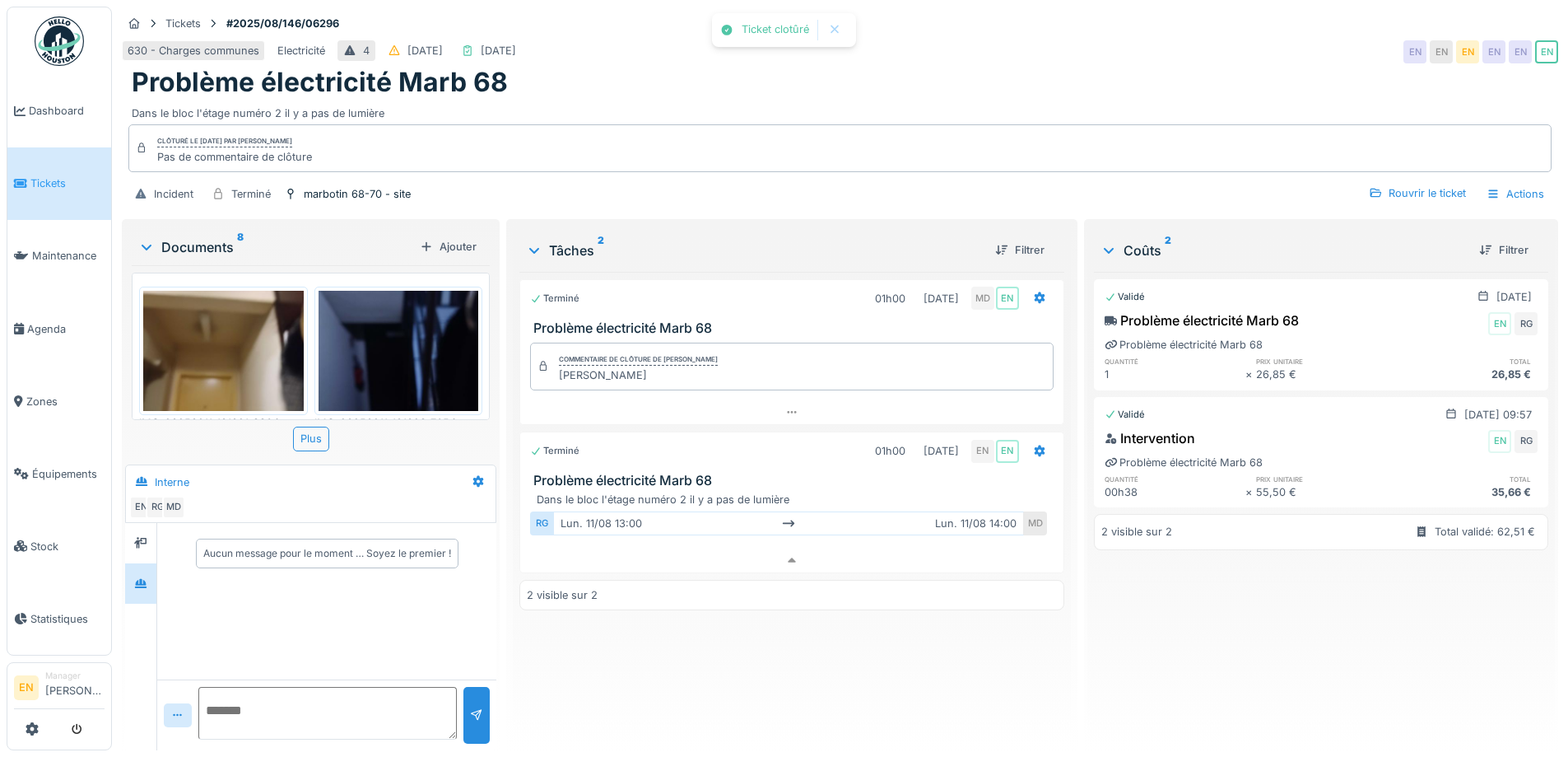
click at [843, 645] on div "Terminé 01h00 08/08/2025 MD EN Problème électricité Marb 68 Commentaire de clôt…" at bounding box center [791, 505] width 544 height 466
click at [68, 55] on img at bounding box center [59, 41] width 49 height 49
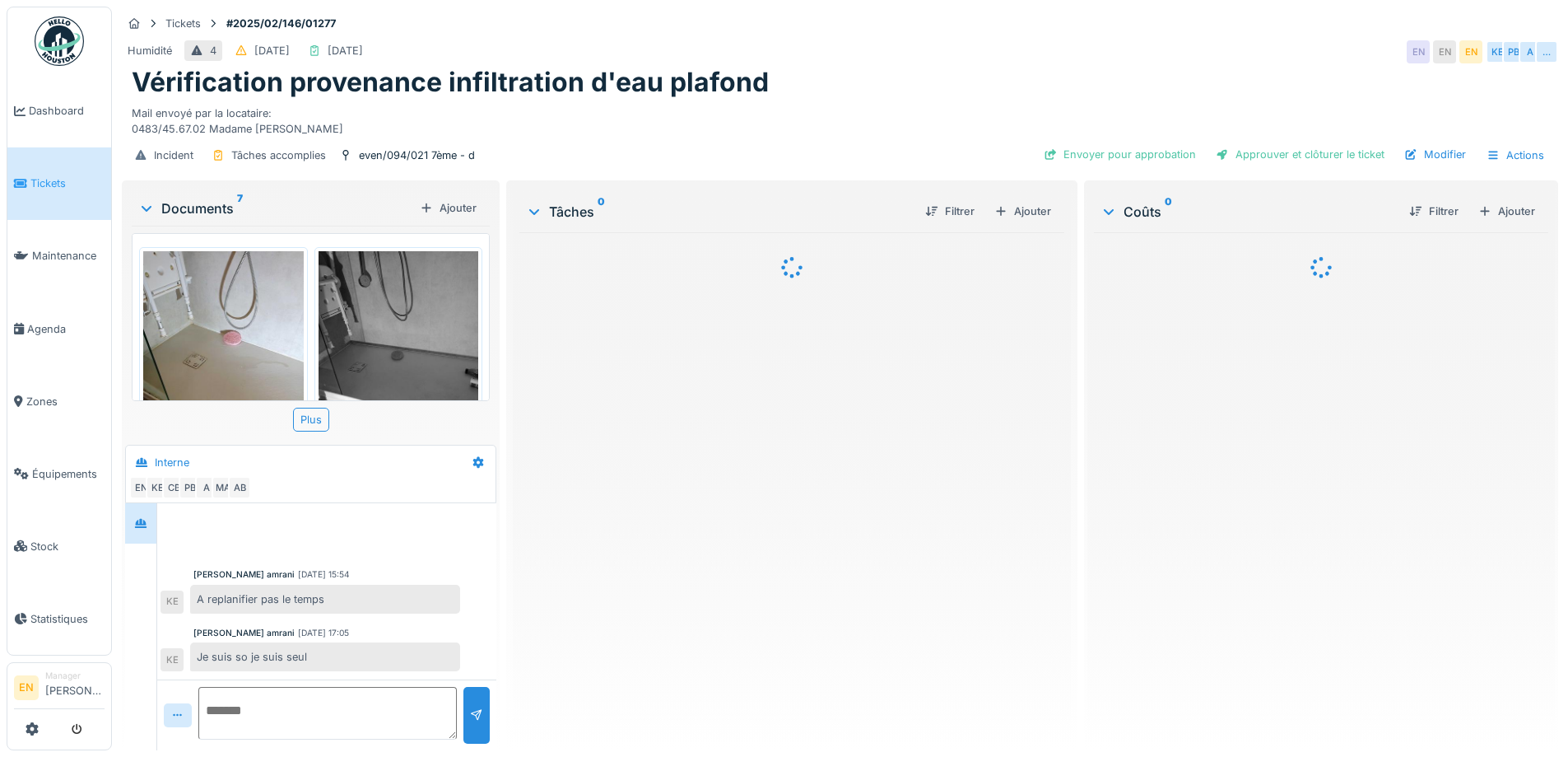
scroll to position [300, 0]
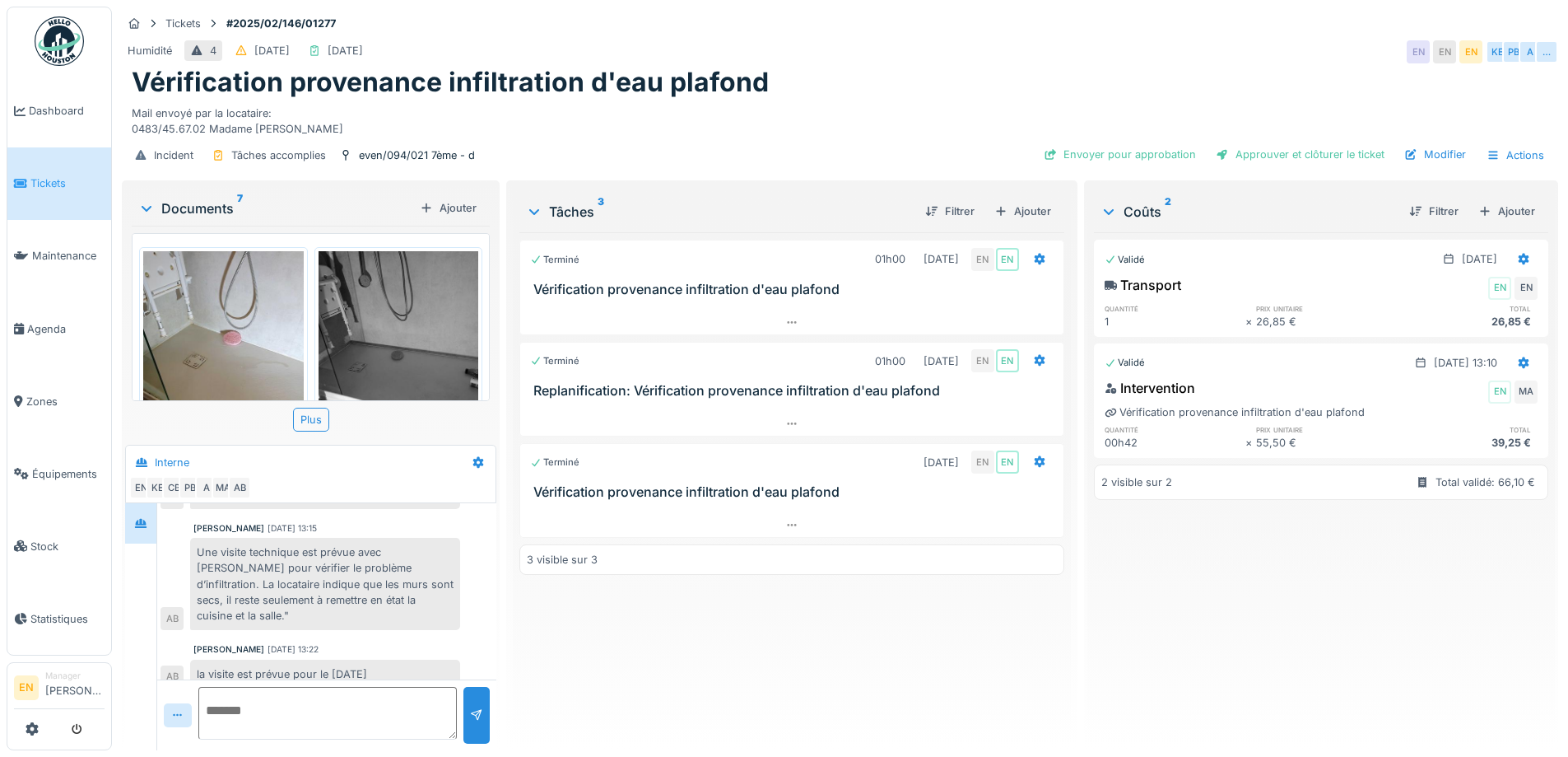
click at [608, 691] on div "Terminé 01h00 18/02/2025 EN EN Vérification provenance infiltration d'eau plafo…" at bounding box center [791, 484] width 544 height 505
click at [703, 630] on div "Terminé 01h00 18/02/2025 EN EN Vérification provenance infiltration d'eau plafo…" at bounding box center [791, 484] width 544 height 505
click at [786, 522] on icon at bounding box center [792, 524] width 13 height 10
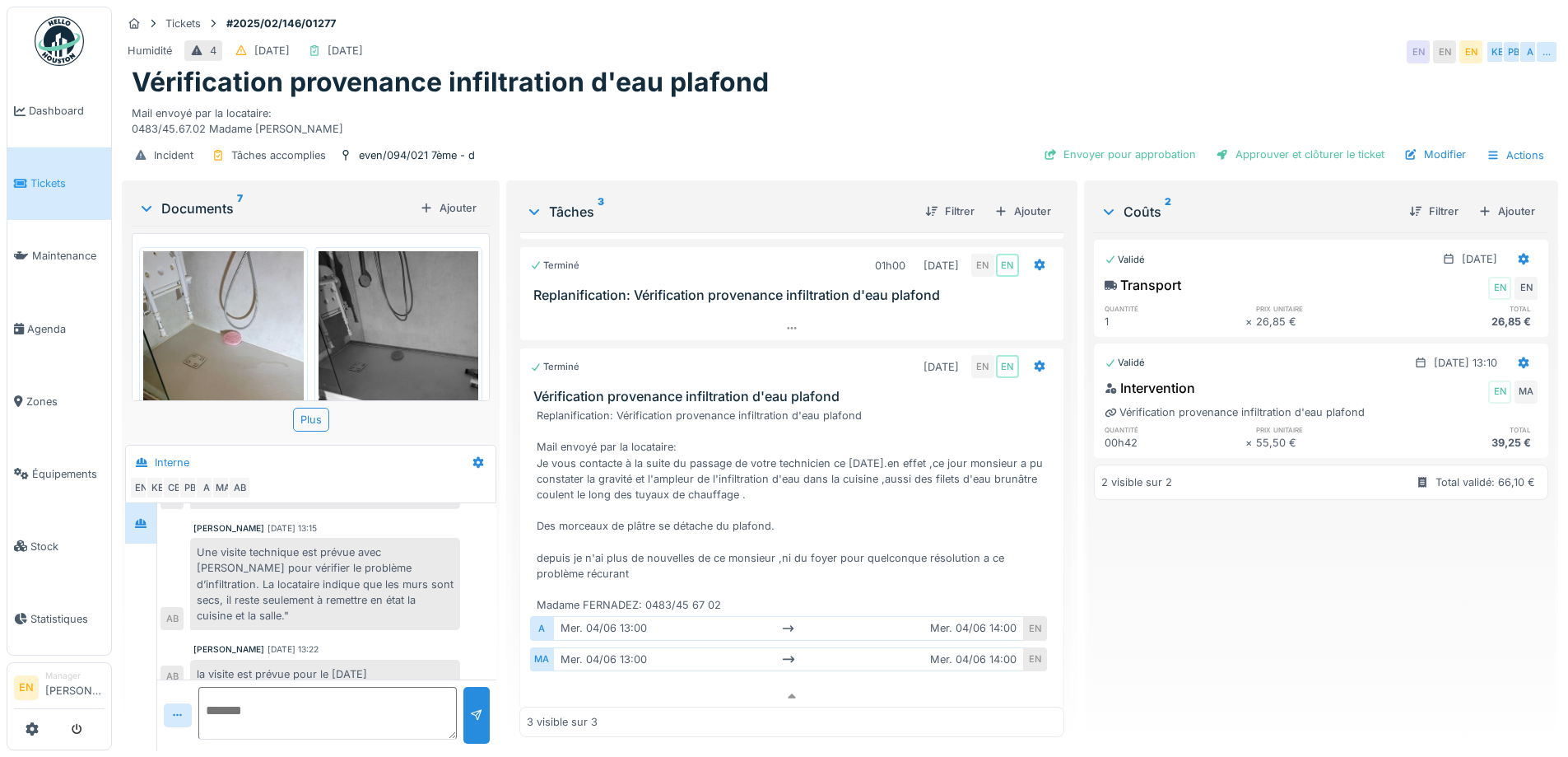
scroll to position [104, 0]
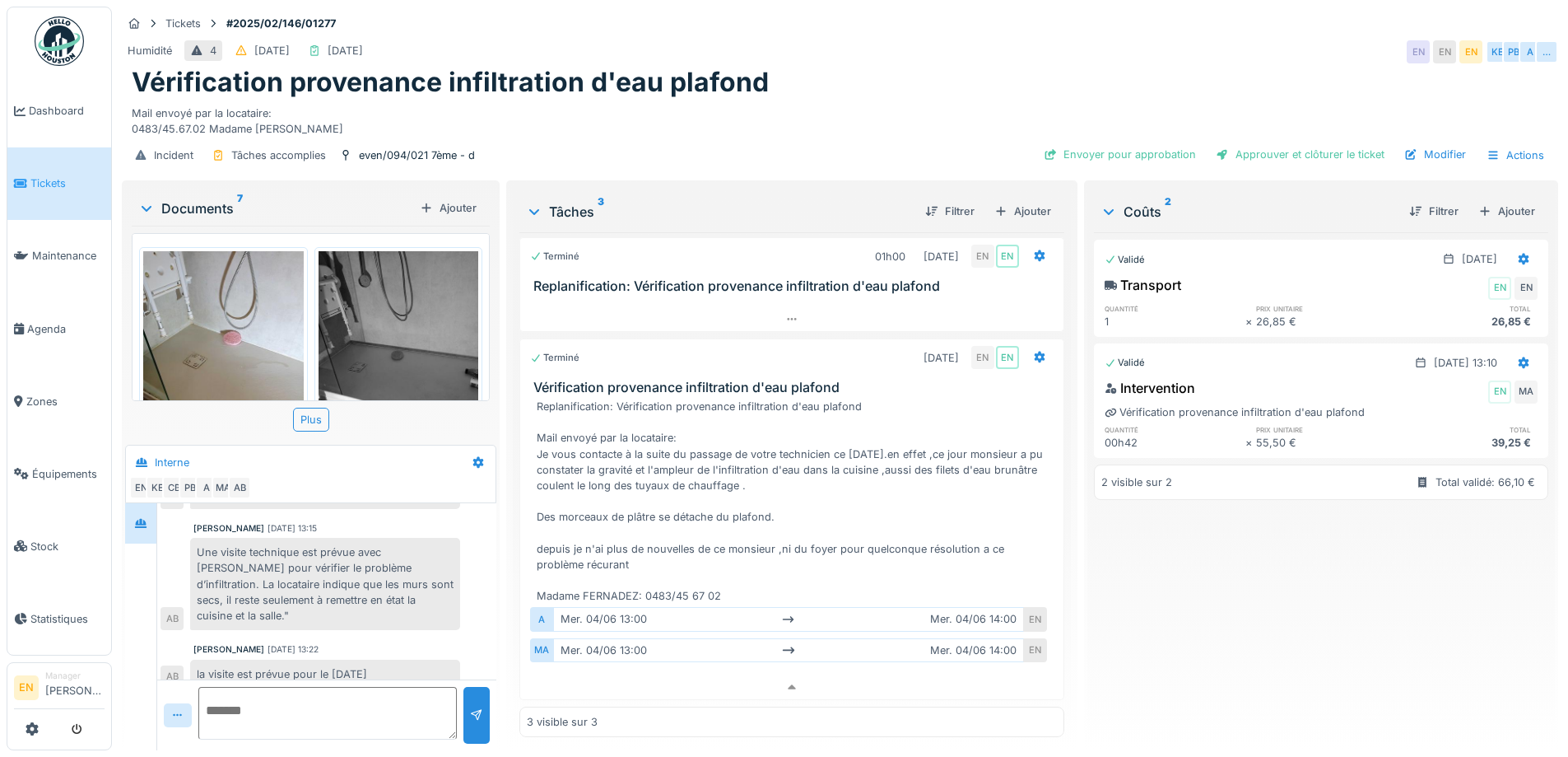
click at [742, 528] on div "Replanification: Vérification provenance infiltration d'eau plafond Mail envoyé…" at bounding box center [795, 501] width 516 height 205
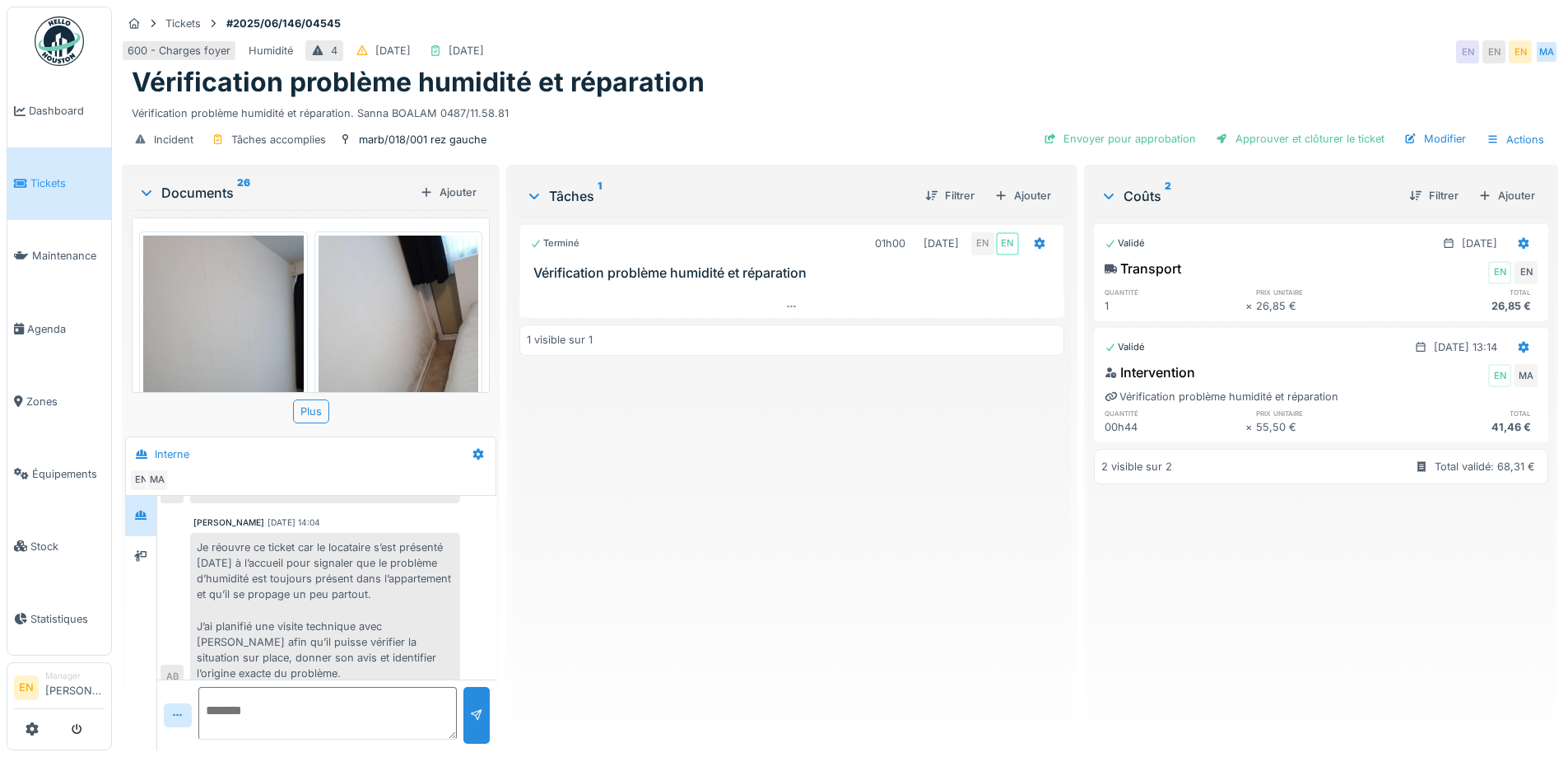
scroll to position [12, 0]
drag, startPoint x: 768, startPoint y: 508, endPoint x: 463, endPoint y: 356, distance: 340.8
click at [722, 484] on div "Terminé 01h00 [DATE] EN EN Vérification problème humidité et réparation 1 visib…" at bounding box center [791, 477] width 544 height 520
click at [786, 304] on icon at bounding box center [792, 306] width 13 height 10
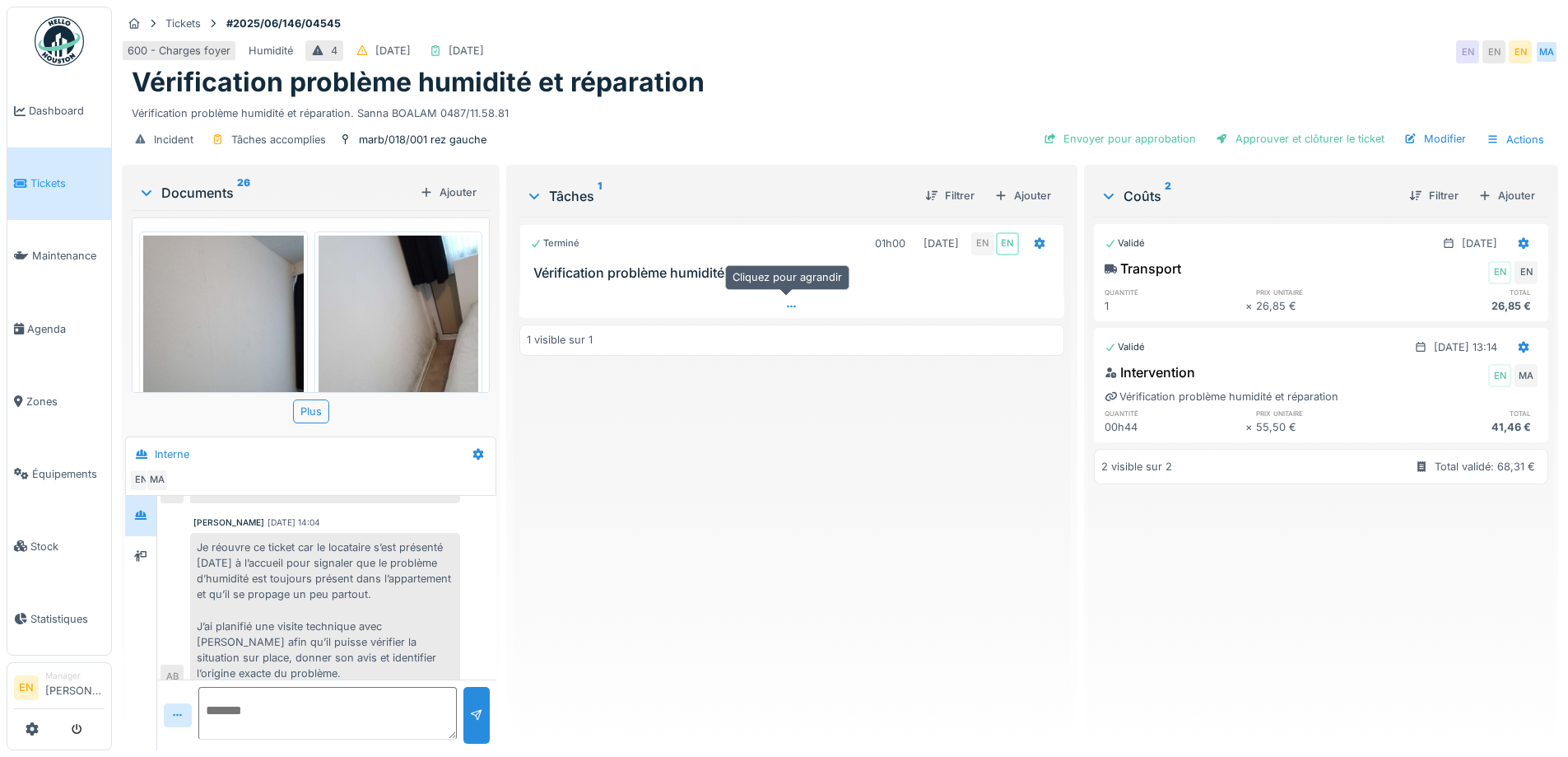
scroll to position [12, 0]
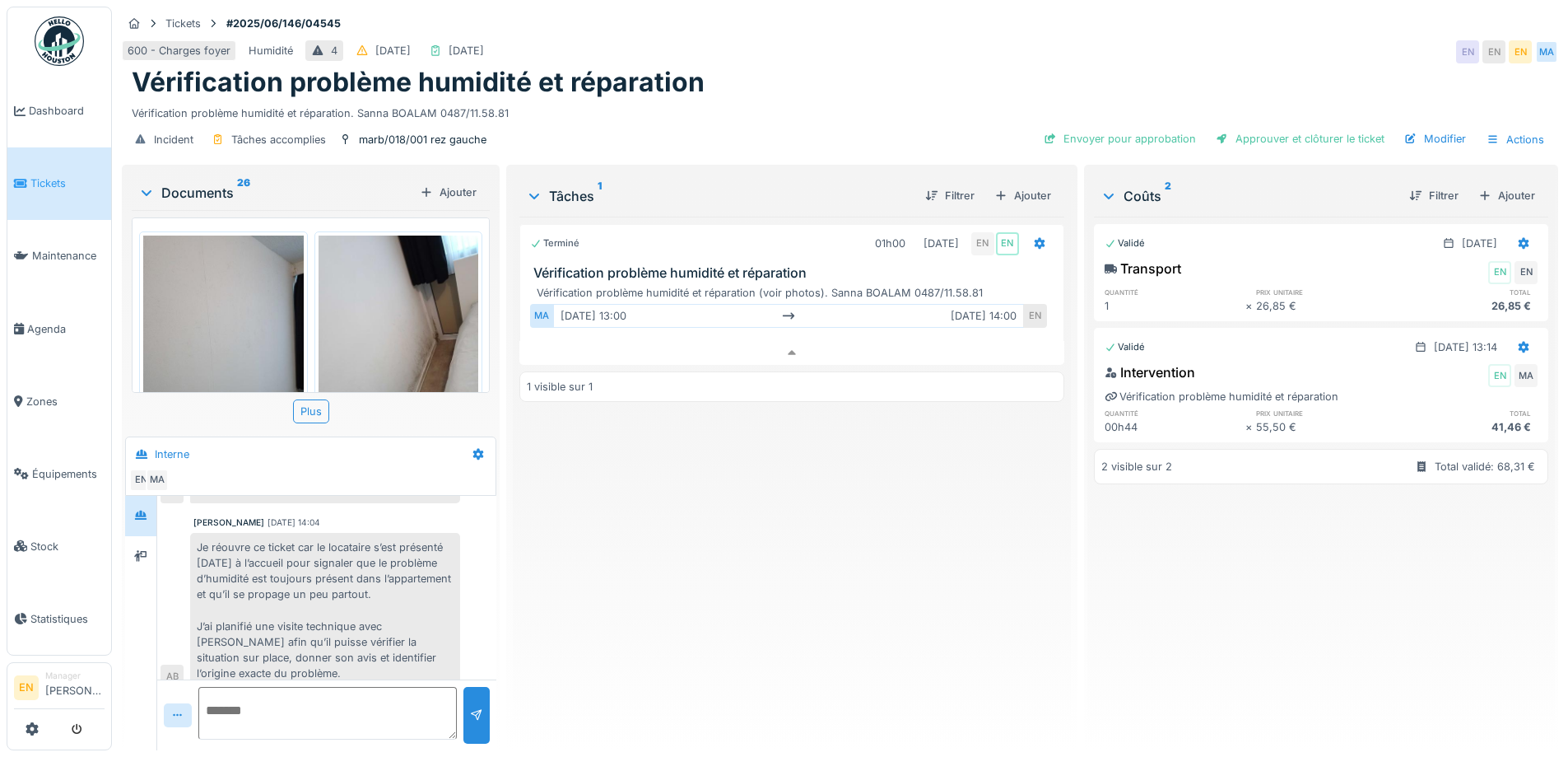
click at [815, 520] on div "Terminé 01h00 [DATE] EN EN Vérification problème humidité et réparation Vérific…" at bounding box center [791, 477] width 544 height 520
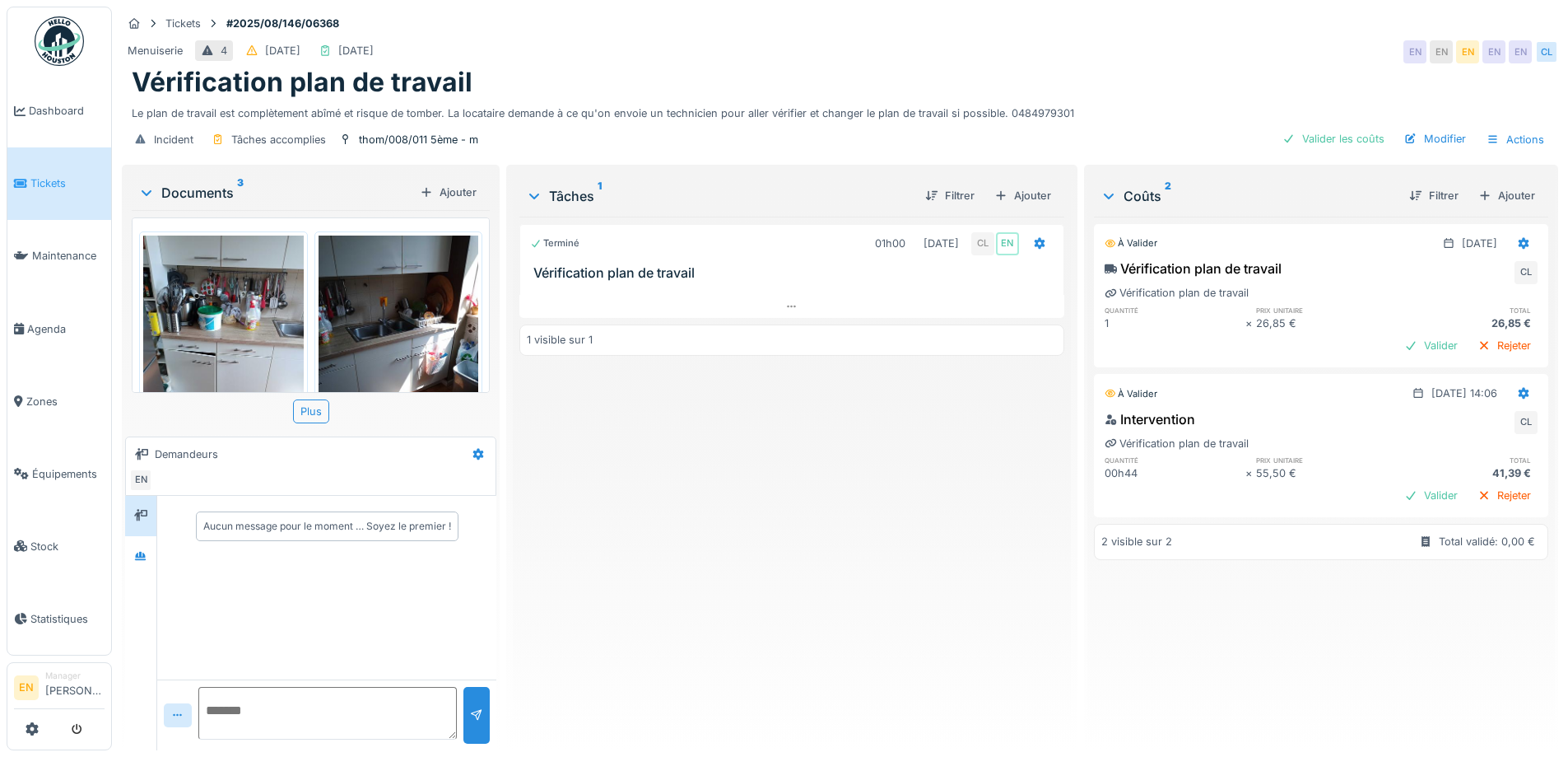
click at [621, 522] on div "Terminé 01h00 [DATE] CL EN Vérification plan de travail 1 visible sur 1" at bounding box center [791, 477] width 544 height 520
click at [136, 552] on icon at bounding box center [141, 556] width 13 height 10
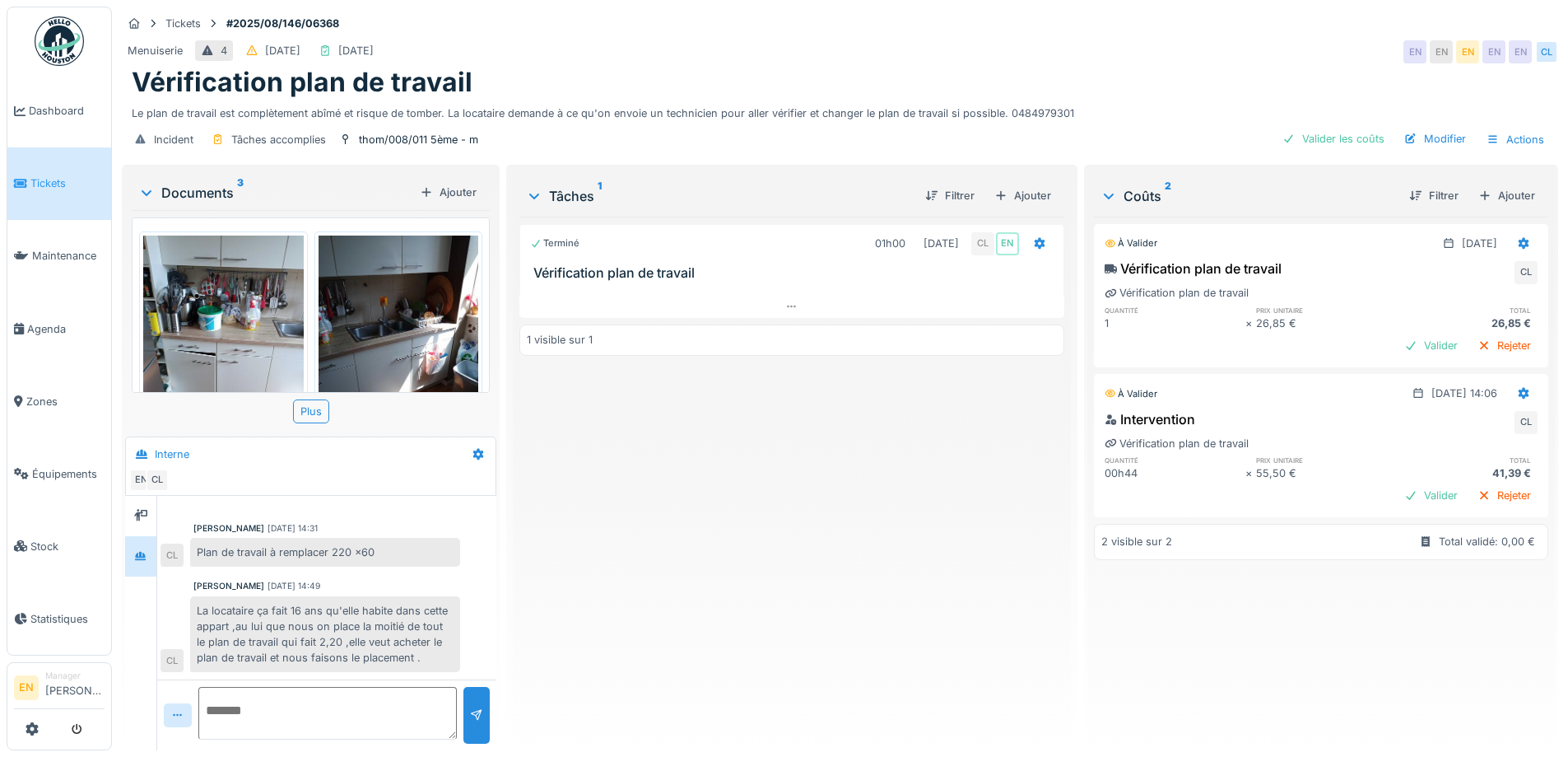
scroll to position [12, 0]
click at [740, 561] on div "Terminé 01h00 [DATE] CL EN Vérification plan de travail 1 visible sur 1" at bounding box center [791, 477] width 544 height 520
click at [791, 302] on icon at bounding box center [792, 306] width 13 height 10
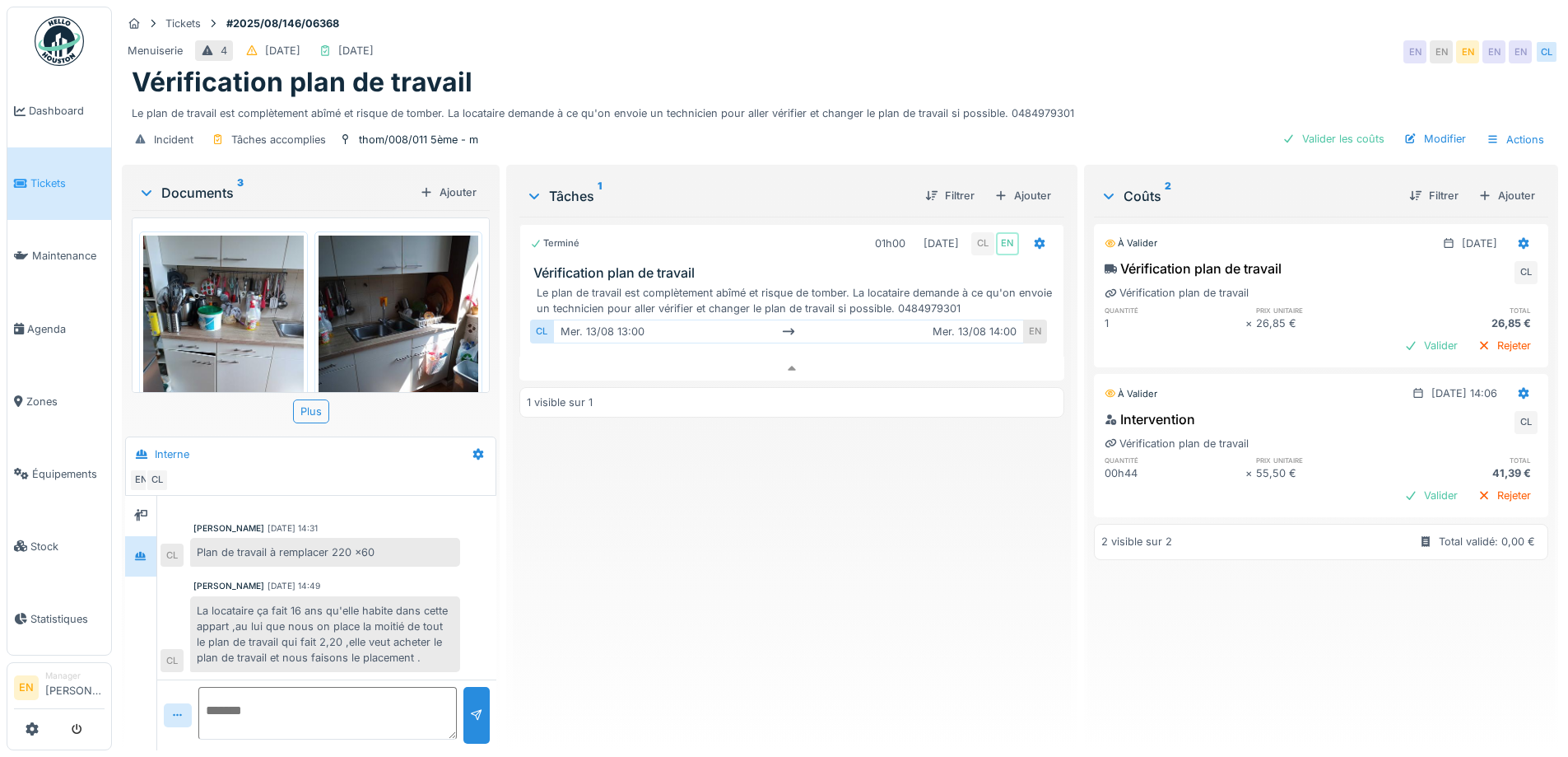
click at [817, 571] on div "Terminé 01h00 13/08/2025 CL EN Vérification plan de travail Le plan de travail …" at bounding box center [791, 477] width 544 height 520
click at [1362, 128] on div "Valider les coûts" at bounding box center [1334, 139] width 115 height 22
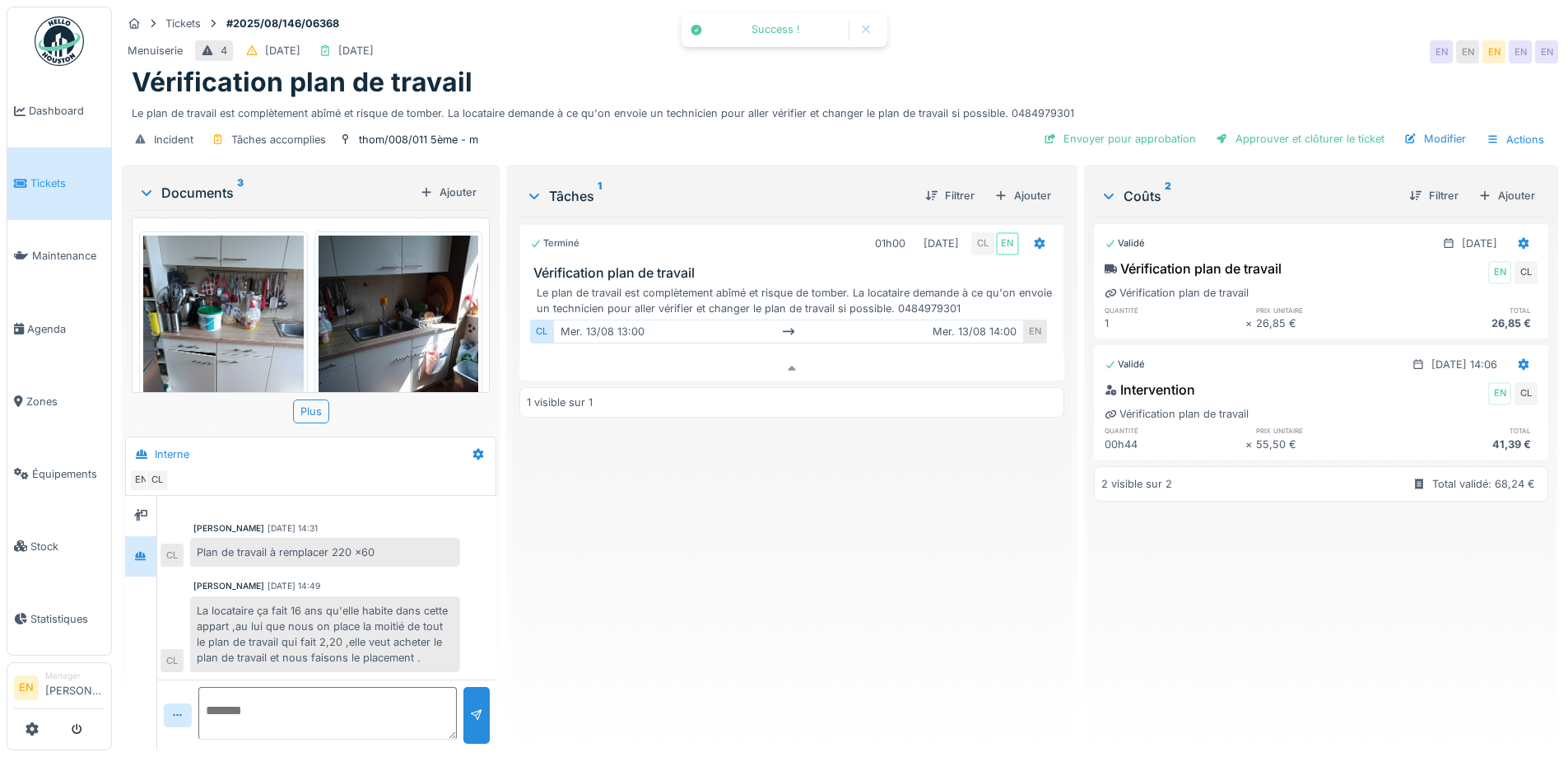
click at [850, 493] on div "Terminé 01h00 13/08/2025 CL EN Vérification plan de travail Le plan de travail …" at bounding box center [791, 477] width 544 height 520
click at [262, 704] on textarea at bounding box center [328, 712] width 259 height 53
click at [211, 715] on textarea "**********" at bounding box center [325, 712] width 253 height 53
click at [349, 716] on textarea "**********" at bounding box center [325, 712] width 253 height 53
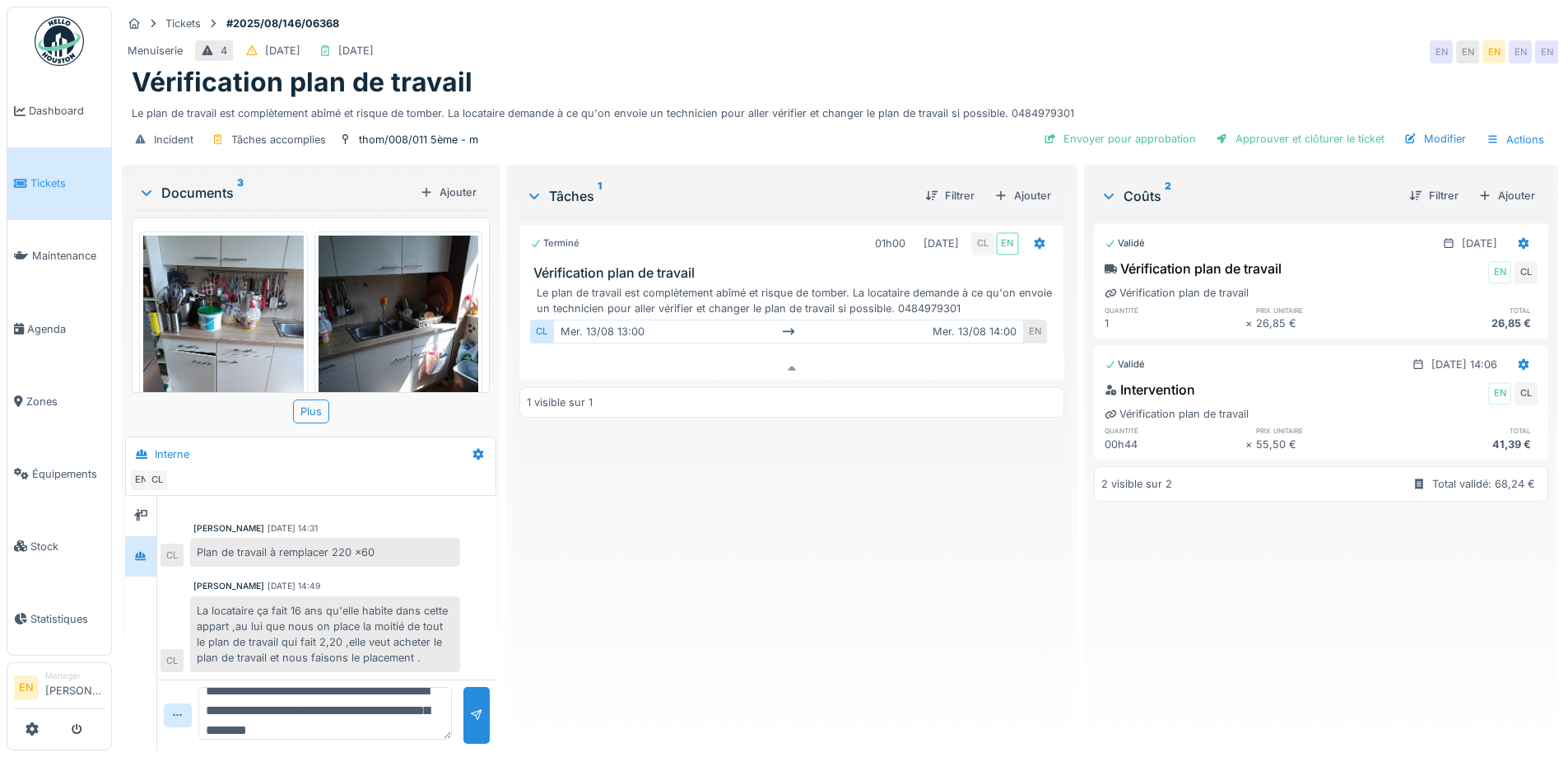
type textarea "**********"
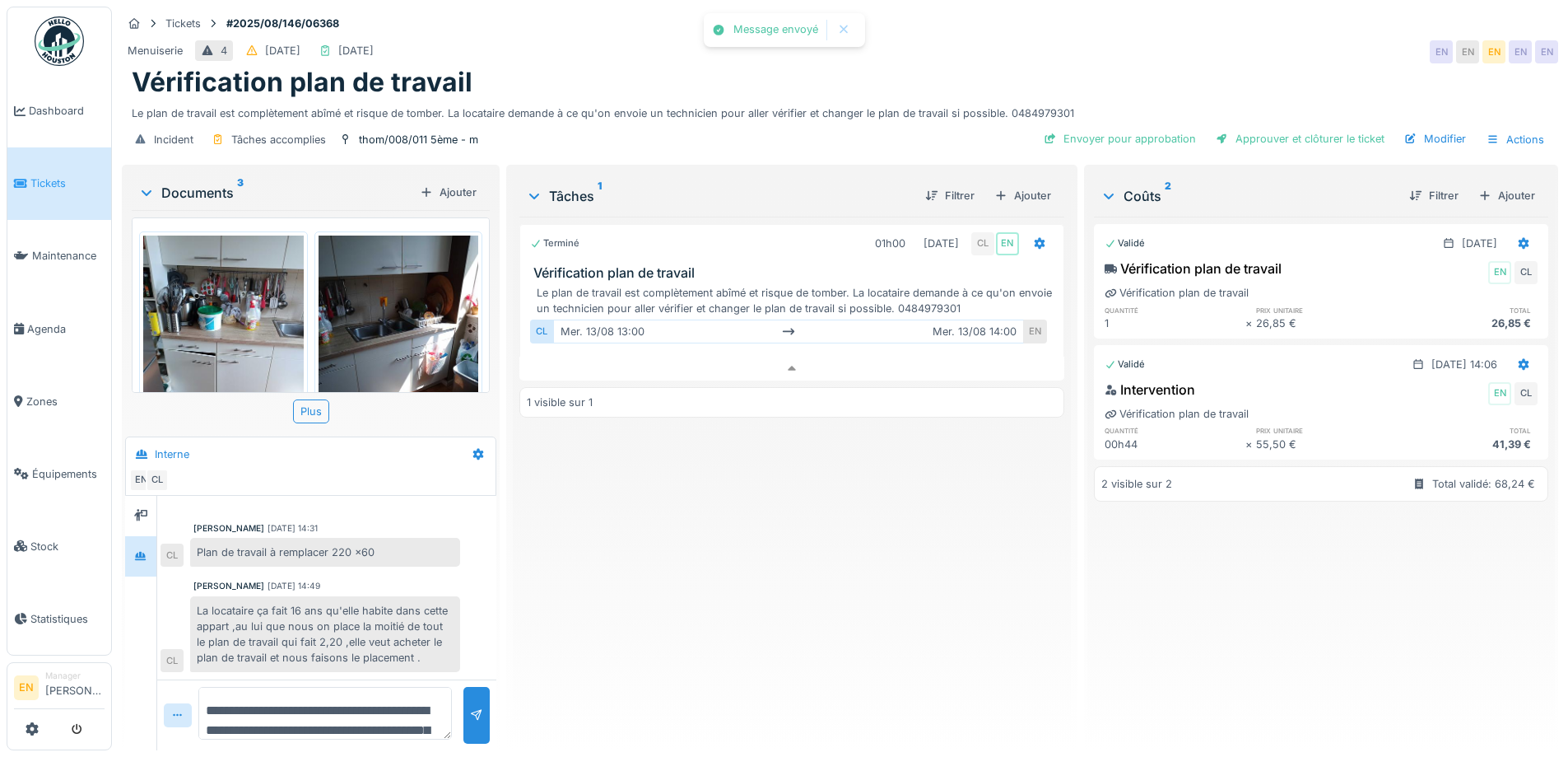
scroll to position [113, 0]
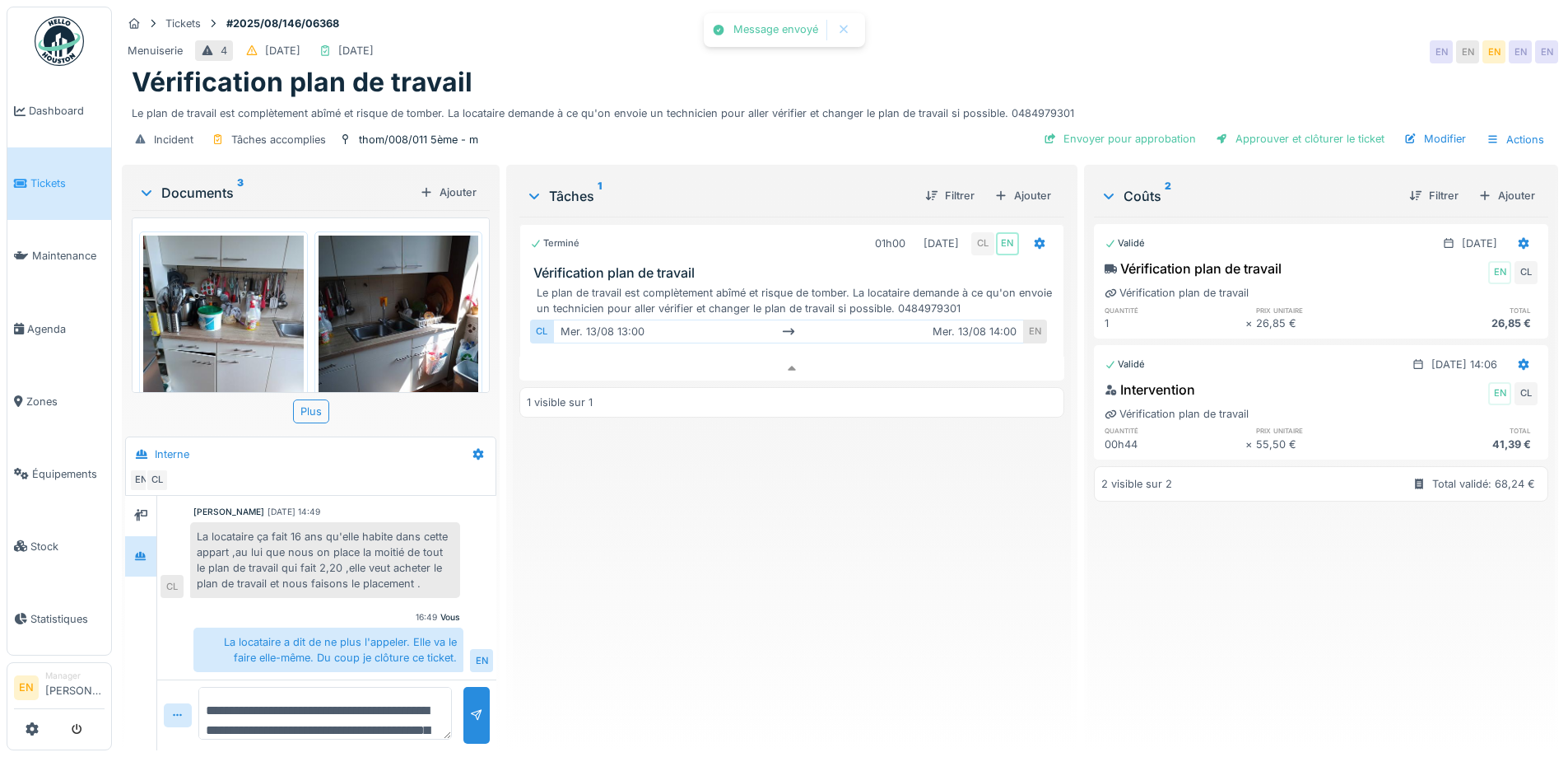
click at [752, 568] on div "Terminé 01h00 13/08/2025 CL EN Vérification plan de travail Le plan de travail …" at bounding box center [791, 477] width 544 height 520
click at [1440, 128] on div "Modifier" at bounding box center [1435, 139] width 74 height 22
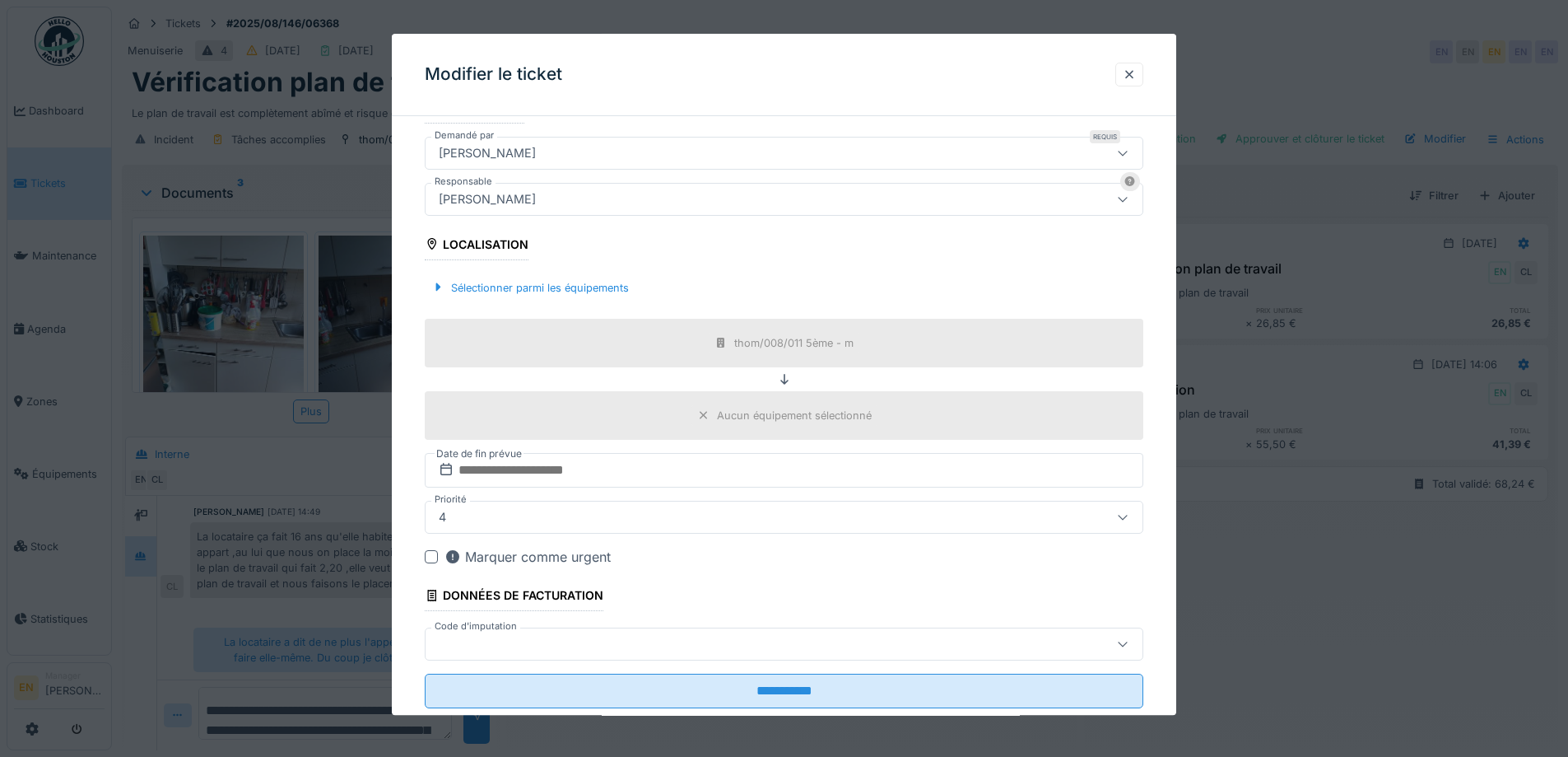
scroll to position [398, 0]
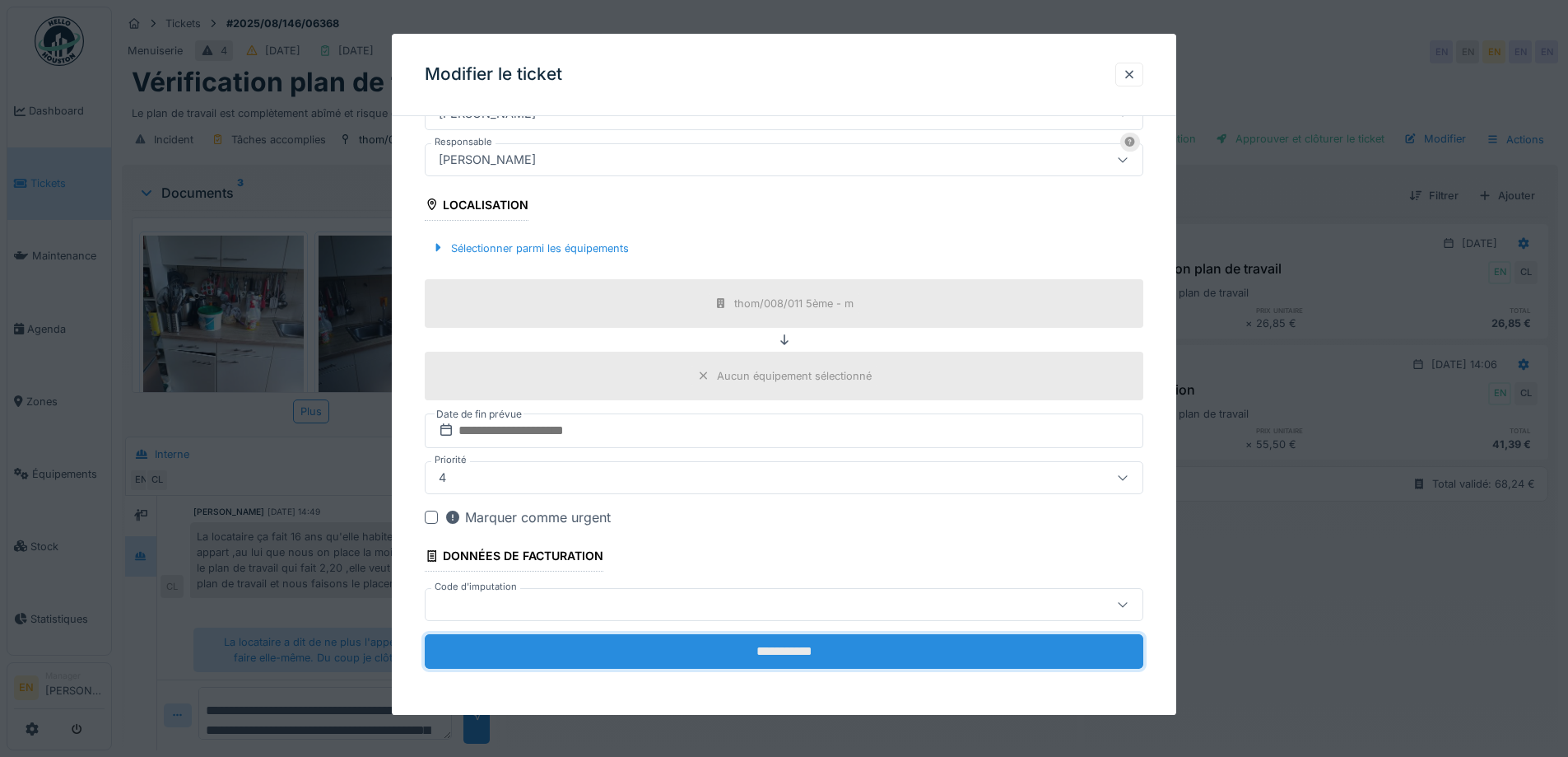
click at [788, 656] on input "**********" at bounding box center [784, 651] width 719 height 34
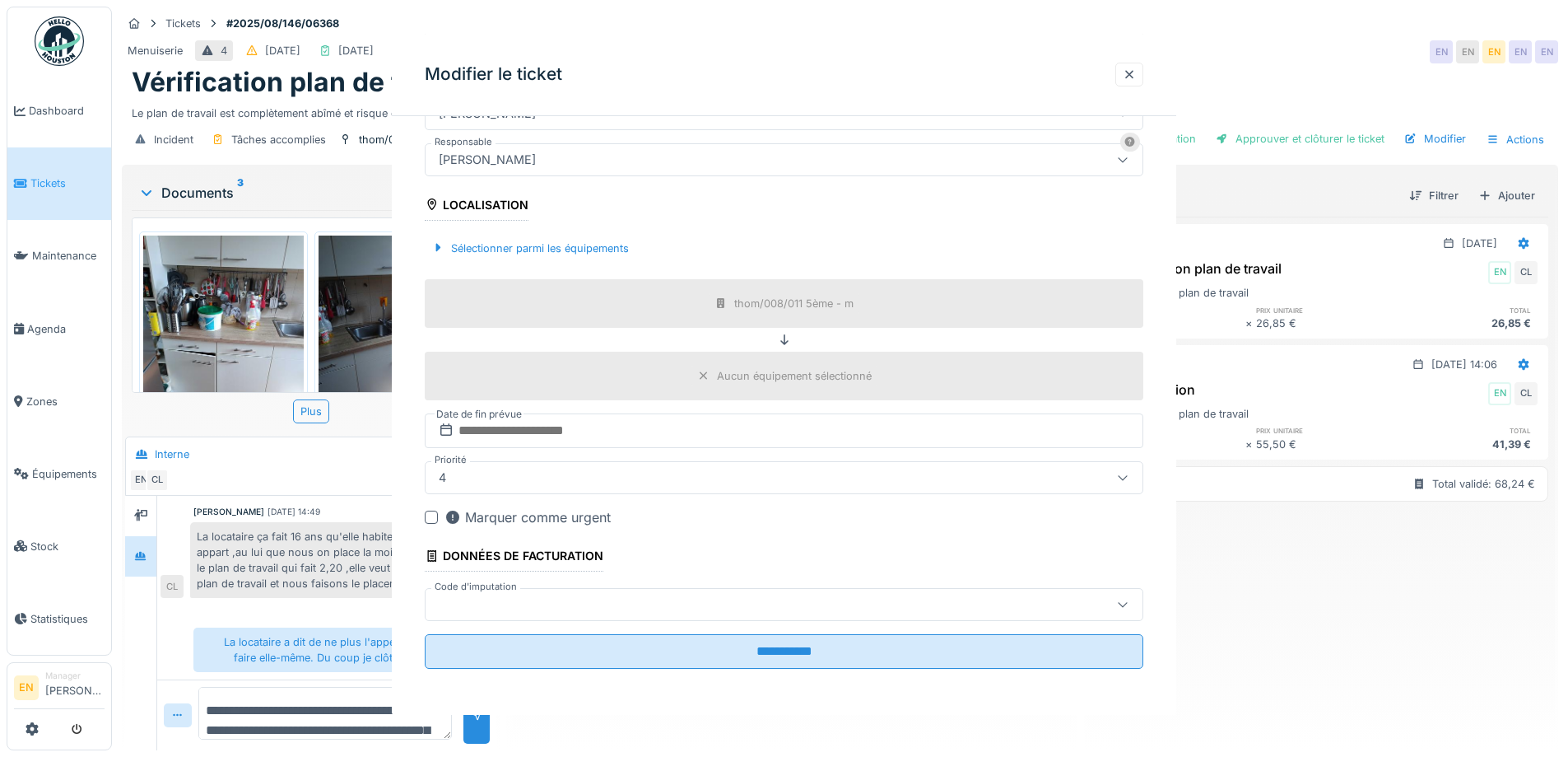
scroll to position [0, 0]
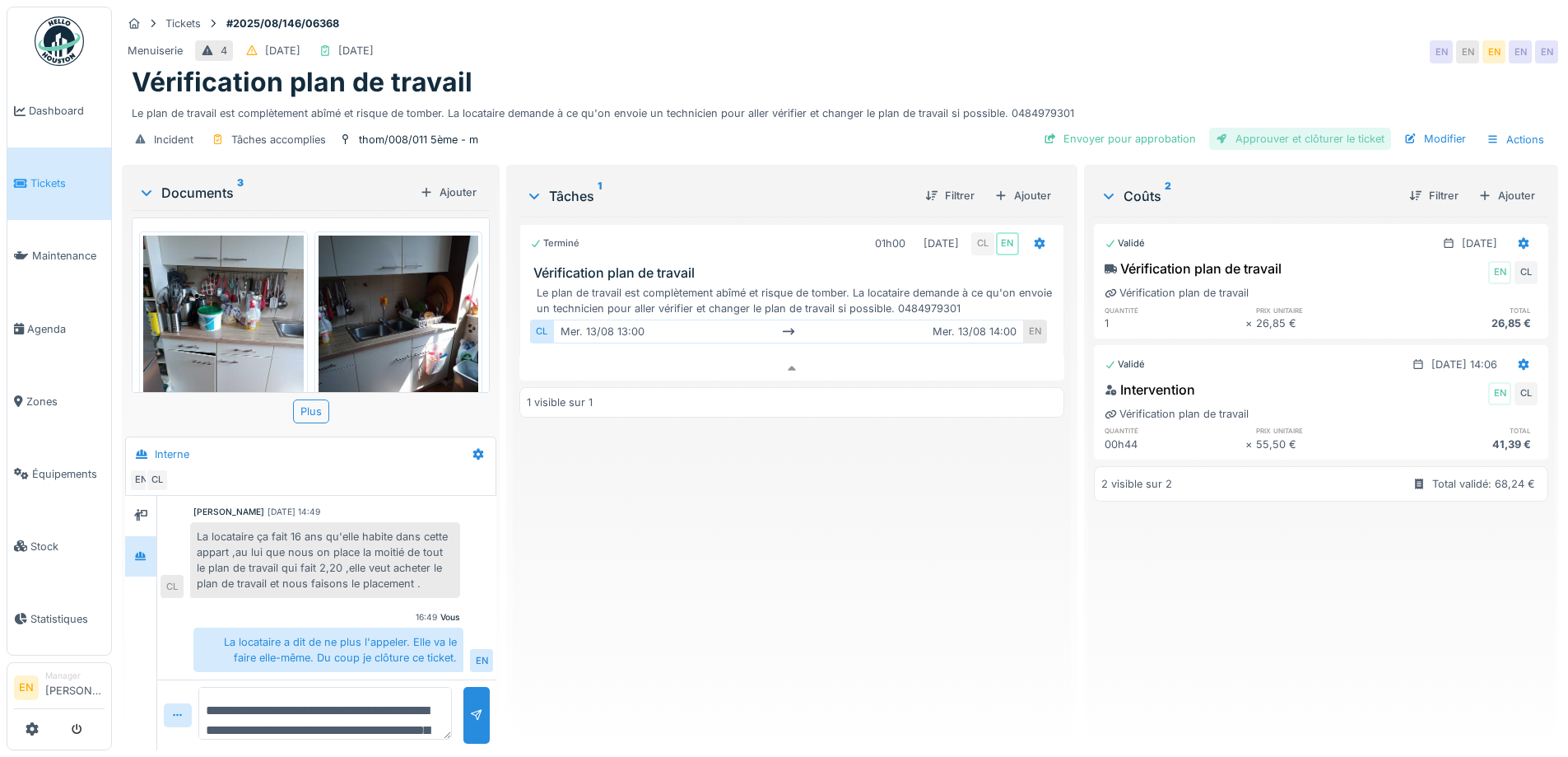
click at [1288, 129] on div "Approuver et clôturer le ticket" at bounding box center [1300, 139] width 182 height 22
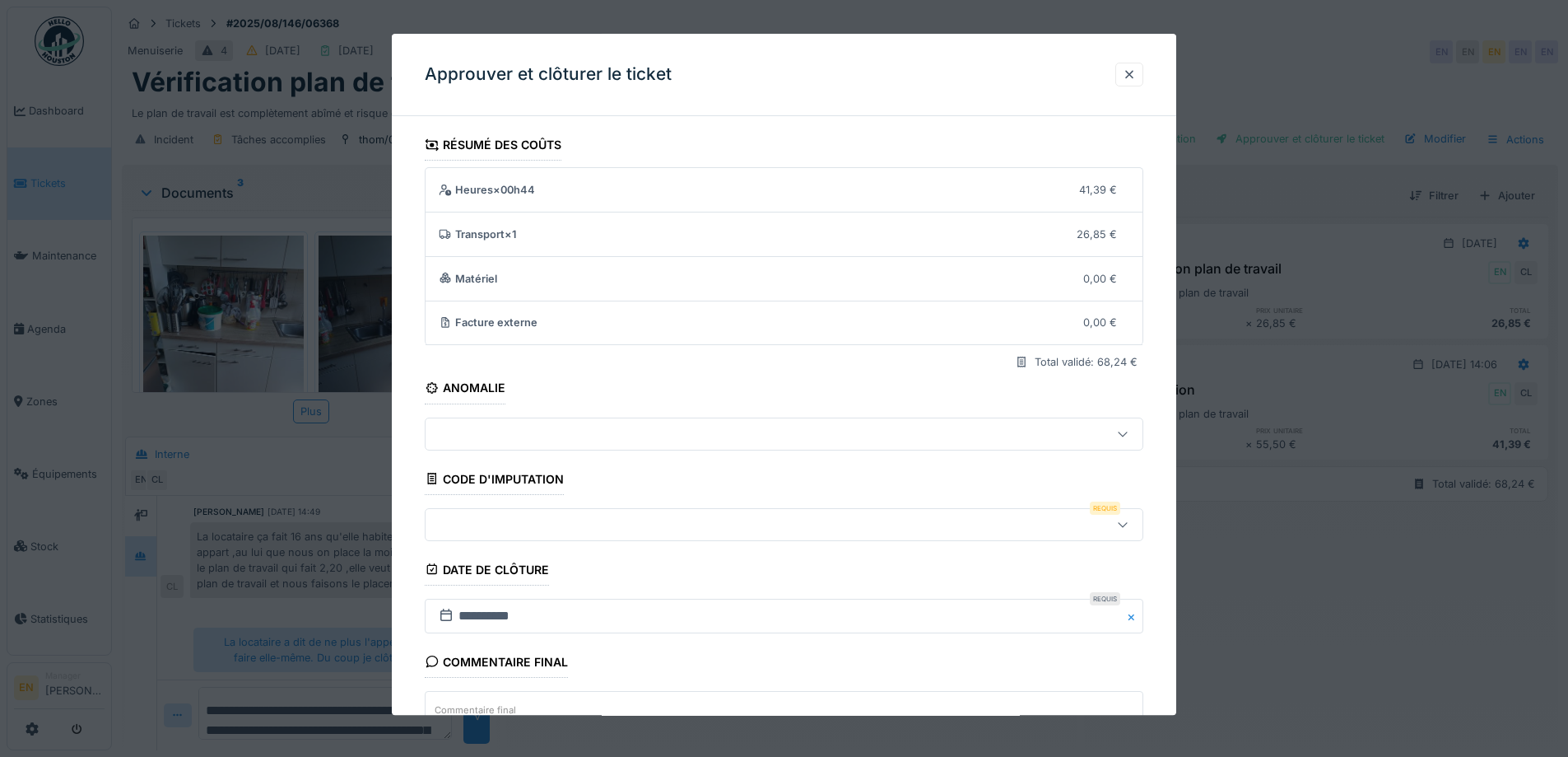
click at [1123, 520] on icon at bounding box center [1123, 523] width 13 height 10
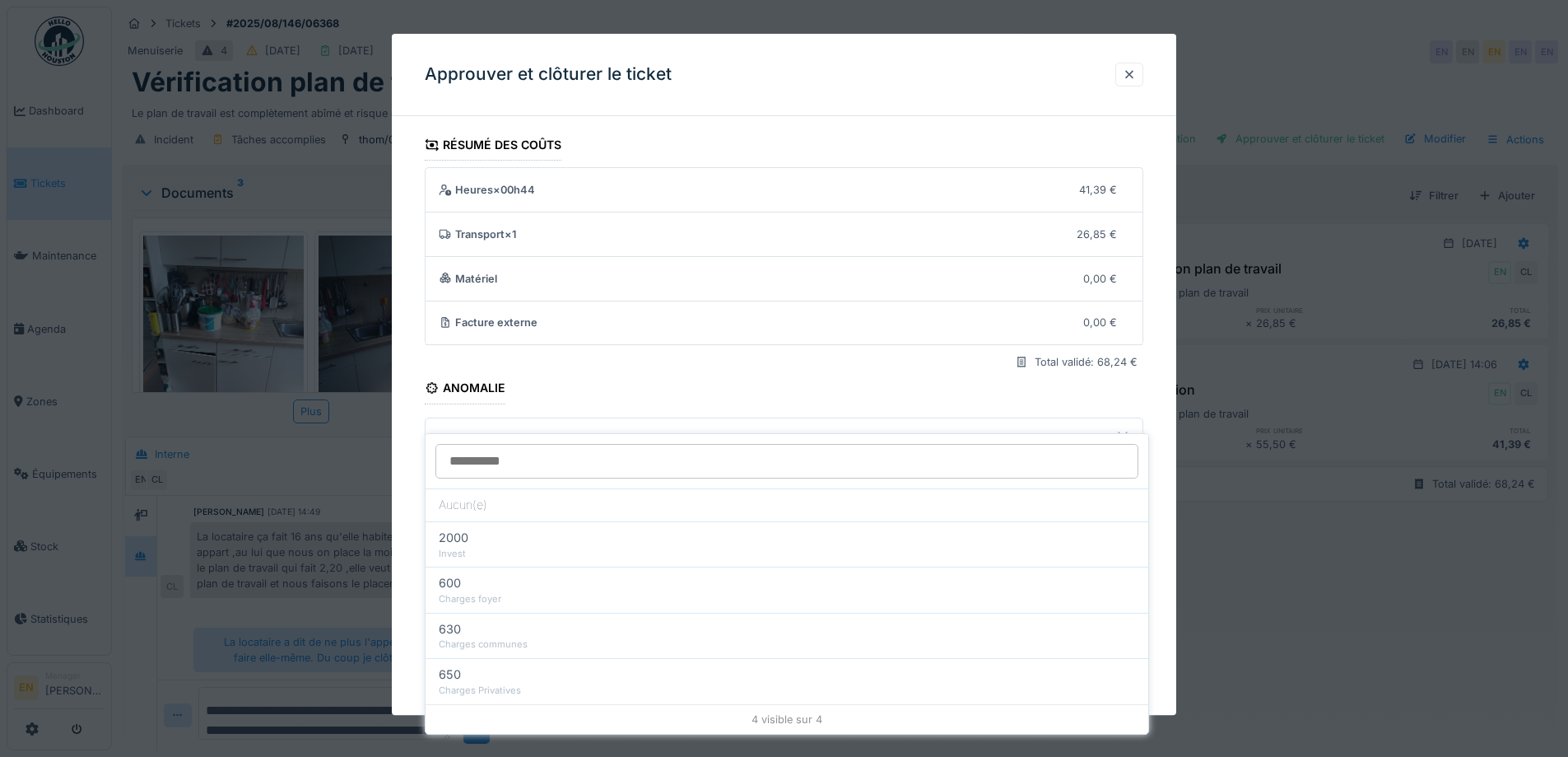
scroll to position [142, 0]
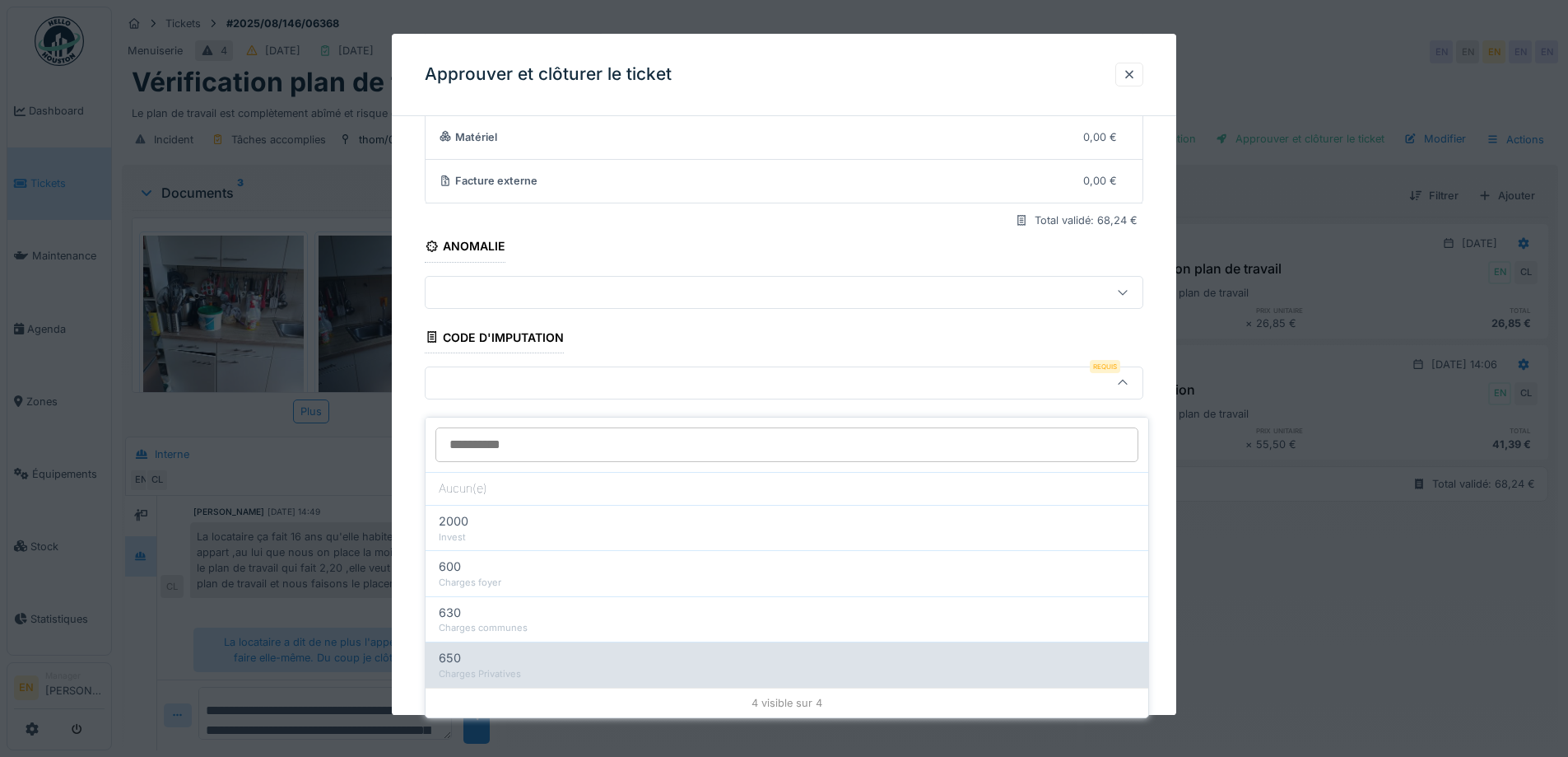
click at [563, 649] on div "650" at bounding box center [787, 657] width 696 height 18
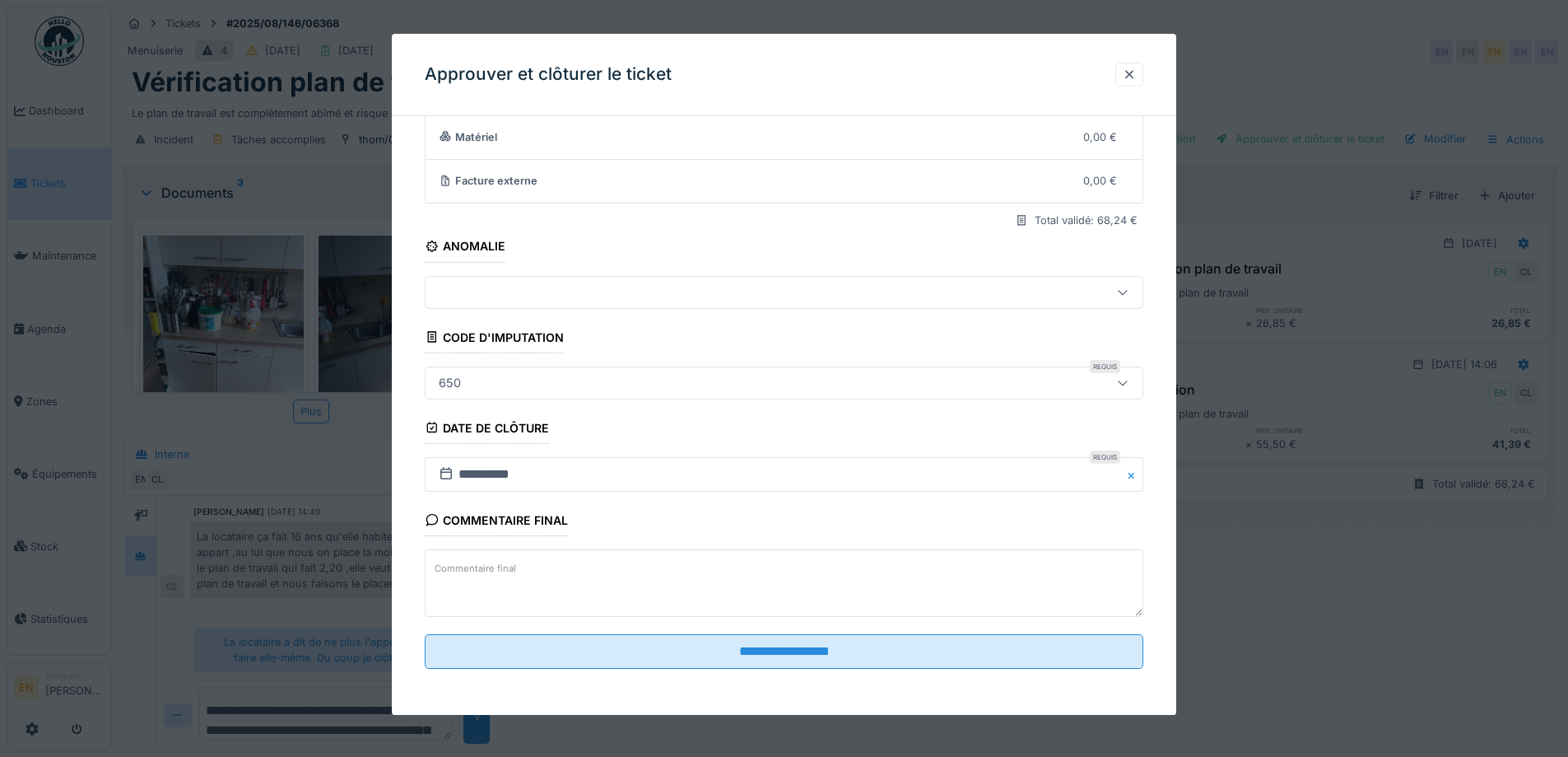
click at [717, 381] on div "650" at bounding box center [742, 382] width 620 height 18
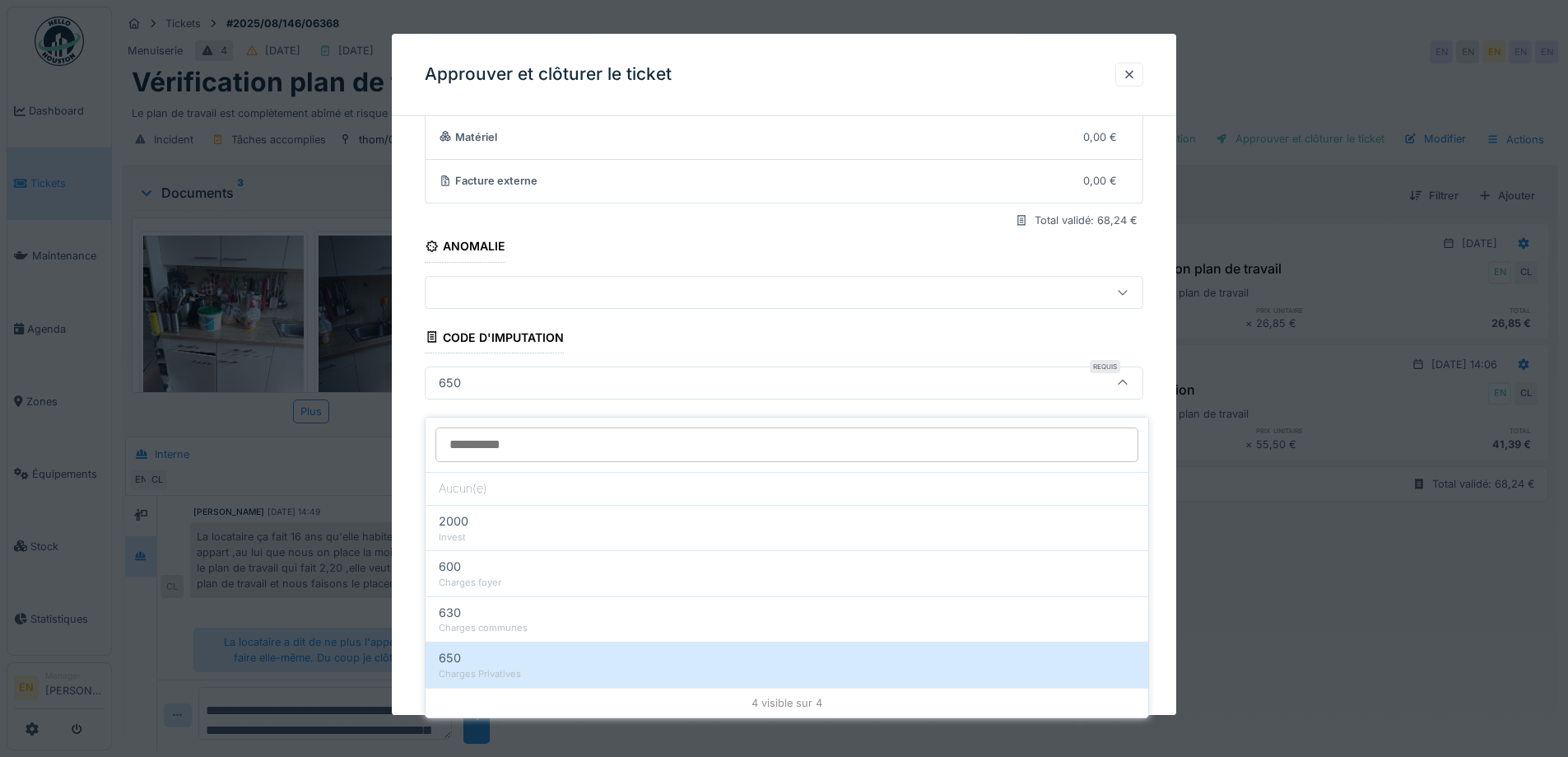
click at [494, 561] on div "600" at bounding box center [787, 566] width 696 height 18
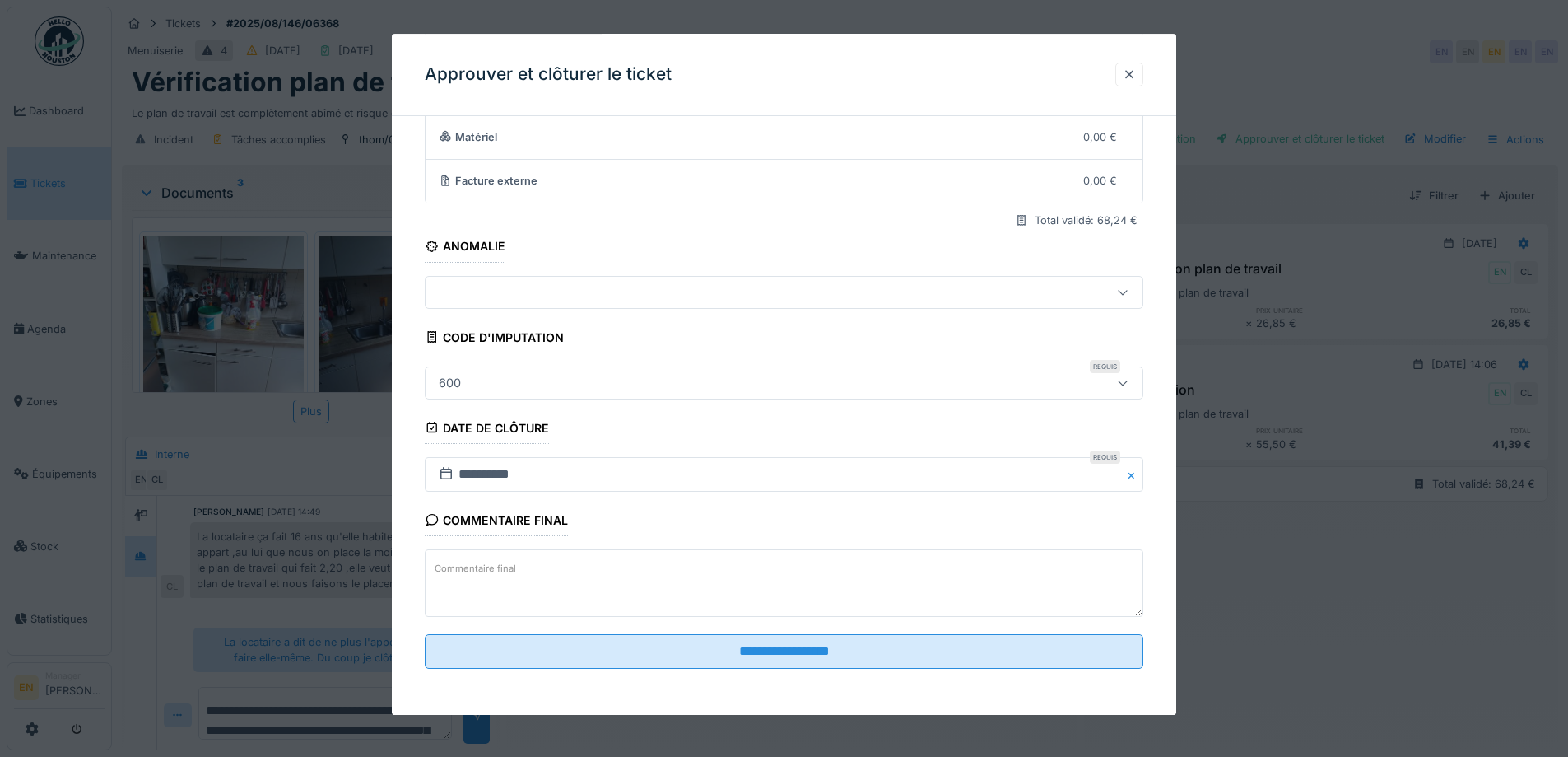
type input "***"
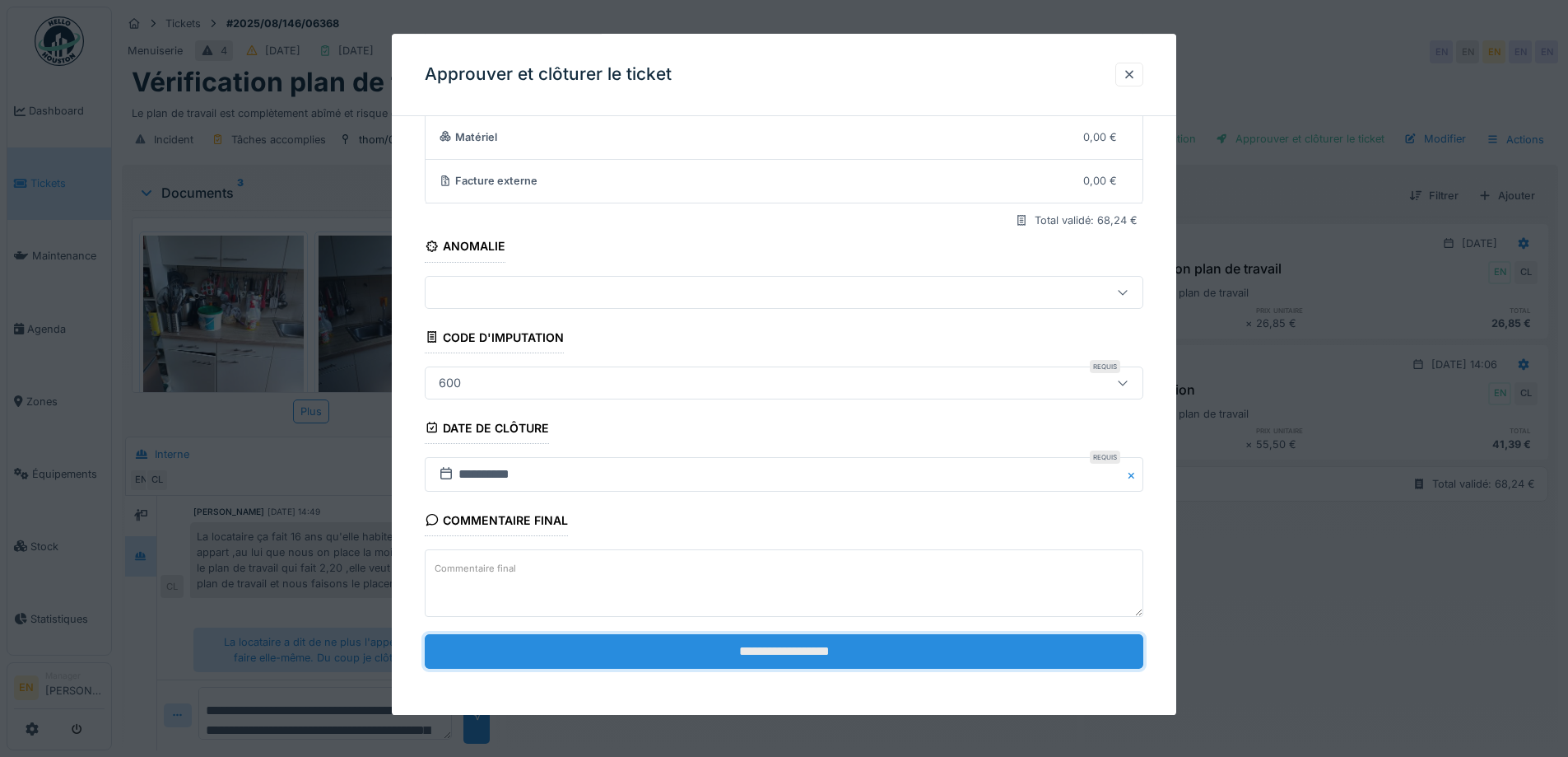
click at [770, 644] on input "**********" at bounding box center [784, 651] width 719 height 34
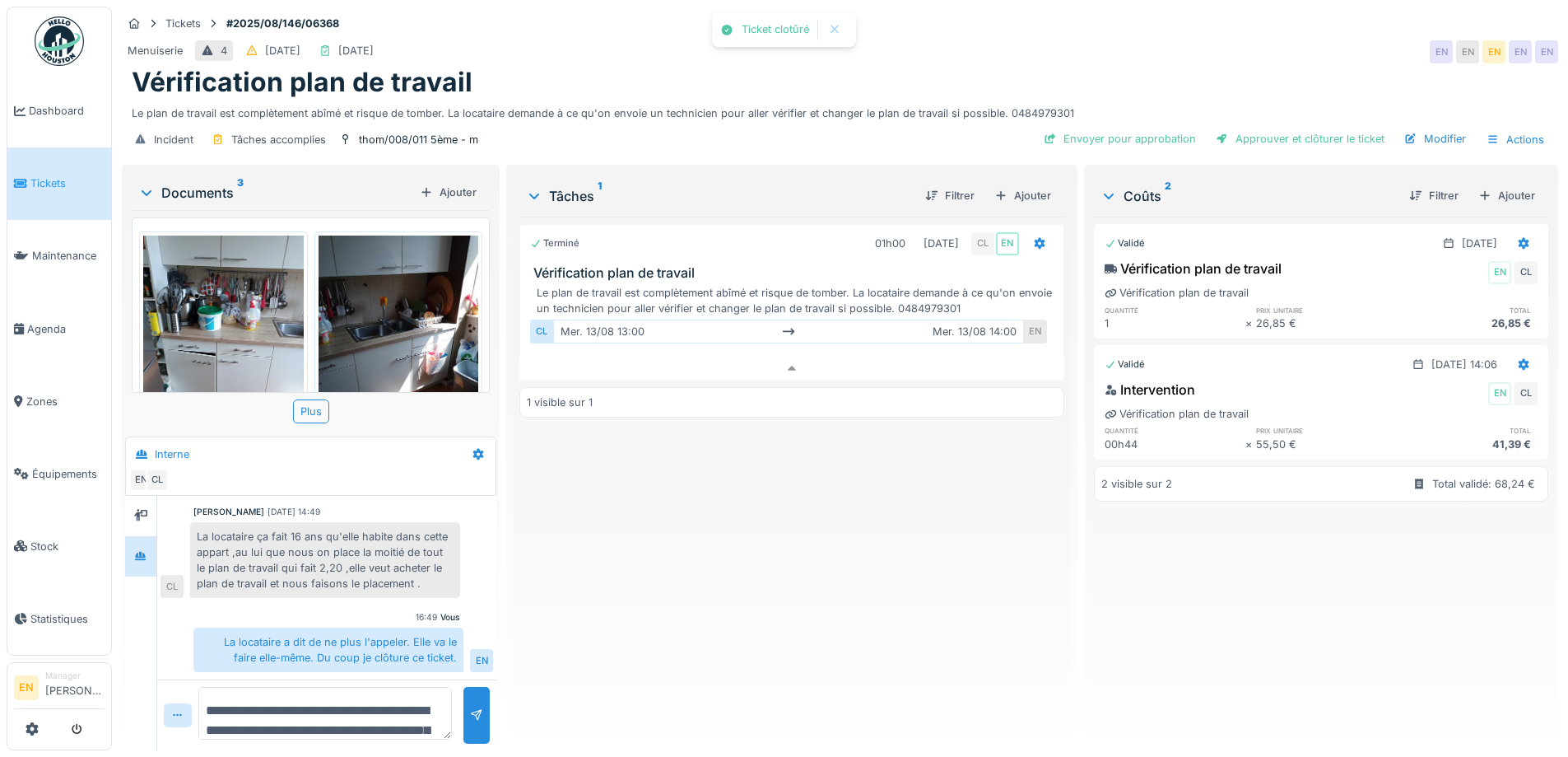
scroll to position [141, 0]
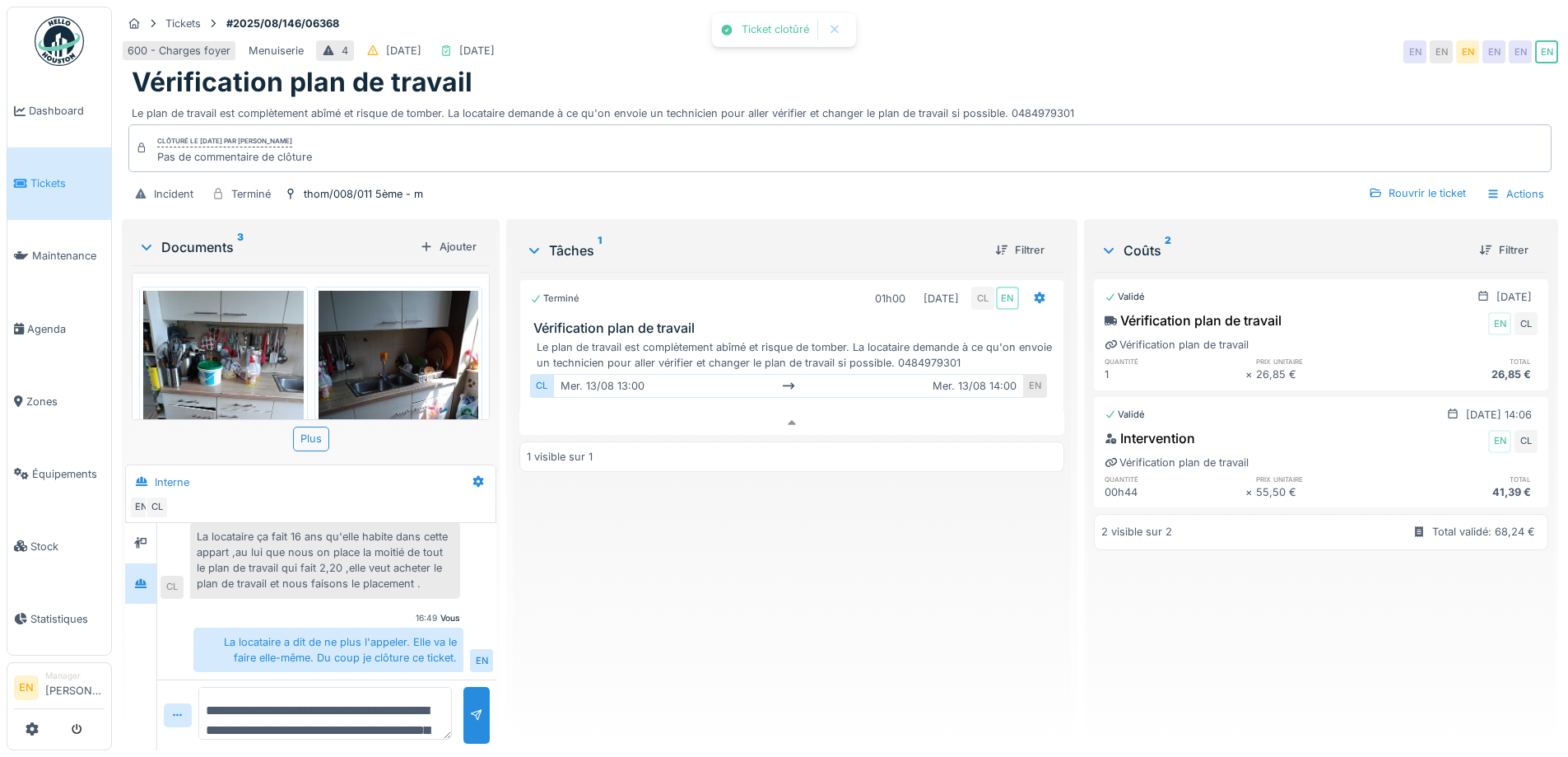
click at [724, 590] on div "Terminé 01h00 13/08/2025 CL EN Vérification plan de travail Le plan de travail …" at bounding box center [791, 505] width 544 height 466
click at [775, 412] on div at bounding box center [791, 423] width 544 height 24
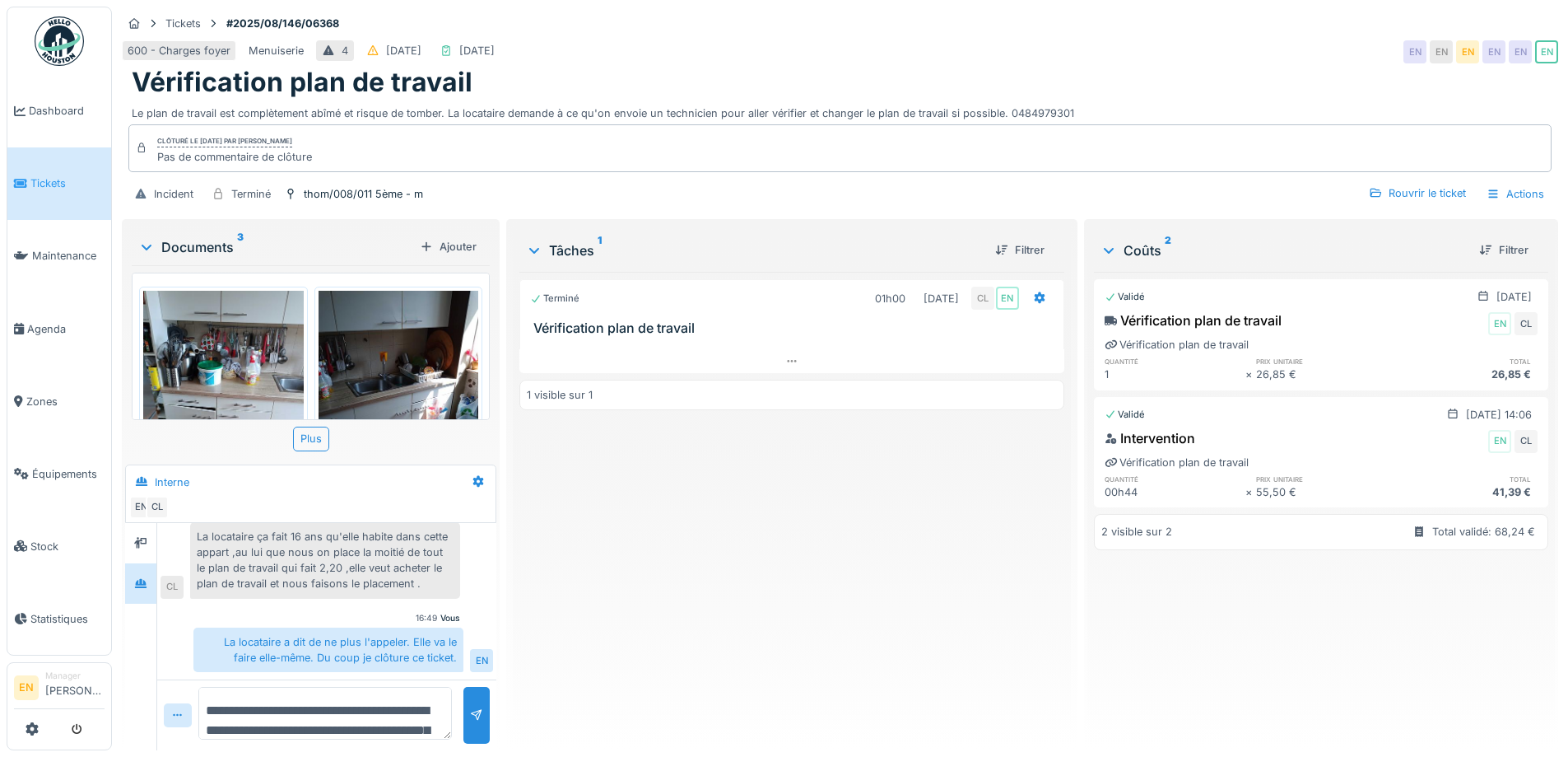
drag, startPoint x: 740, startPoint y: 534, endPoint x: 400, endPoint y: 279, distance: 425.0
click at [723, 520] on div "Terminé 01h00 13/08/2025 CL EN Vérification plan de travail 1 visible sur 1" at bounding box center [791, 505] width 544 height 466
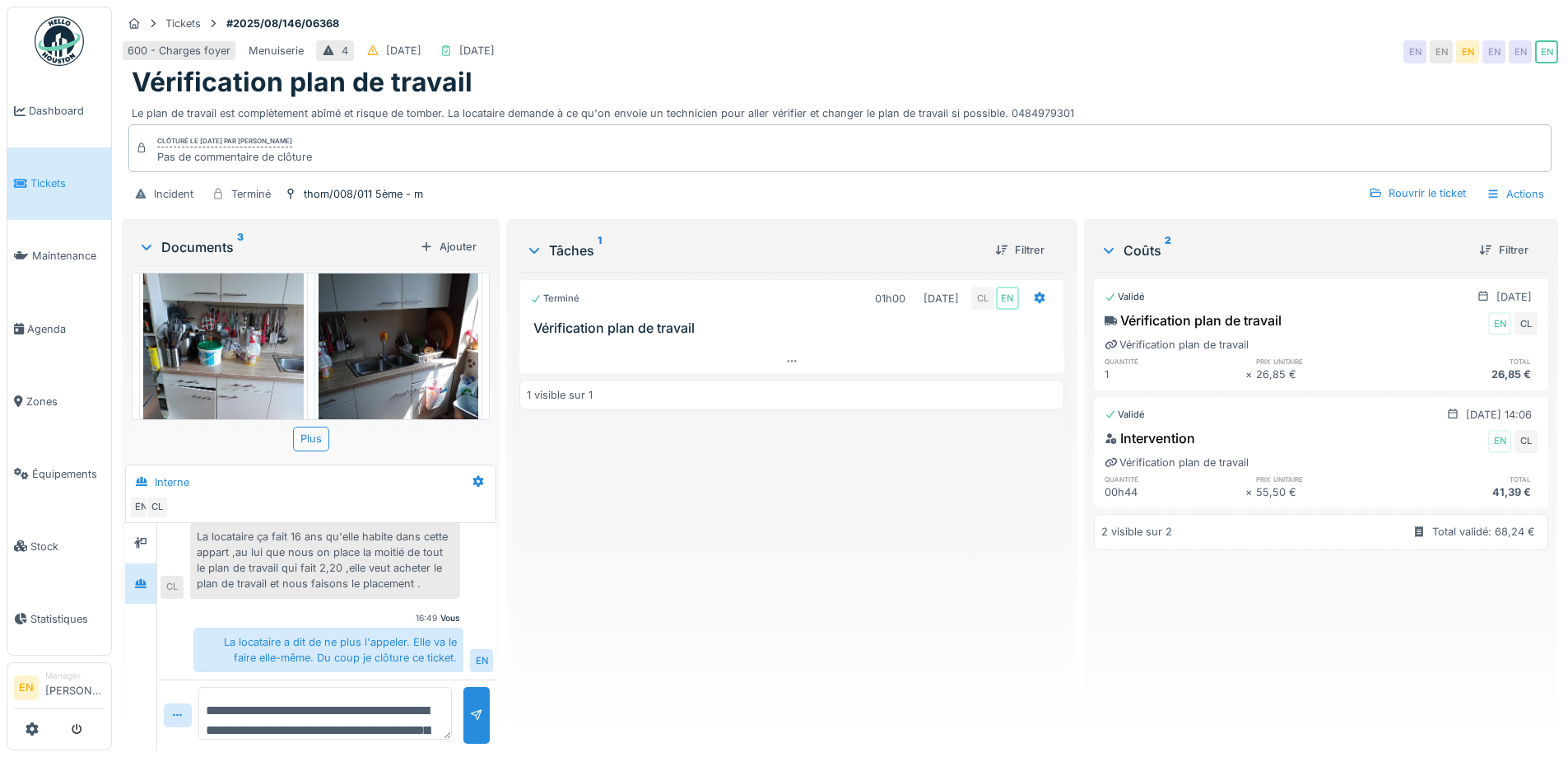
scroll to position [0, 0]
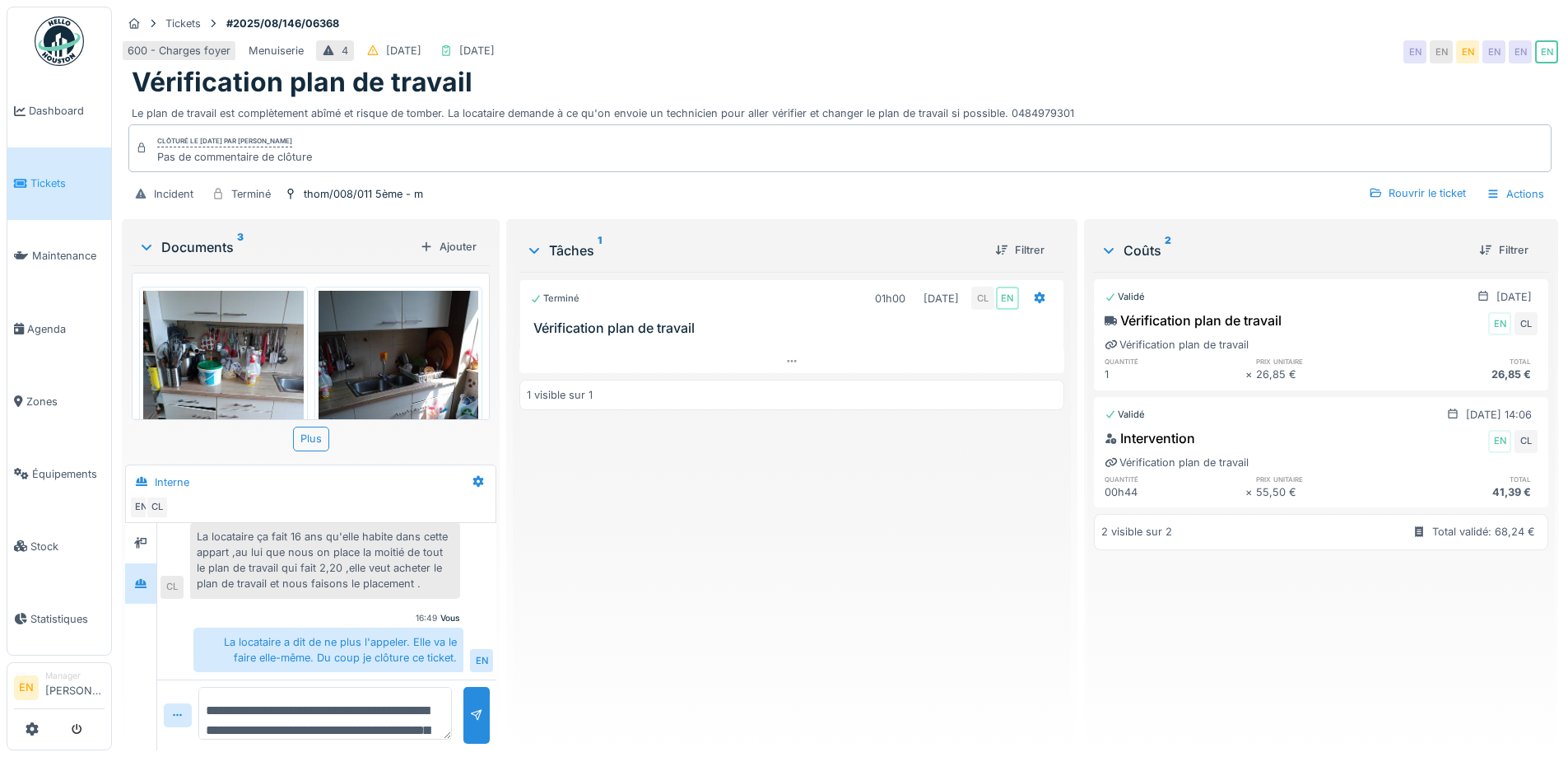
click at [256, 338] on img at bounding box center [223, 397] width 160 height 213
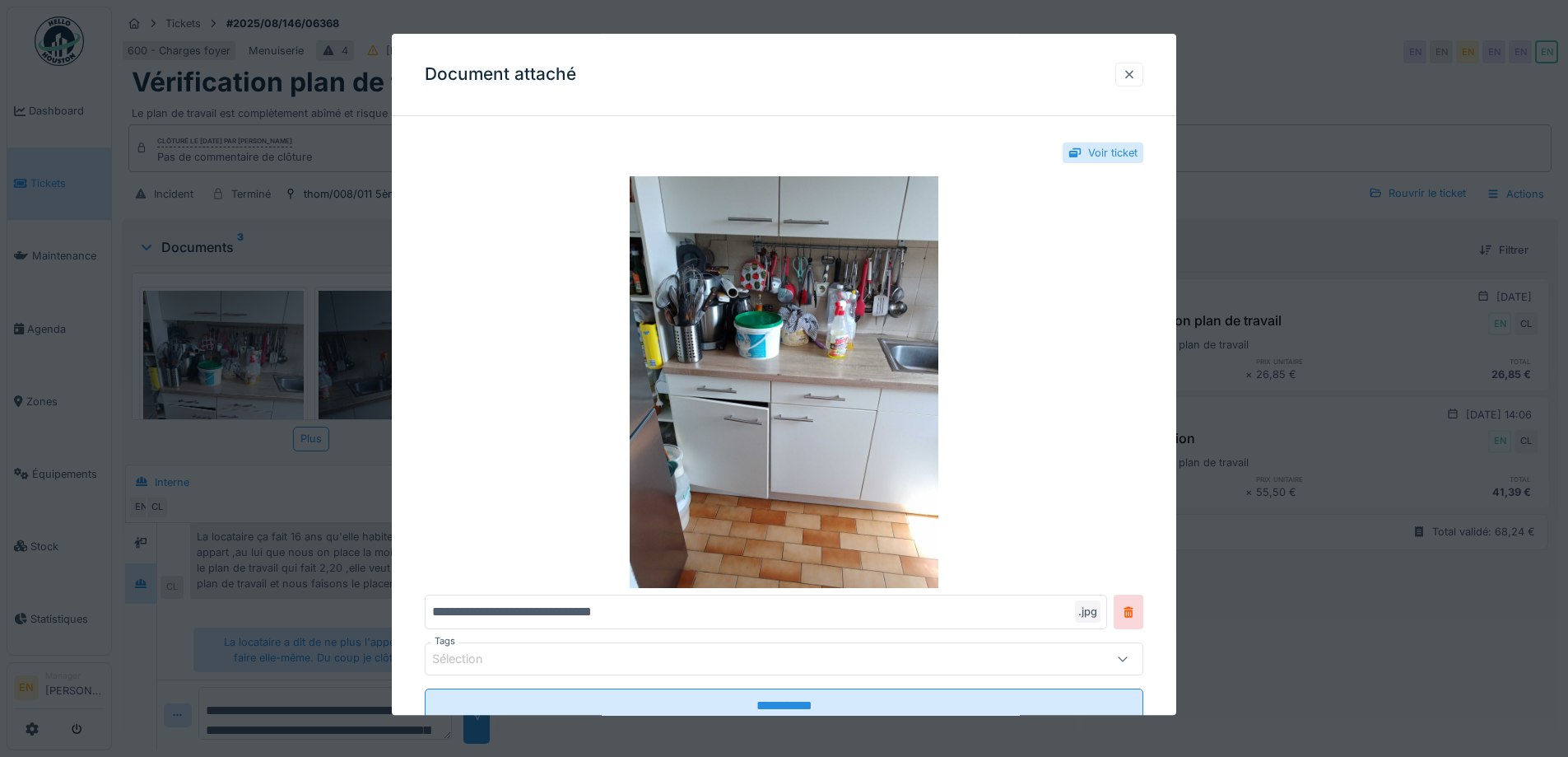
click at [1133, 77] on div at bounding box center [1129, 74] width 13 height 16
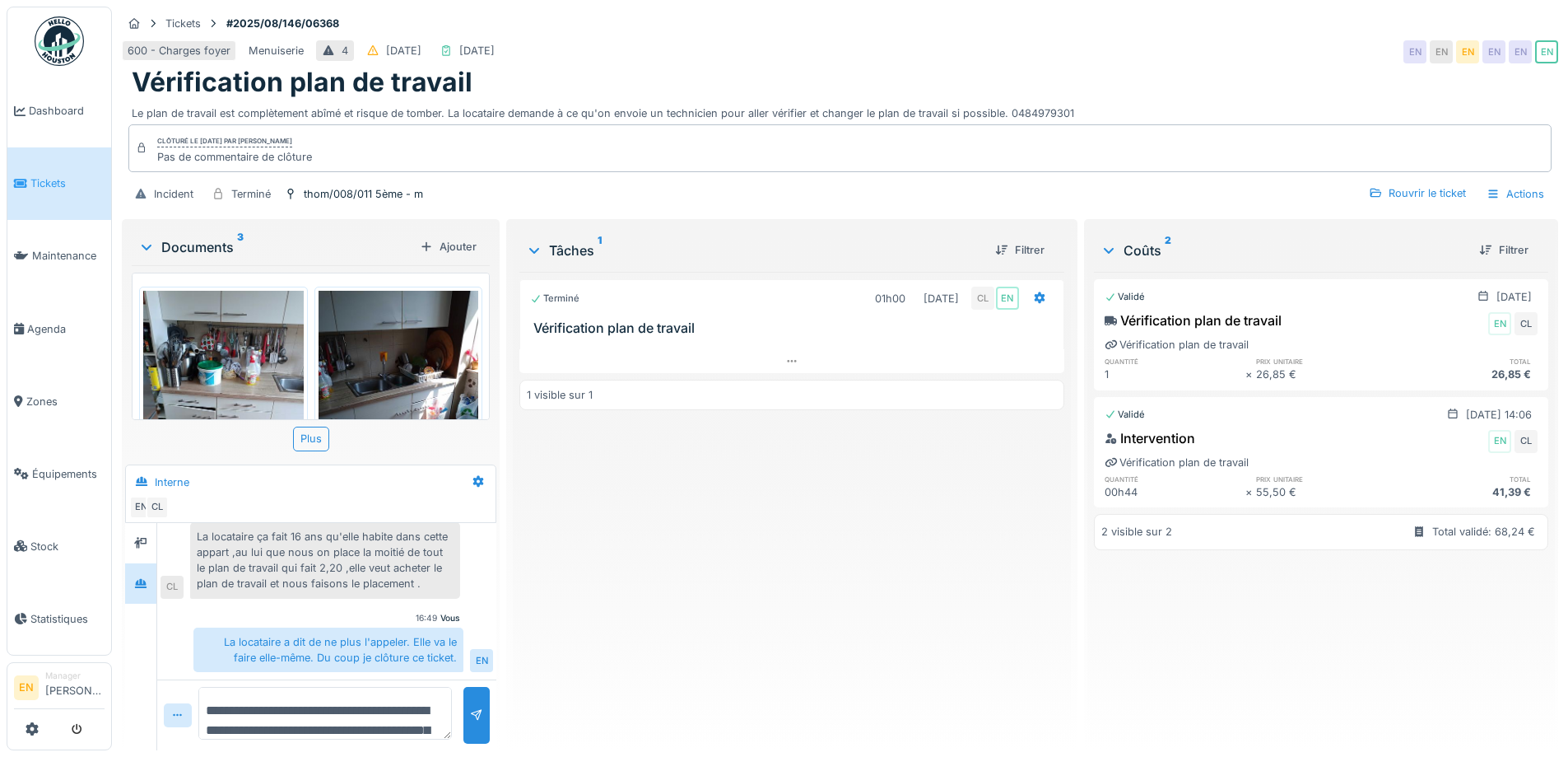
click at [390, 374] on img at bounding box center [399, 397] width 160 height 213
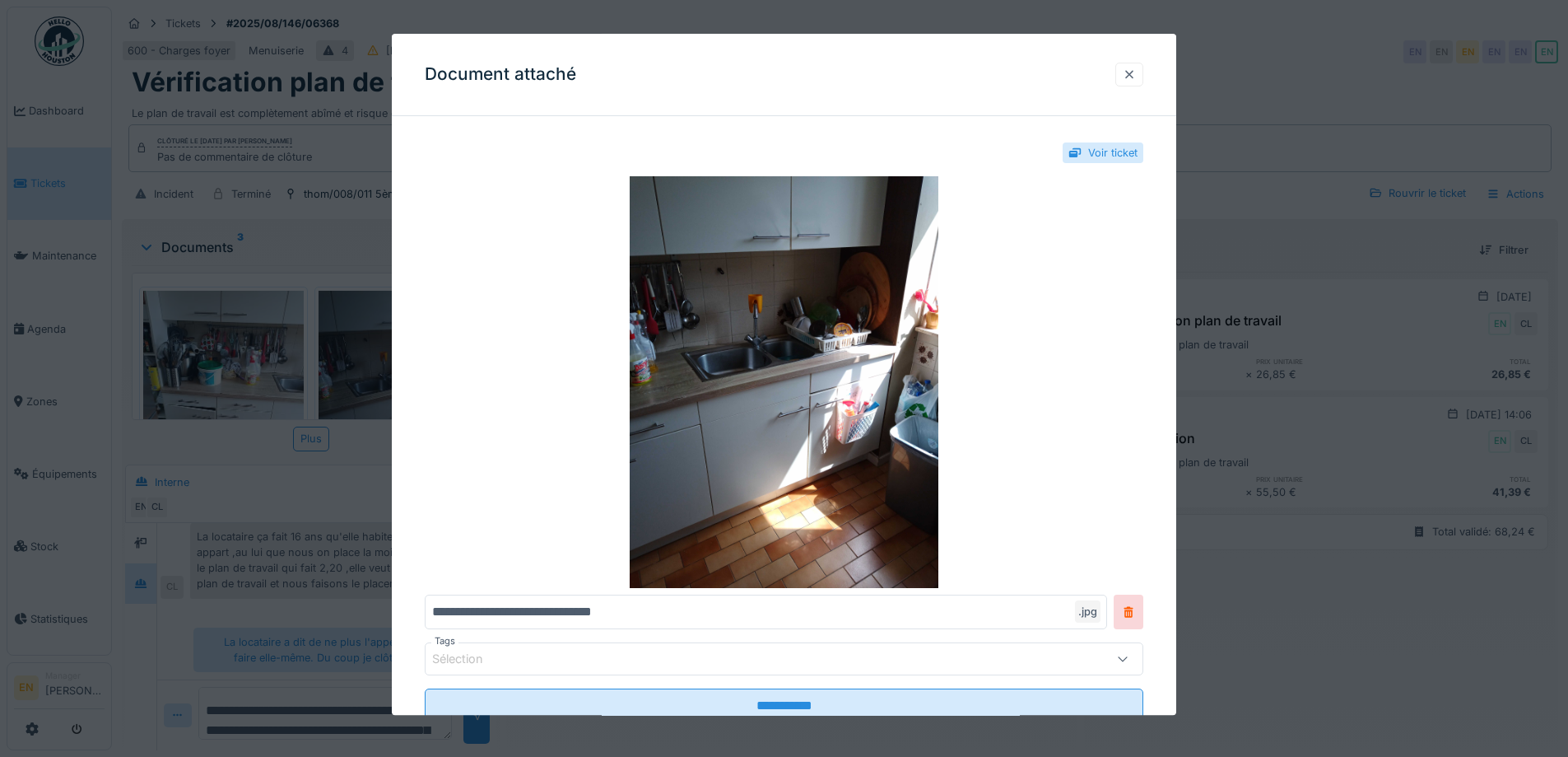
click at [1136, 73] on div at bounding box center [1129, 74] width 13 height 16
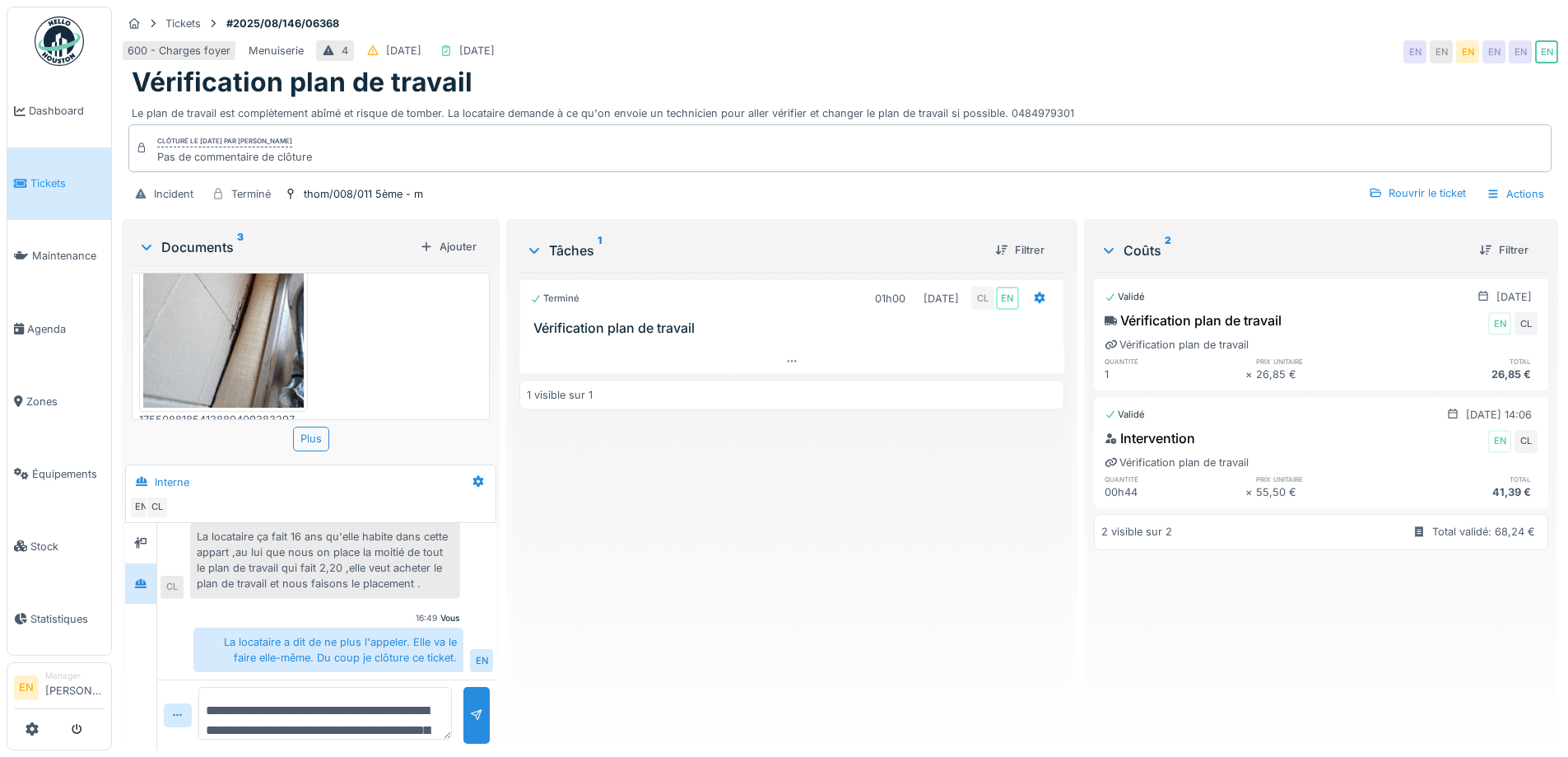
scroll to position [273, 0]
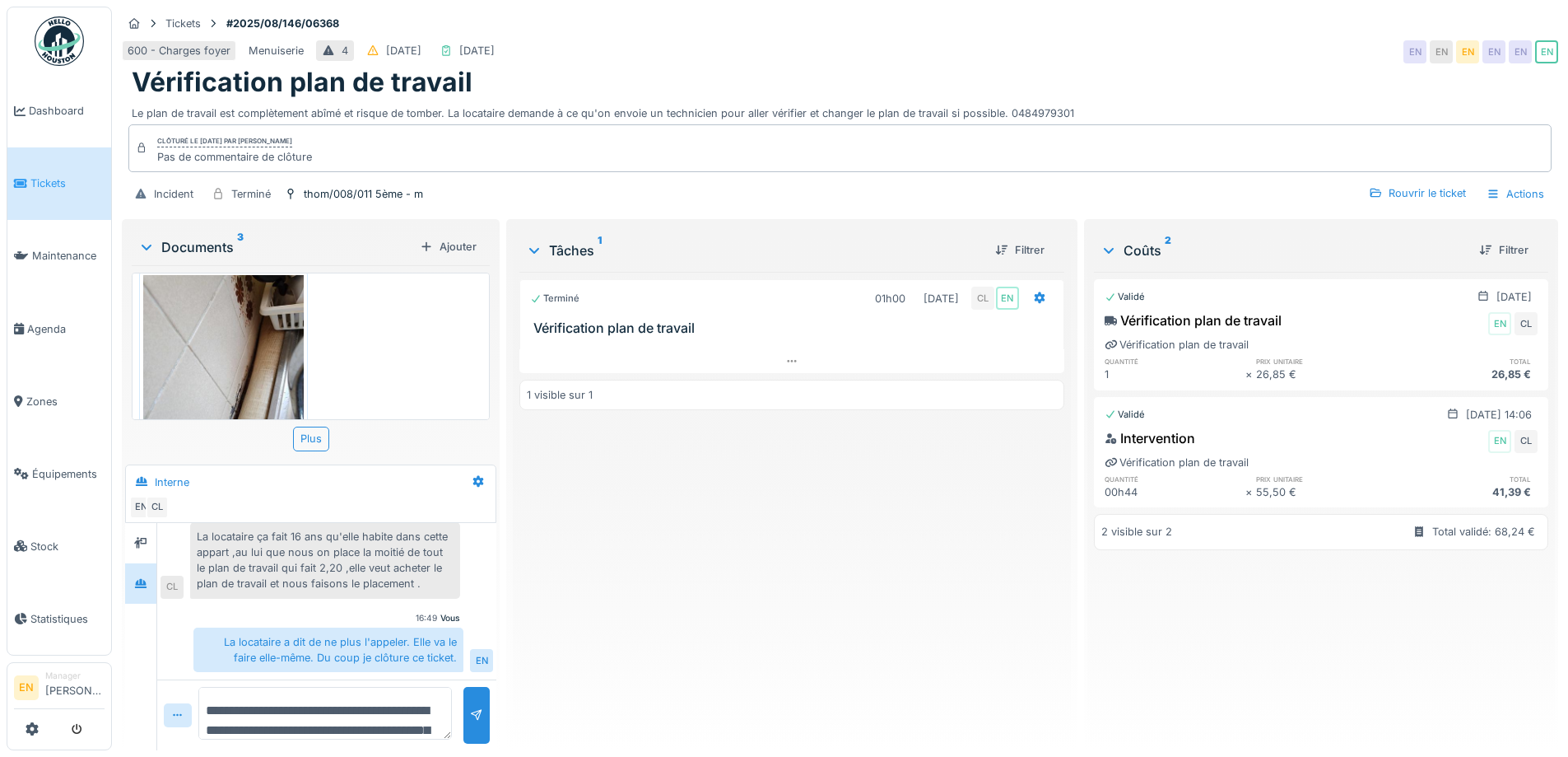
click at [222, 359] on img at bounding box center [223, 381] width 160 height 213
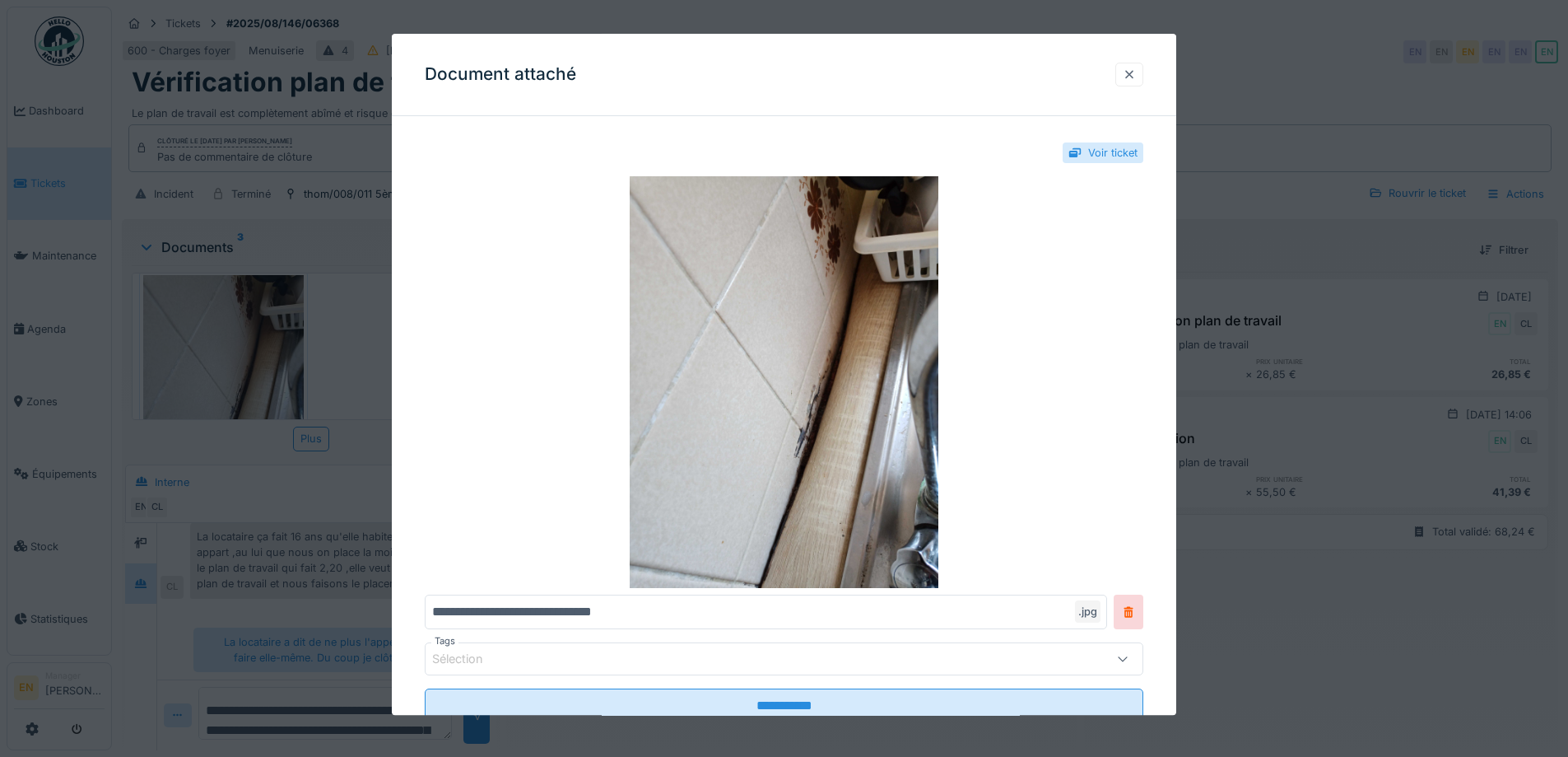
click at [1142, 74] on div at bounding box center [1129, 74] width 28 height 24
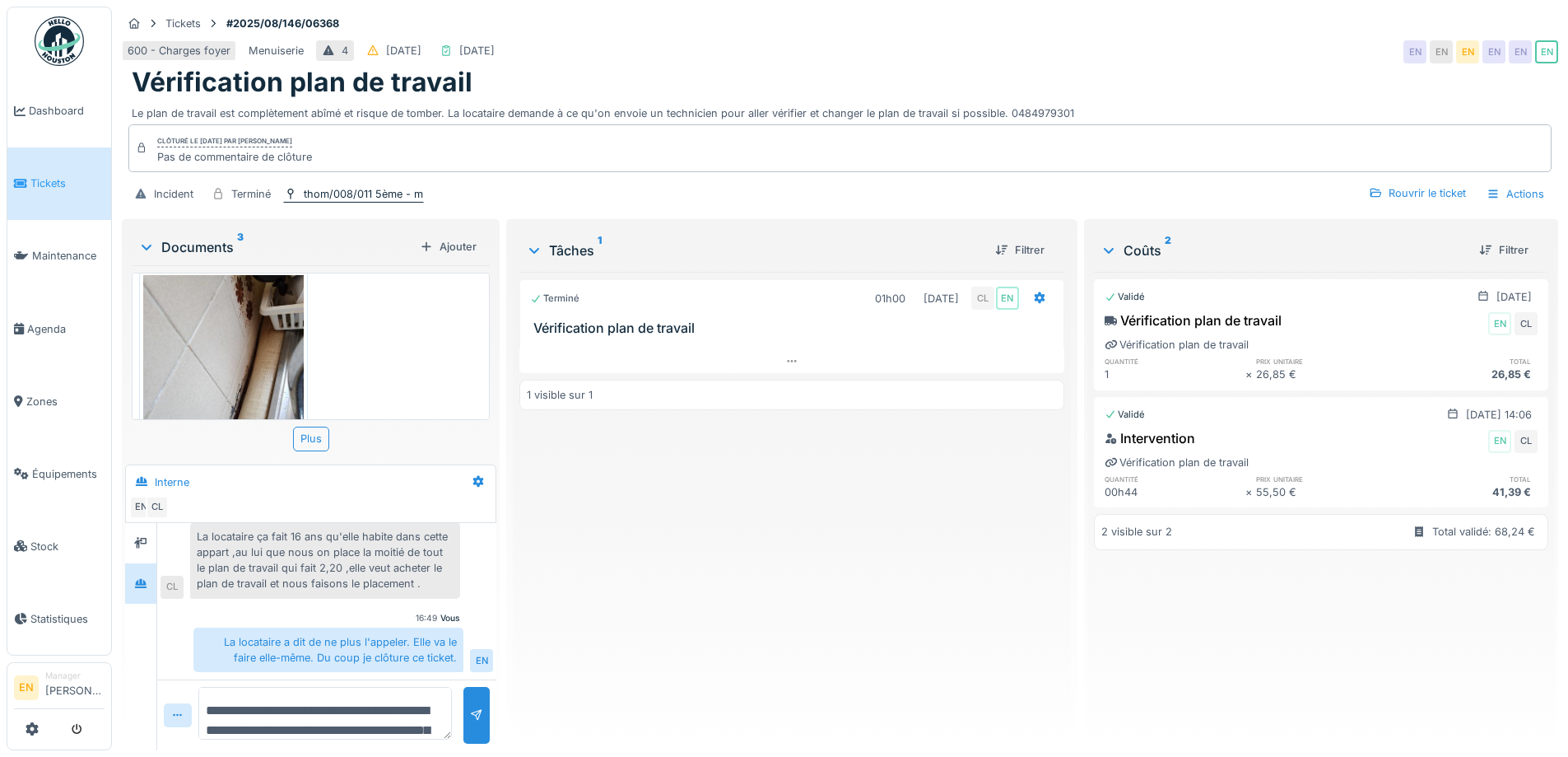
click at [345, 187] on div "thom/008/011 5ème - m" at bounding box center [363, 194] width 119 height 16
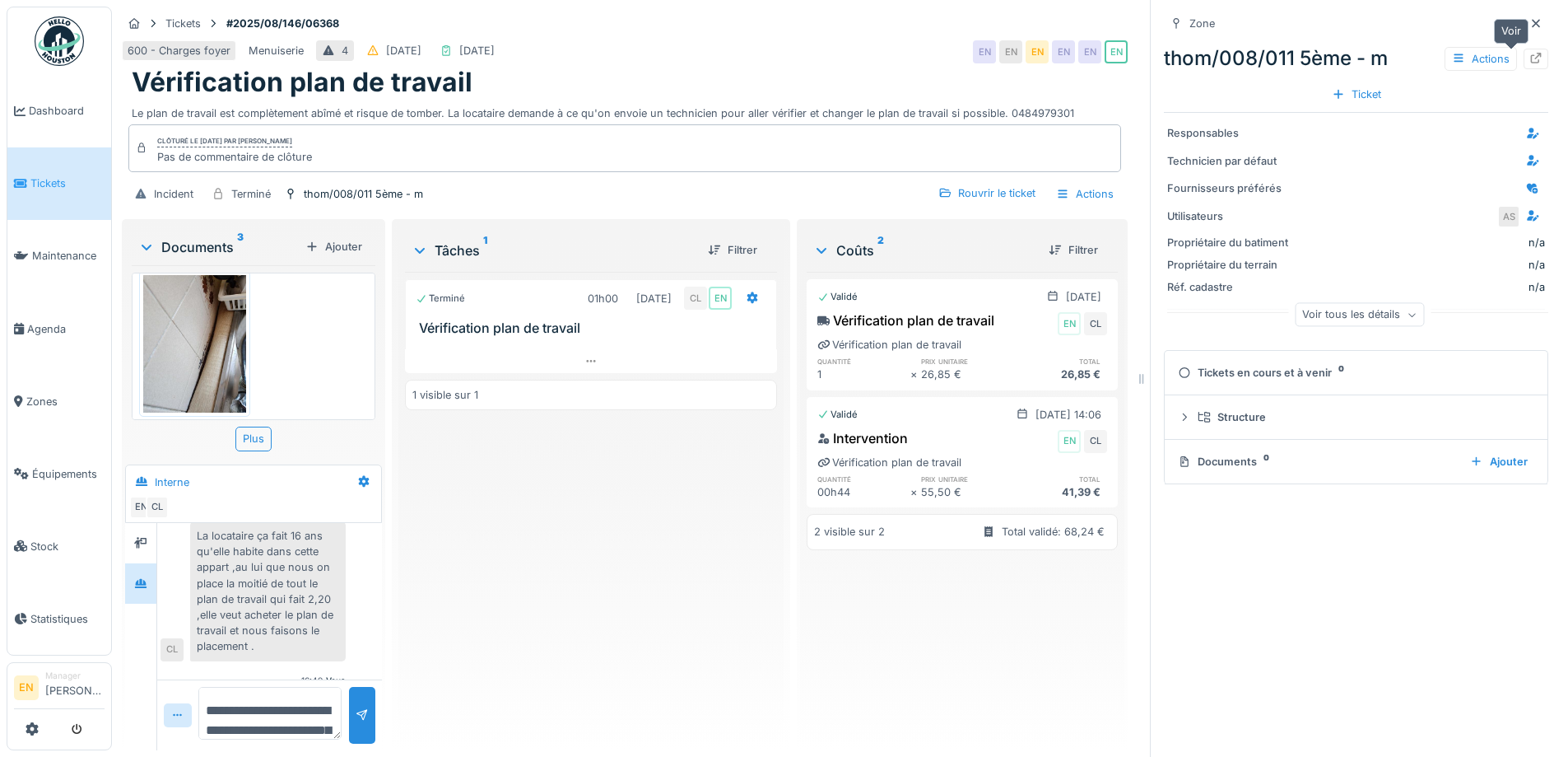
click at [1524, 48] on div at bounding box center [1536, 59] width 25 height 20
click at [1533, 19] on icon at bounding box center [1536, 22] width 8 height 8
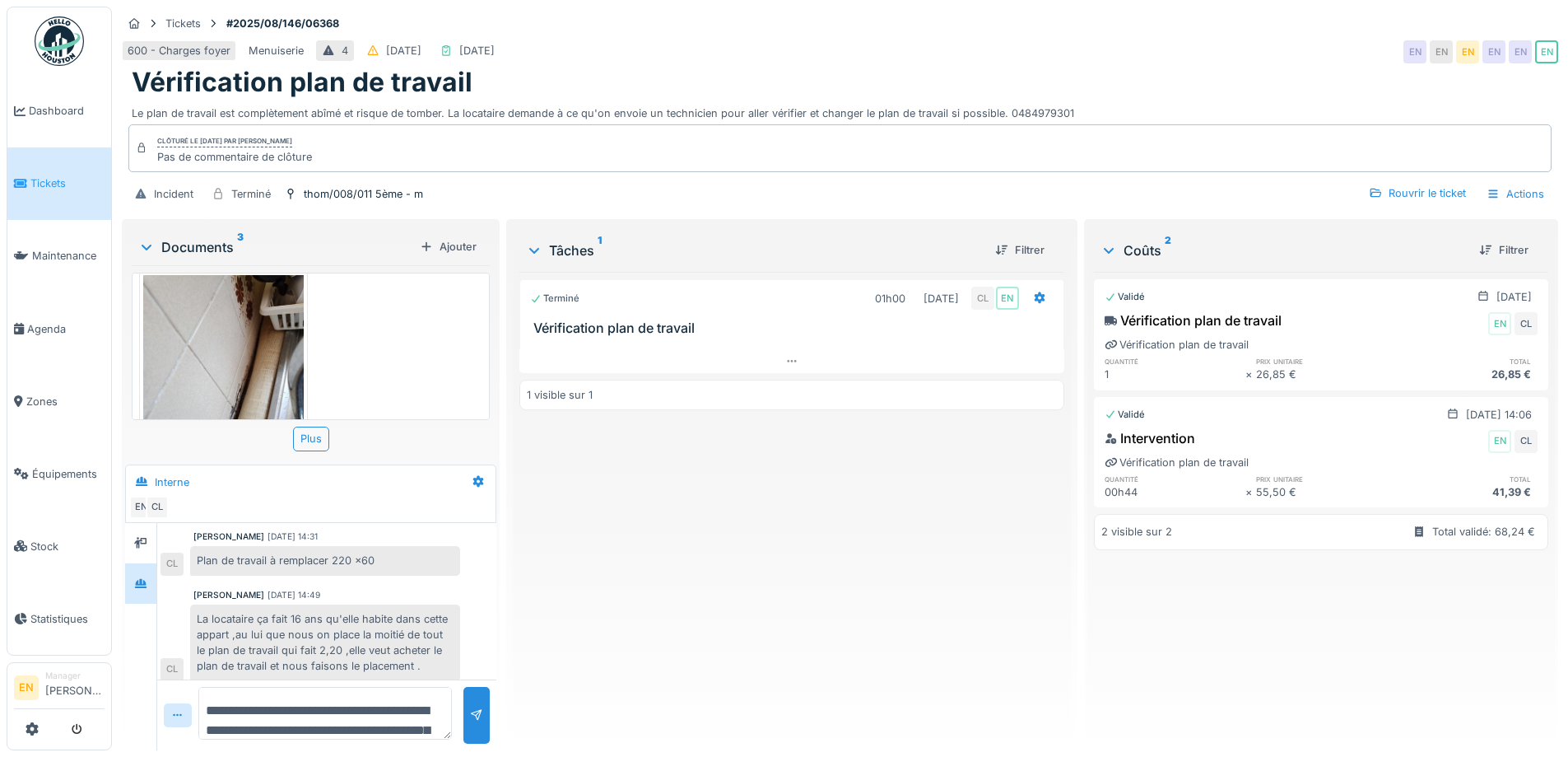
scroll to position [140, 0]
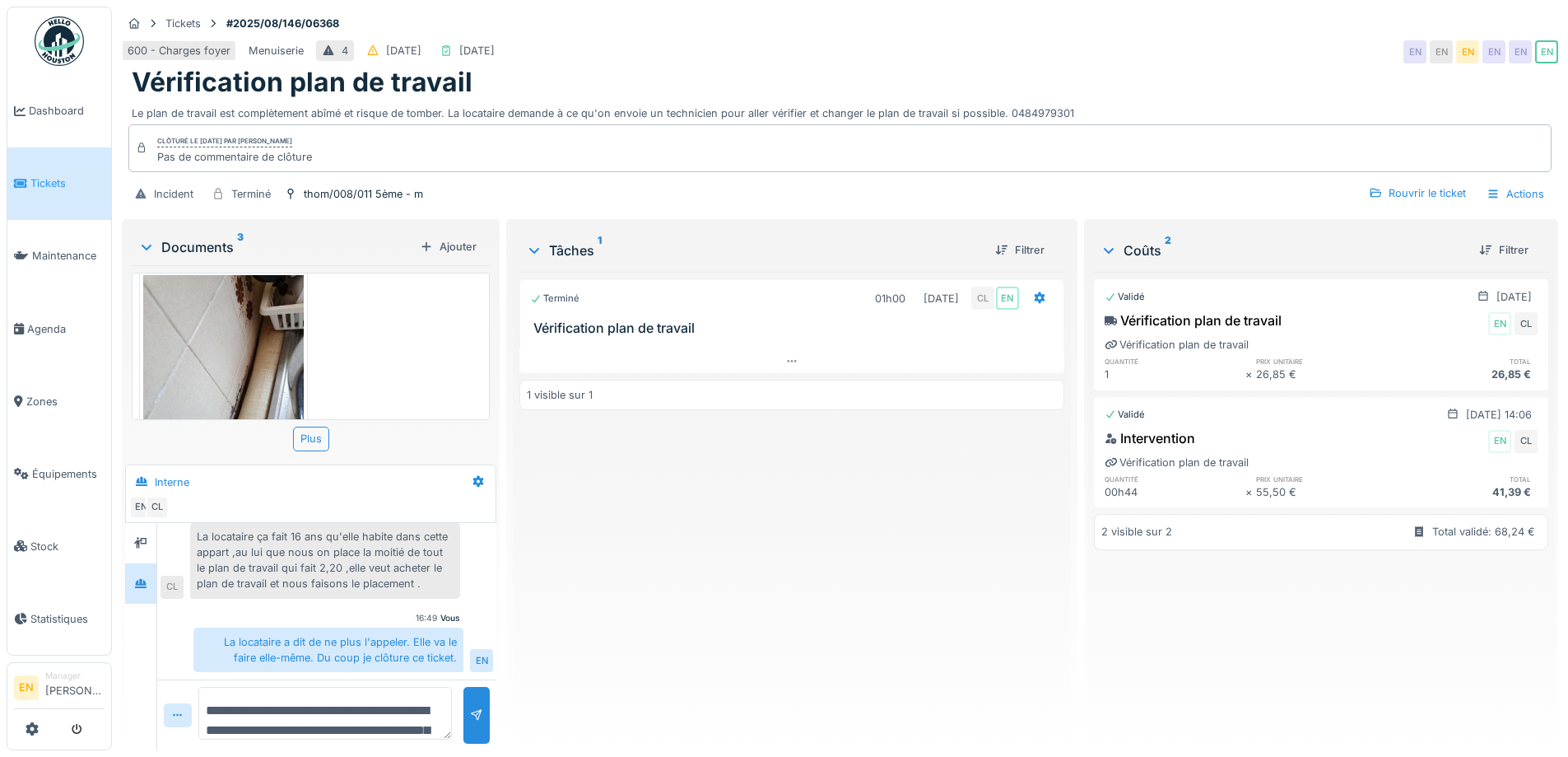
drag, startPoint x: 693, startPoint y: 534, endPoint x: 653, endPoint y: 489, distance: 60.2
click at [692, 534] on div "Terminé 01h00 13/08/2025 CL EN Vérification plan de travail 1 visible sur 1" at bounding box center [791, 505] width 544 height 466
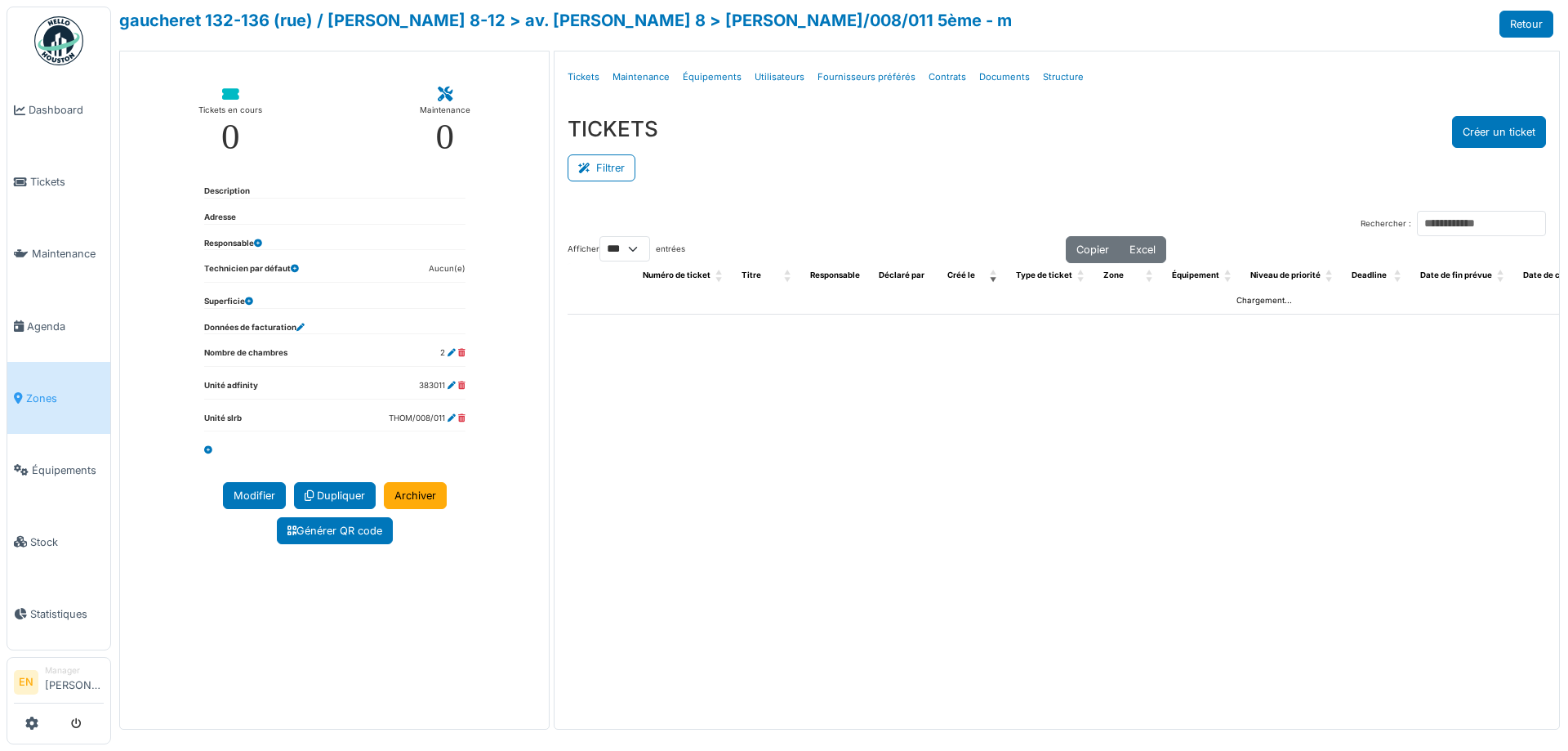
select select "***"
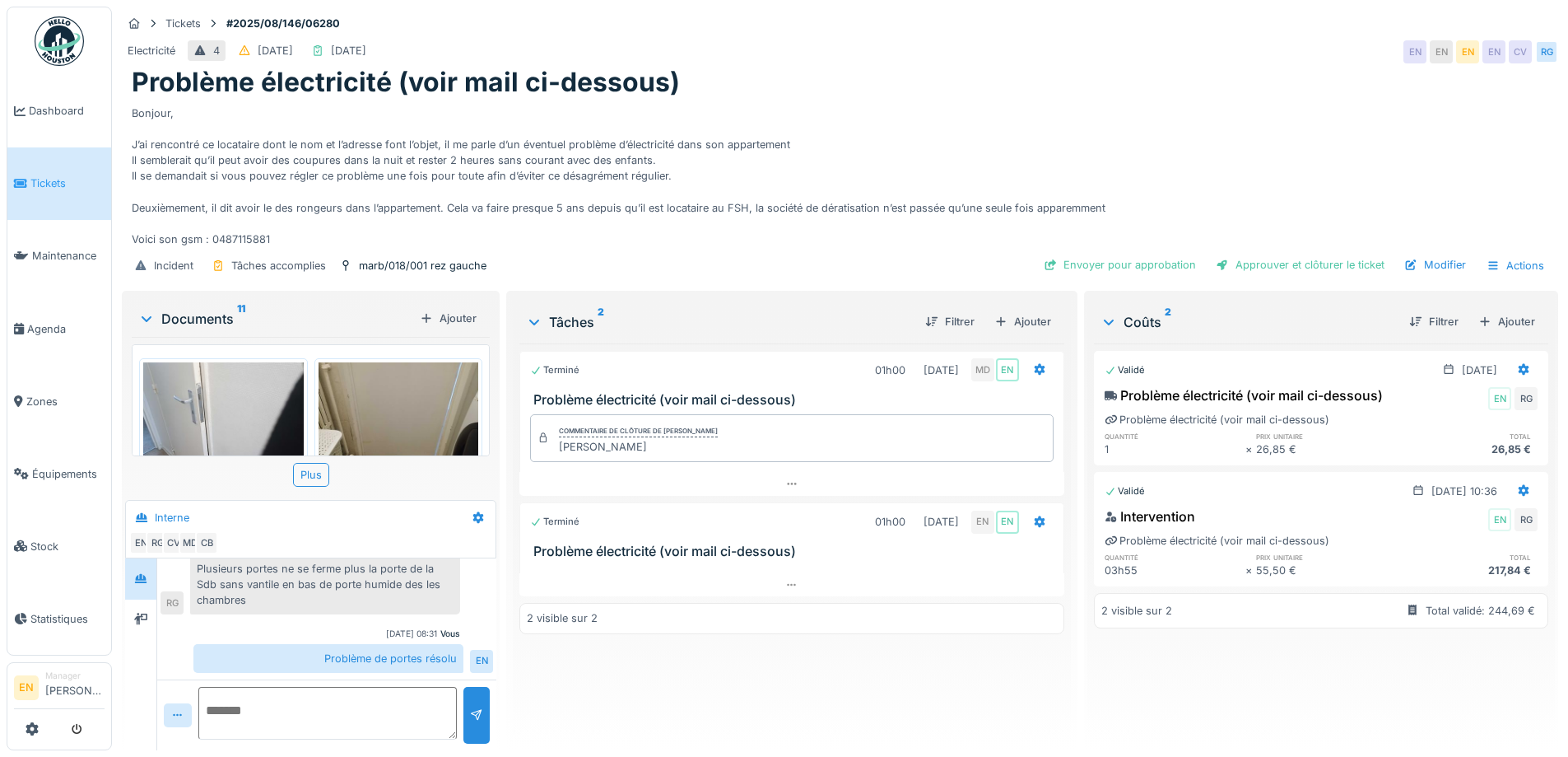
scroll to position [12, 0]
click at [649, 651] on div "Terminé 01h00 [DATE] MD EN Problème électricité (voir mail ci-dessous) Commenta…" at bounding box center [791, 540] width 544 height 394
click at [776, 573] on div at bounding box center [791, 585] width 544 height 24
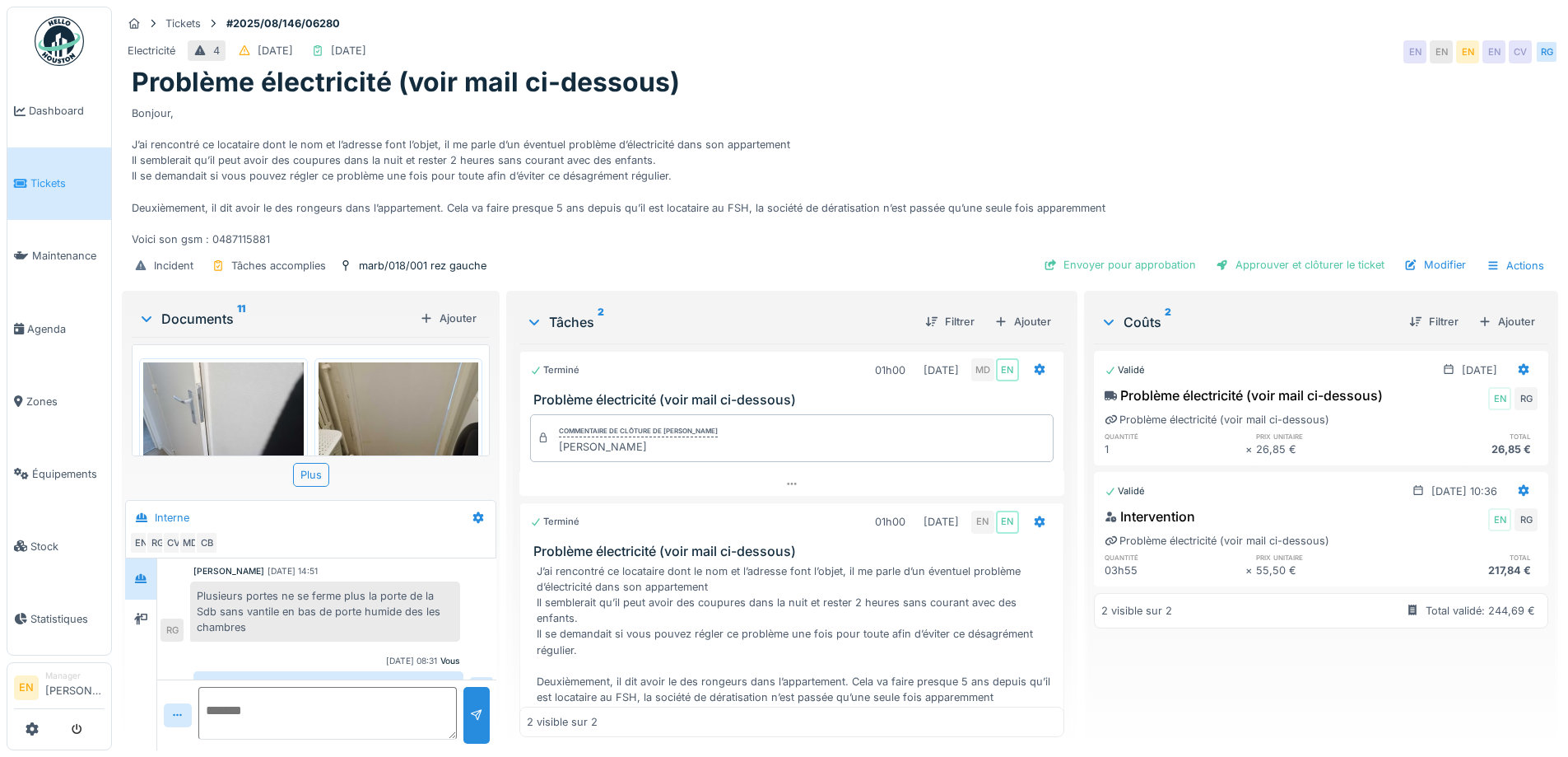
scroll to position [366, 0]
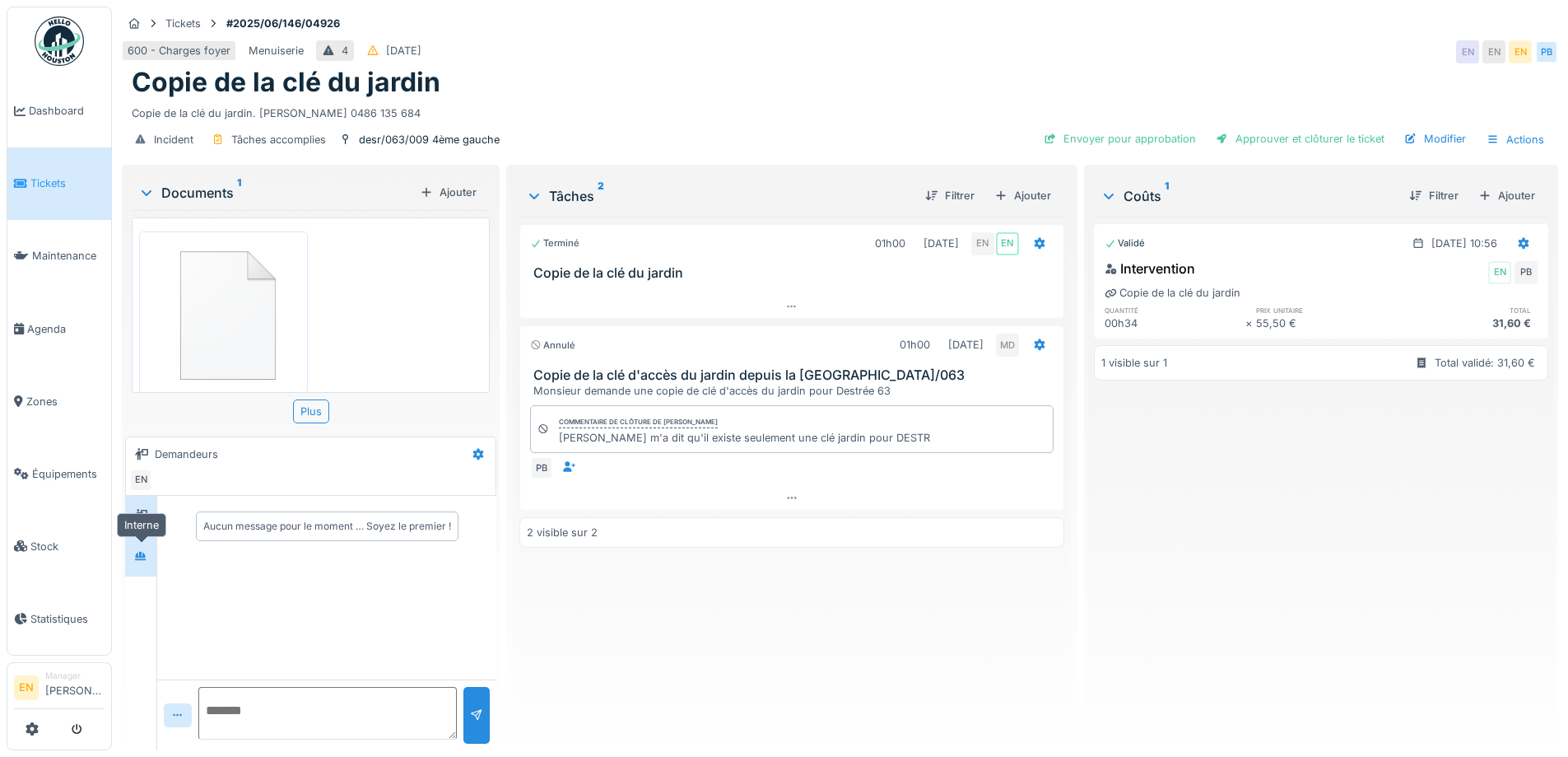
click at [145, 548] on div at bounding box center [141, 556] width 13 height 16
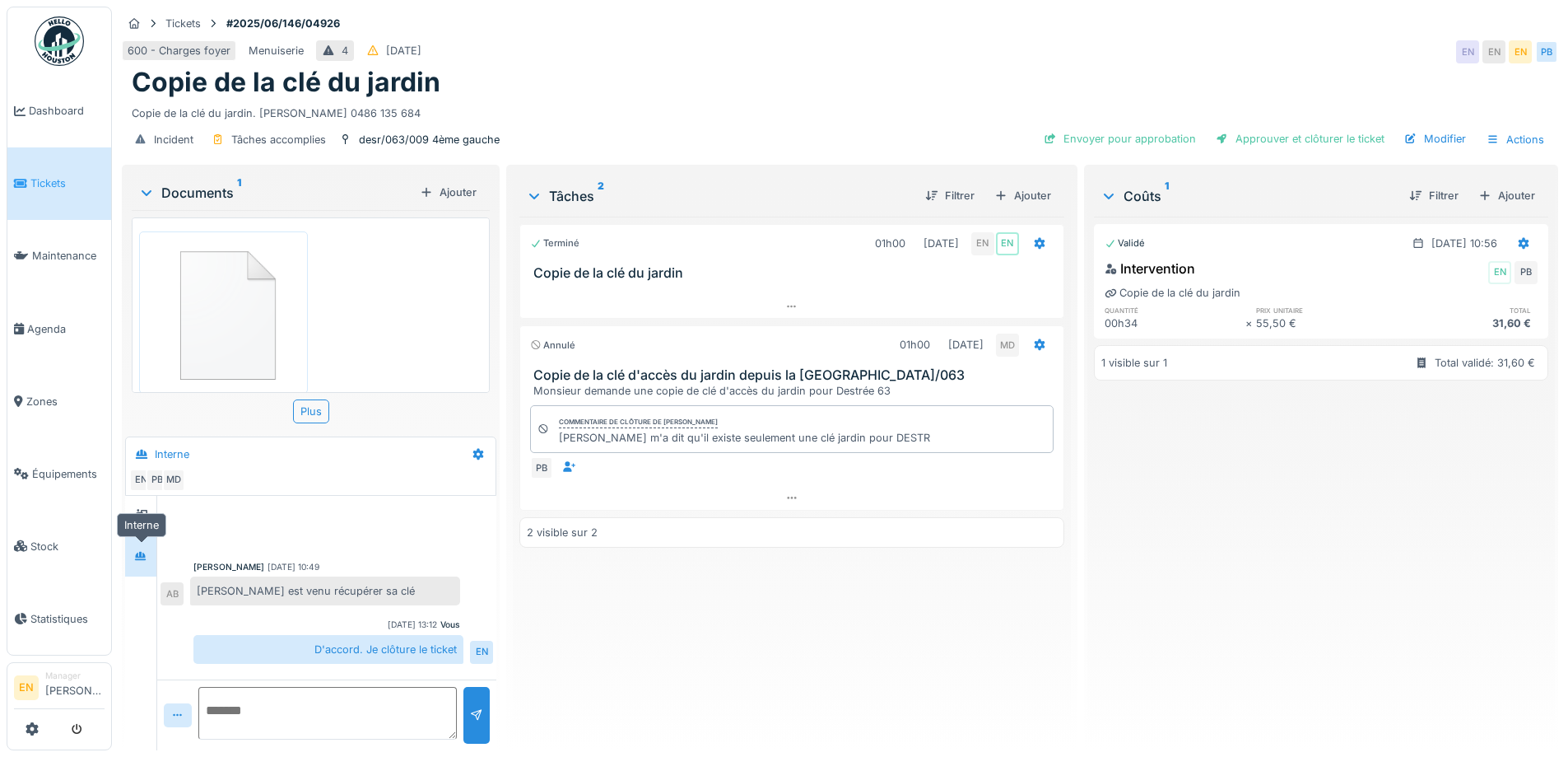
scroll to position [424, 0]
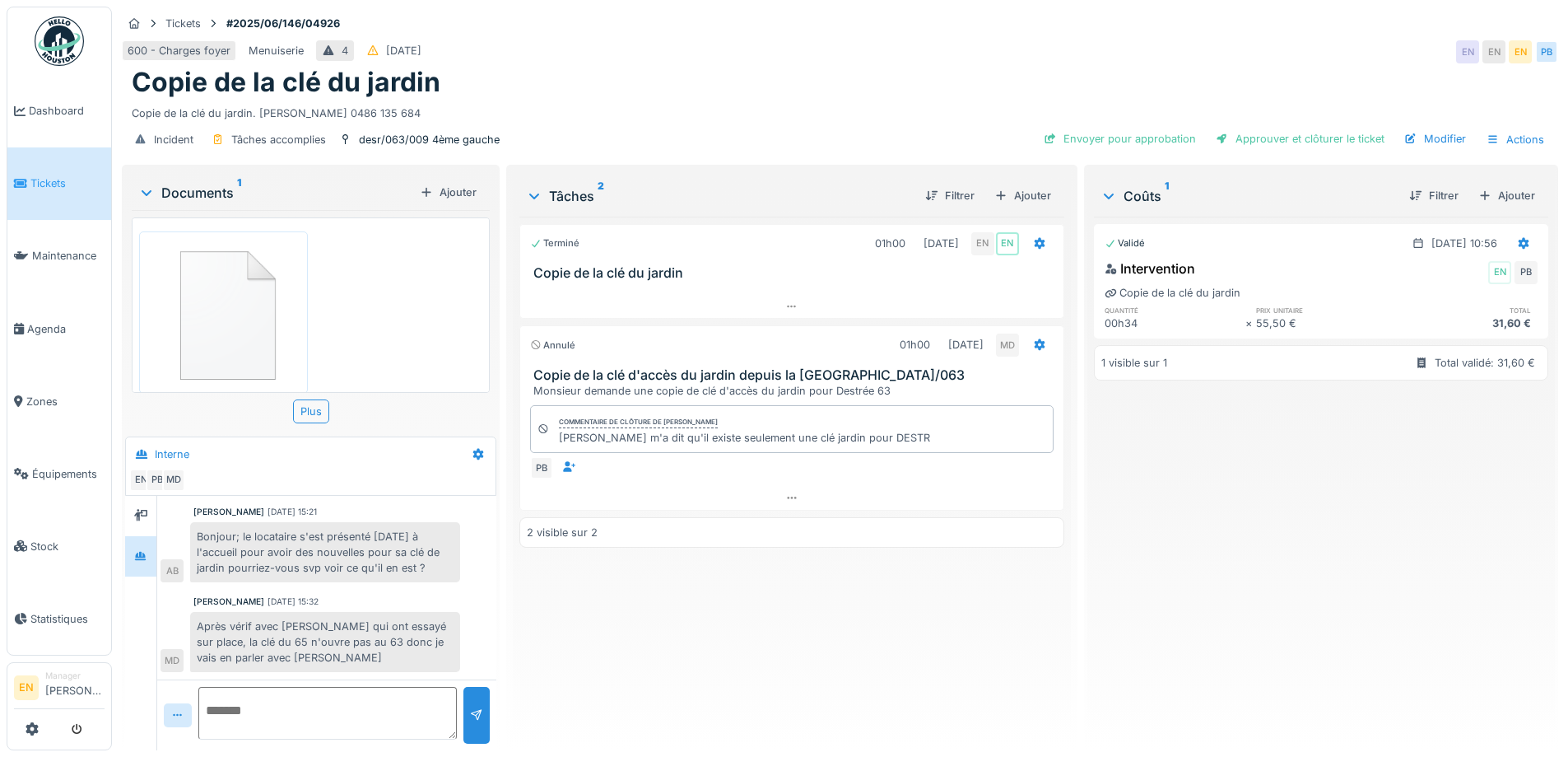
click at [680, 675] on div "Terminé 01h00 [DATE] EN EN Copie de la clé du jardin Annulé 01h00 [DATE] MD Cop…" at bounding box center [791, 477] width 544 height 520
click at [859, 102] on div "Copie de la clé du jardin. [PERSON_NAME] 0486 135 684" at bounding box center [840, 110] width 1417 height 22
click at [1144, 606] on div "Validé [DATE] 10:56 Intervention EN PB Copie de la clé du jardin quantité prix …" at bounding box center [1321, 477] width 454 height 520
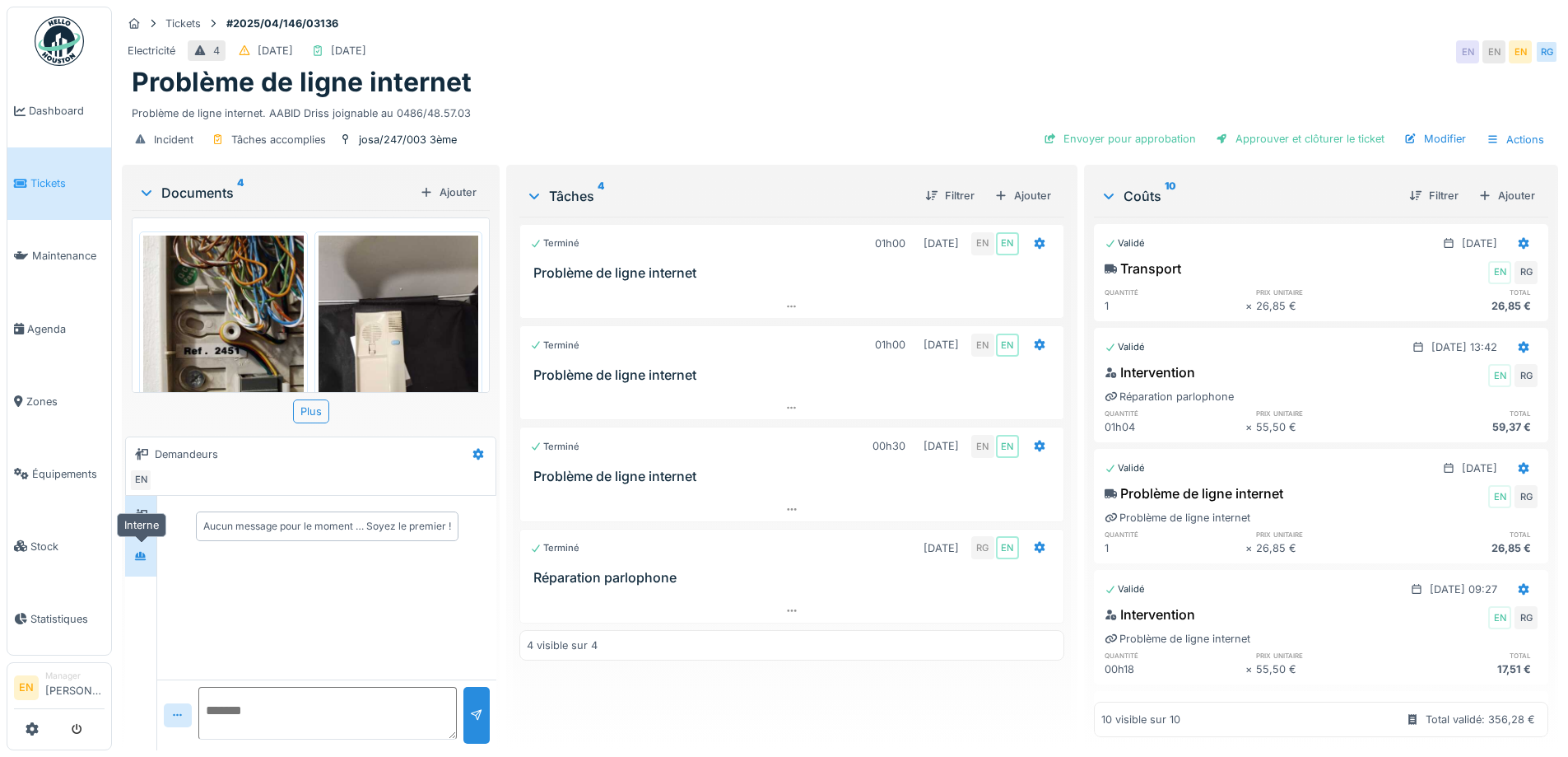
click at [146, 562] on div at bounding box center [141, 556] width 13 height 16
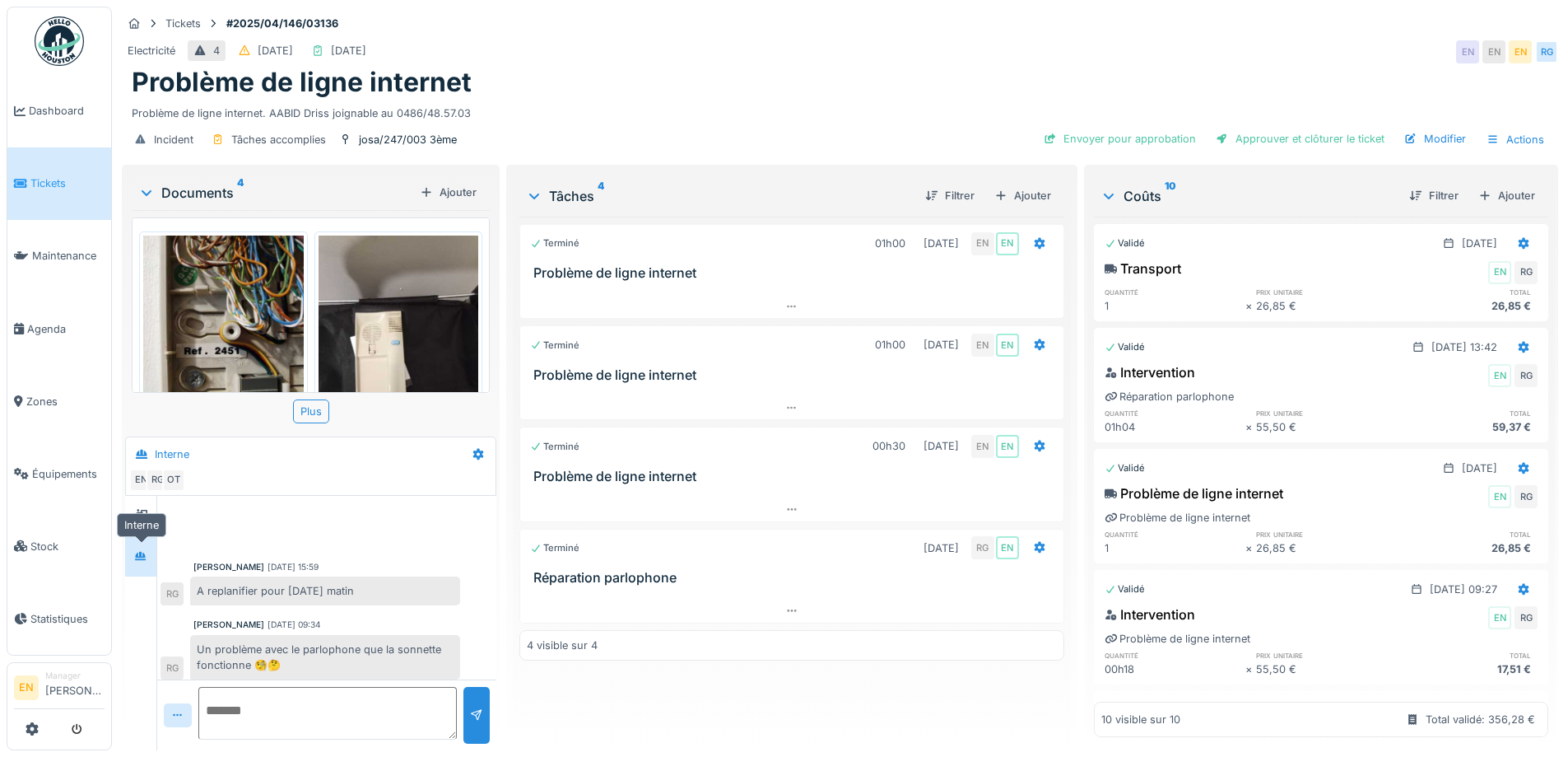
scroll to position [318, 0]
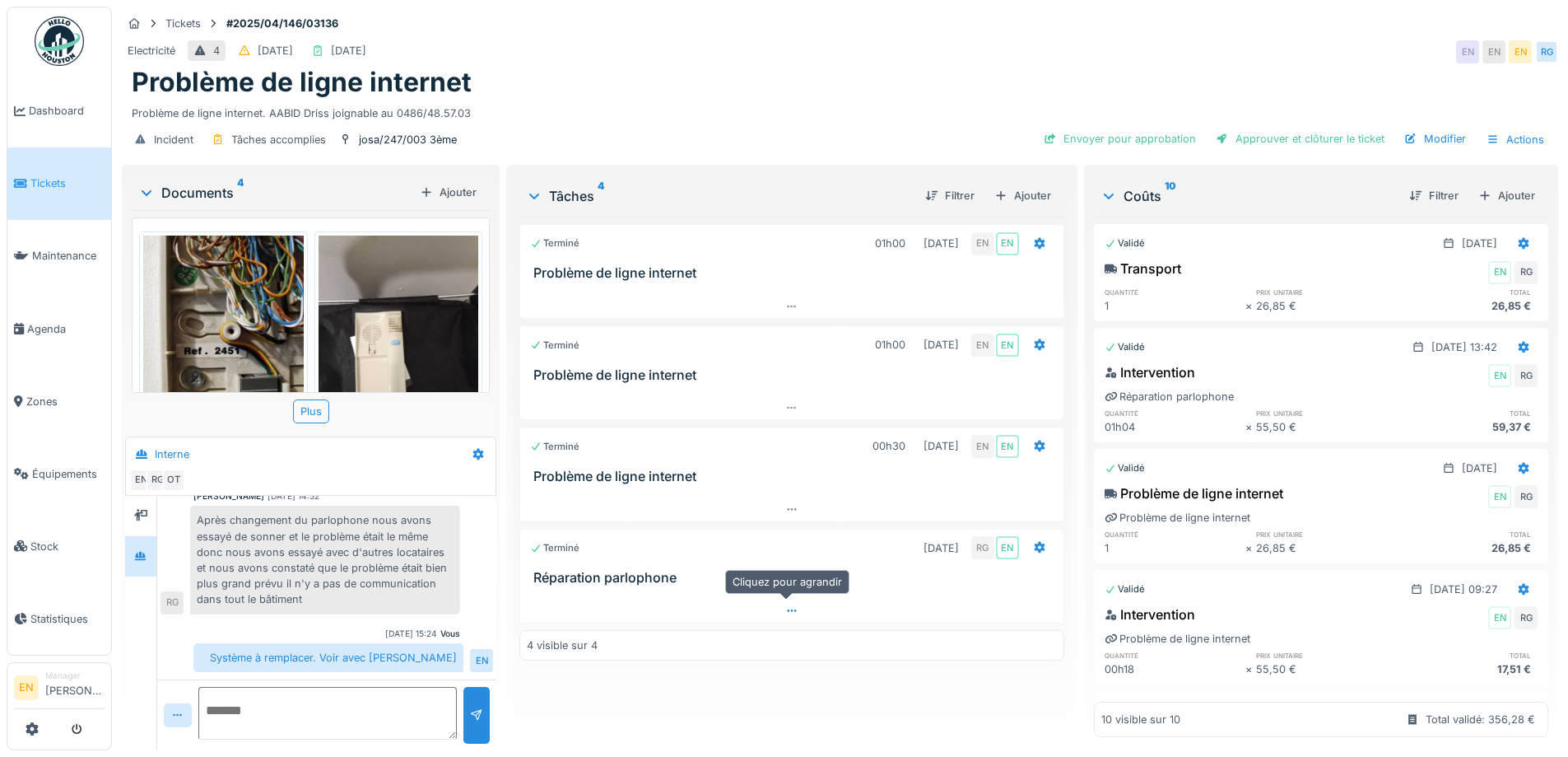
click at [786, 606] on icon at bounding box center [792, 610] width 13 height 10
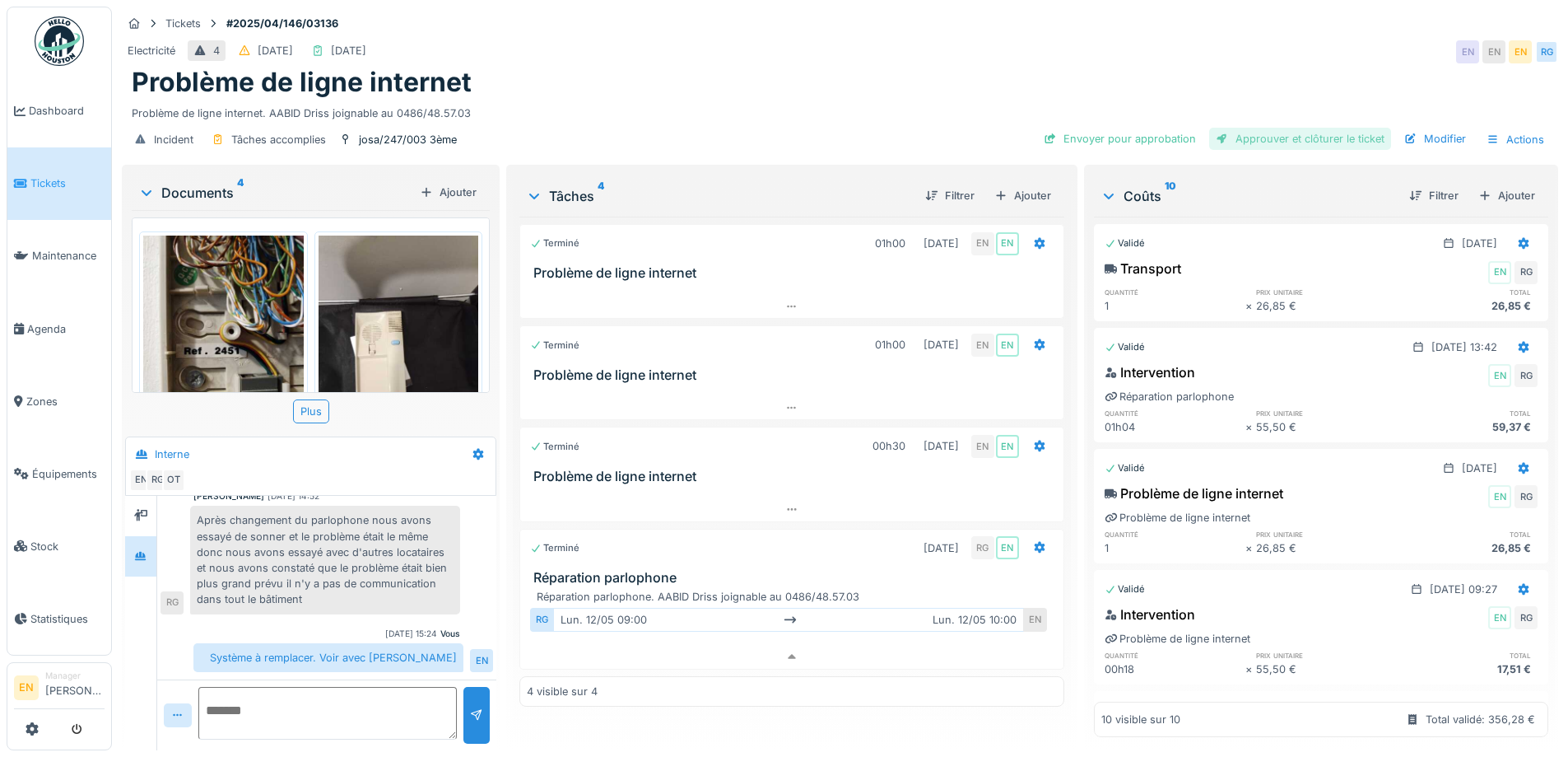
click at [1307, 128] on div "Approuver et clôturer le ticket" at bounding box center [1300, 139] width 182 height 22
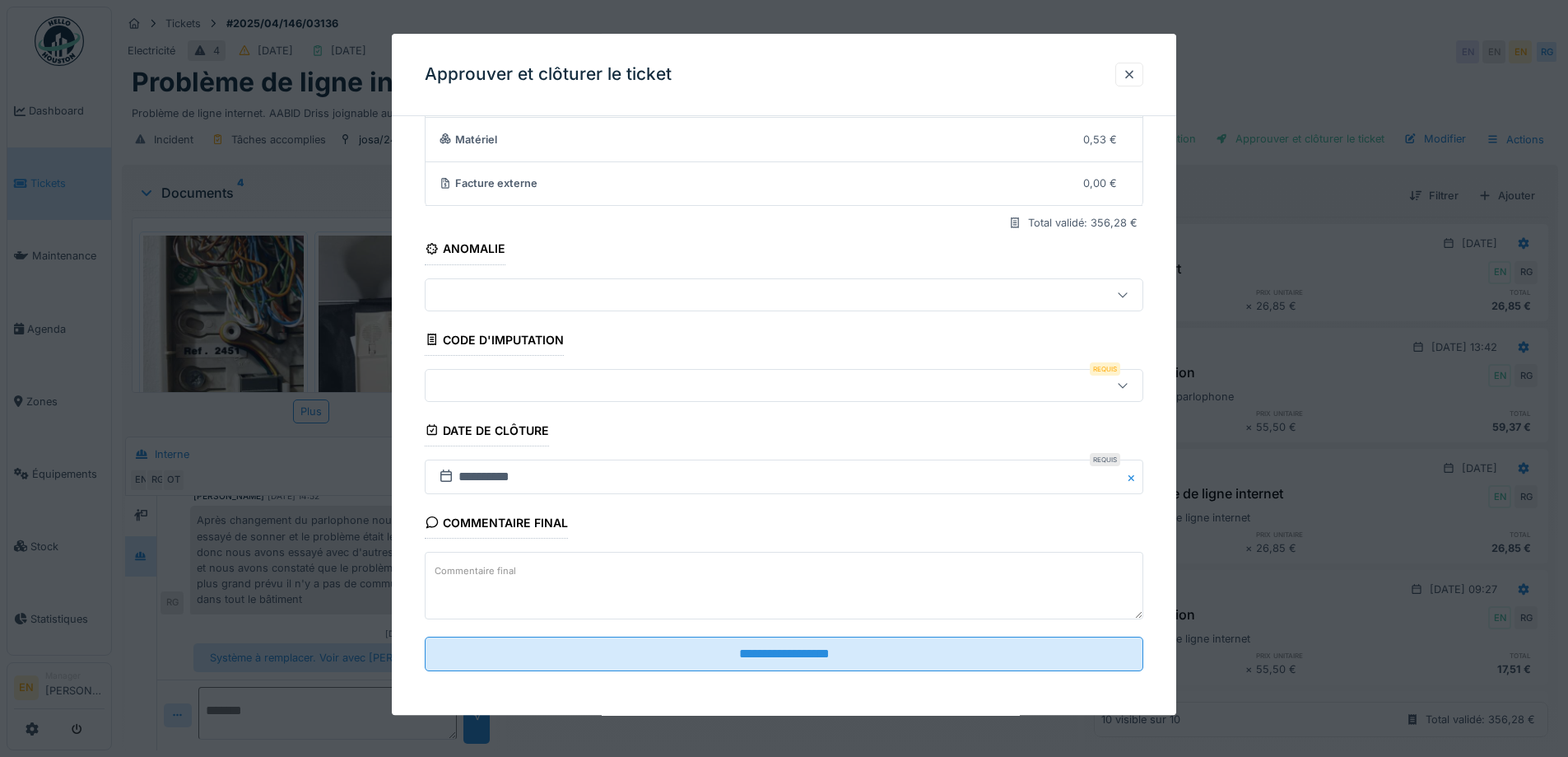
scroll to position [142, 0]
click at [1129, 381] on icon at bounding box center [1123, 382] width 13 height 10
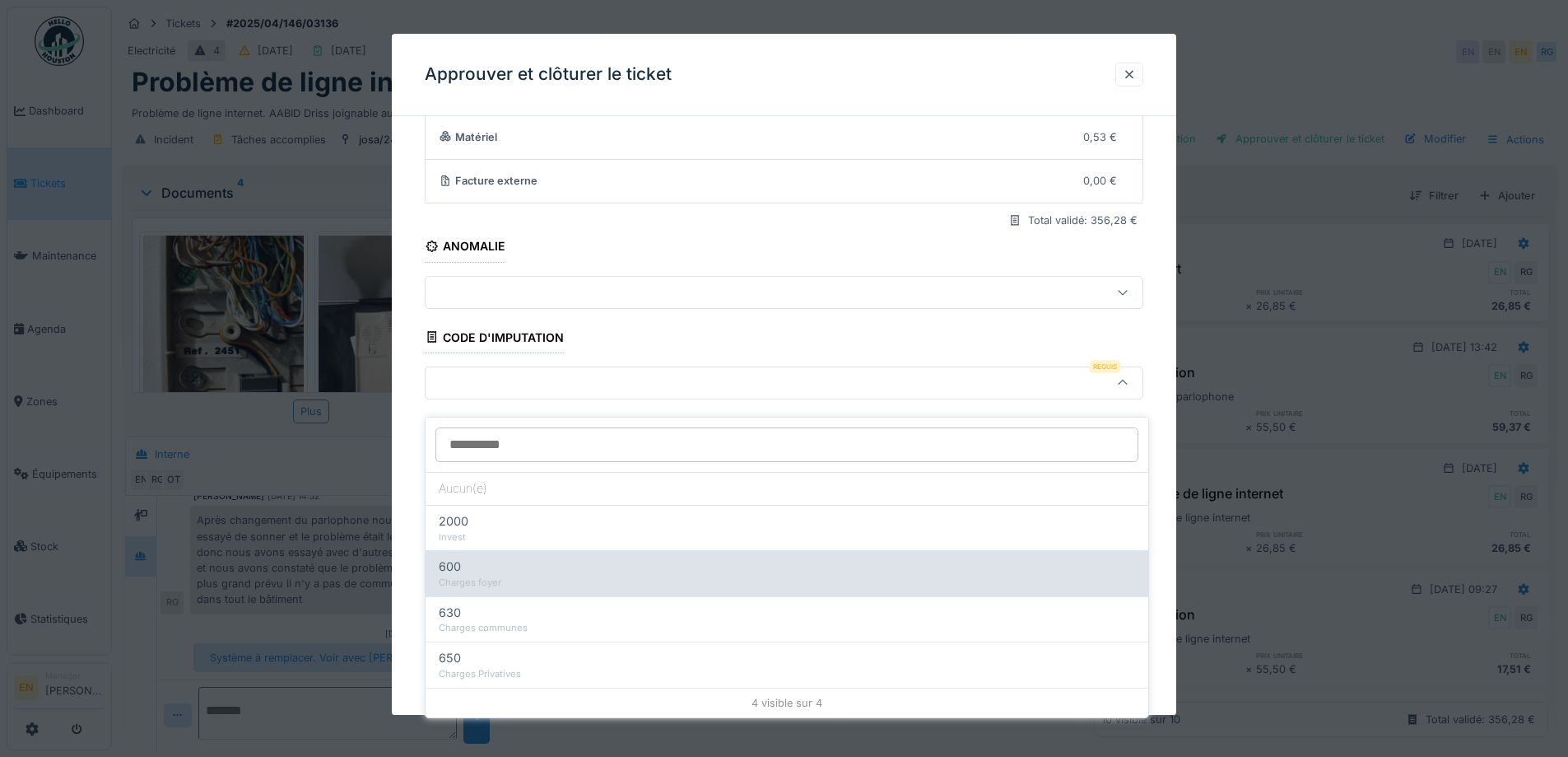
click at [491, 558] on div "600" at bounding box center [787, 566] width 696 height 18
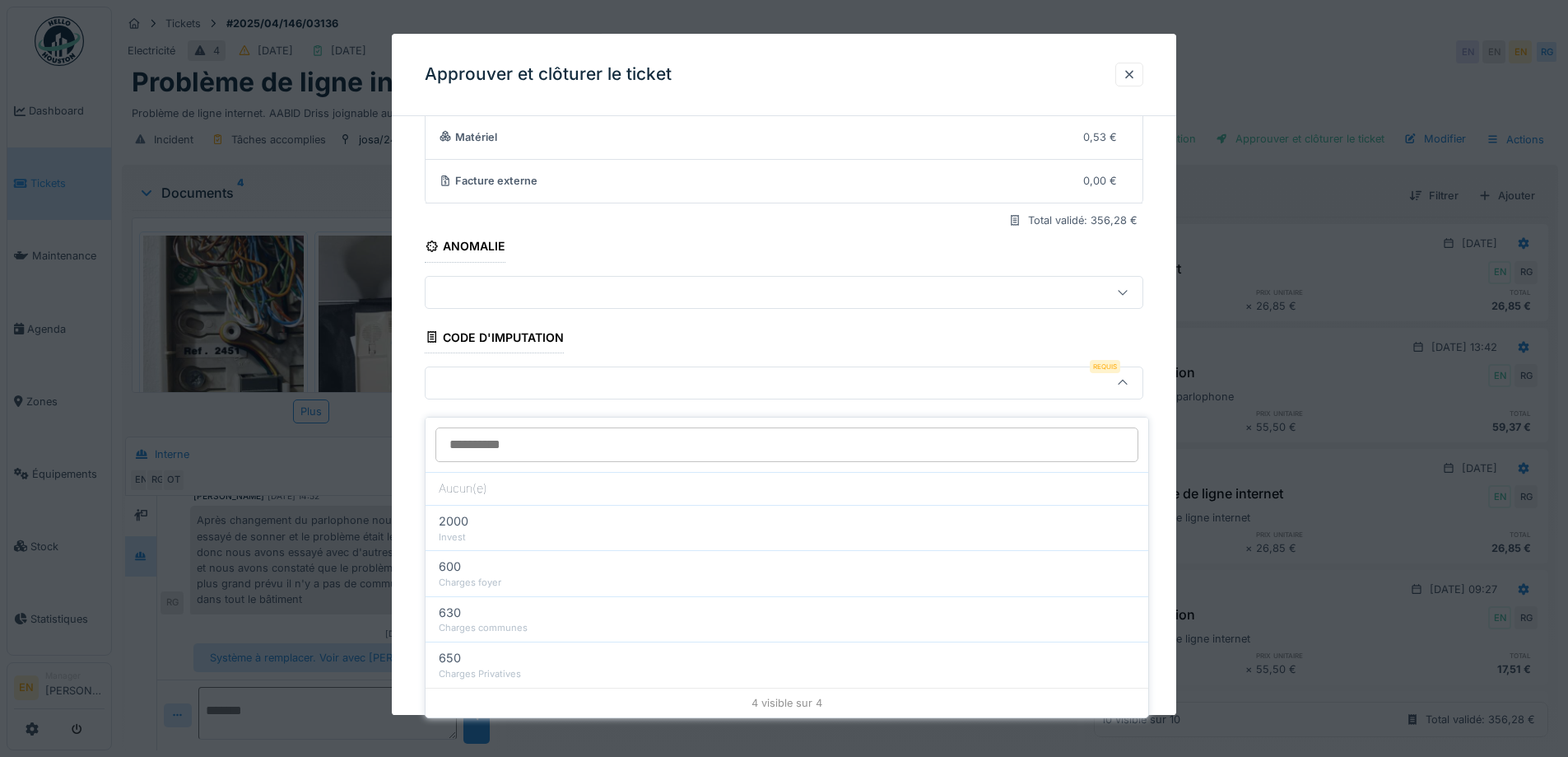
type input "***"
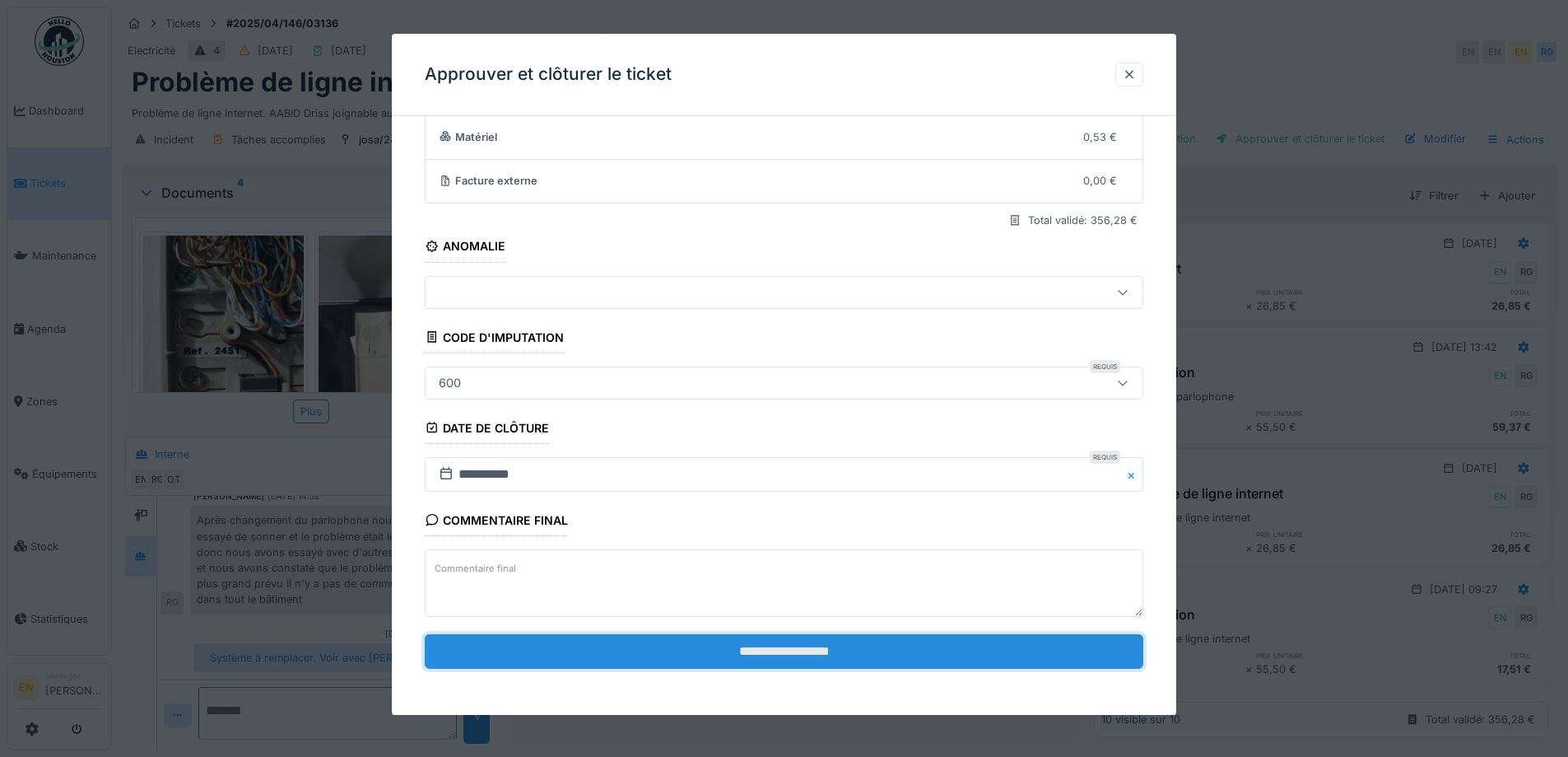
click at [750, 656] on input "**********" at bounding box center [784, 651] width 719 height 34
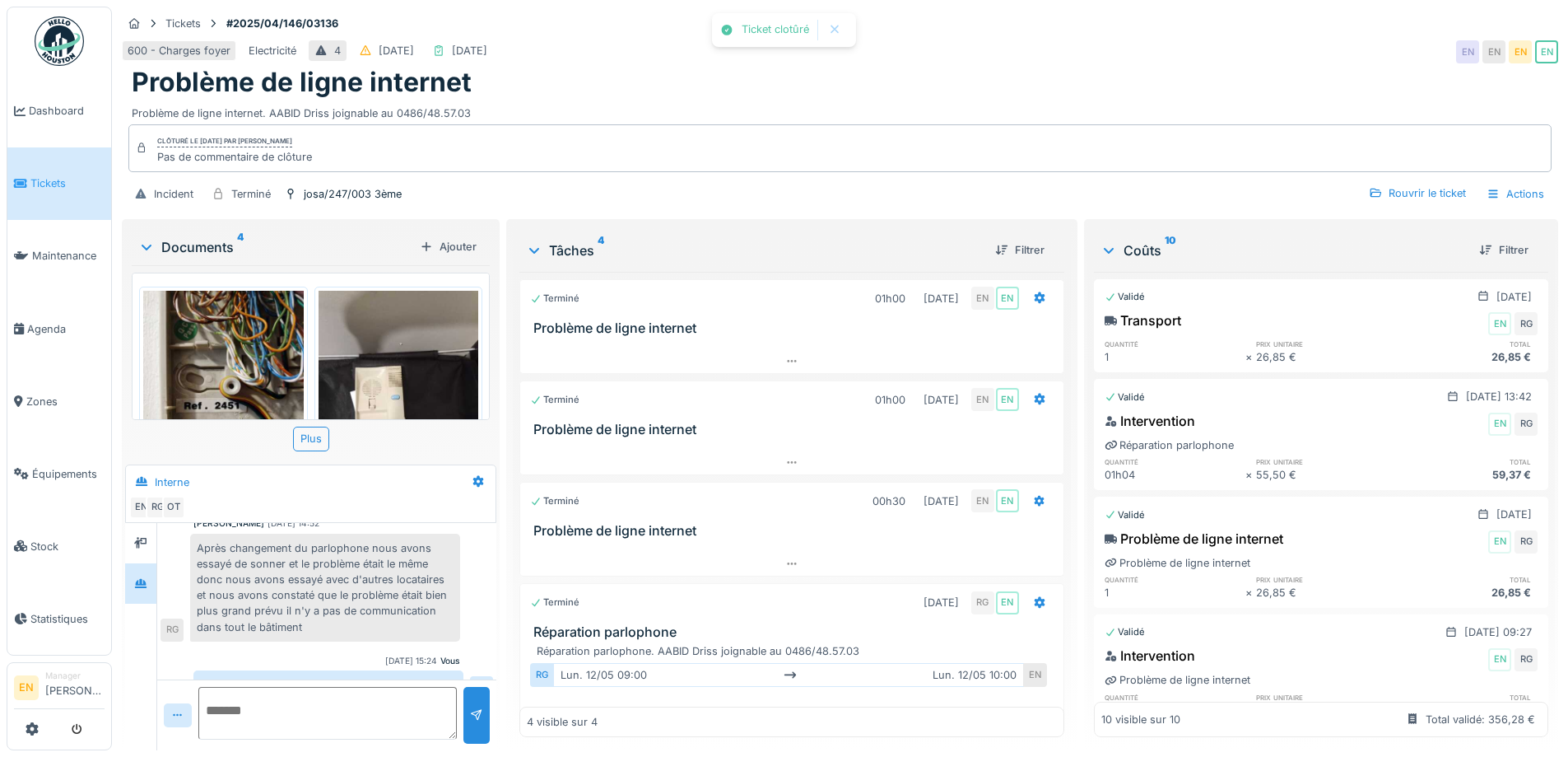
scroll to position [346, 0]
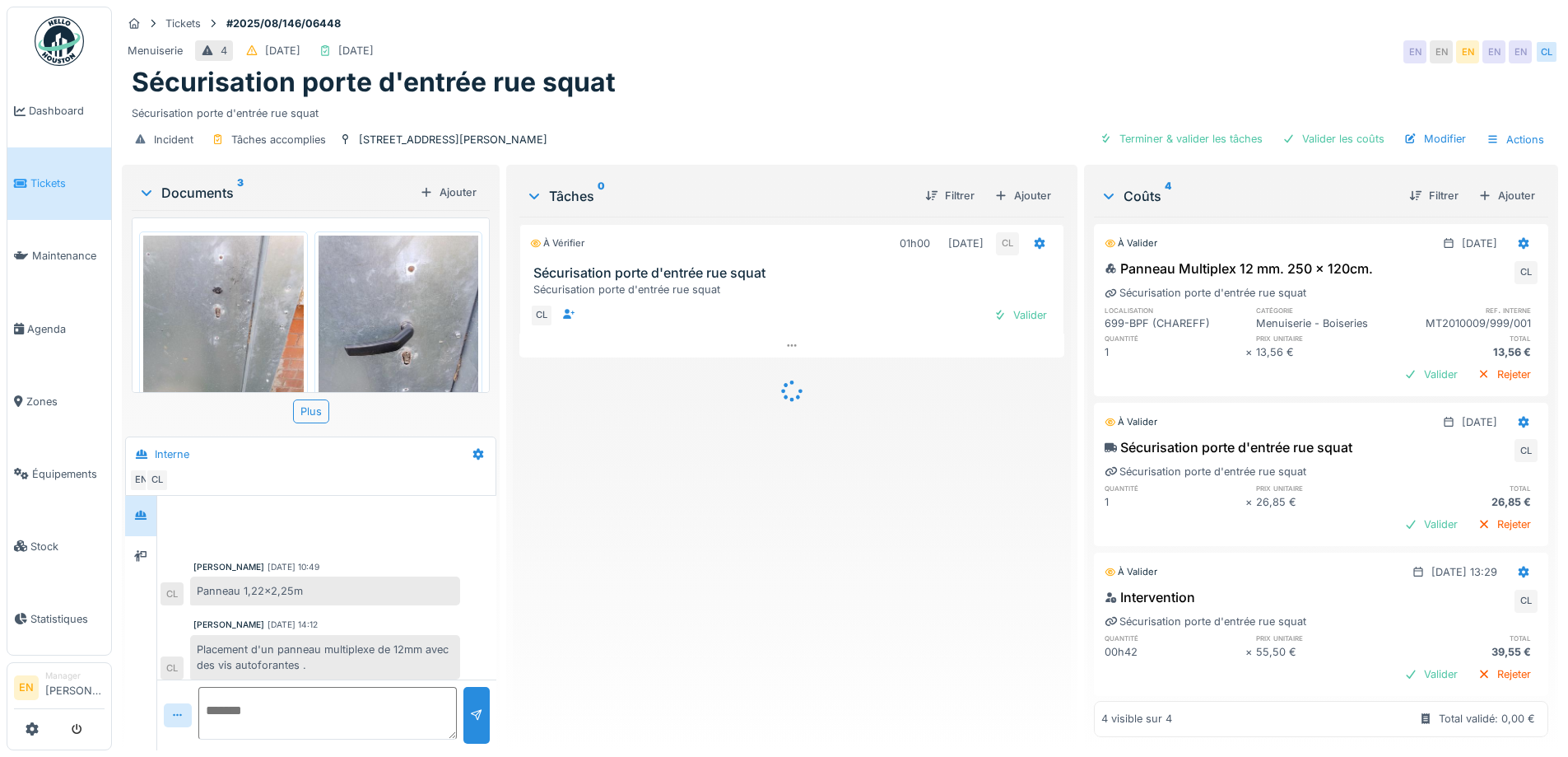
scroll to position [7, 0]
click at [623, 615] on div "À vérifier 01h00 [DATE] CL Sécurisation porte d'entrée rue squat Sécurisation p…" at bounding box center [791, 477] width 544 height 520
click at [598, 629] on div "À vérifier 01h00 [DATE] CL Sécurisation porte d'entrée rue squat Sécurisation p…" at bounding box center [791, 477] width 544 height 520
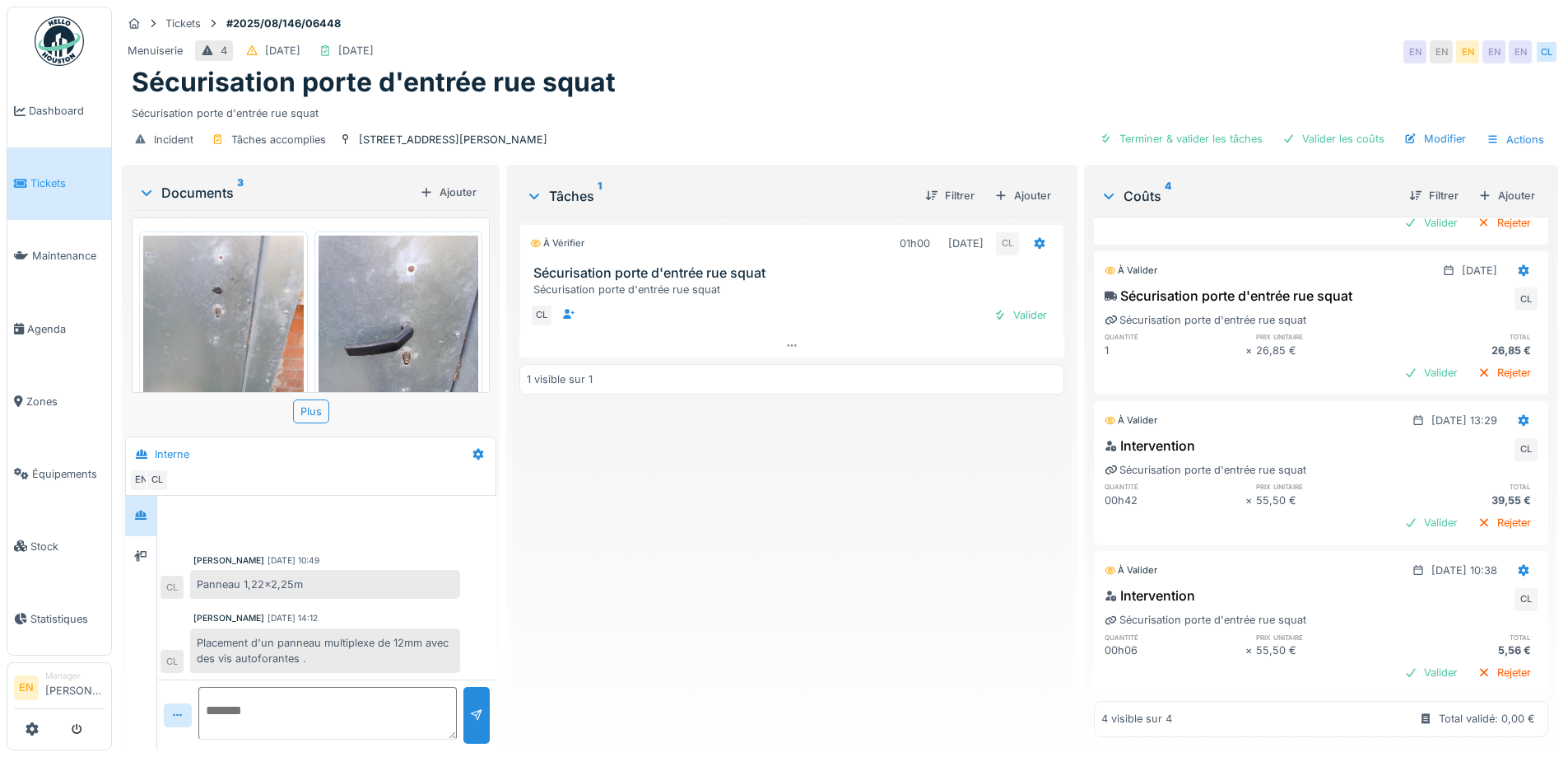
scroll to position [176, 0]
click at [1334, 134] on div "Valider les coûts" at bounding box center [1334, 139] width 115 height 22
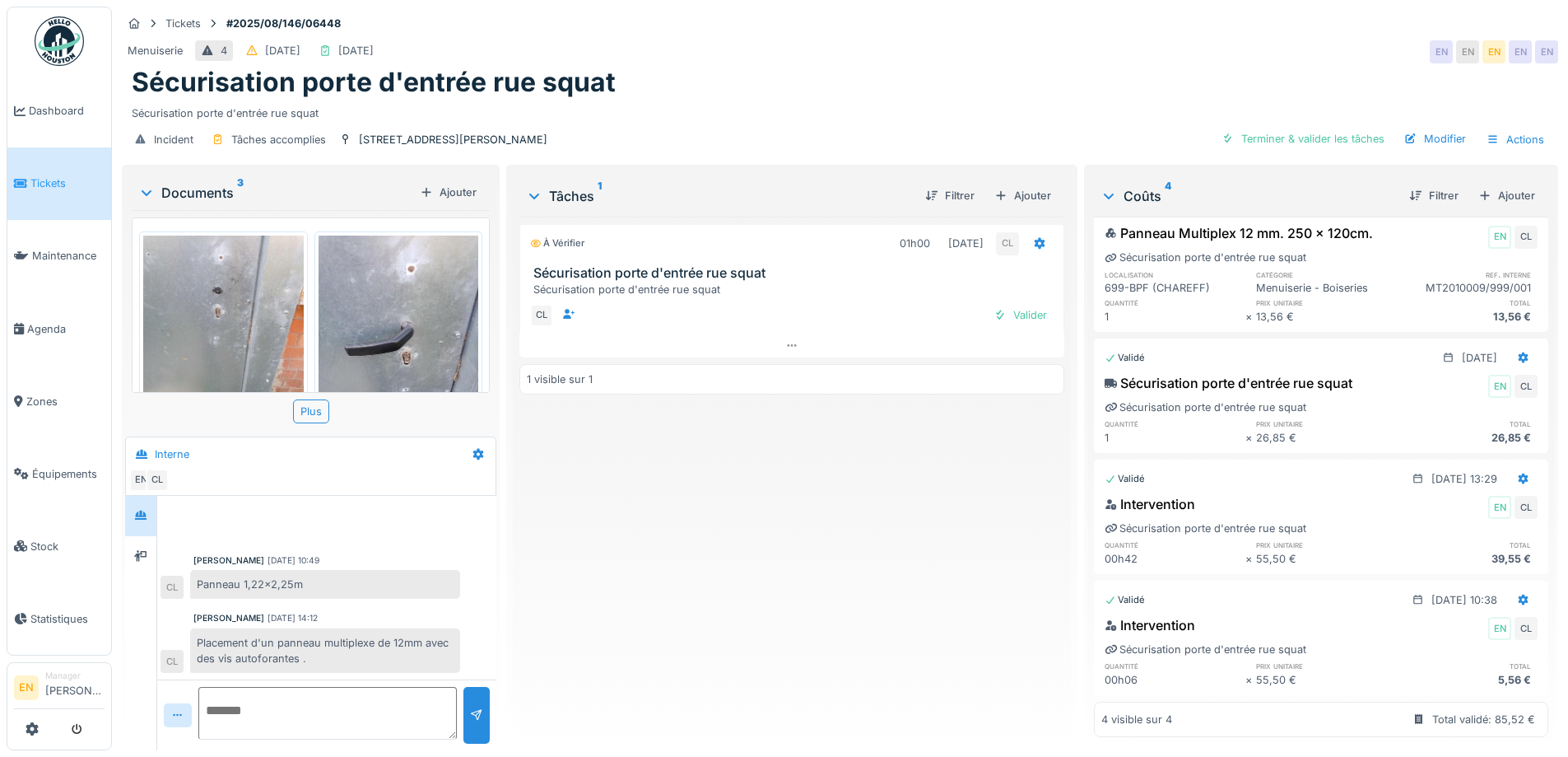
click at [825, 490] on div "À vérifier 01h00 [DATE] CL Sécurisation porte d'entrée rue squat Sécurisation p…" at bounding box center [791, 477] width 544 height 520
click at [1014, 314] on div "Valider" at bounding box center [1021, 315] width 67 height 22
click at [1321, 140] on div "Approuver et clôturer le ticket" at bounding box center [1300, 139] width 182 height 22
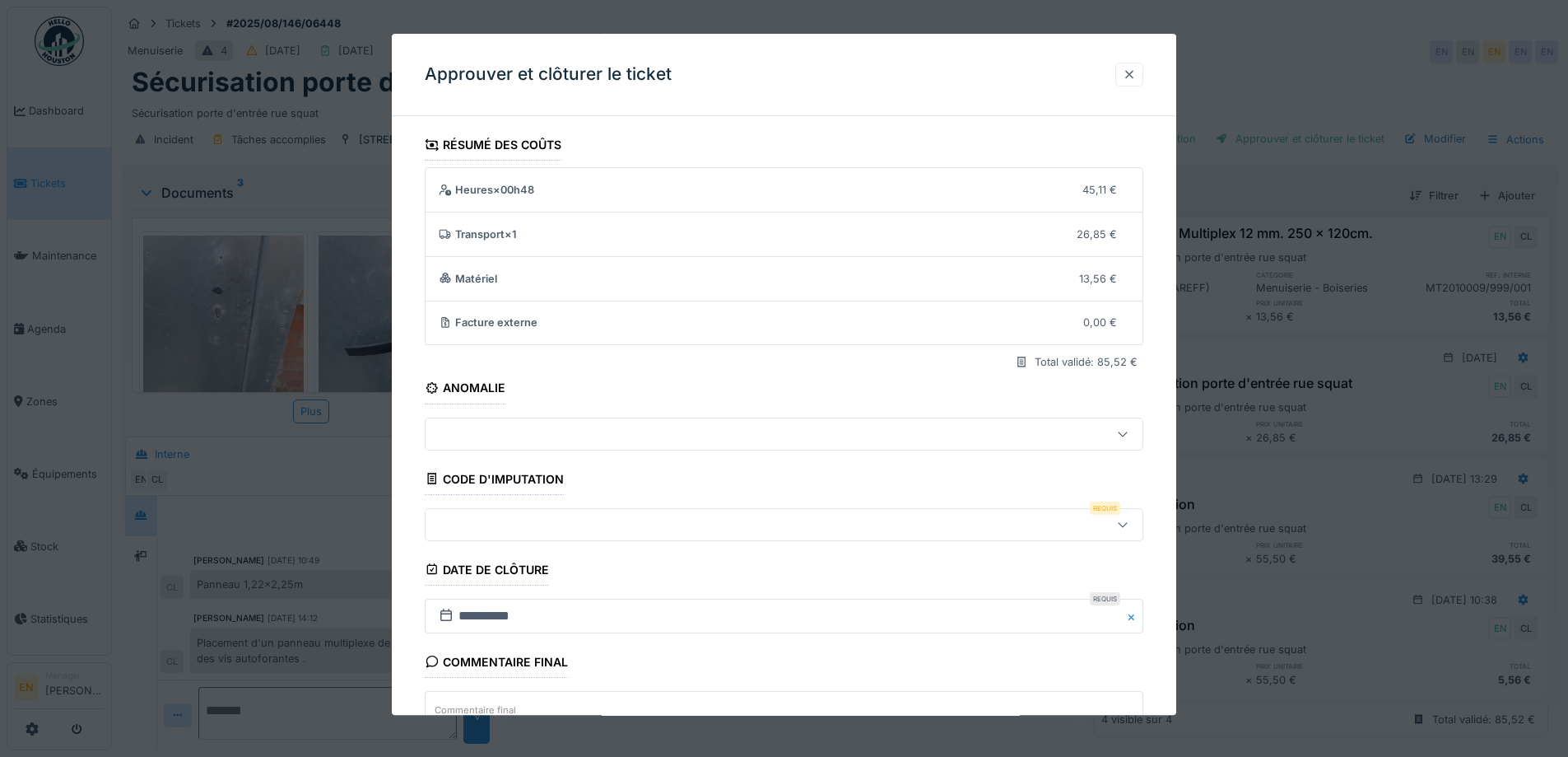
click at [1135, 69] on div at bounding box center [1129, 74] width 13 height 16
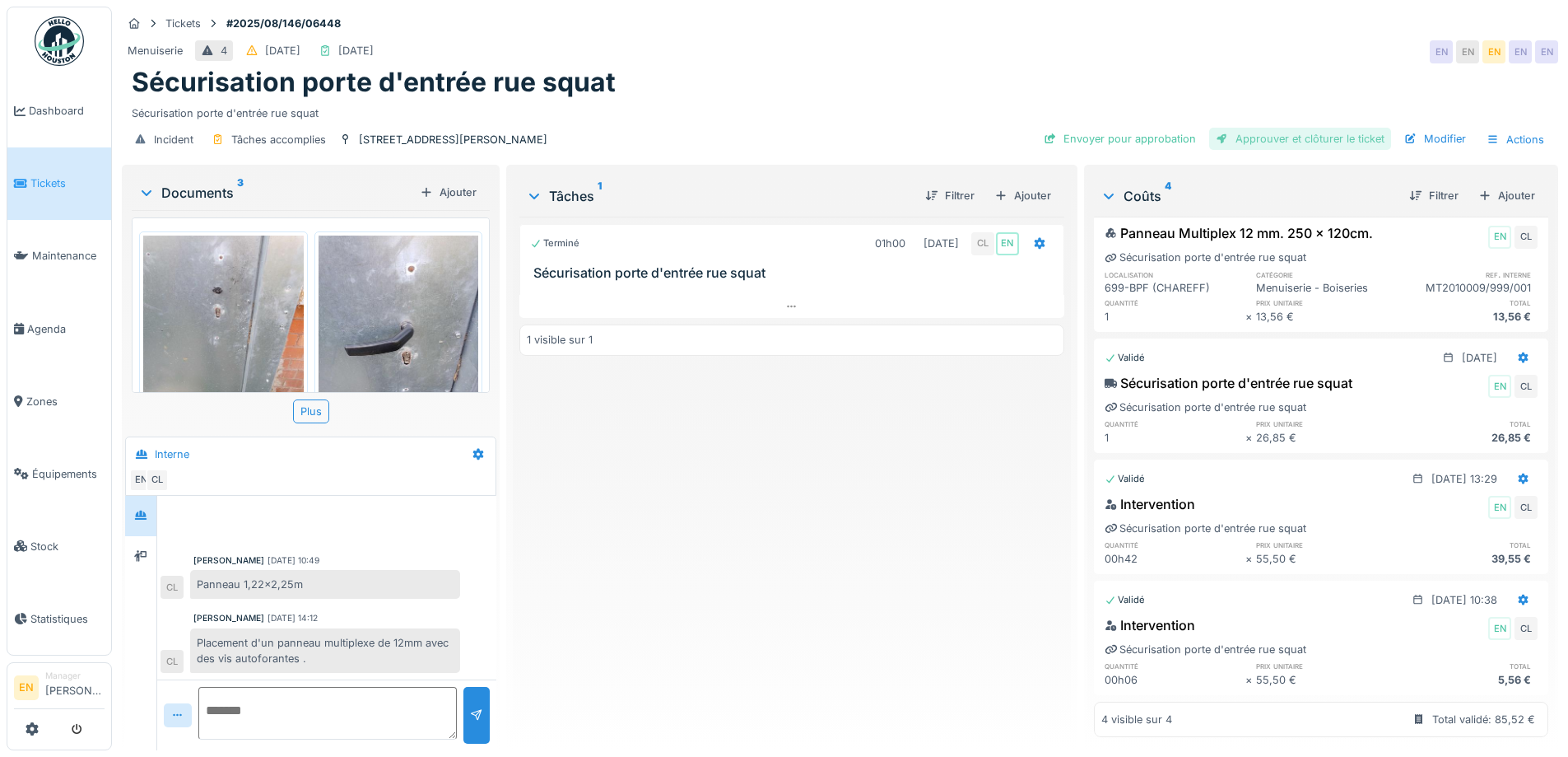
click at [1318, 141] on div "Approuver et clôturer le ticket" at bounding box center [1300, 139] width 182 height 22
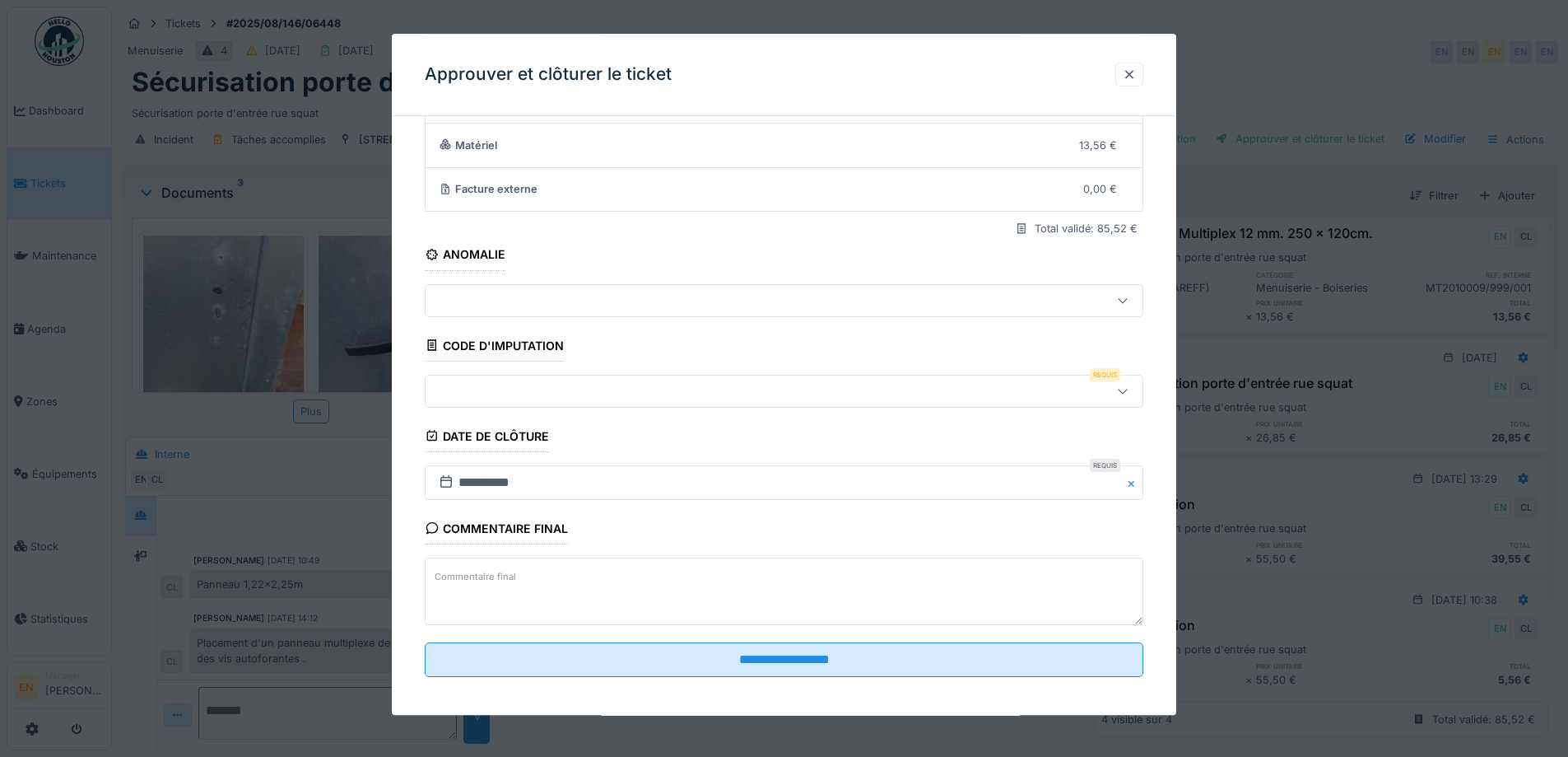
scroll to position [142, 0]
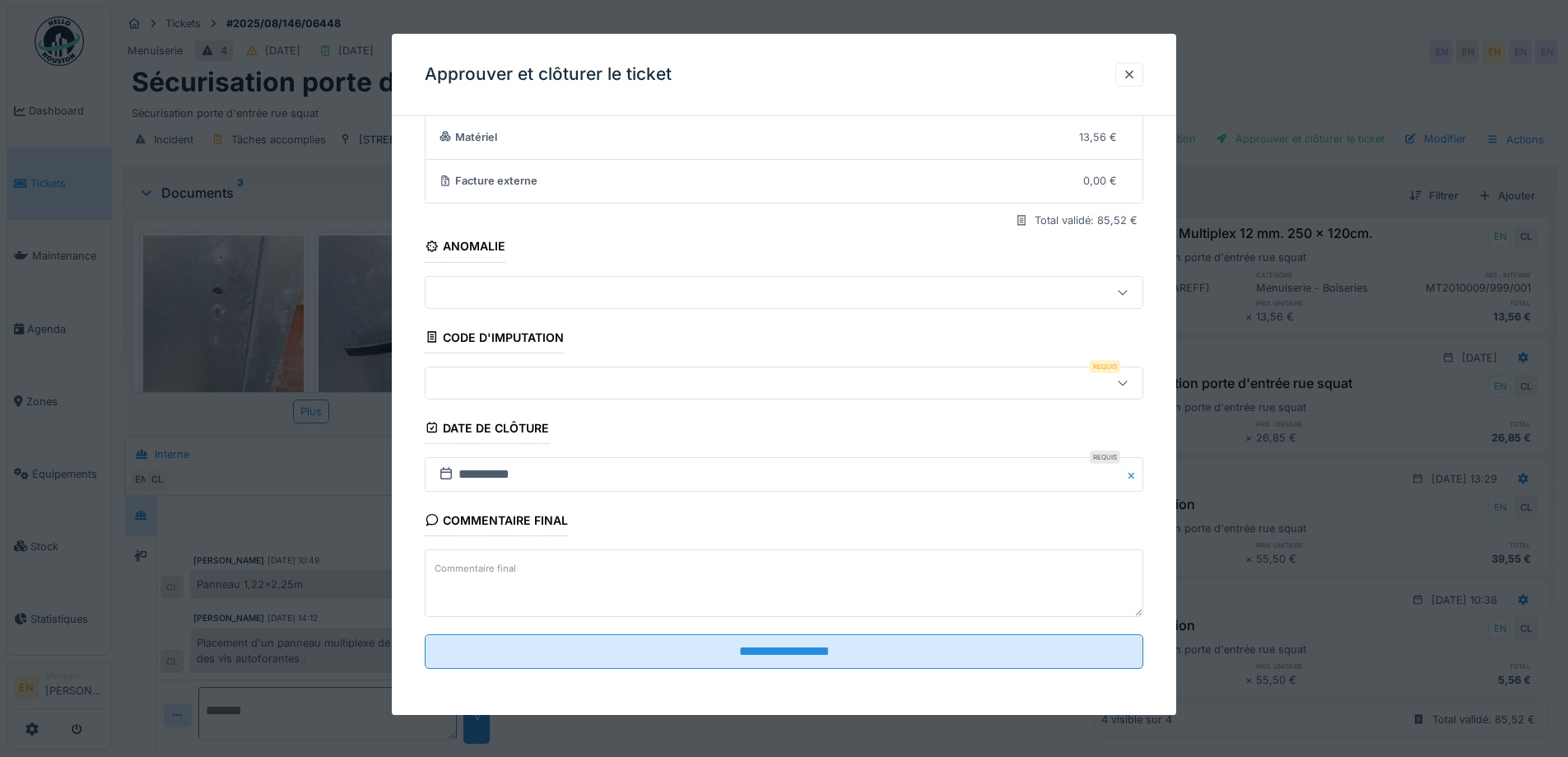
click at [1129, 382] on icon at bounding box center [1123, 382] width 13 height 10
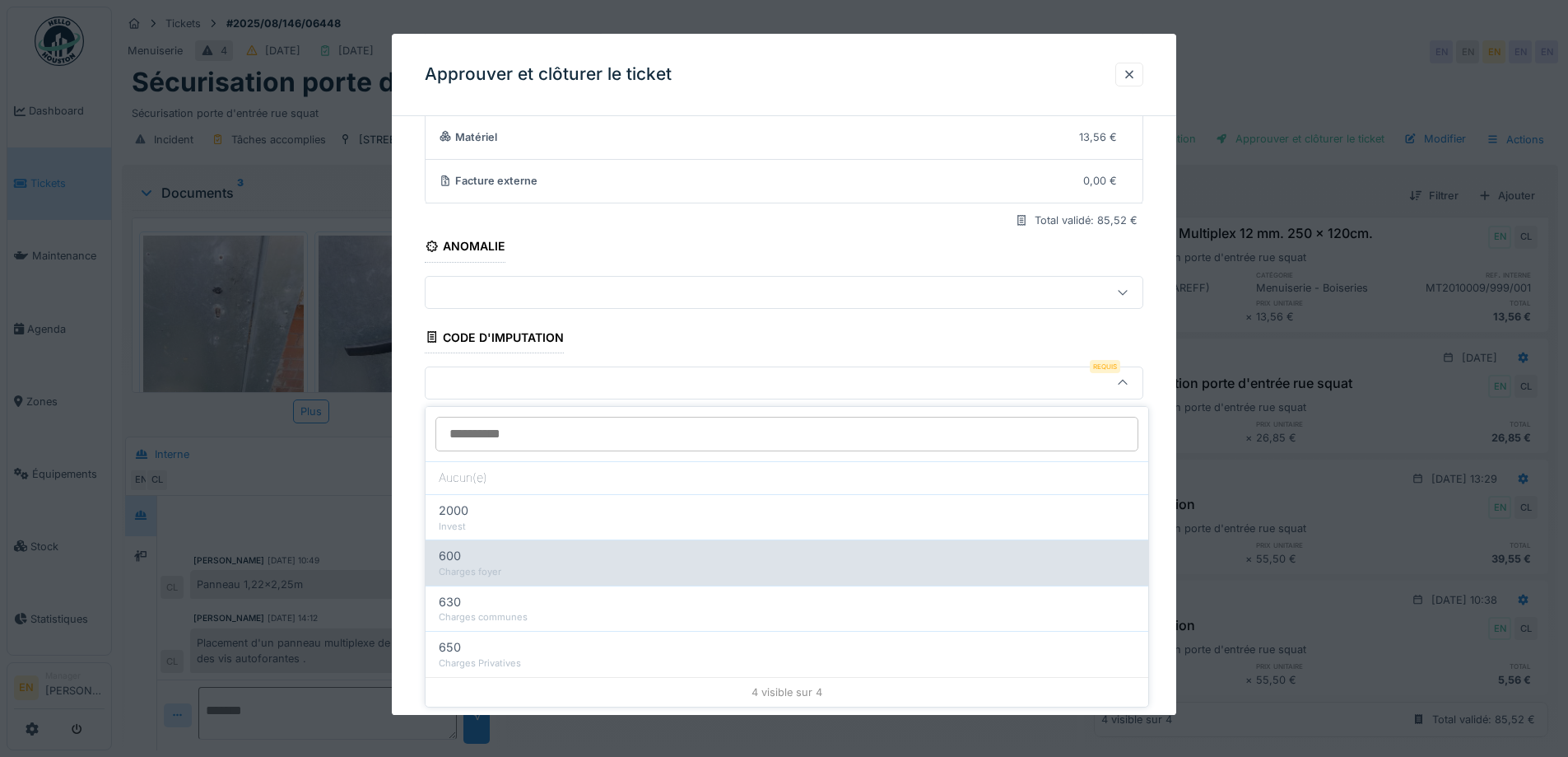
scroll to position [12, 0]
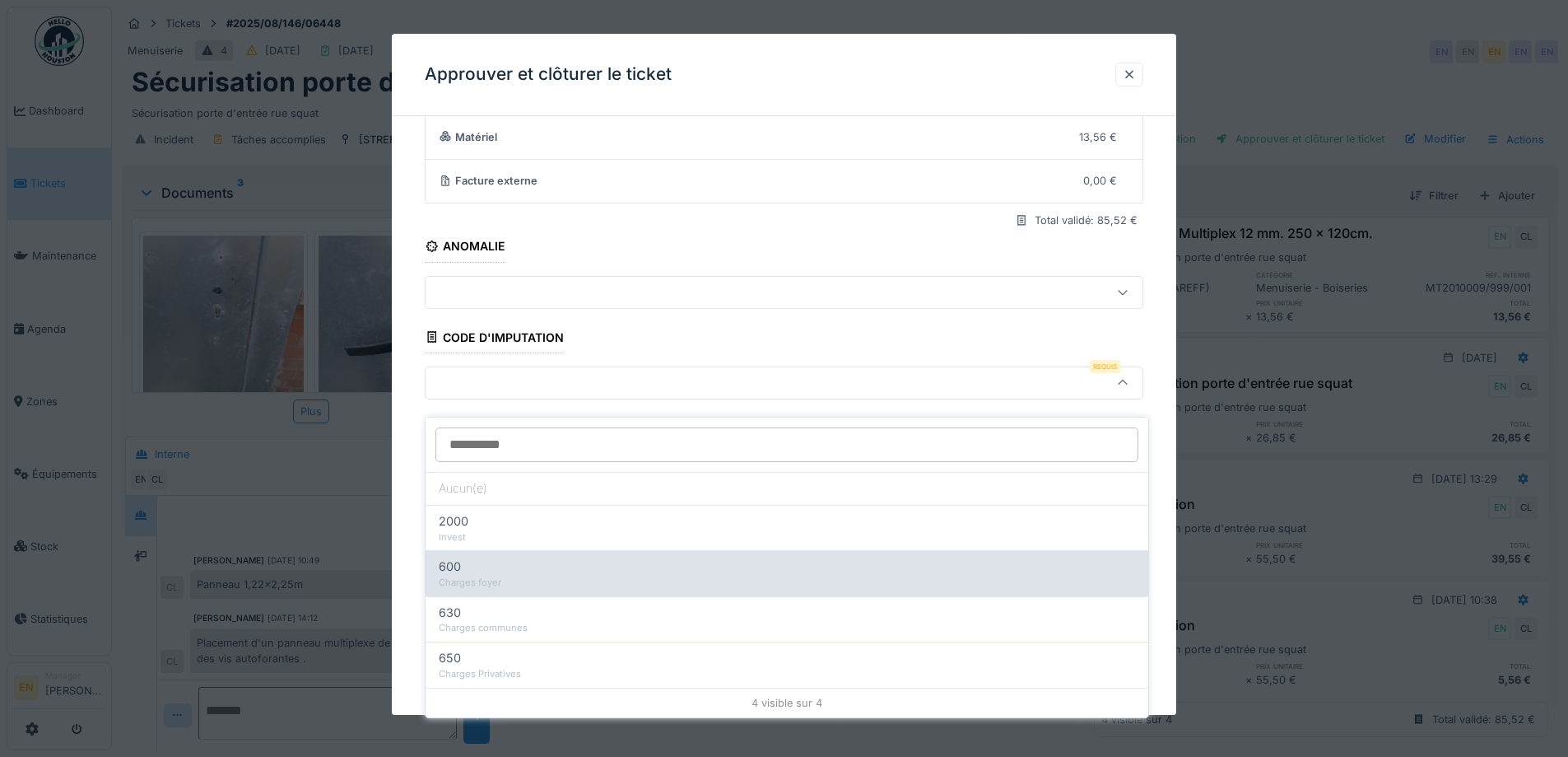
click at [498, 561] on div "600" at bounding box center [787, 566] width 696 height 18
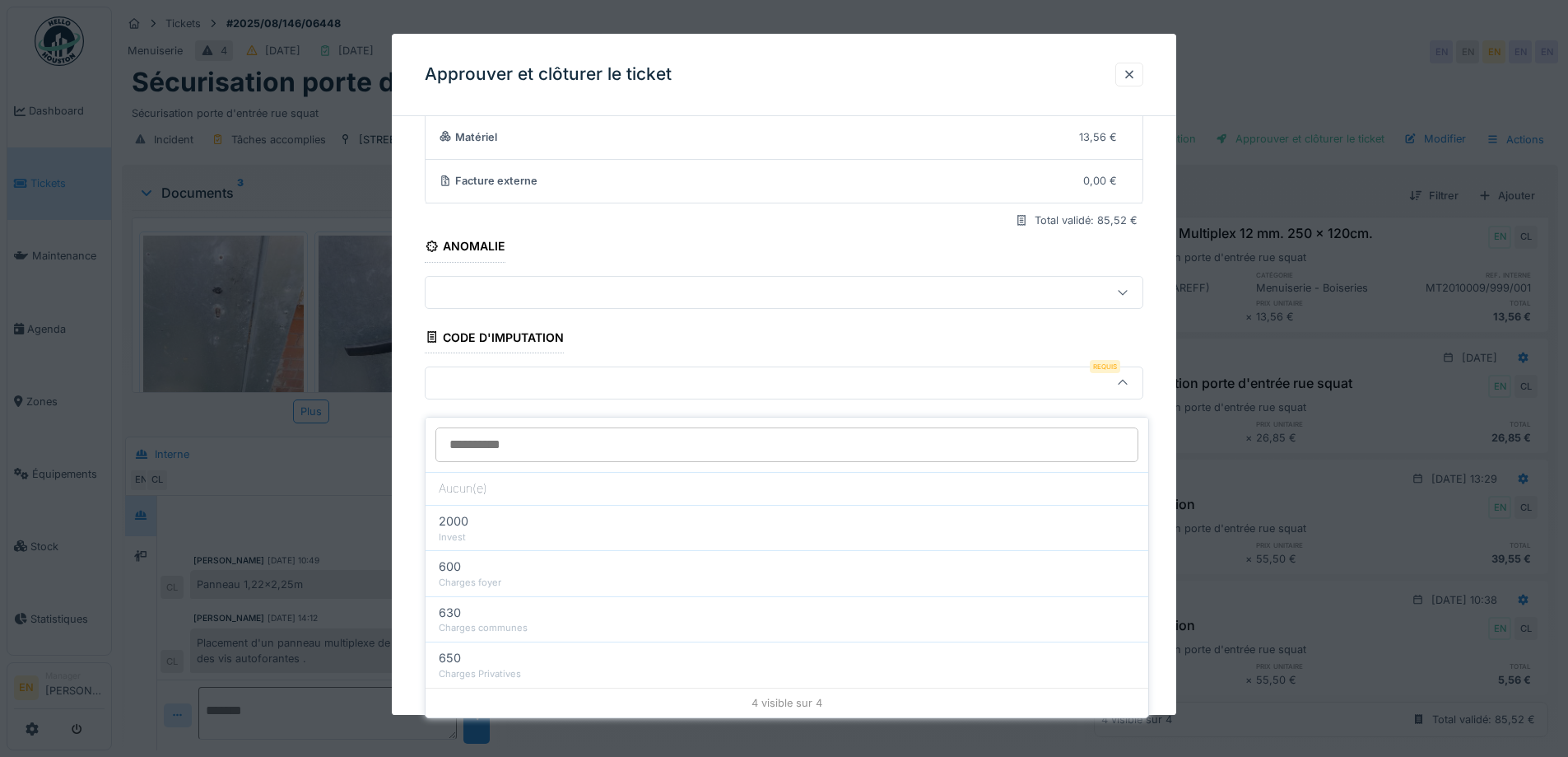
type input "***"
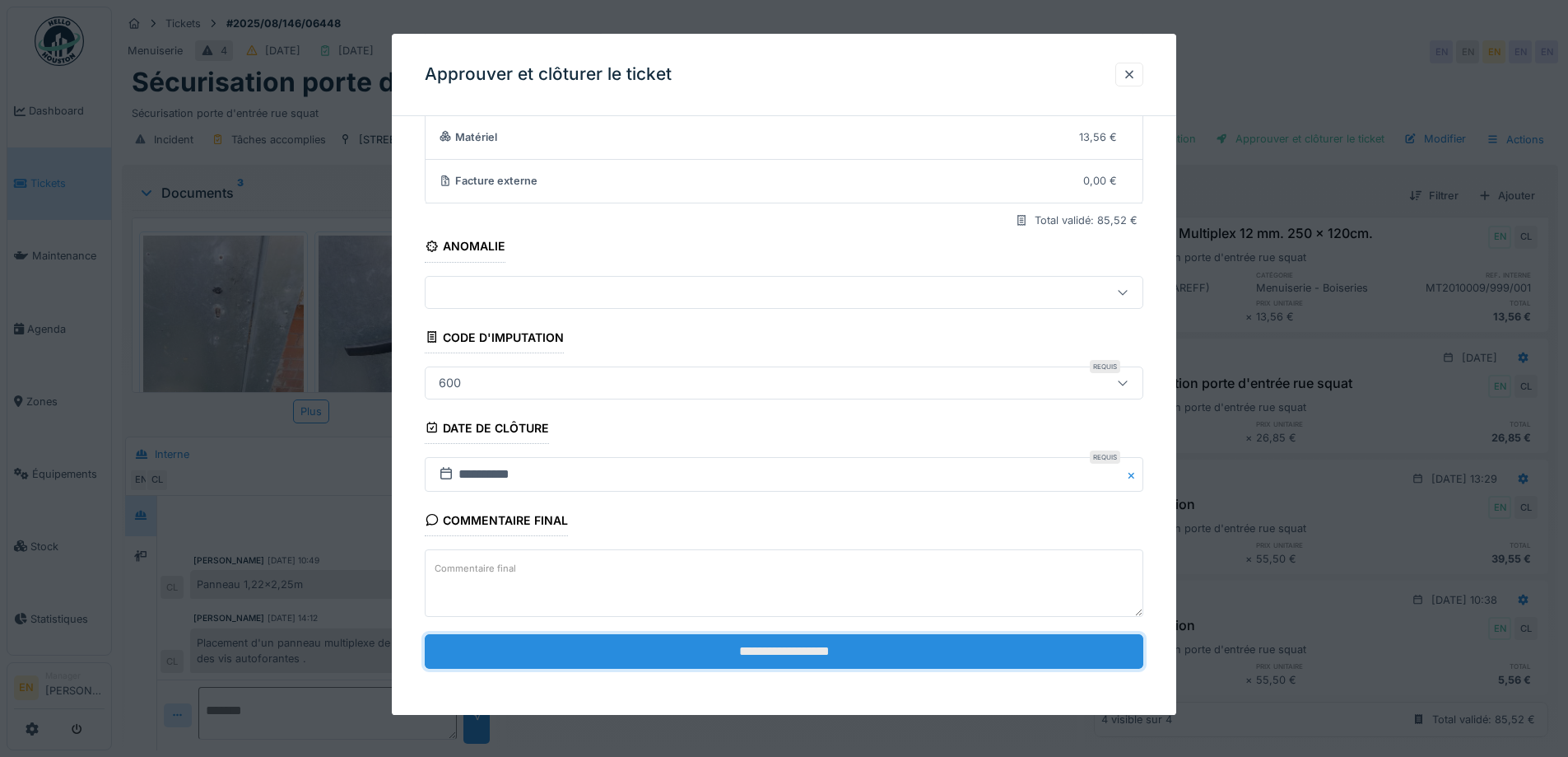
click at [786, 654] on input "**********" at bounding box center [784, 651] width 719 height 34
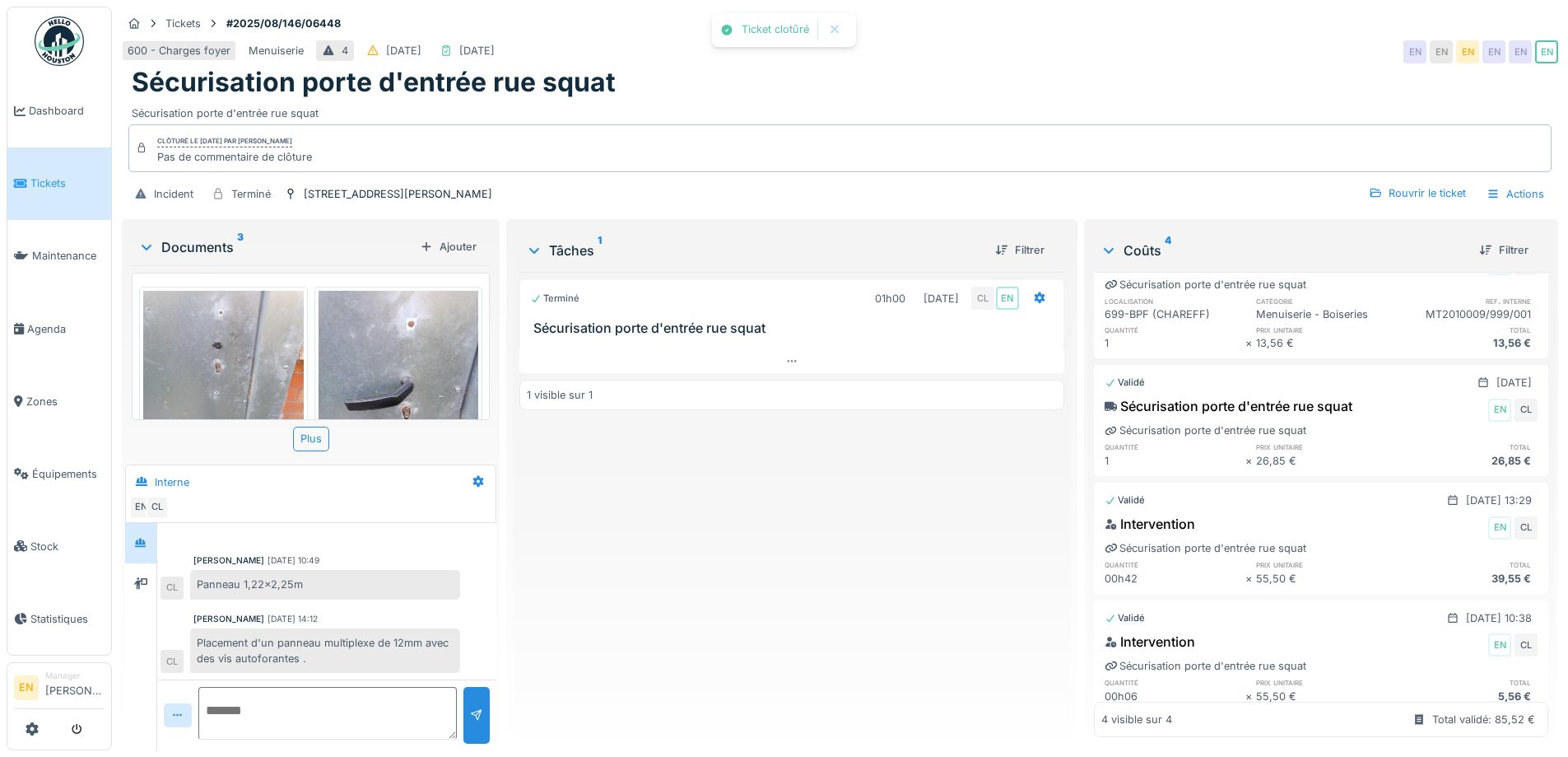
scroll to position [102, 0]
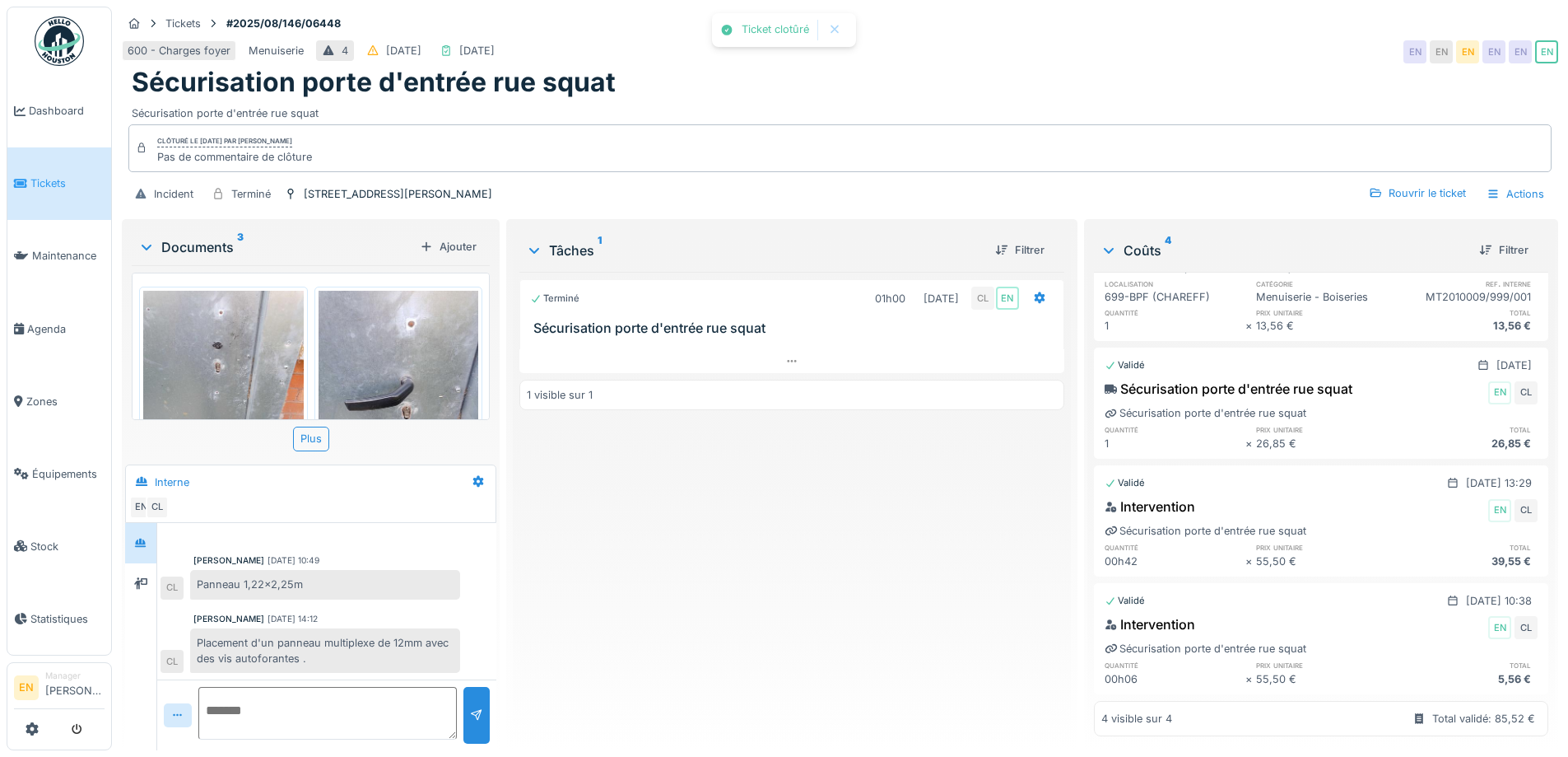
click at [832, 583] on div "Terminé 01h00 14/08/2025 CL EN Sécurisation porte d'entrée rue squat 1 visible …" at bounding box center [791, 505] width 544 height 466
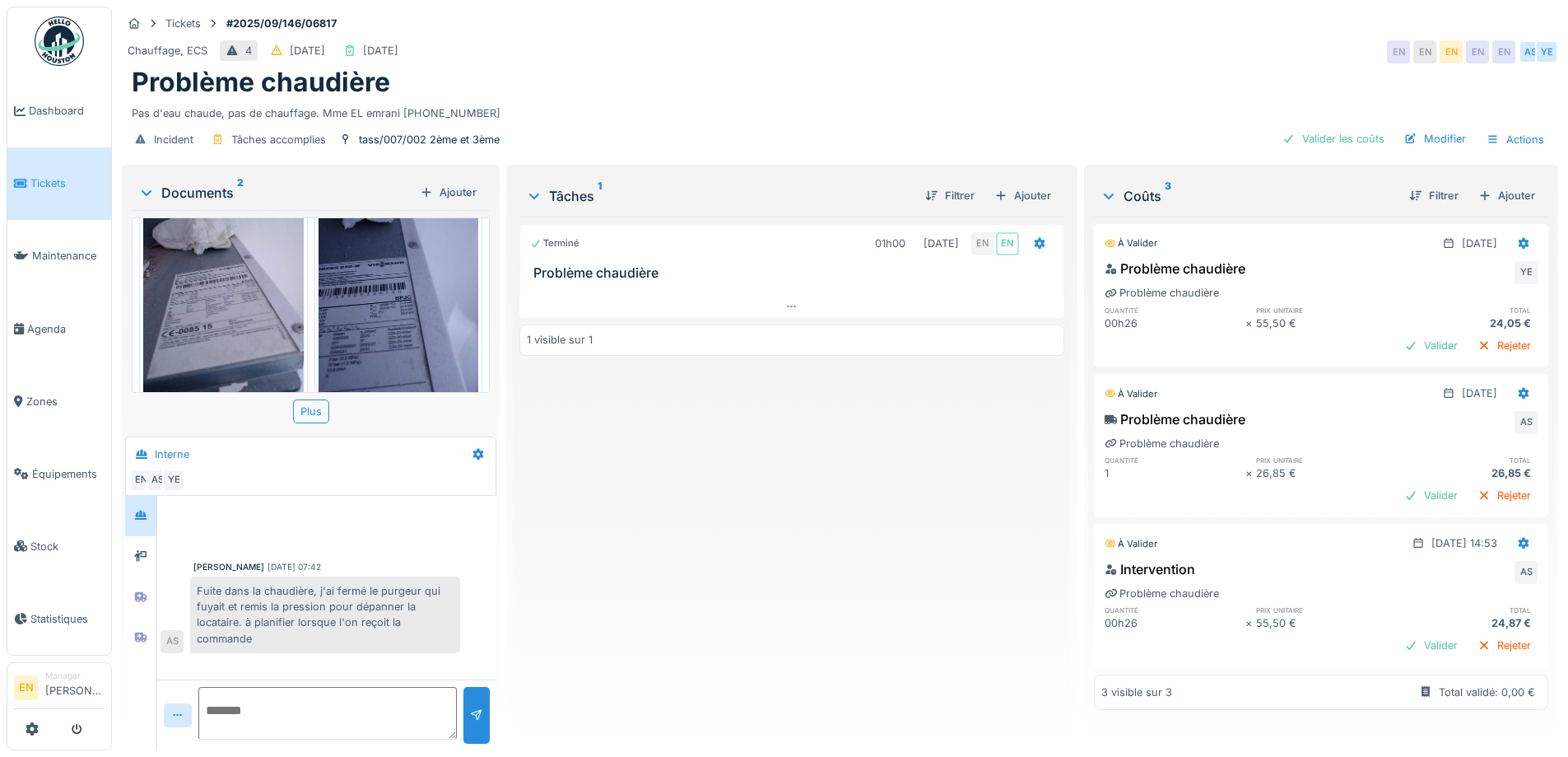
scroll to position [80, 0]
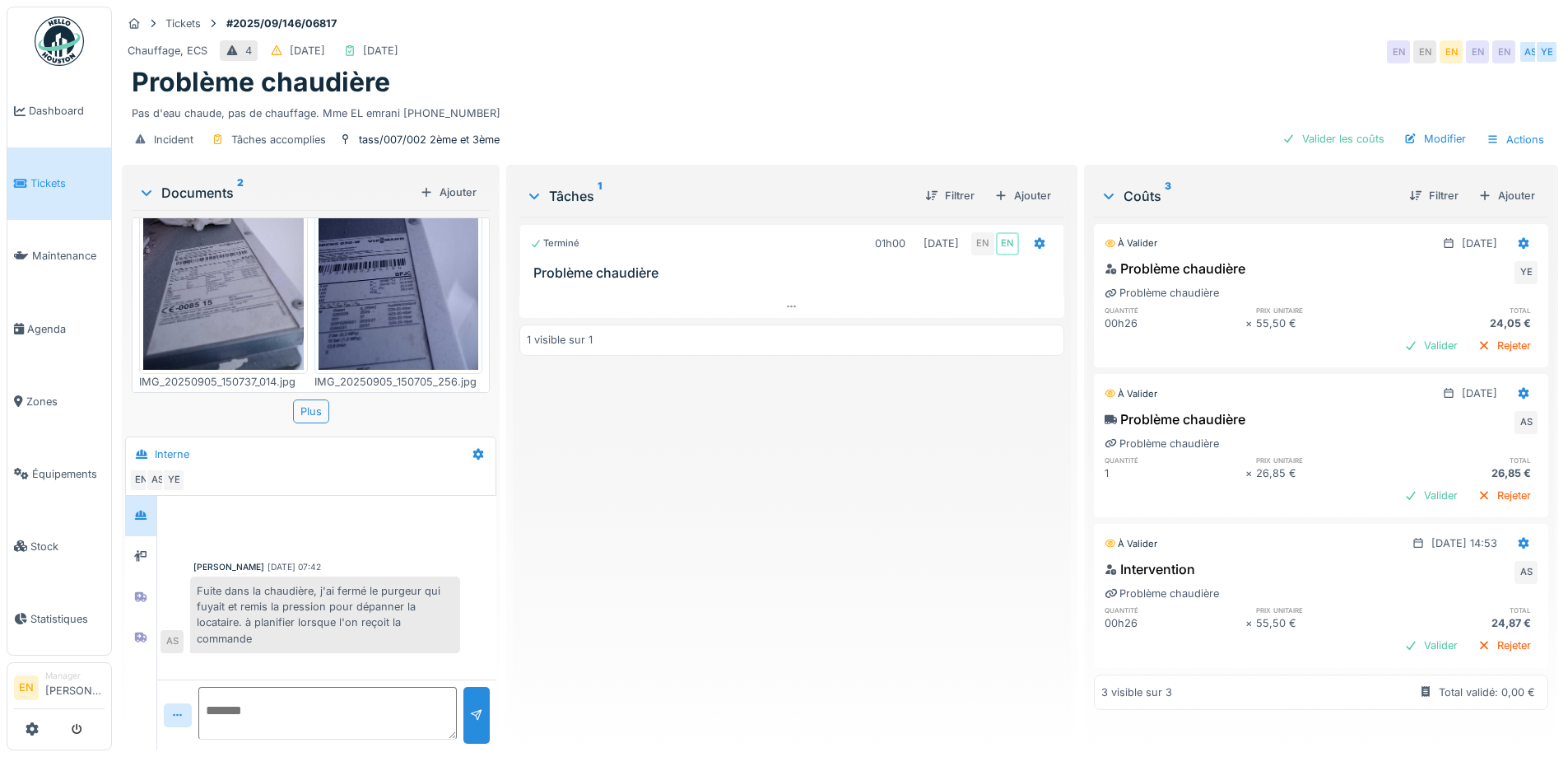
click at [663, 502] on div "Terminé 01h00 [DATE] EN EN Problème chaudière 1 visible sur 1" at bounding box center [791, 477] width 544 height 520
click at [665, 501] on div "Terminé 01h00 [DATE] EN EN Problème chaudière 1 visible sur 1" at bounding box center [791, 477] width 544 height 520
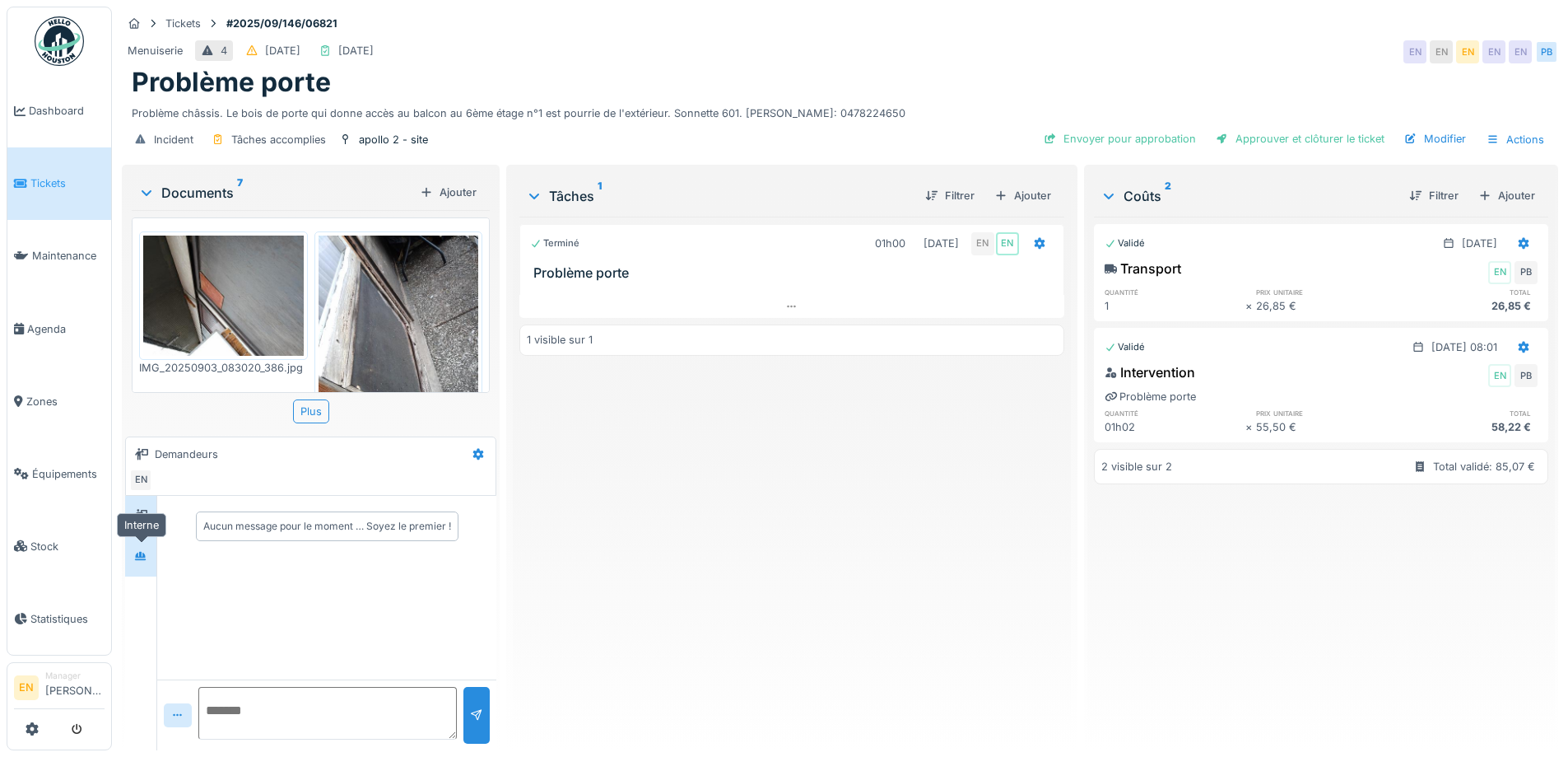
click at [141, 557] on icon at bounding box center [141, 556] width 11 height 9
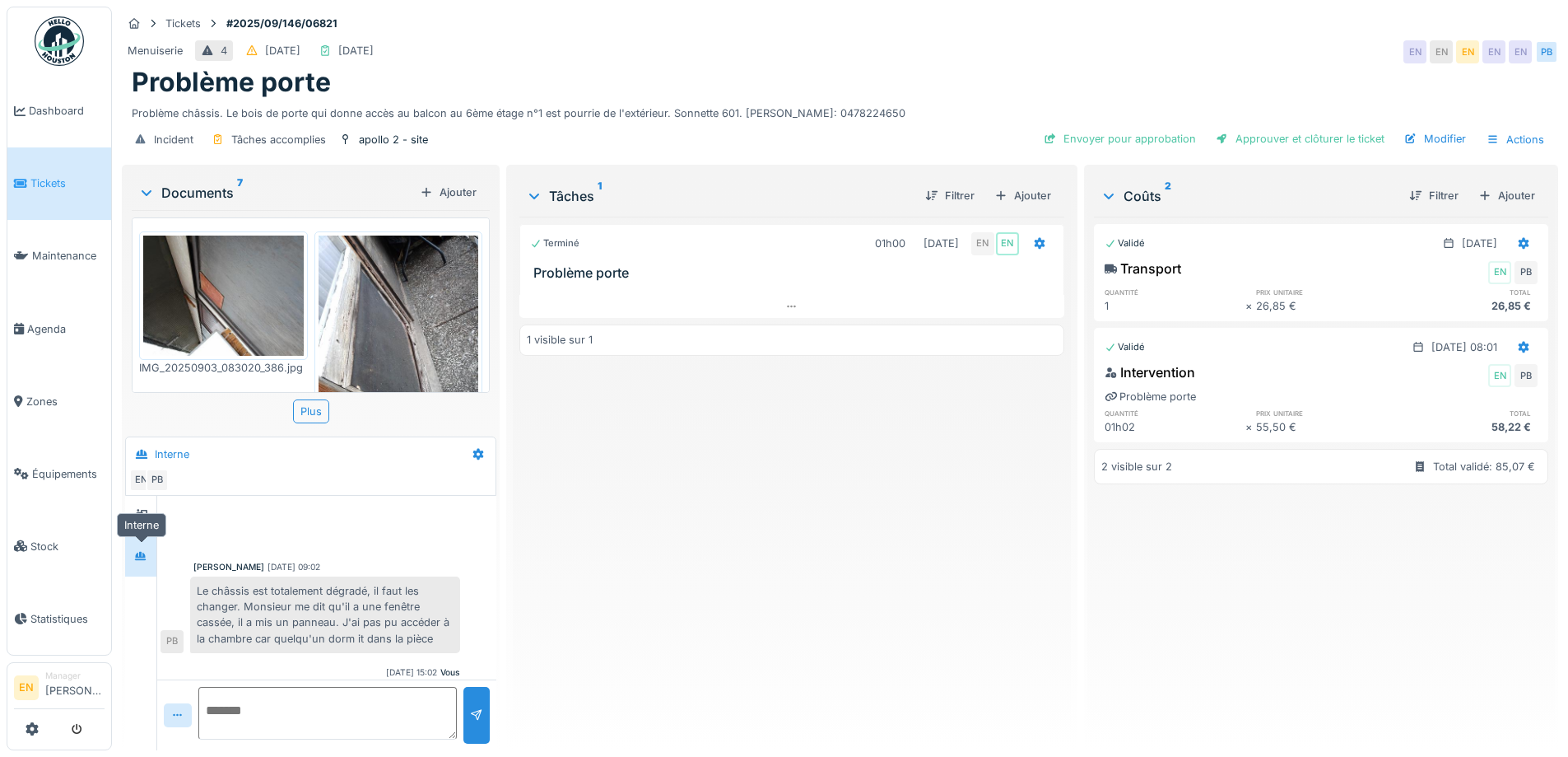
scroll to position [54, 0]
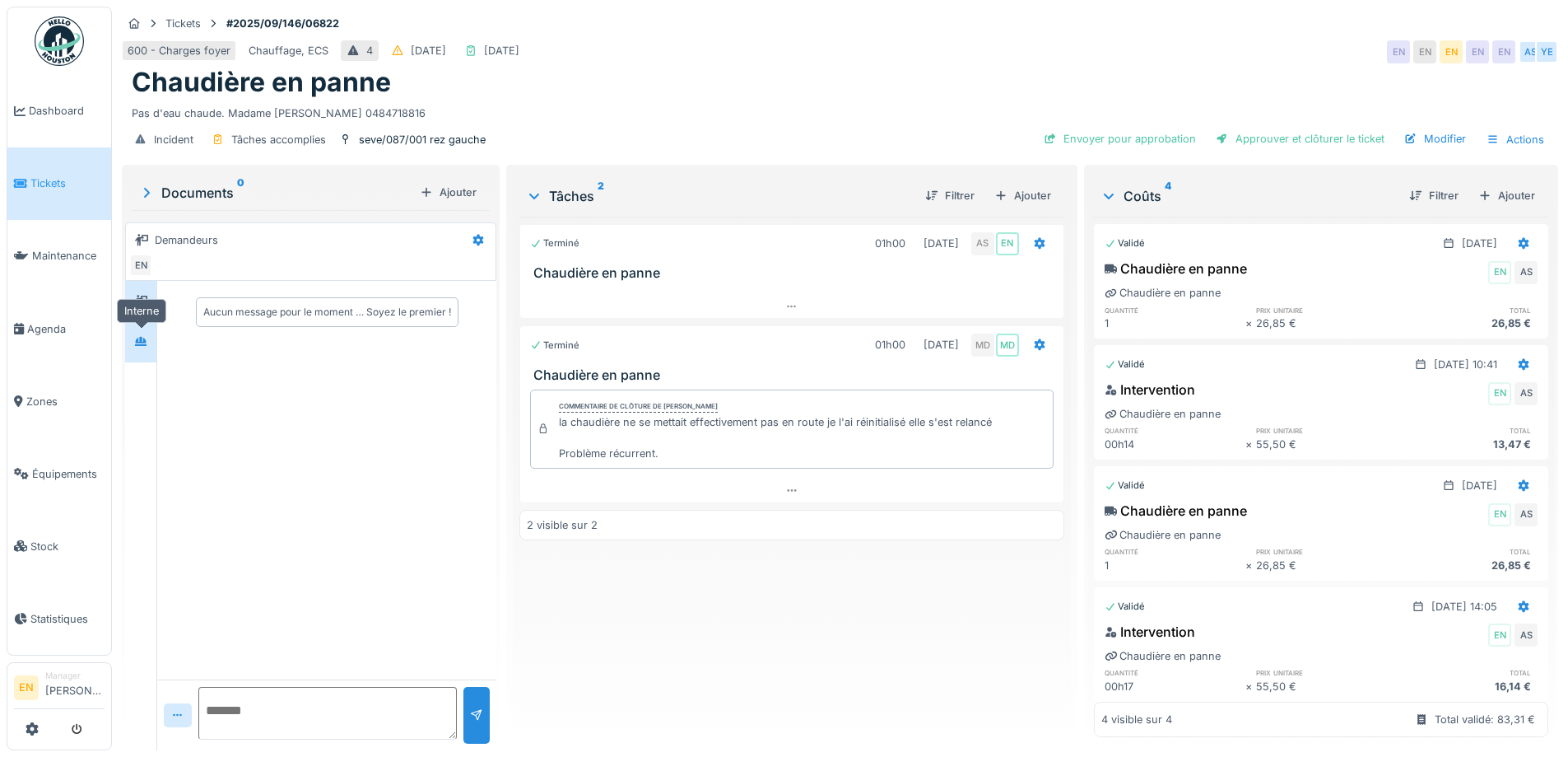
click at [151, 343] on div at bounding box center [141, 341] width 25 height 20
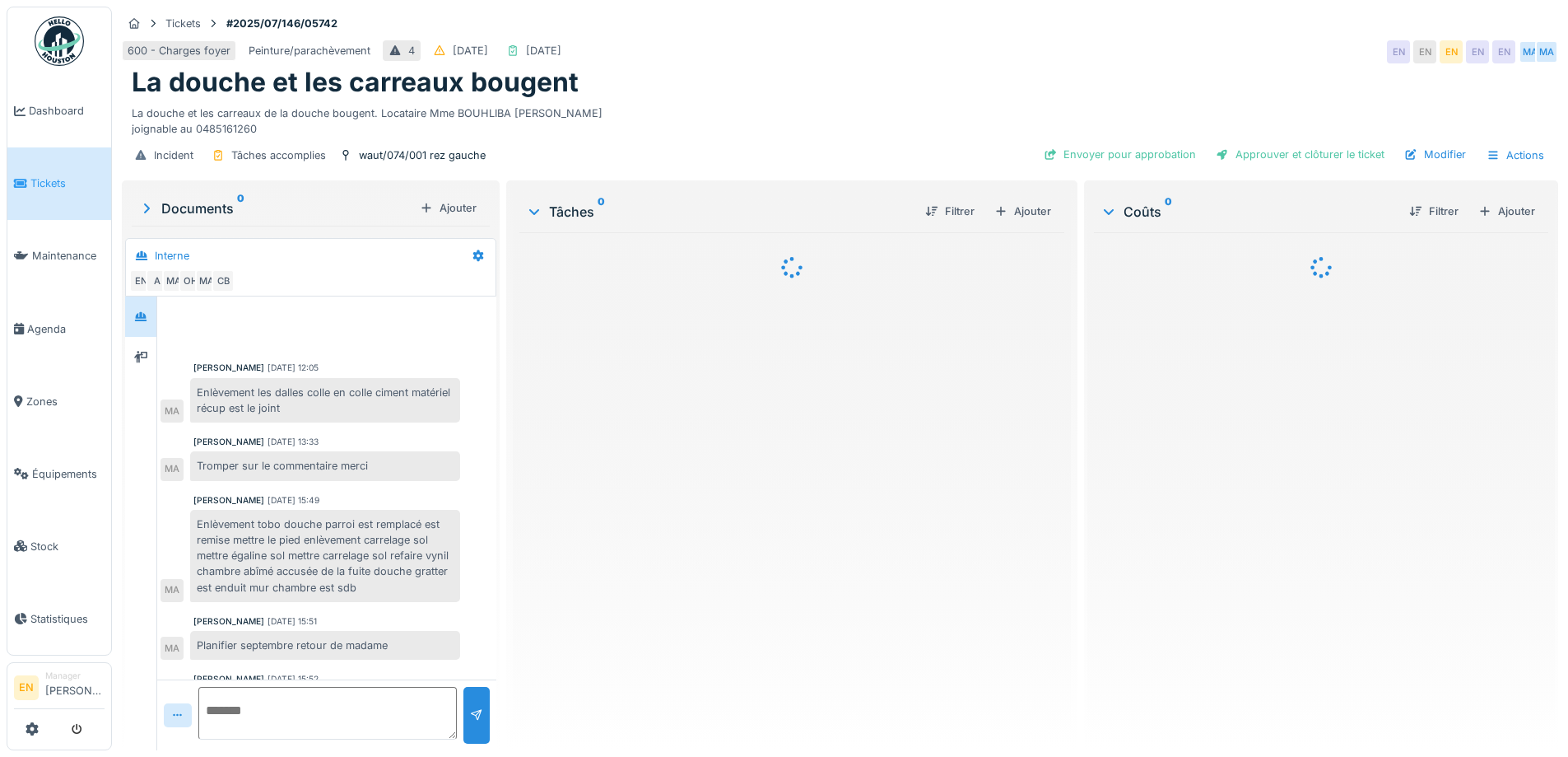
scroll to position [61, 0]
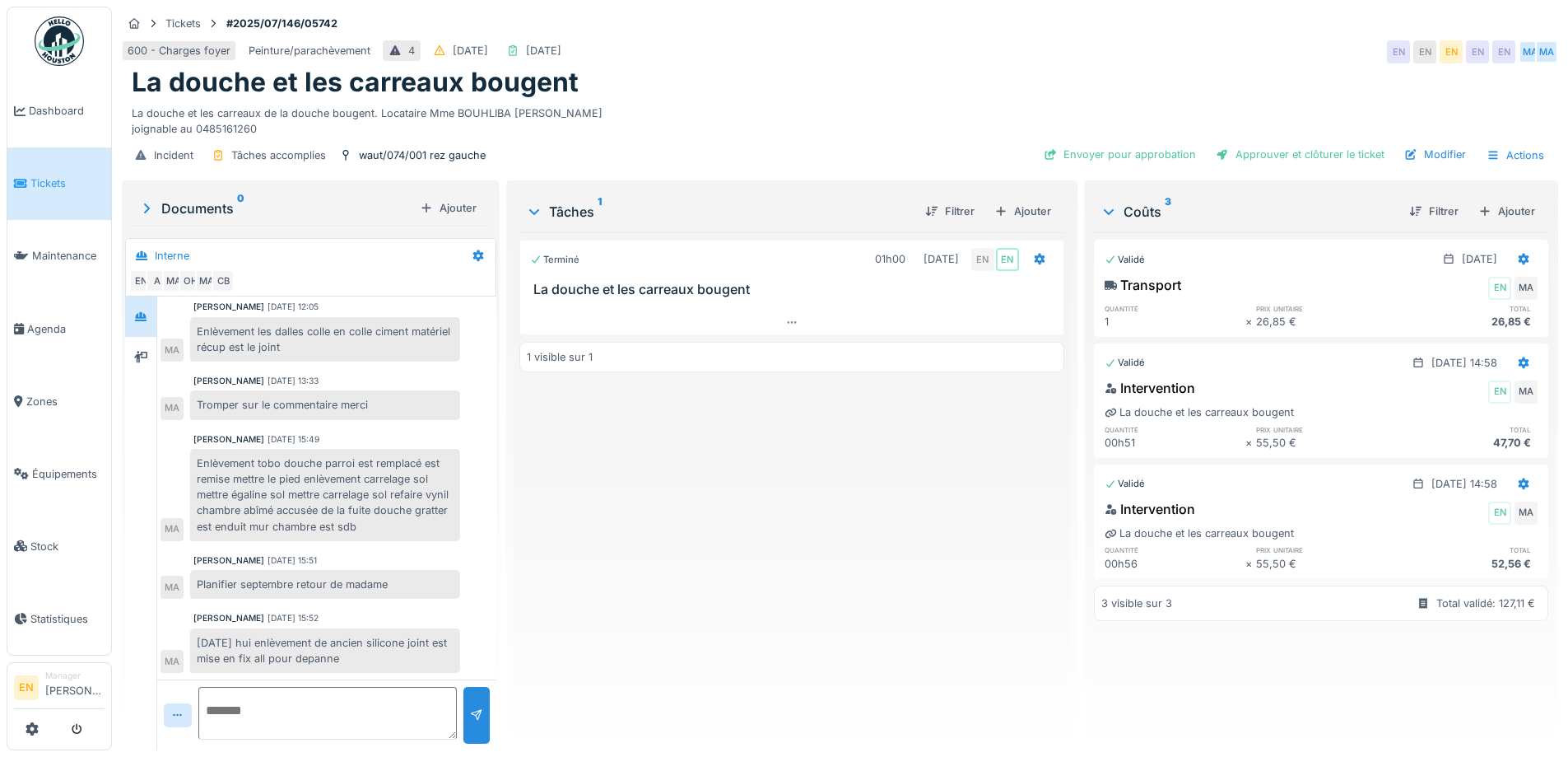
click at [609, 609] on div "Terminé 01h00 [DATE] EN EN [GEOGRAPHIC_DATA] et les carreaux bougent 1 visible …" at bounding box center [791, 484] width 544 height 505
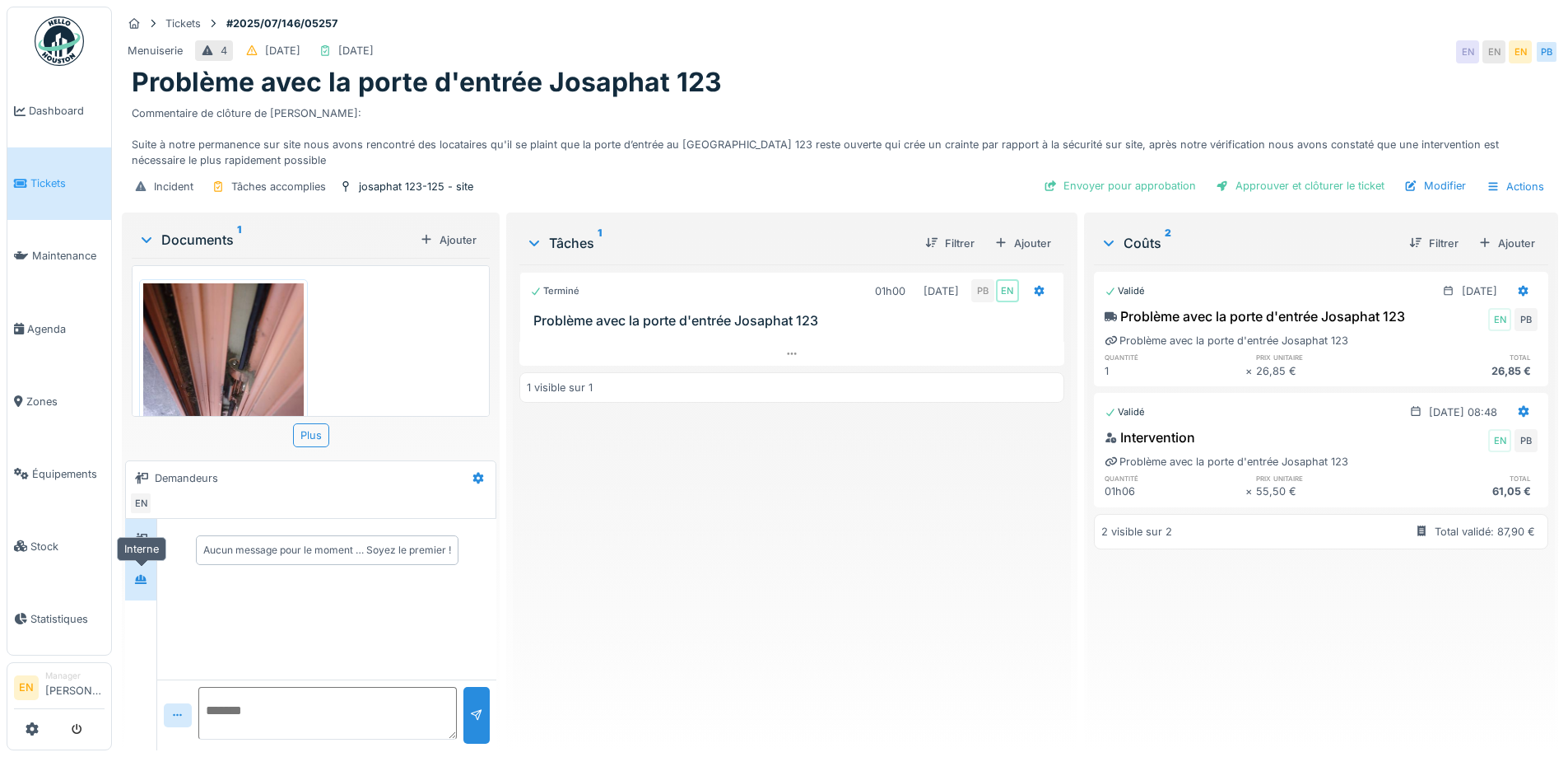
click at [142, 585] on div at bounding box center [141, 580] width 13 height 16
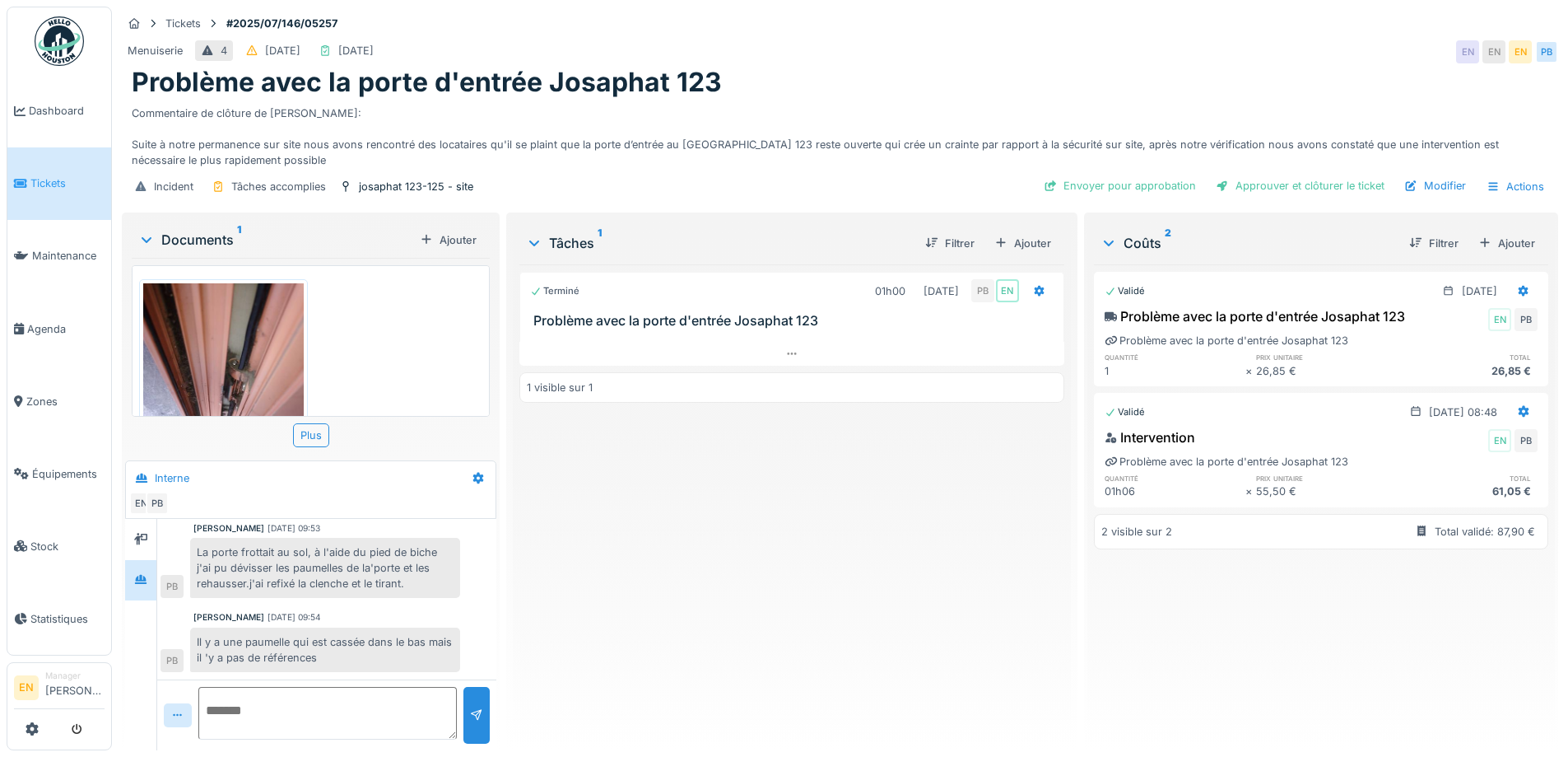
click at [617, 596] on div "Terminé 01h00 02/07/2025 PB EN Problème avec la porte d'entrée Josaphat 123 1 v…" at bounding box center [791, 501] width 544 height 473
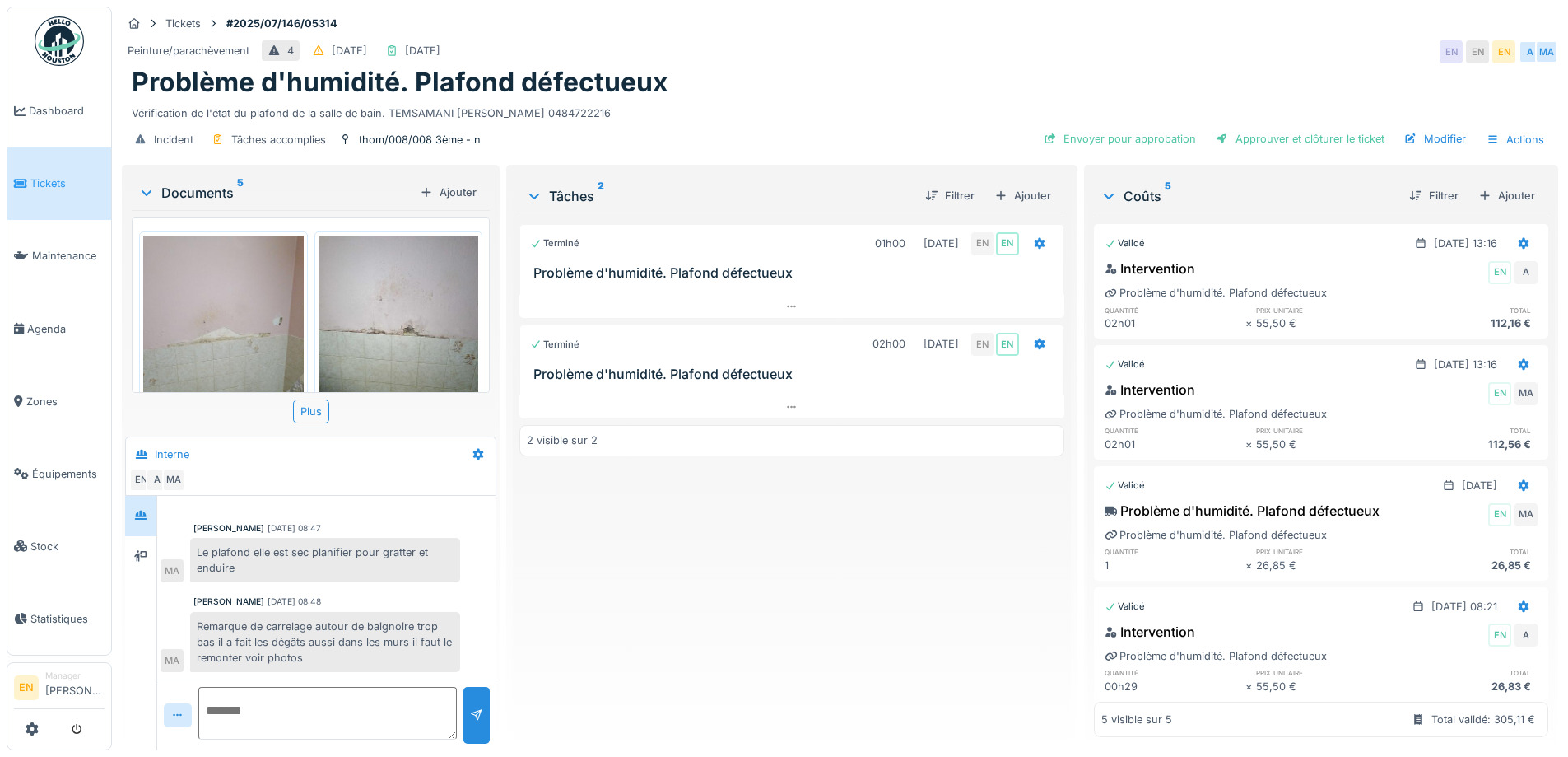
click at [345, 715] on textarea at bounding box center [328, 712] width 259 height 53
click at [255, 711] on textarea "**********" at bounding box center [328, 712] width 259 height 53
click at [325, 710] on textarea "**********" at bounding box center [328, 712] width 259 height 53
type textarea "**********"
click at [475, 728] on div at bounding box center [477, 714] width 26 height 57
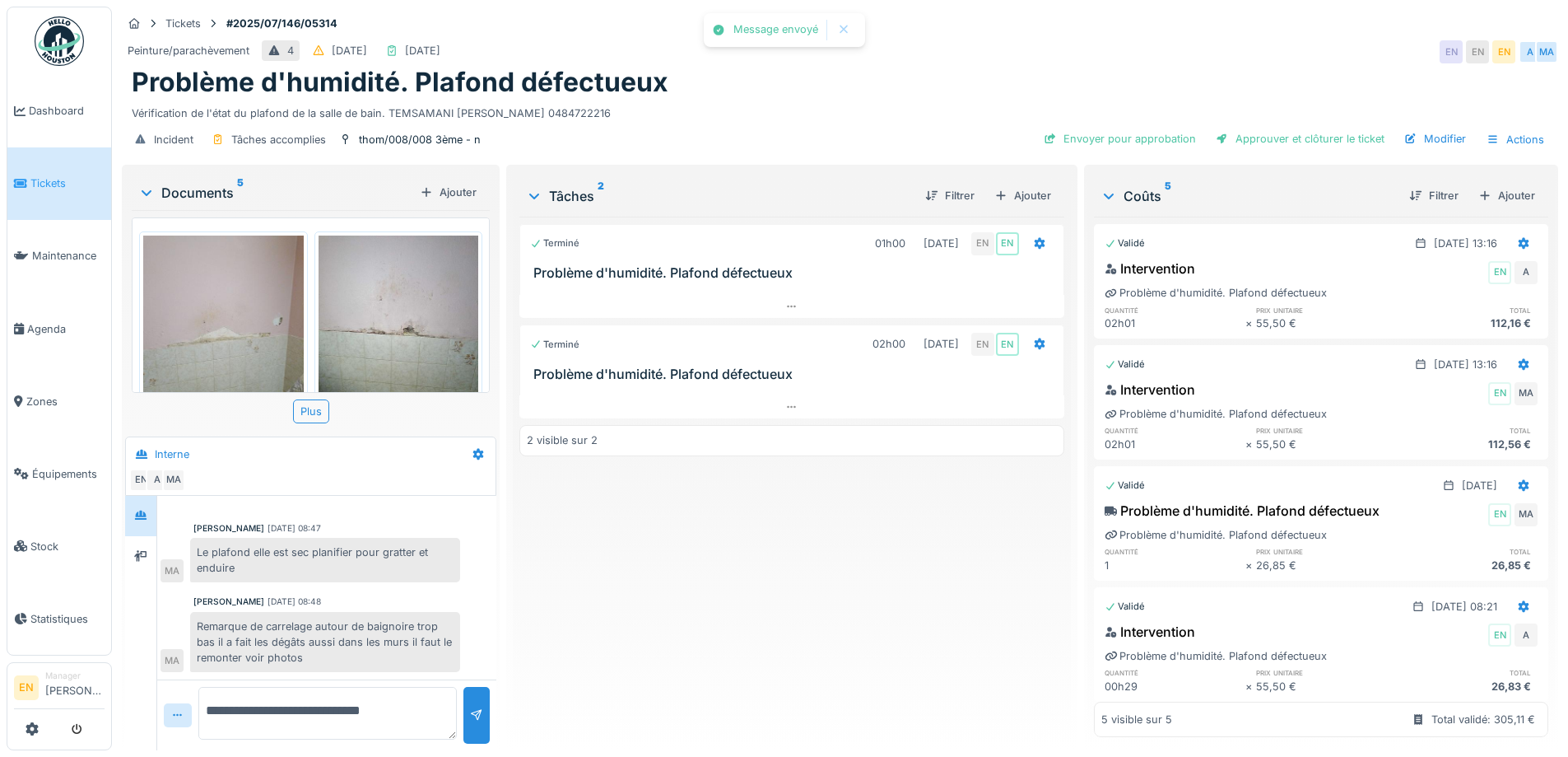
scroll to position [96, 0]
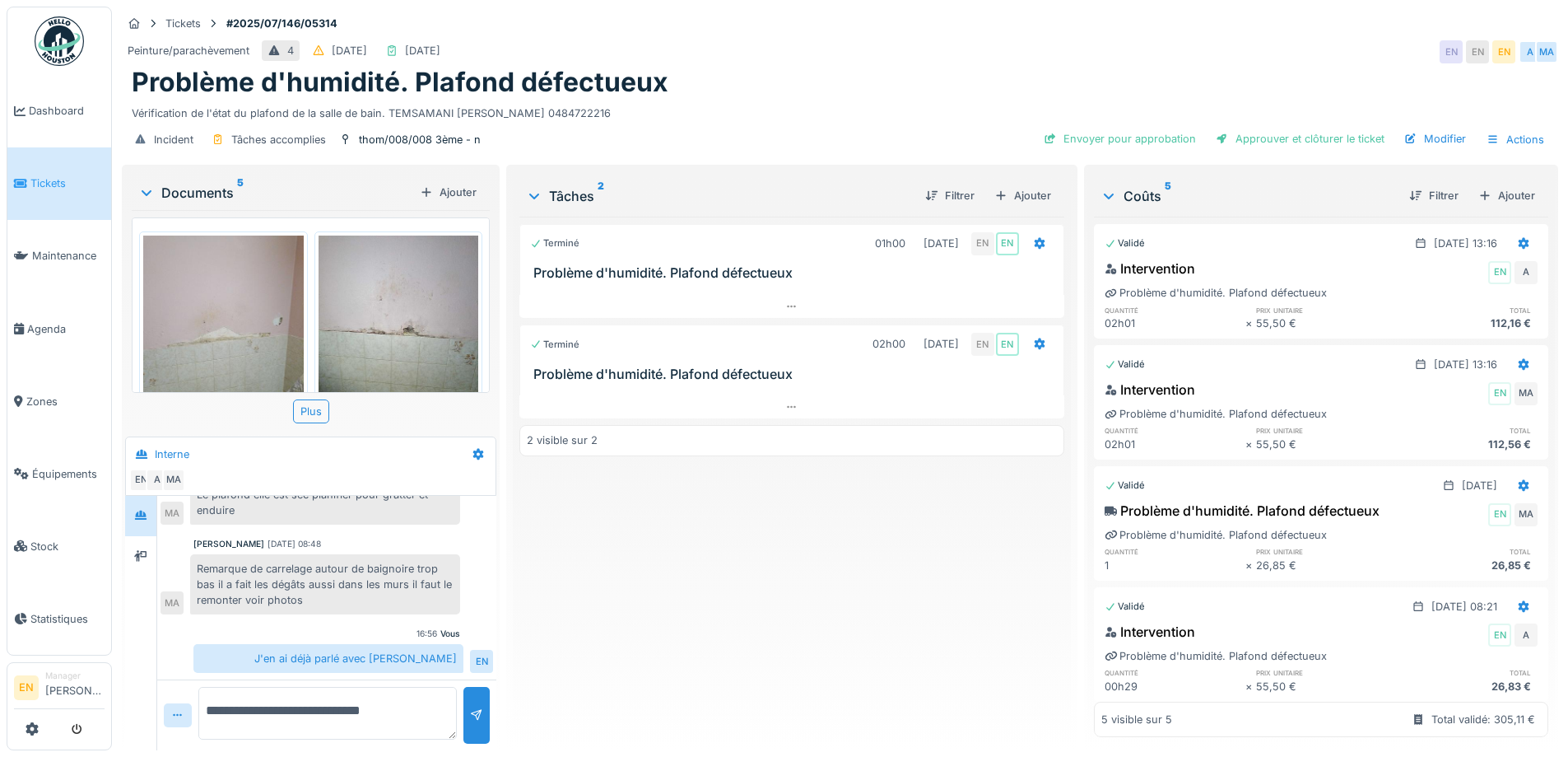
click at [749, 578] on div "Terminé 01h00 [DATE] EN EN Problème d'humidité. Plafond défectueux Terminé 02h0…" at bounding box center [791, 477] width 544 height 520
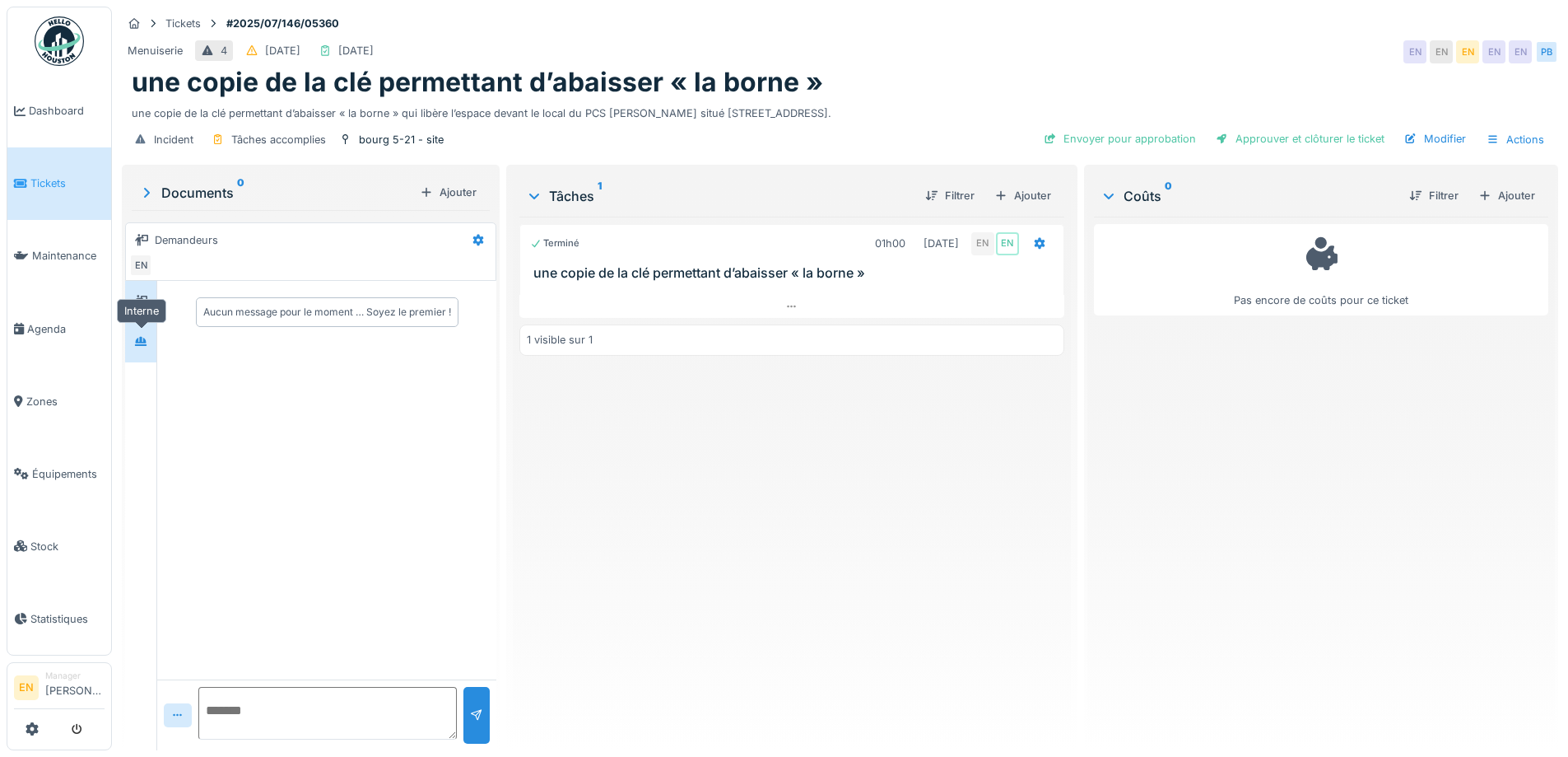
click at [144, 352] on div at bounding box center [141, 341] width 25 height 20
click at [830, 498] on div "Terminé 01h00 [DATE] EN EN une copie de la clé permettant d’abaisser « la borne…" at bounding box center [791, 477] width 544 height 520
click at [1183, 61] on div "Menuiserie 4 [DATE] [DATE] EN EN EN EN EN PB" at bounding box center [840, 52] width 1437 height 30
click at [788, 309] on icon at bounding box center [792, 306] width 13 height 10
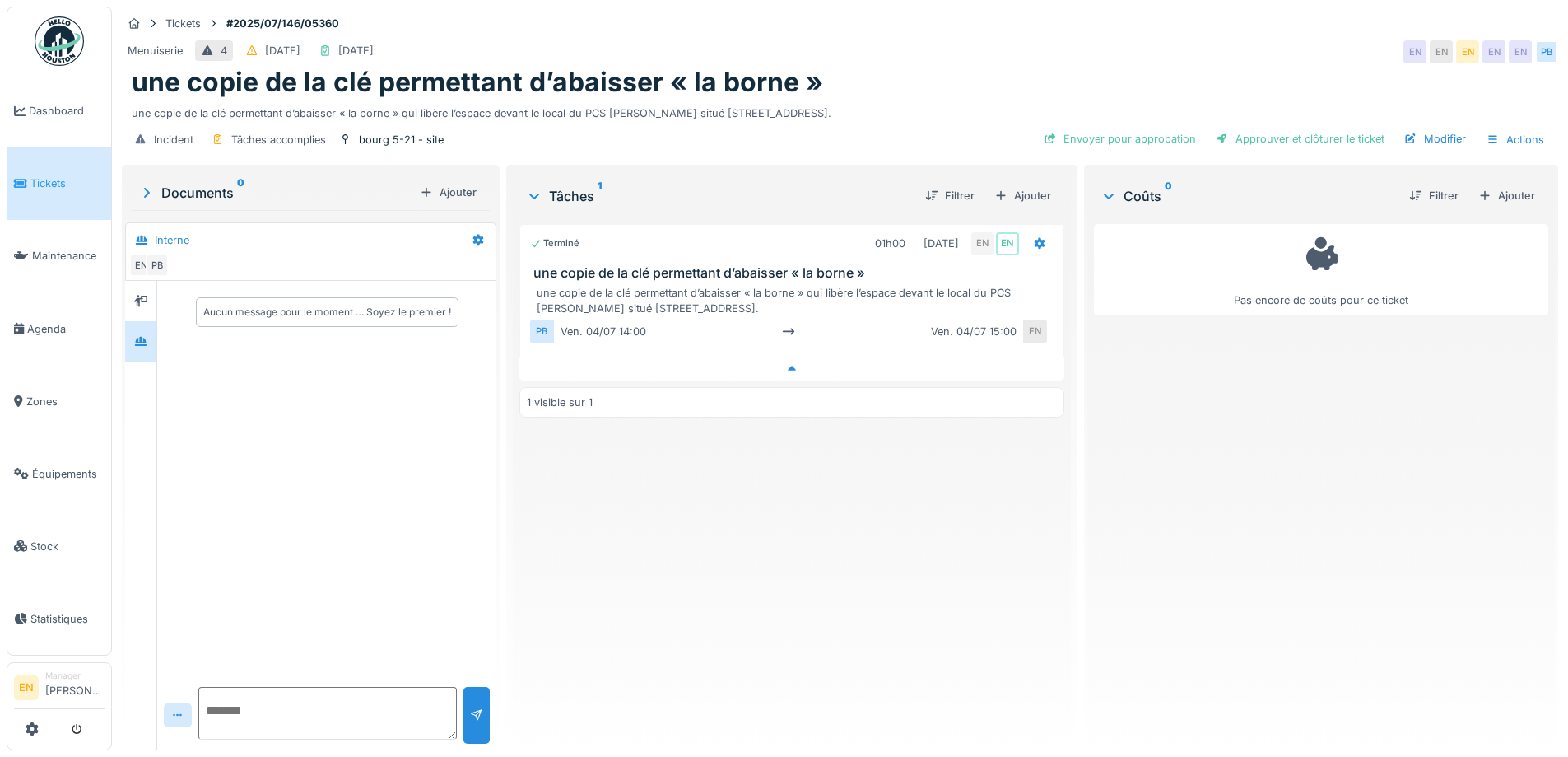
scroll to position [12, 0]
click at [825, 502] on div "Terminé 01h00 [DATE] EN EN une copie de la clé permettant d’abaisser « la borne…" at bounding box center [791, 477] width 544 height 520
drag, startPoint x: 998, startPoint y: 504, endPoint x: 1013, endPoint y: 458, distance: 48.4
click at [1002, 480] on div "Terminé 01h00 [DATE] EN EN une copie de la clé permettant d’abaisser « la borne…" at bounding box center [791, 477] width 544 height 520
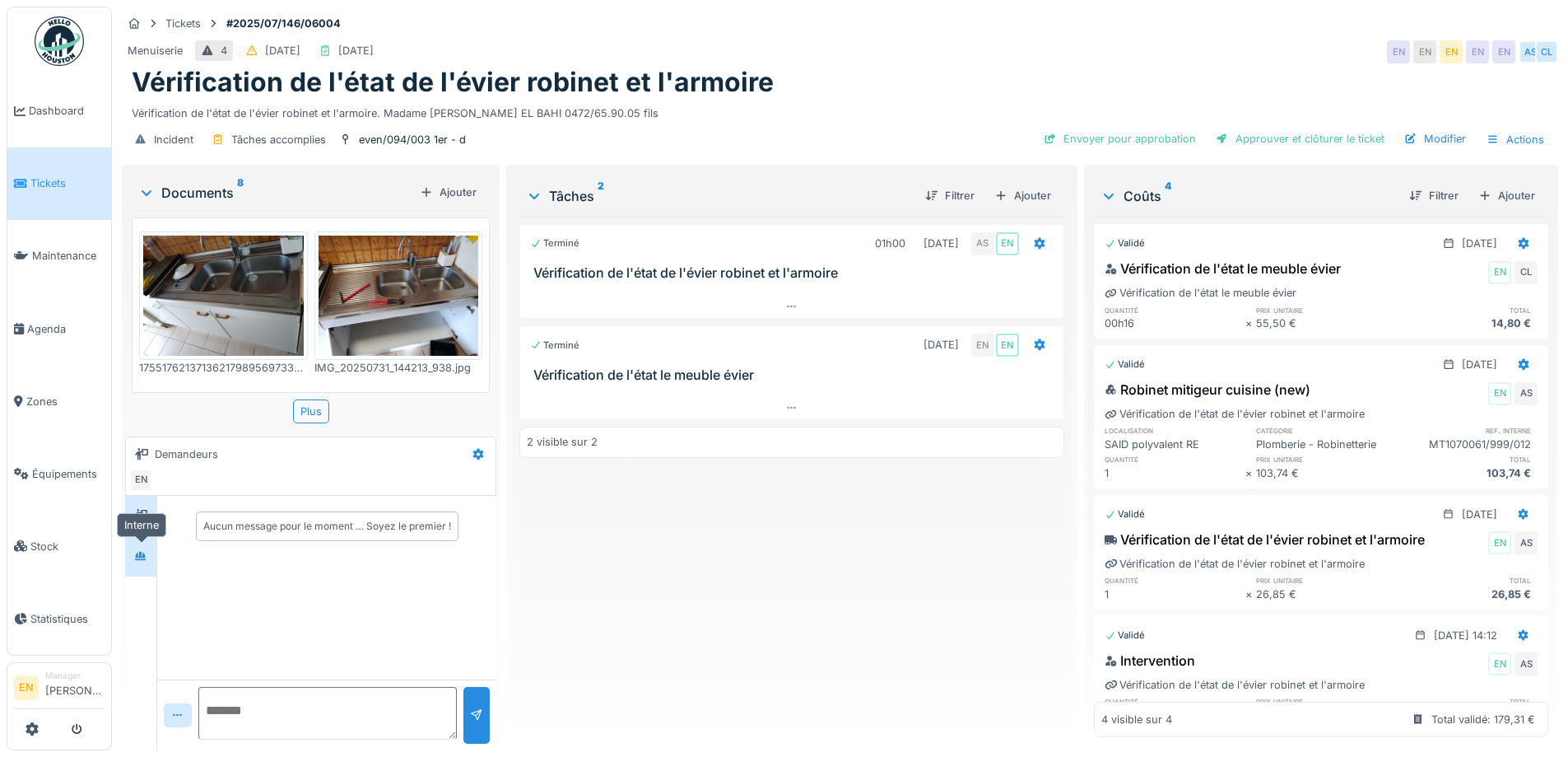
click at [135, 551] on icon at bounding box center [141, 556] width 13 height 10
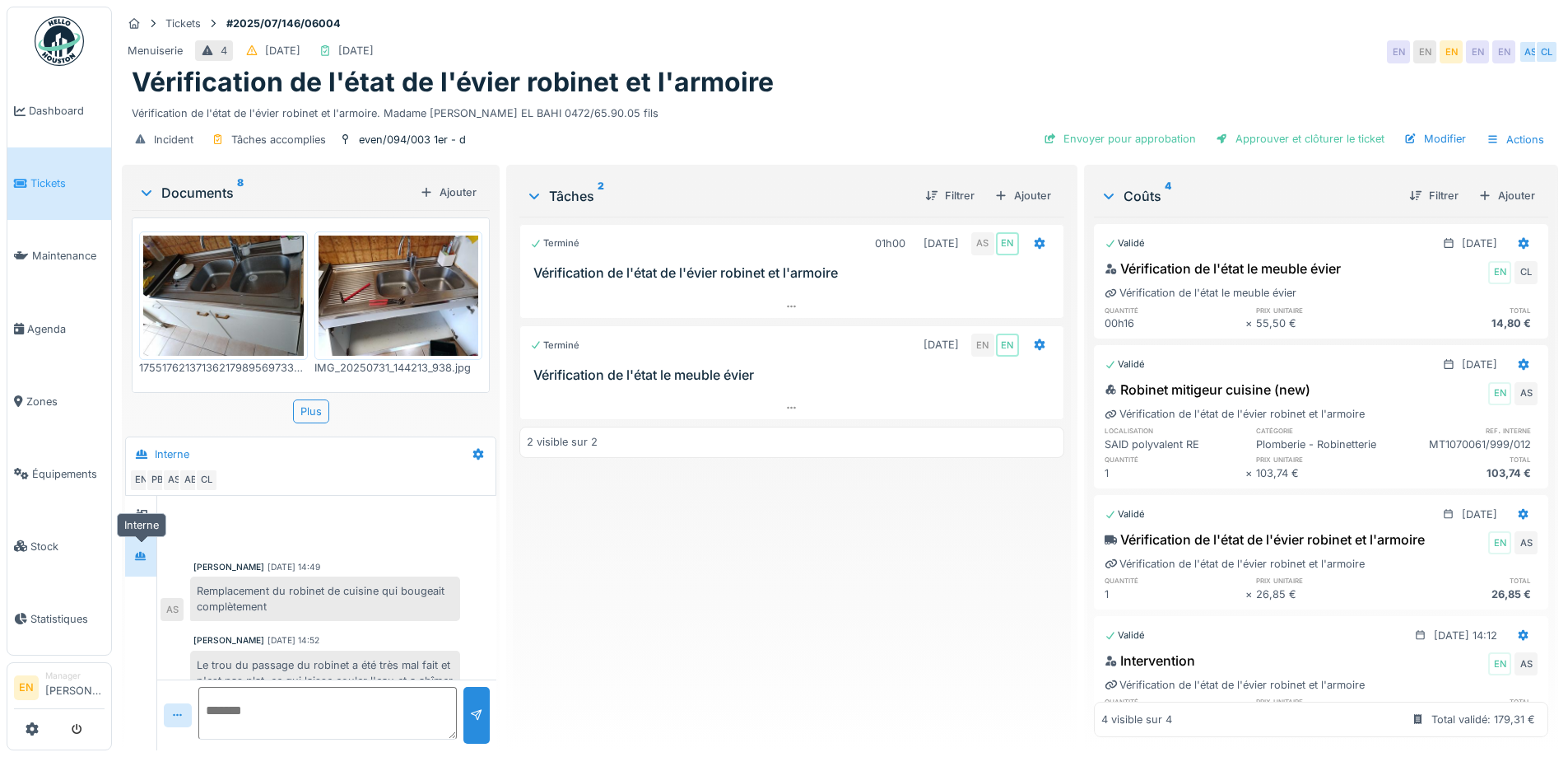
scroll to position [170, 0]
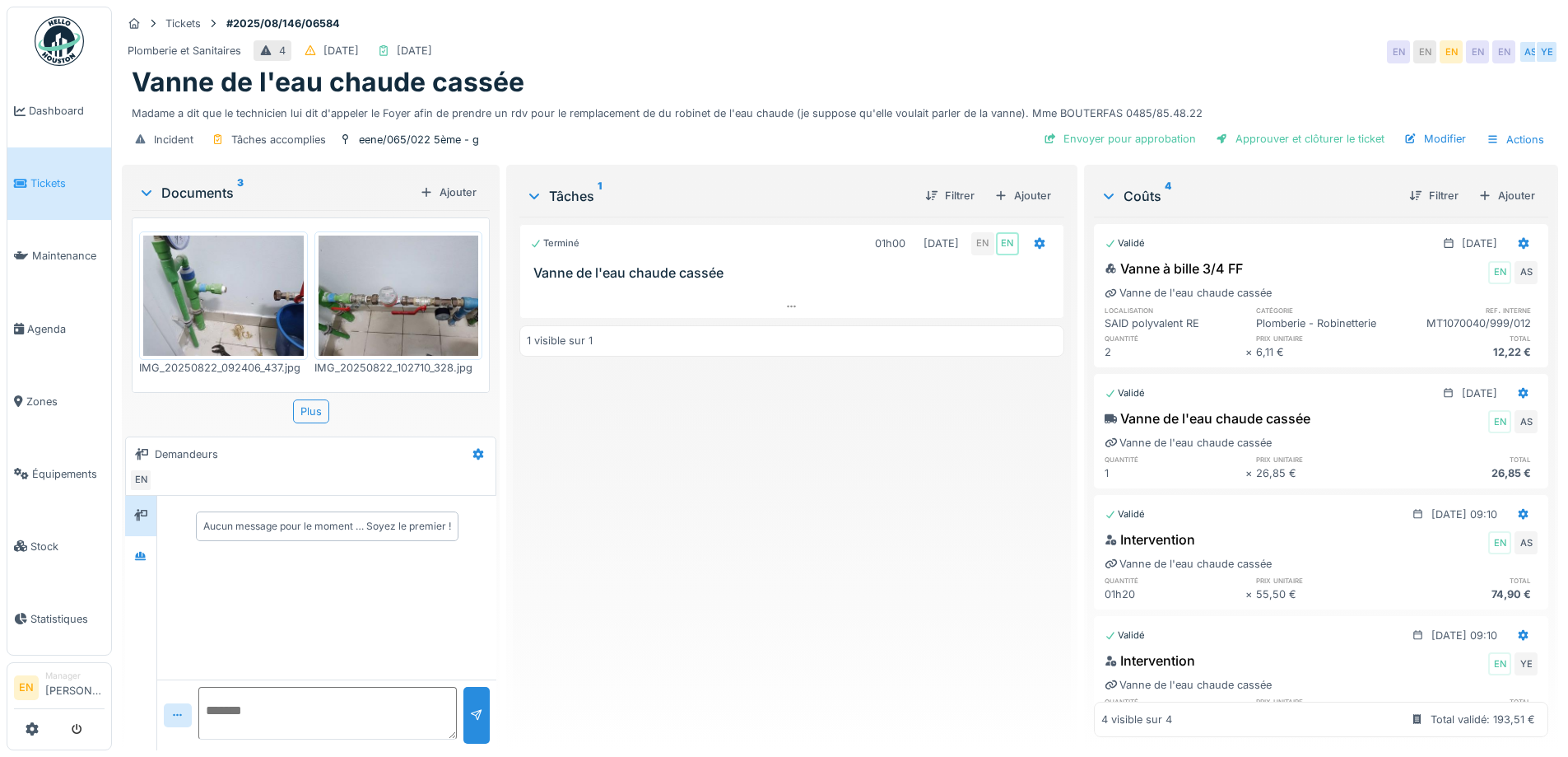
click at [893, 492] on div "Terminé 01h00 [DATE] EN EN Vanne de l'eau chaude cassée 1 visible sur 1" at bounding box center [791, 477] width 544 height 520
click at [134, 557] on div at bounding box center [141, 556] width 25 height 20
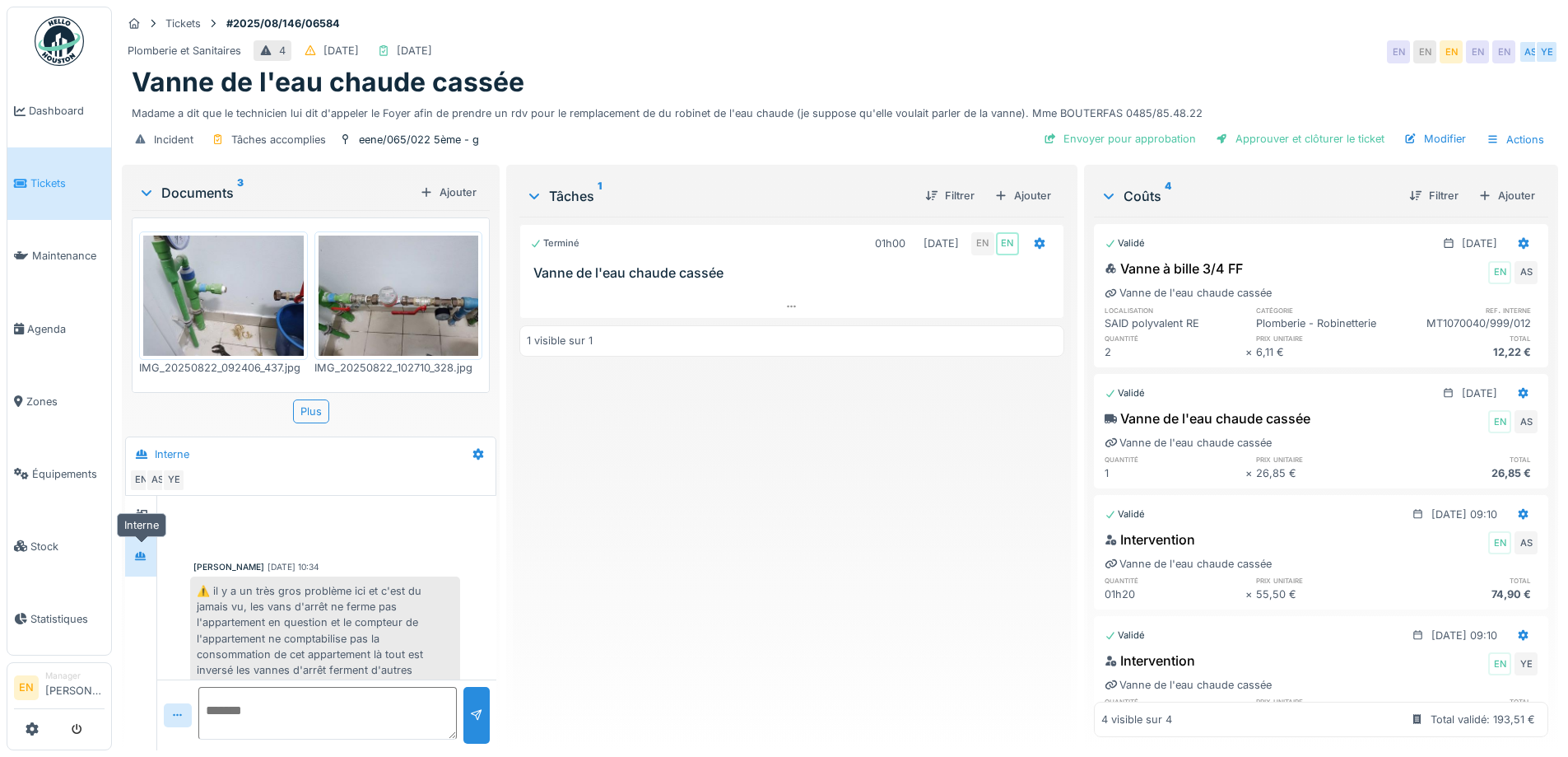
scroll to position [281, 0]
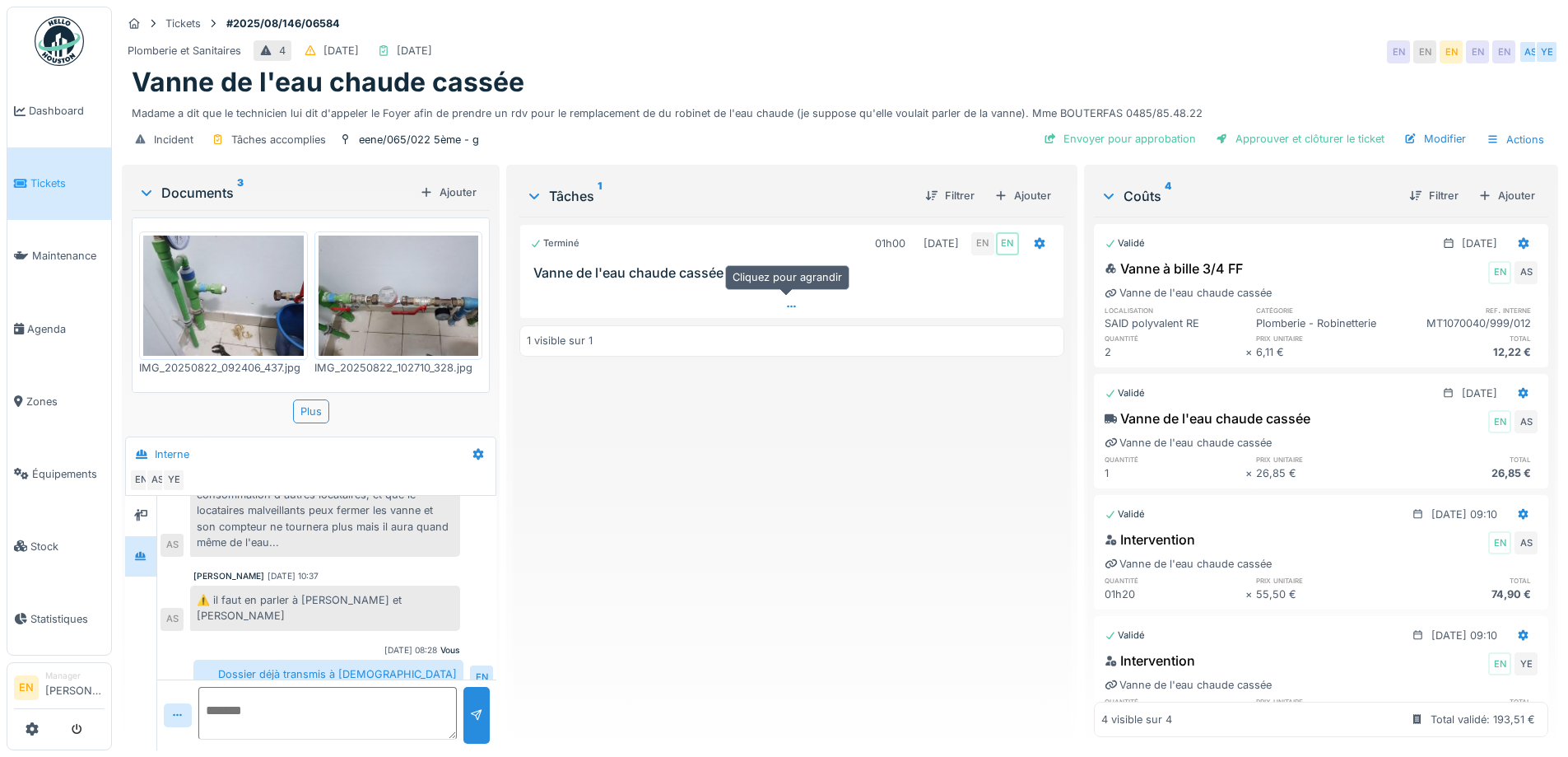
click at [786, 308] on icon at bounding box center [792, 306] width 13 height 10
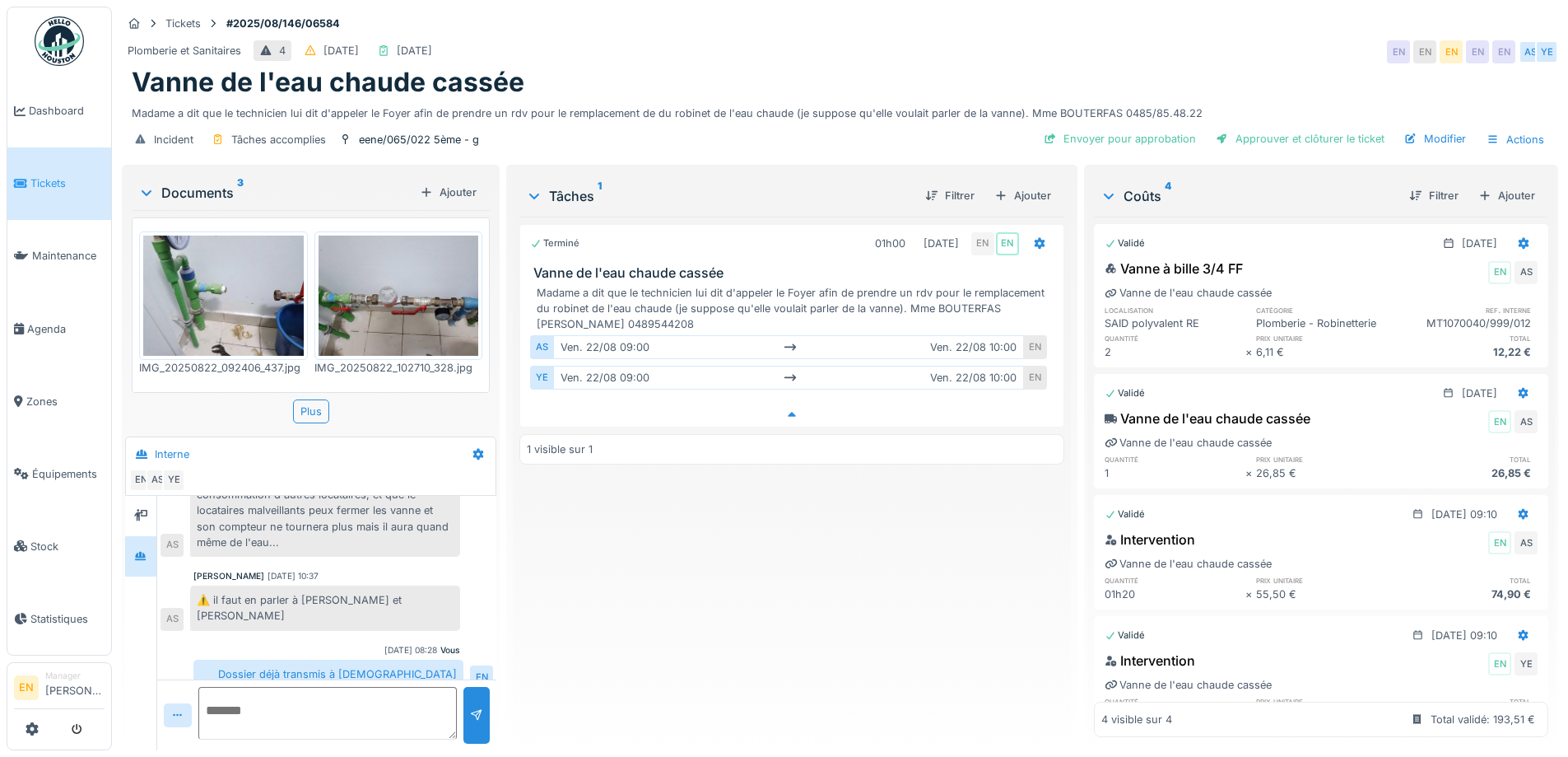
scroll to position [12, 0]
click at [798, 531] on div "Terminé 01h00 22/08/2025 EN EN Vanne de l'eau chaude cassée Madame a dit que le…" at bounding box center [791, 477] width 544 height 520
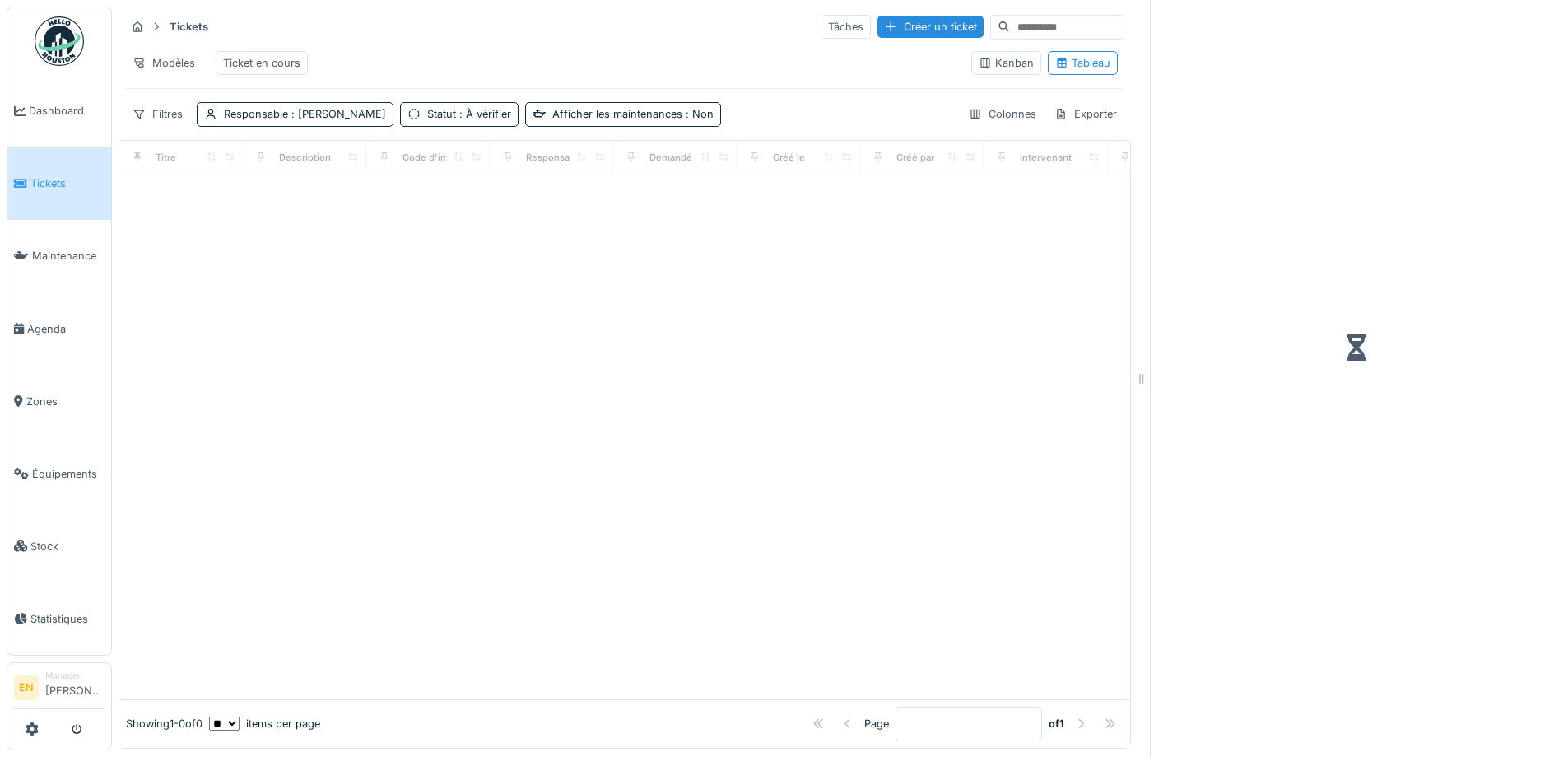
scroll to position [12, 0]
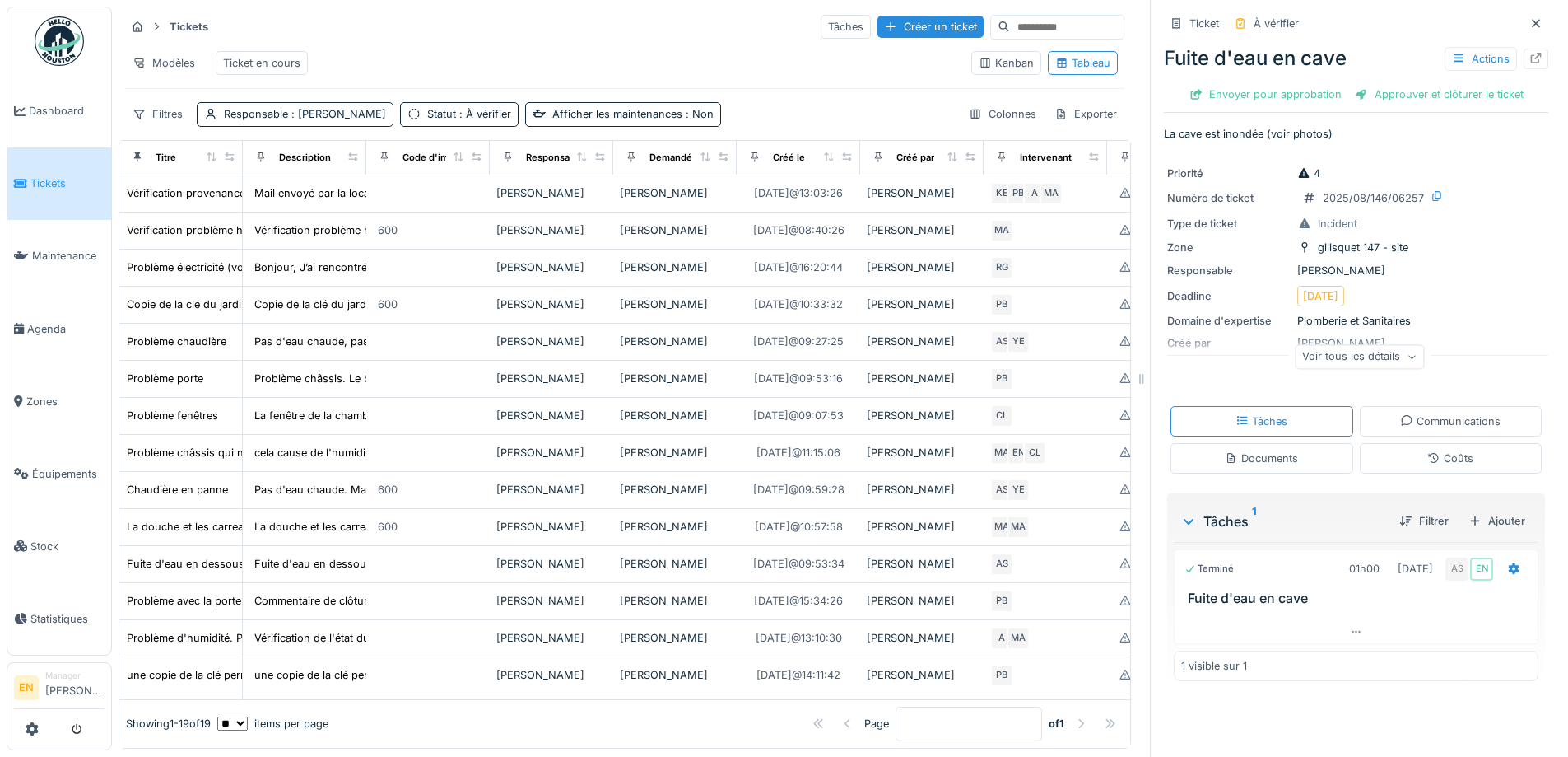
click at [78, 50] on img at bounding box center [59, 41] width 49 height 49
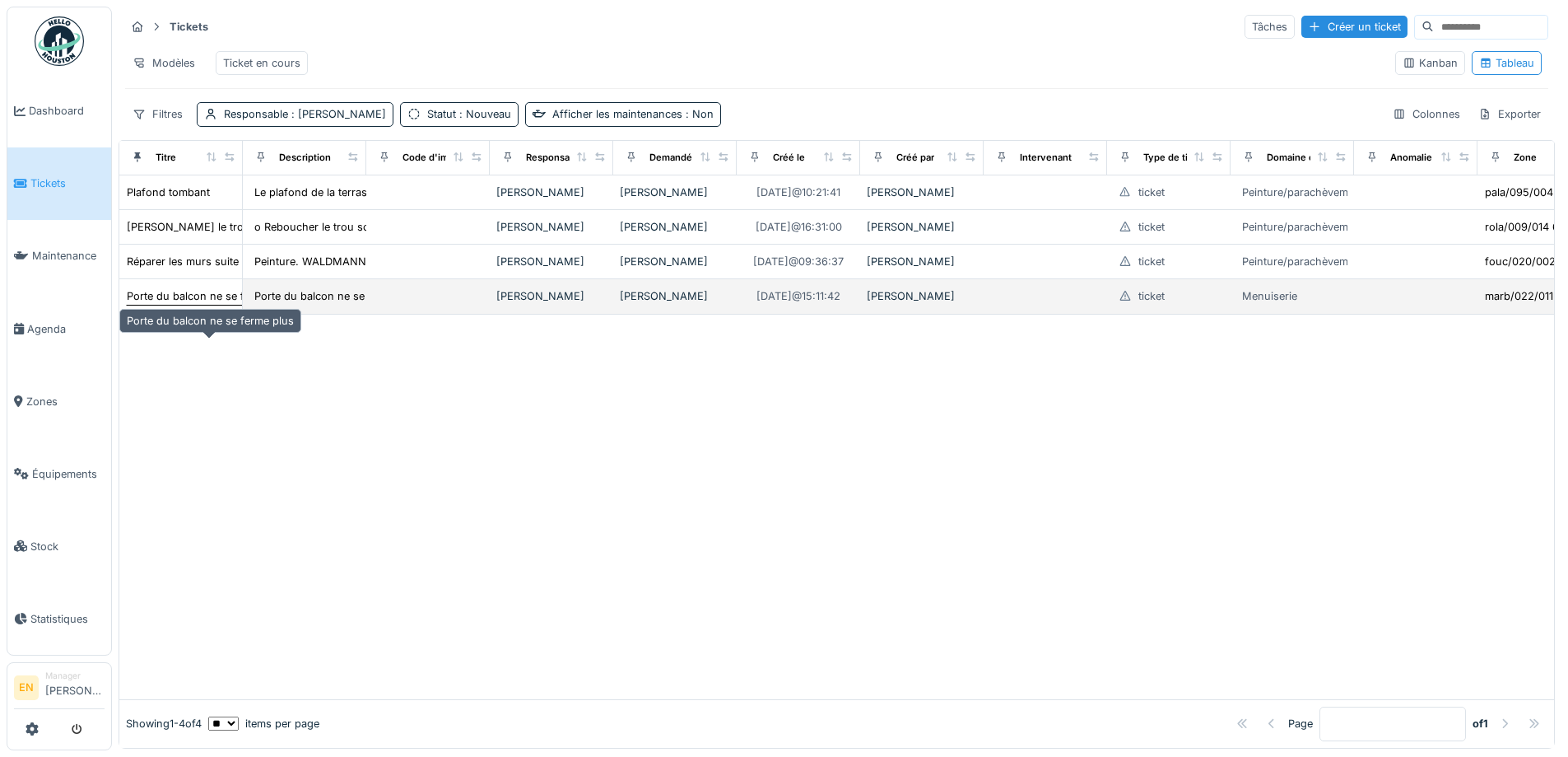
click at [191, 304] on div "Porte du balcon ne se ferme plus" at bounding box center [210, 295] width 168 height 16
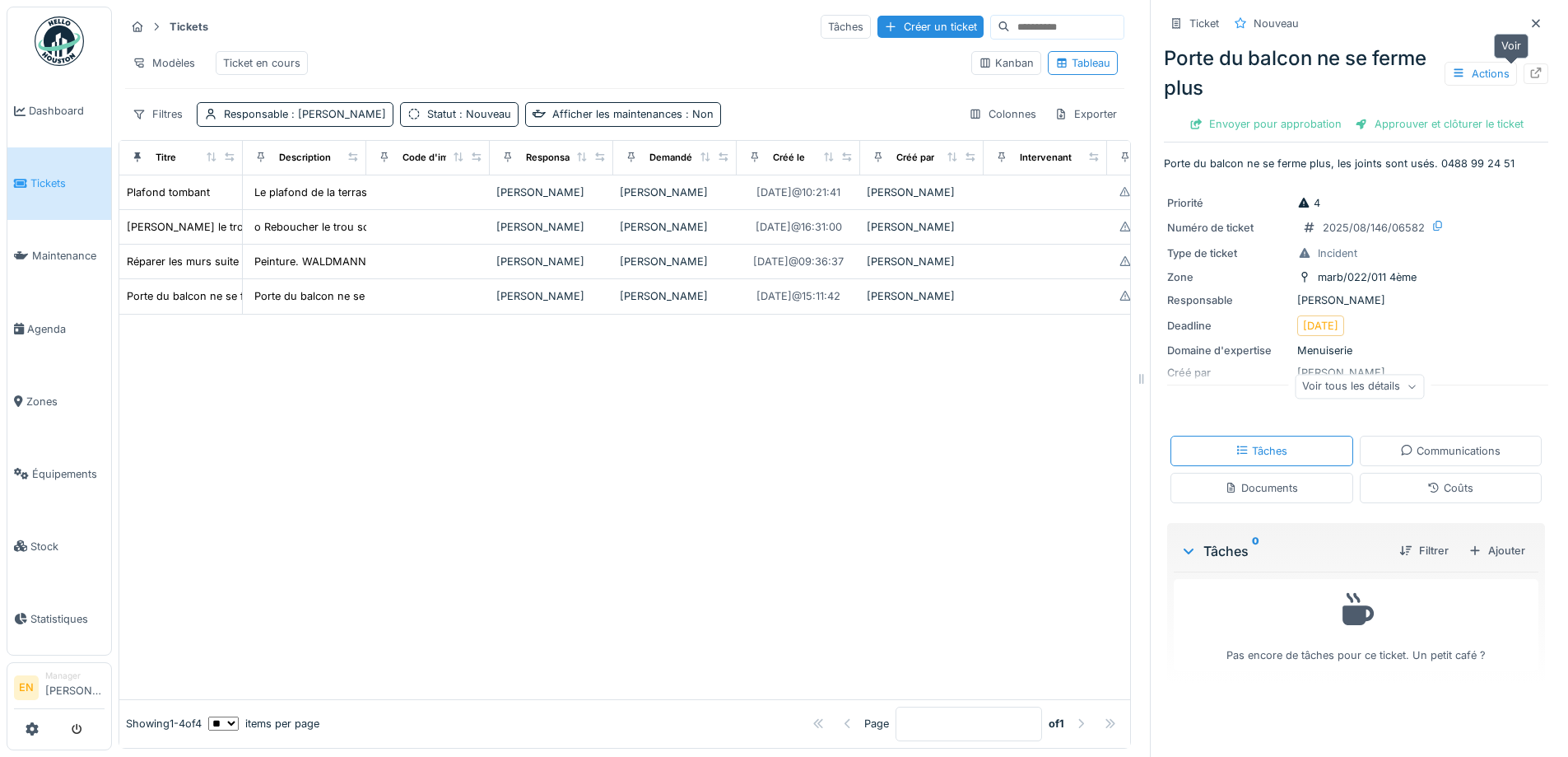
click at [1532, 76] on icon at bounding box center [1536, 73] width 10 height 10
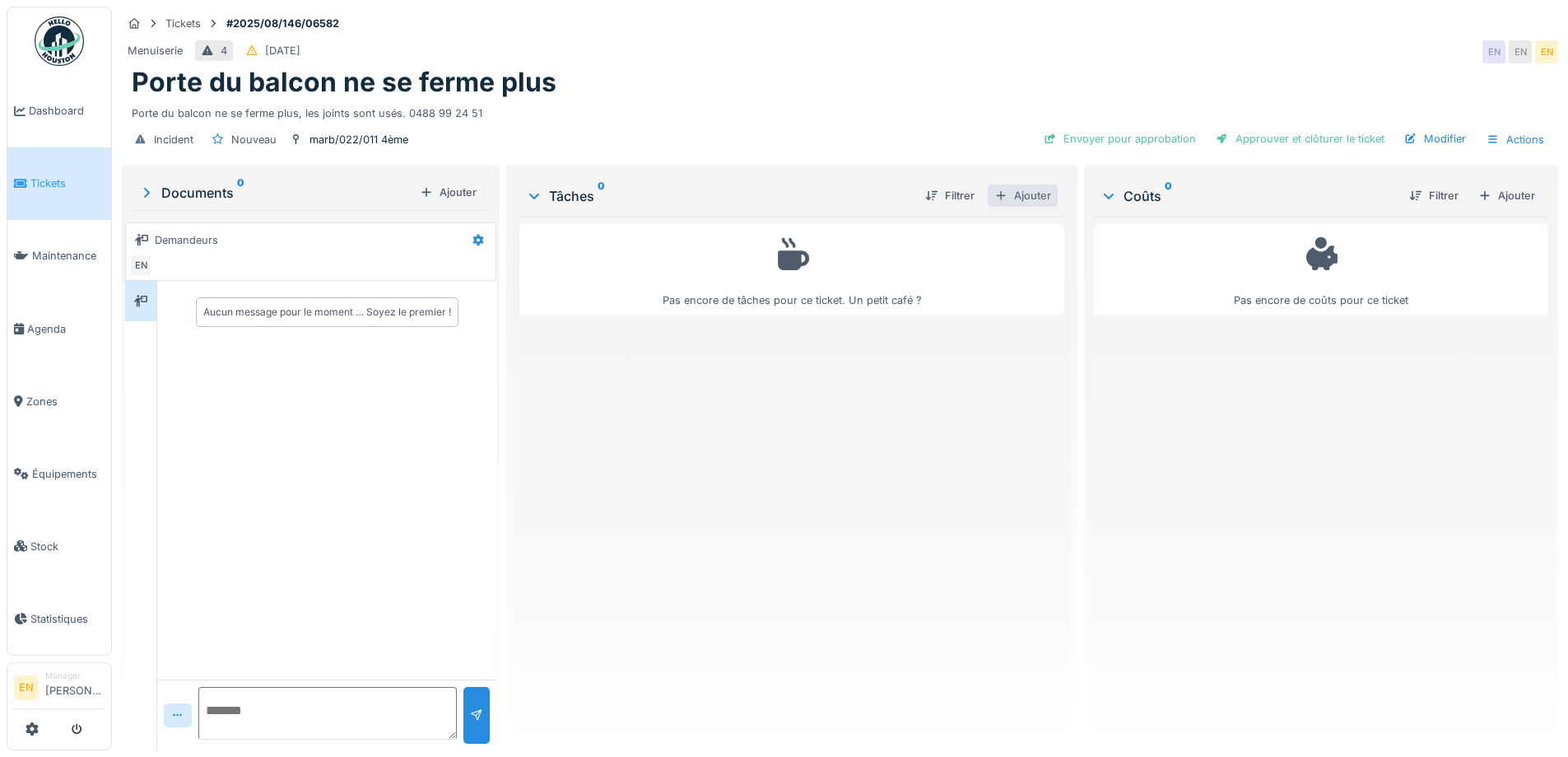
click at [1034, 196] on div "Ajouter" at bounding box center [1022, 196] width 70 height 22
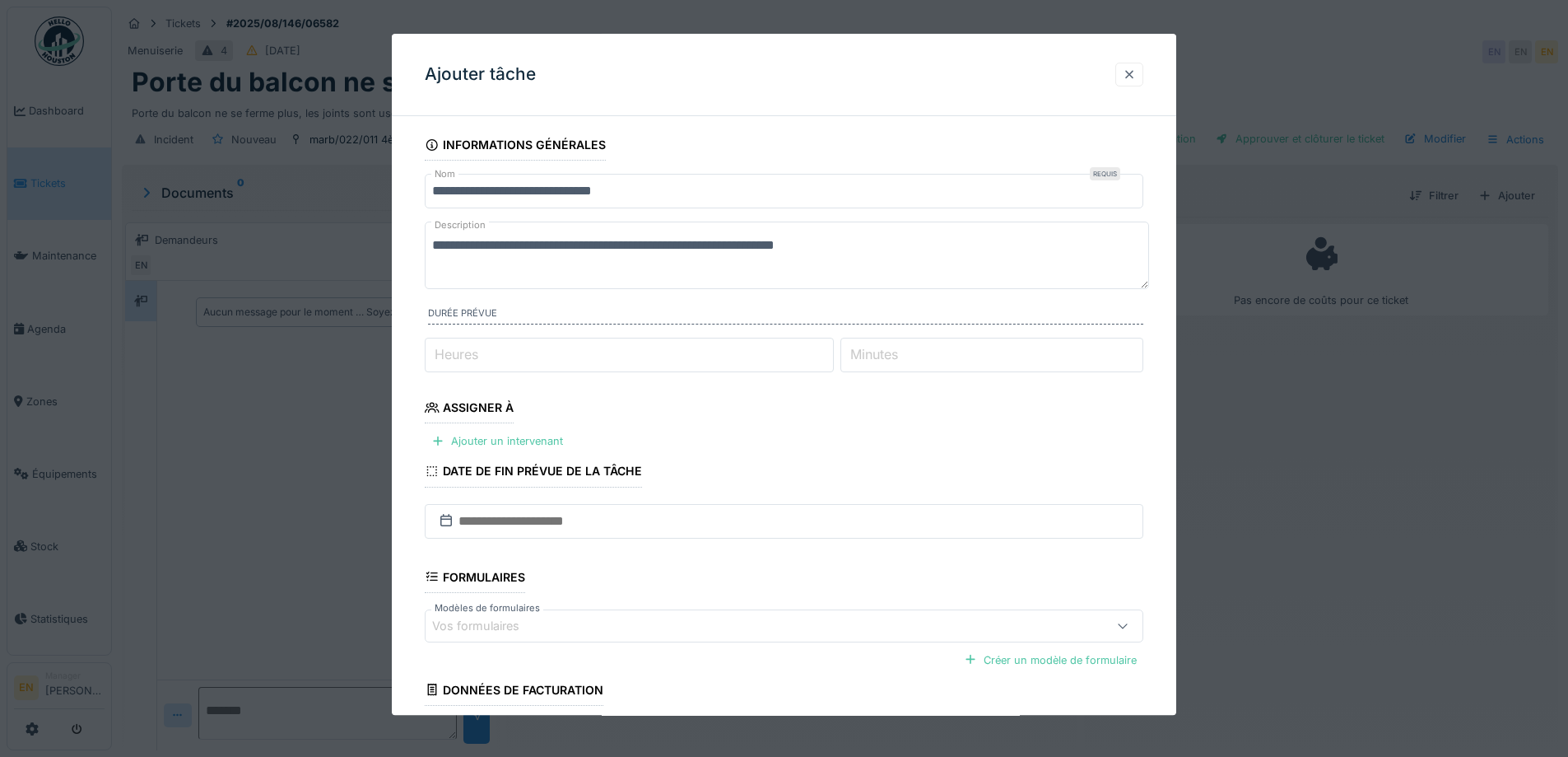
click at [1136, 75] on div at bounding box center [1129, 74] width 13 height 16
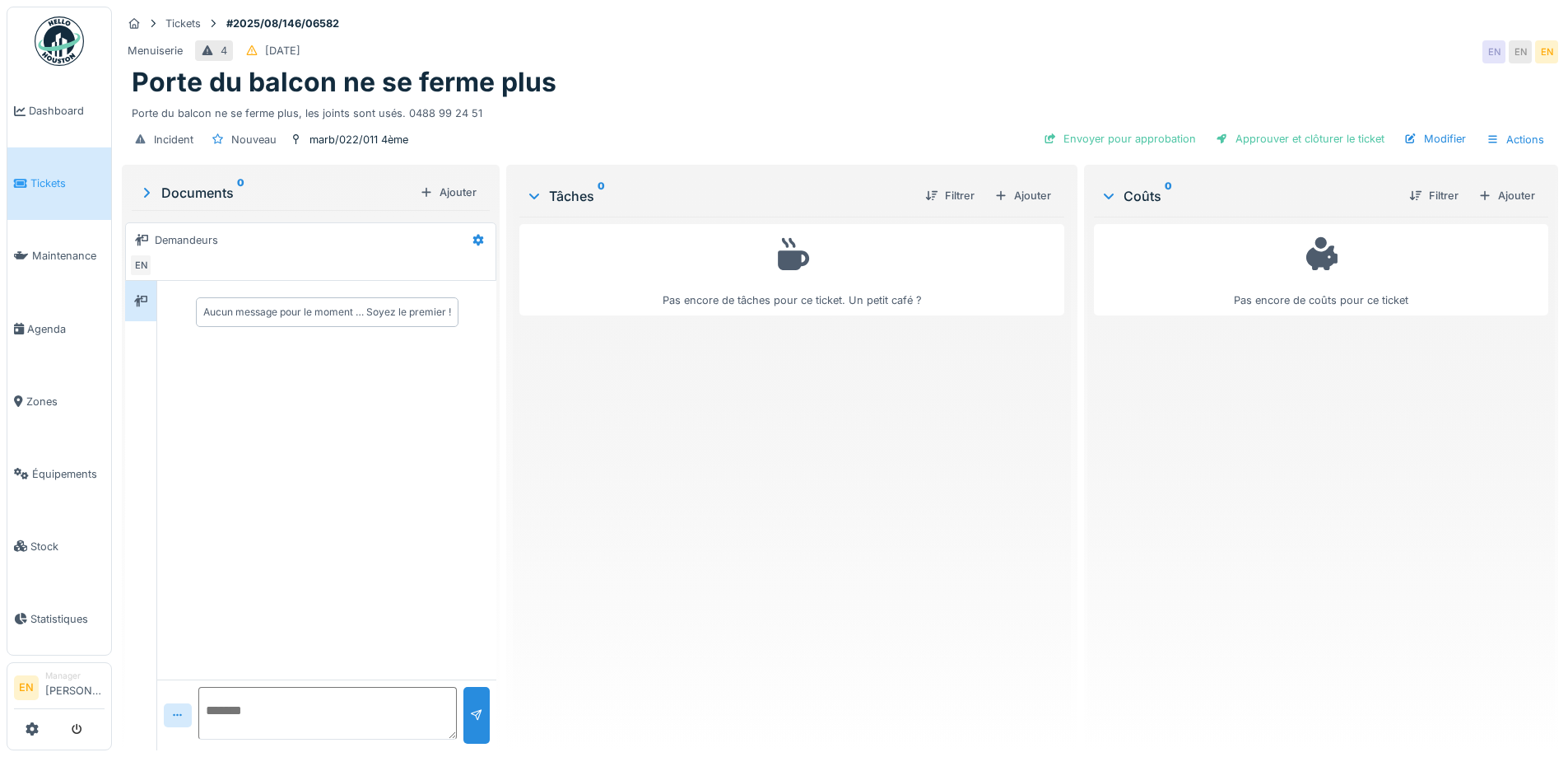
click at [701, 468] on div "Pas encore de tâches pour ce ticket. Un petit café ?" at bounding box center [791, 477] width 544 height 520
